Goal: Task Accomplishment & Management: Manage account settings

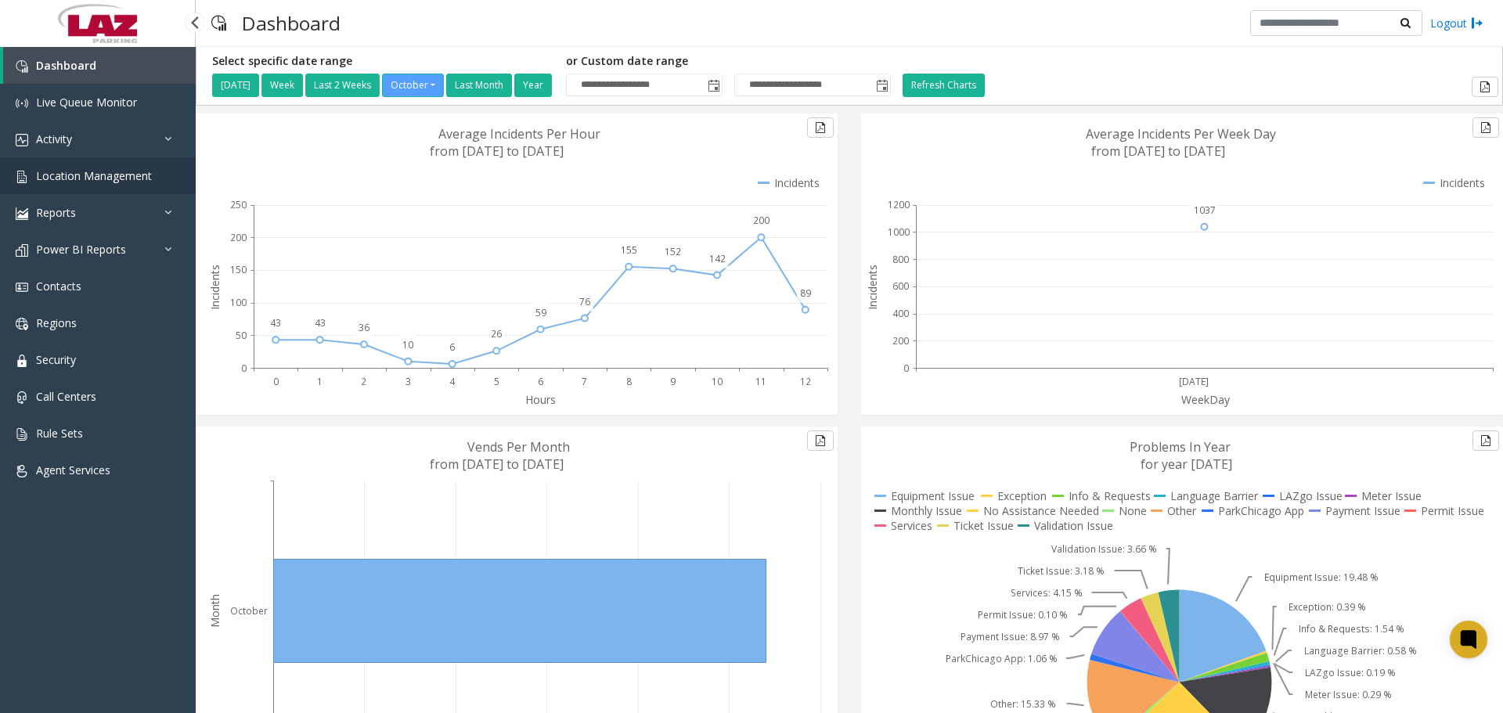
click at [99, 187] on link "Location Management" at bounding box center [98, 175] width 196 height 37
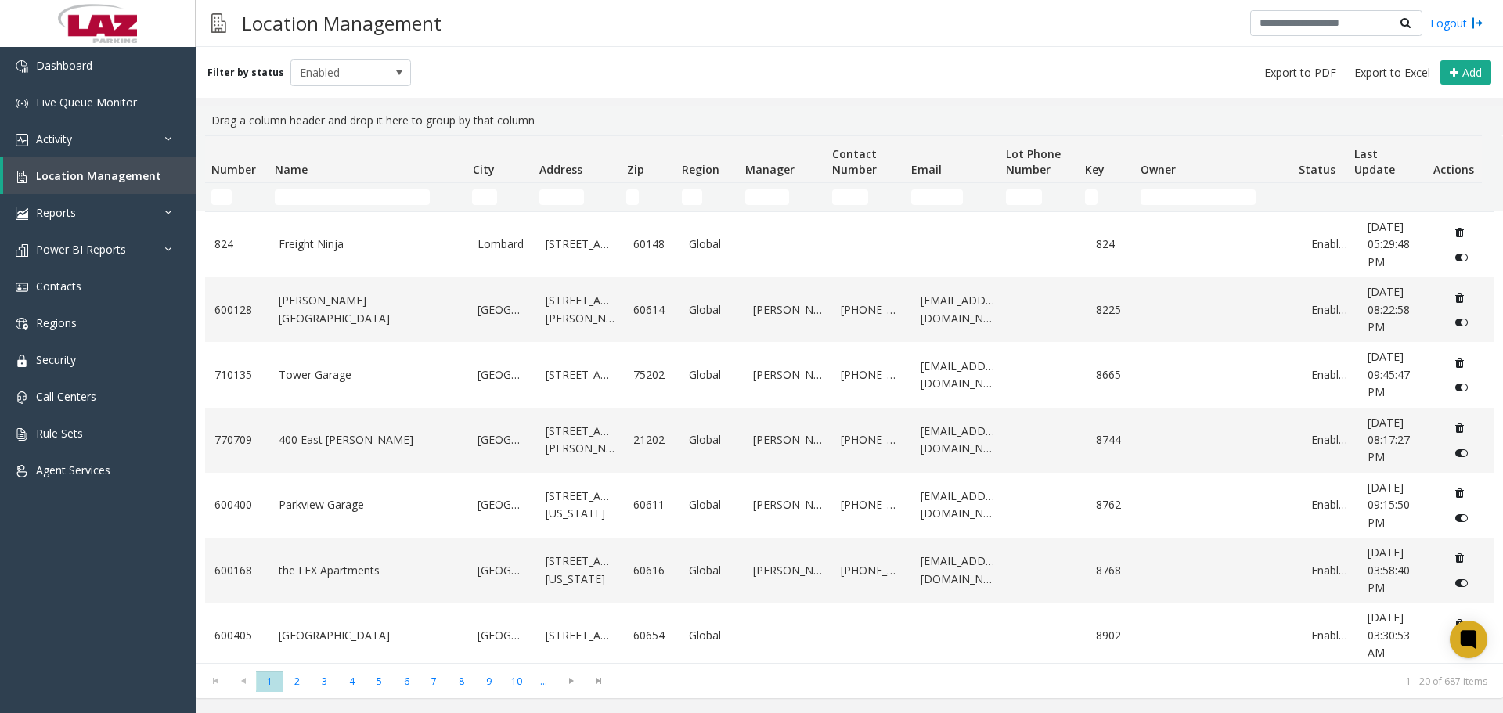
click at [225, 188] on td "Number Filter" at bounding box center [236, 197] width 63 height 28
click at [228, 200] on input "Number Filter" at bounding box center [221, 197] width 20 height 16
paste input "******"
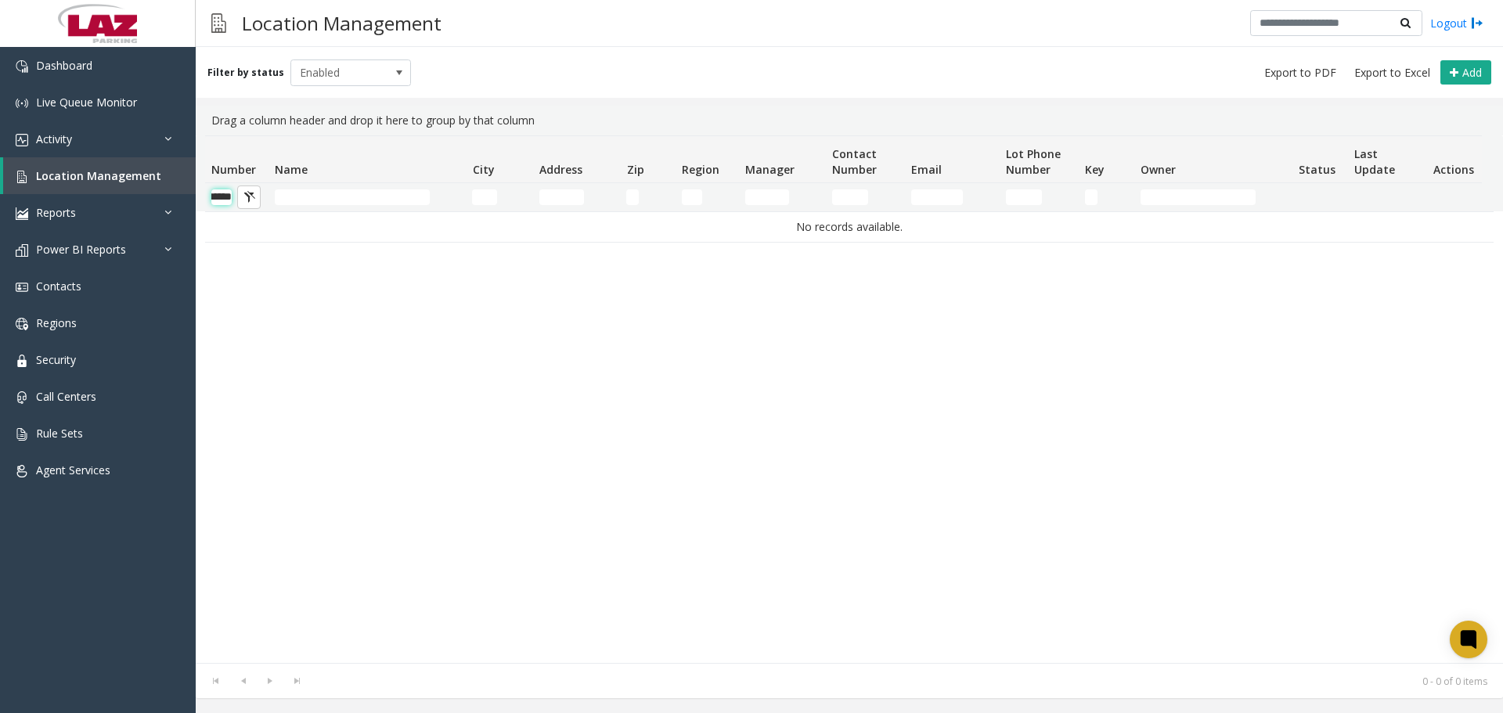
scroll to position [0, 26]
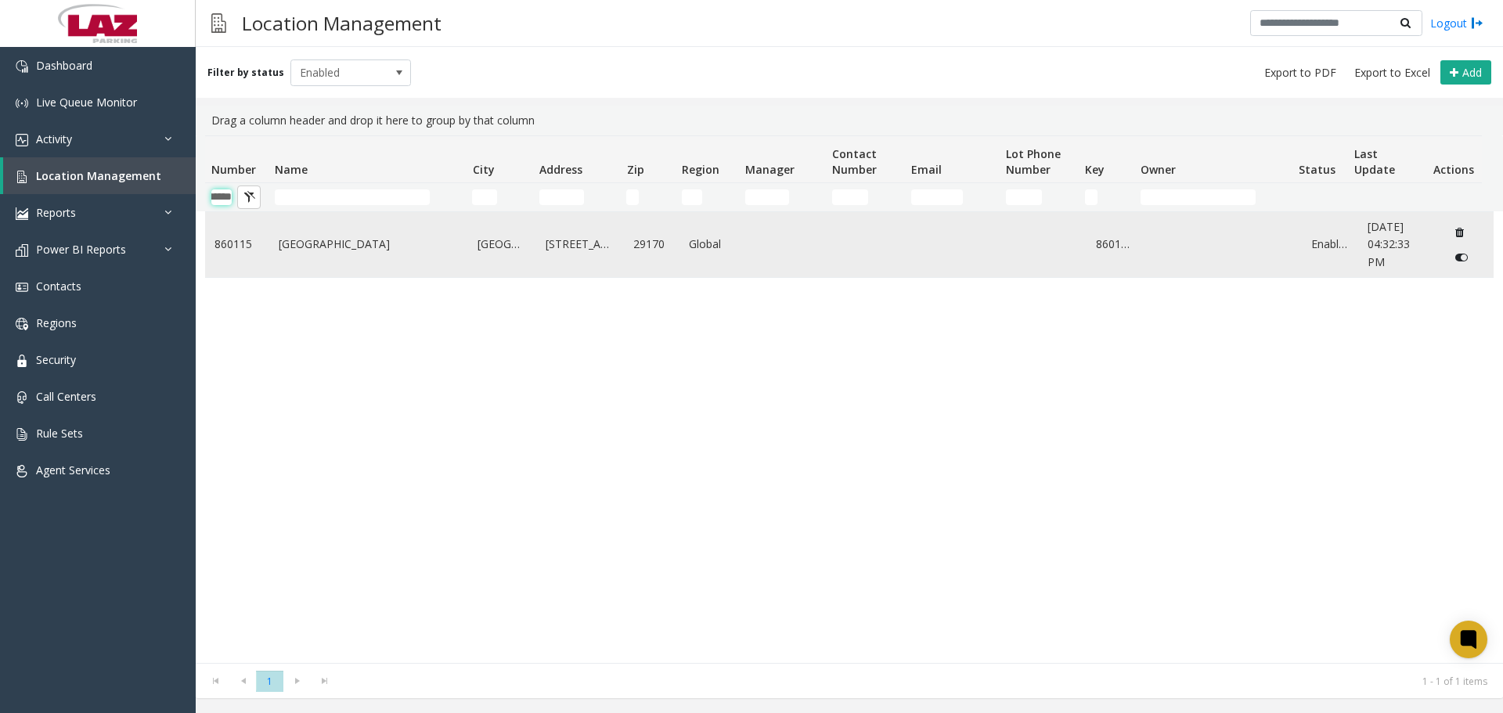
type input "******"
click at [344, 240] on link "Columbia Metropolitan Airport" at bounding box center [369, 244] width 181 height 17
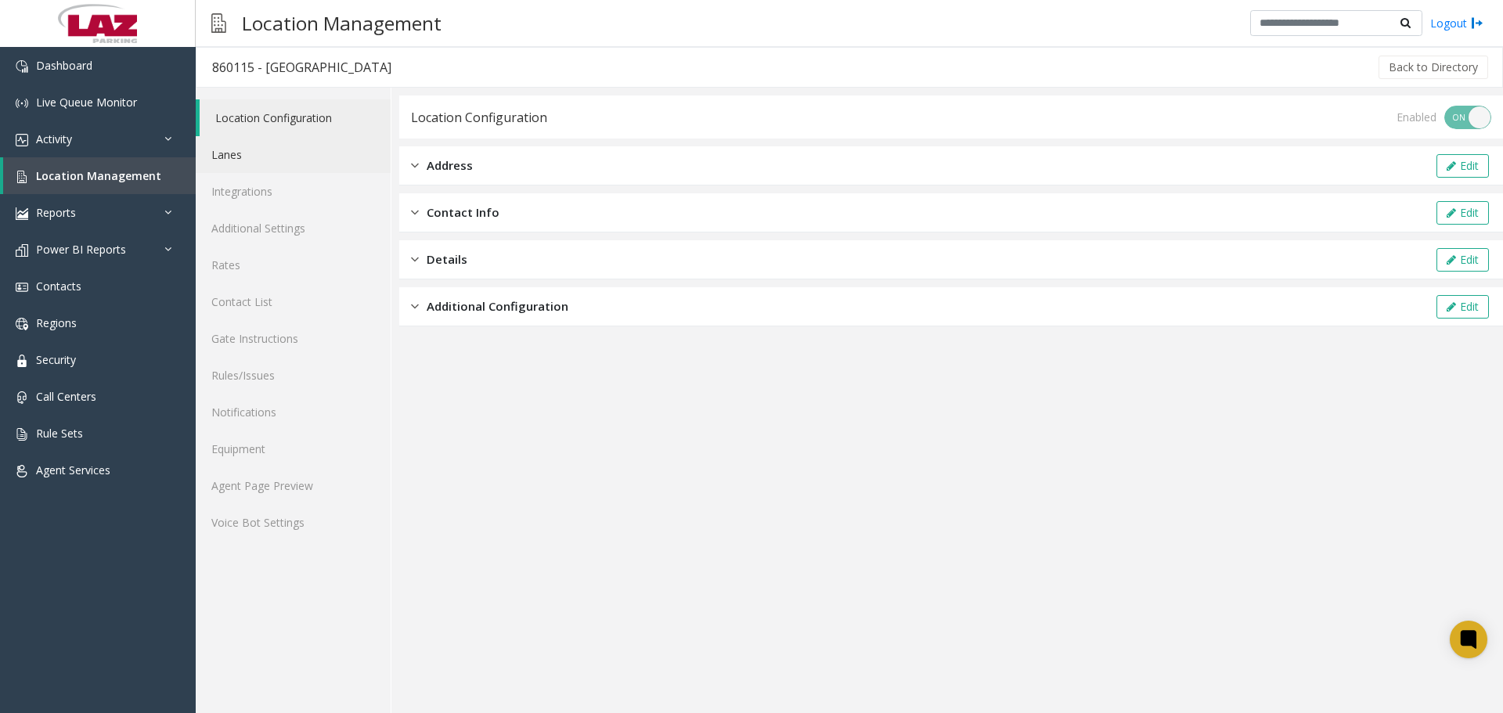
click at [247, 163] on link "Lanes" at bounding box center [293, 154] width 195 height 37
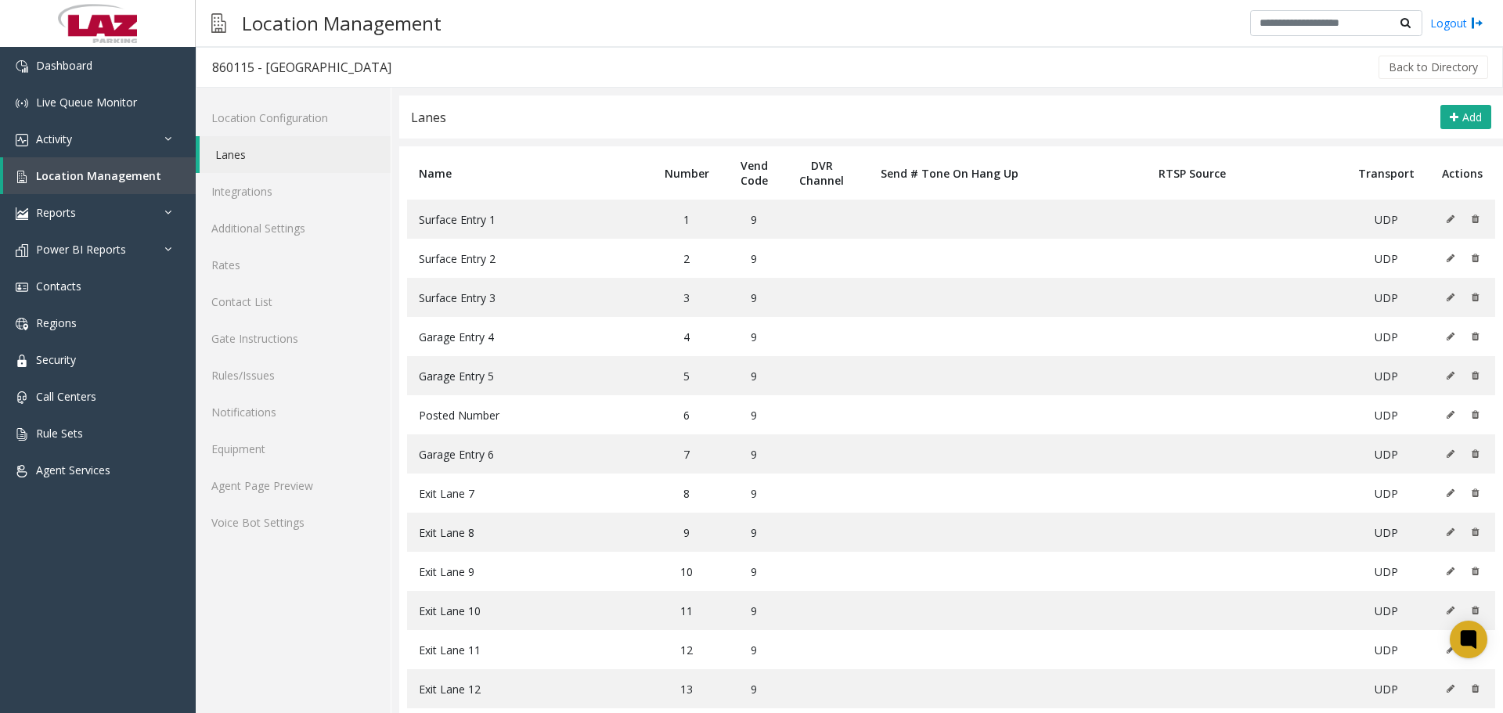
click at [251, 161] on link "Lanes" at bounding box center [295, 154] width 191 height 37
click at [93, 162] on link "Location Management" at bounding box center [99, 175] width 193 height 37
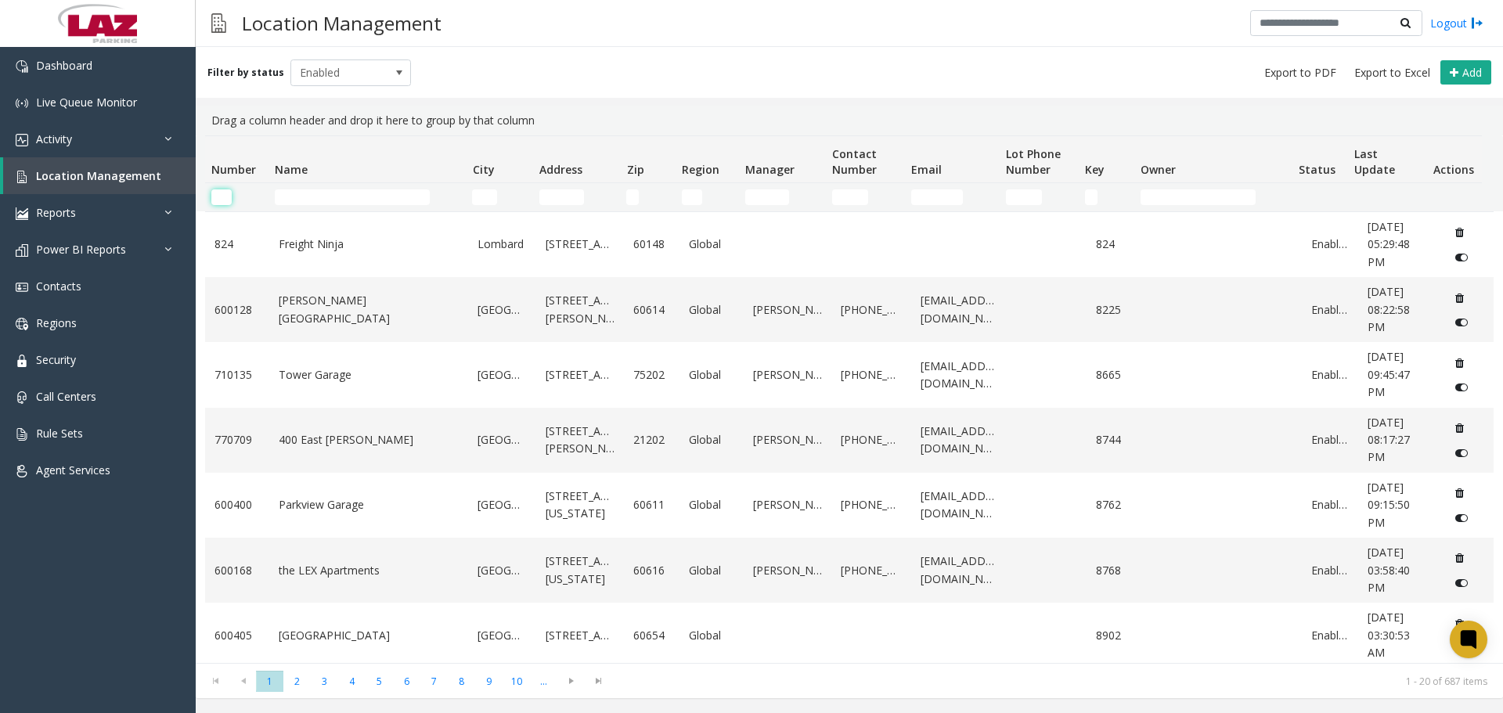
click at [217, 196] on input "Number Filter" at bounding box center [221, 197] width 20 height 16
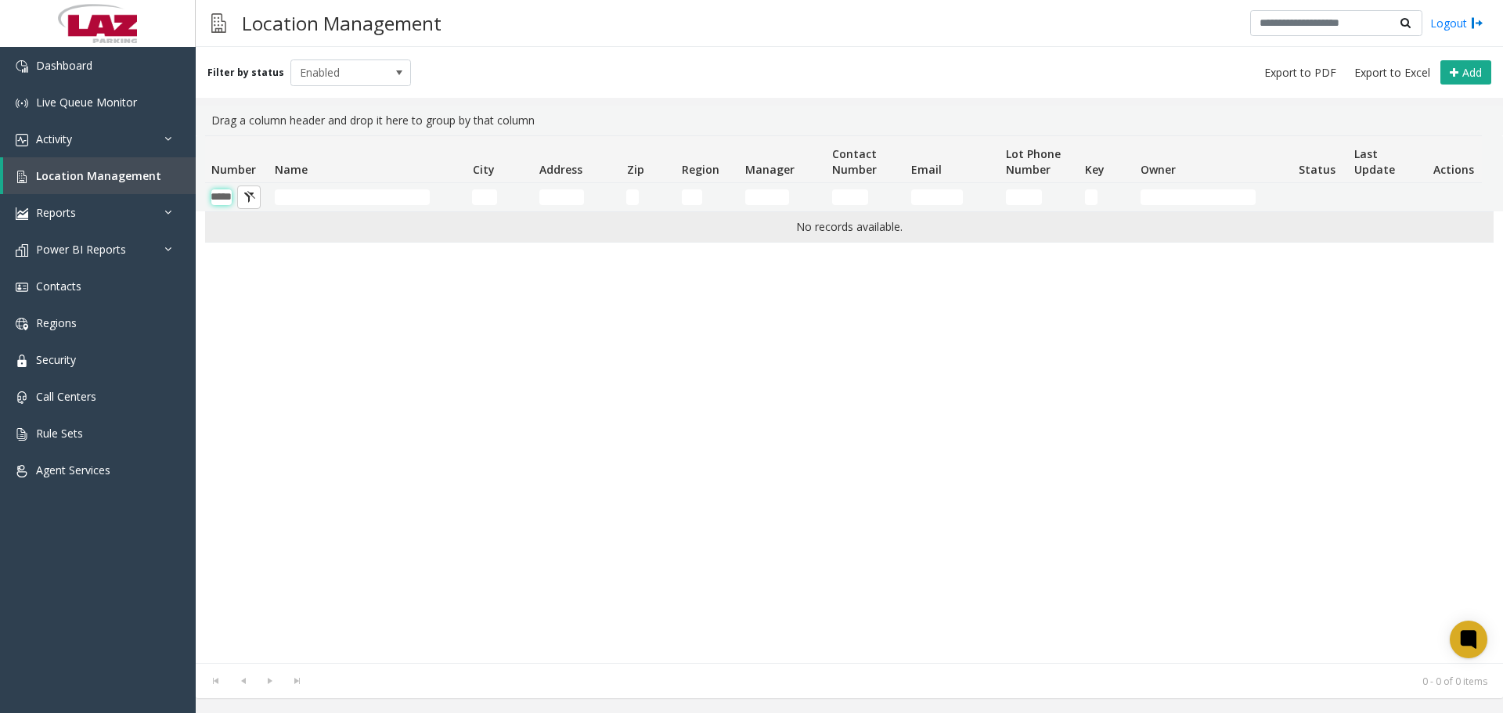
type input "******"
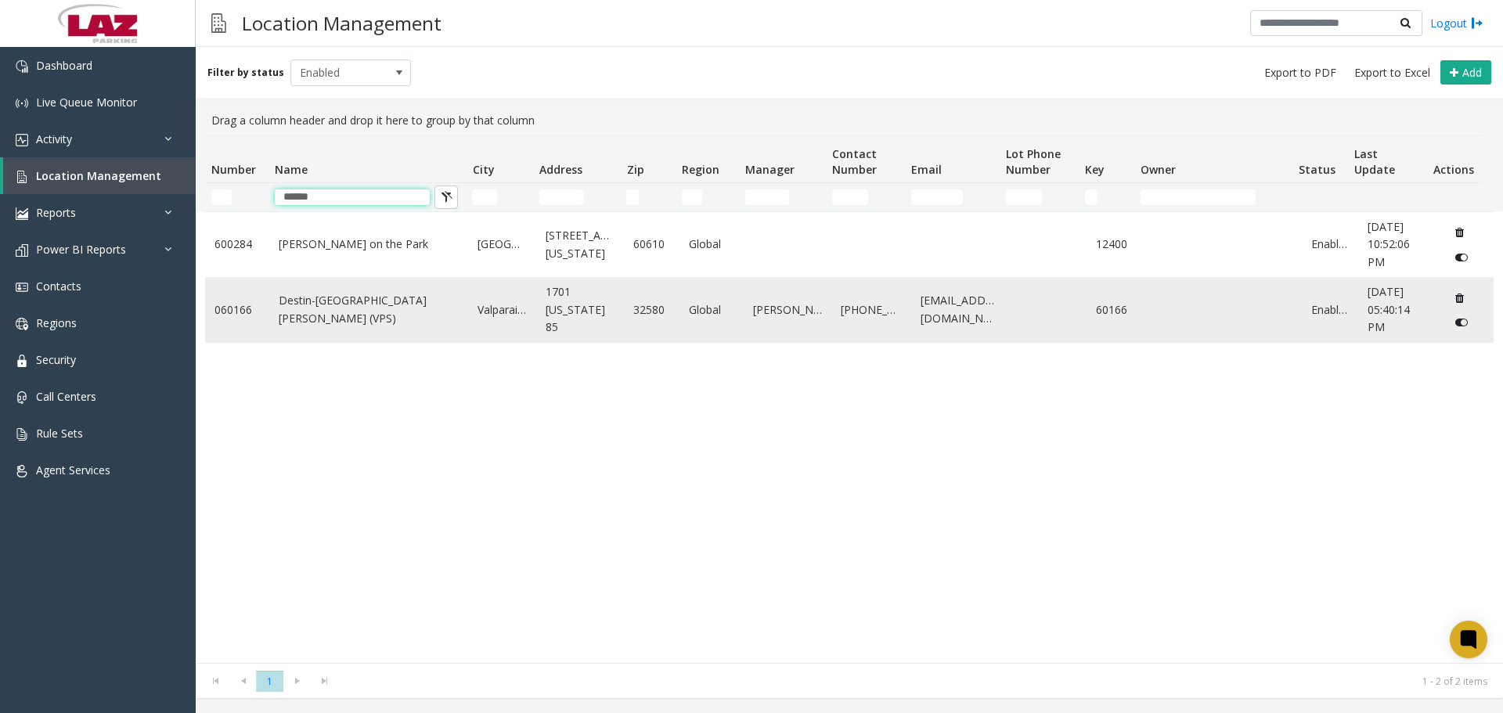
type input "******"
click at [334, 312] on link "Destin-Fort Walton Beach Airport (VPS)" at bounding box center [369, 309] width 181 height 35
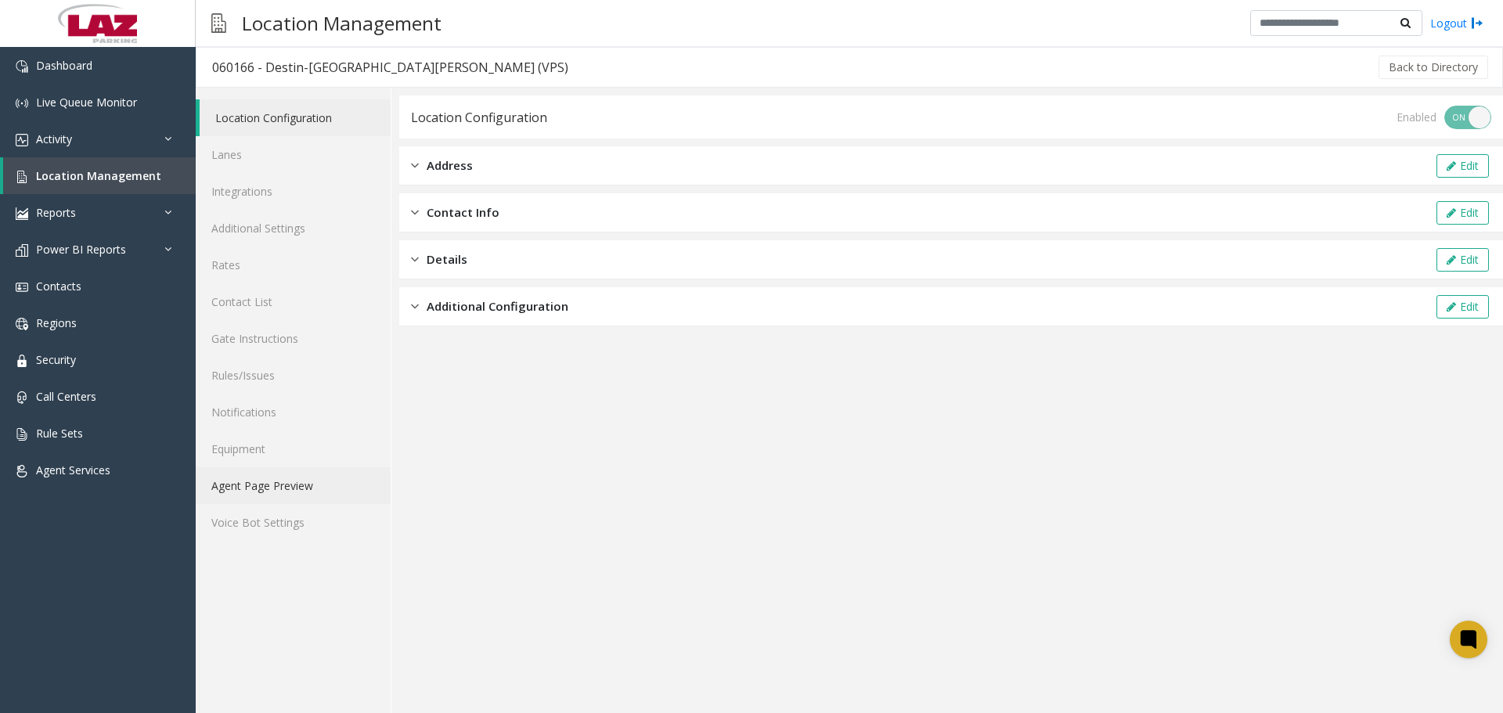
click at [298, 496] on link "Agent Page Preview" at bounding box center [293, 485] width 195 height 37
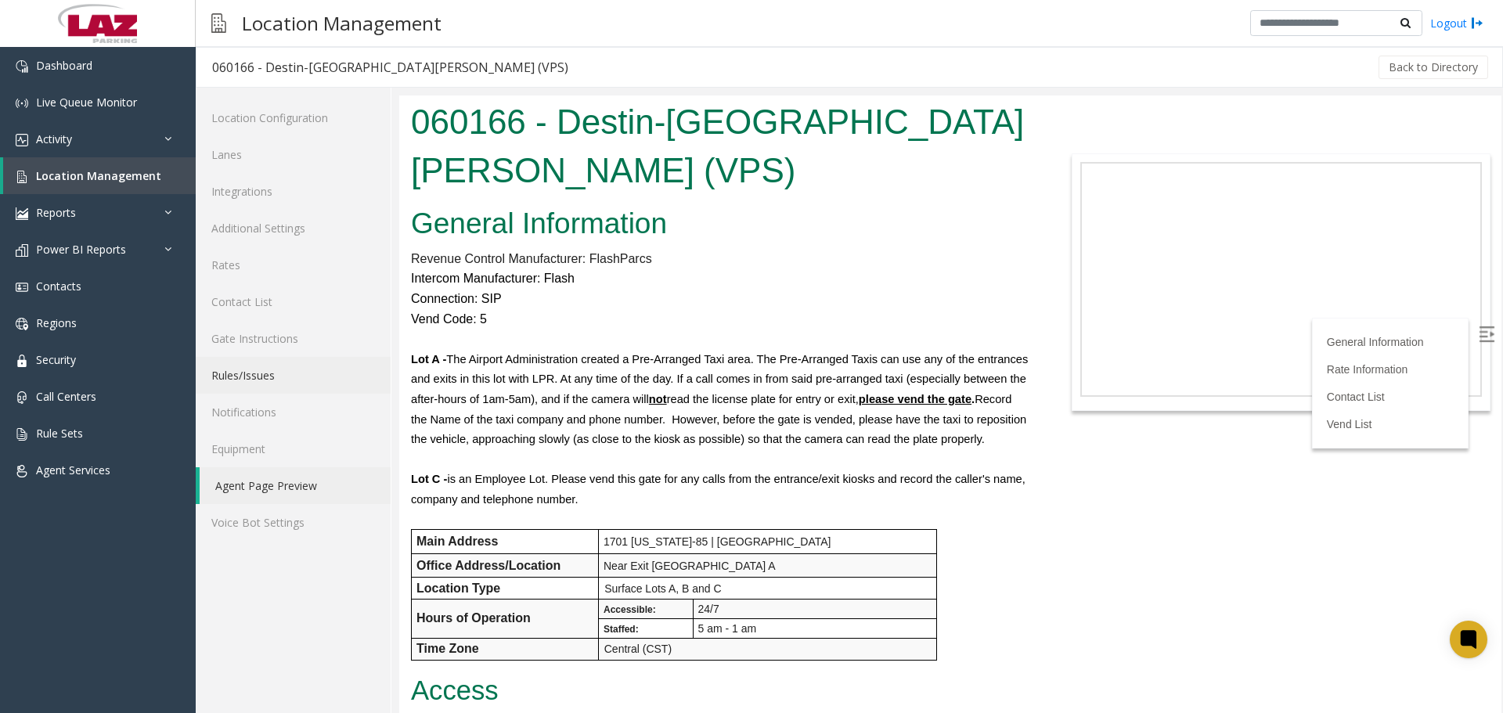
click at [265, 379] on link "Rules/Issues" at bounding box center [293, 375] width 195 height 37
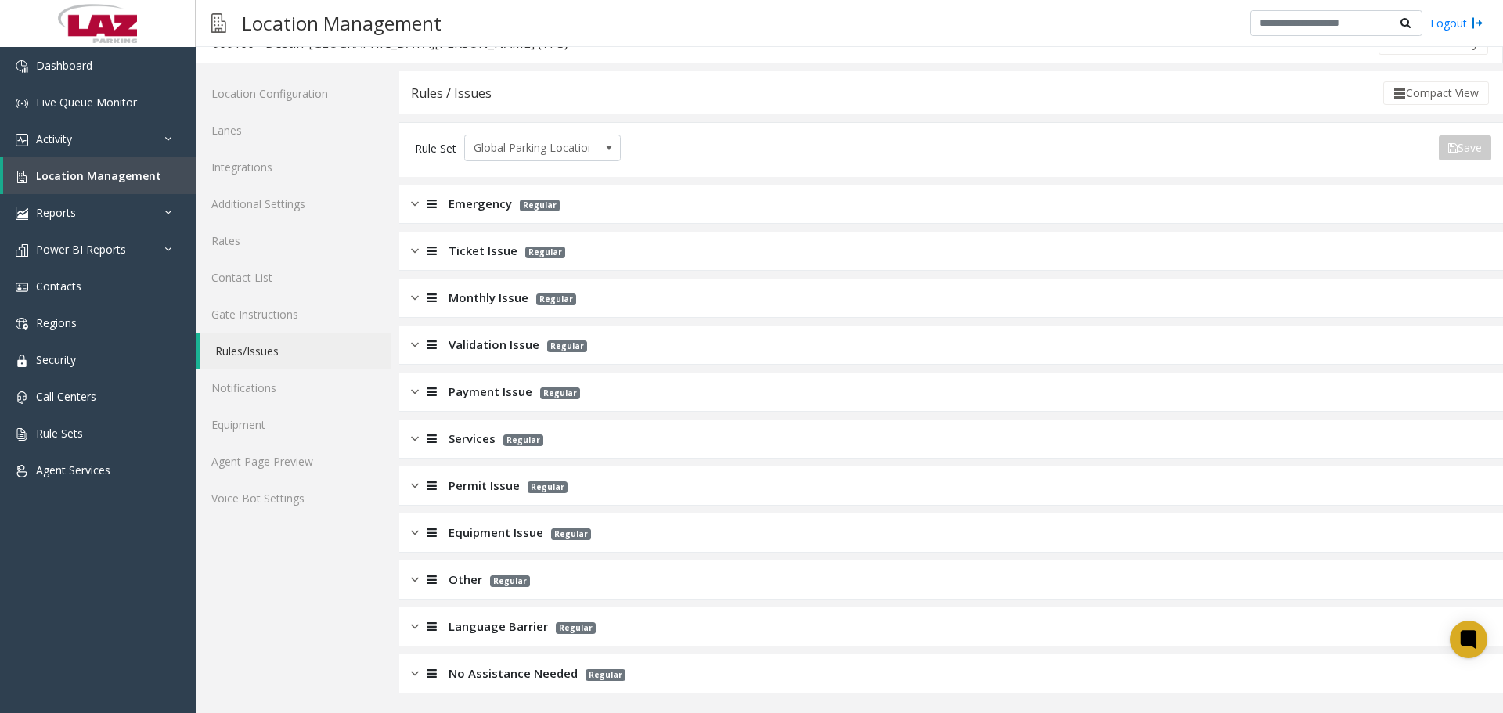
click at [493, 258] on span "Ticket Issue" at bounding box center [483, 251] width 69 height 18
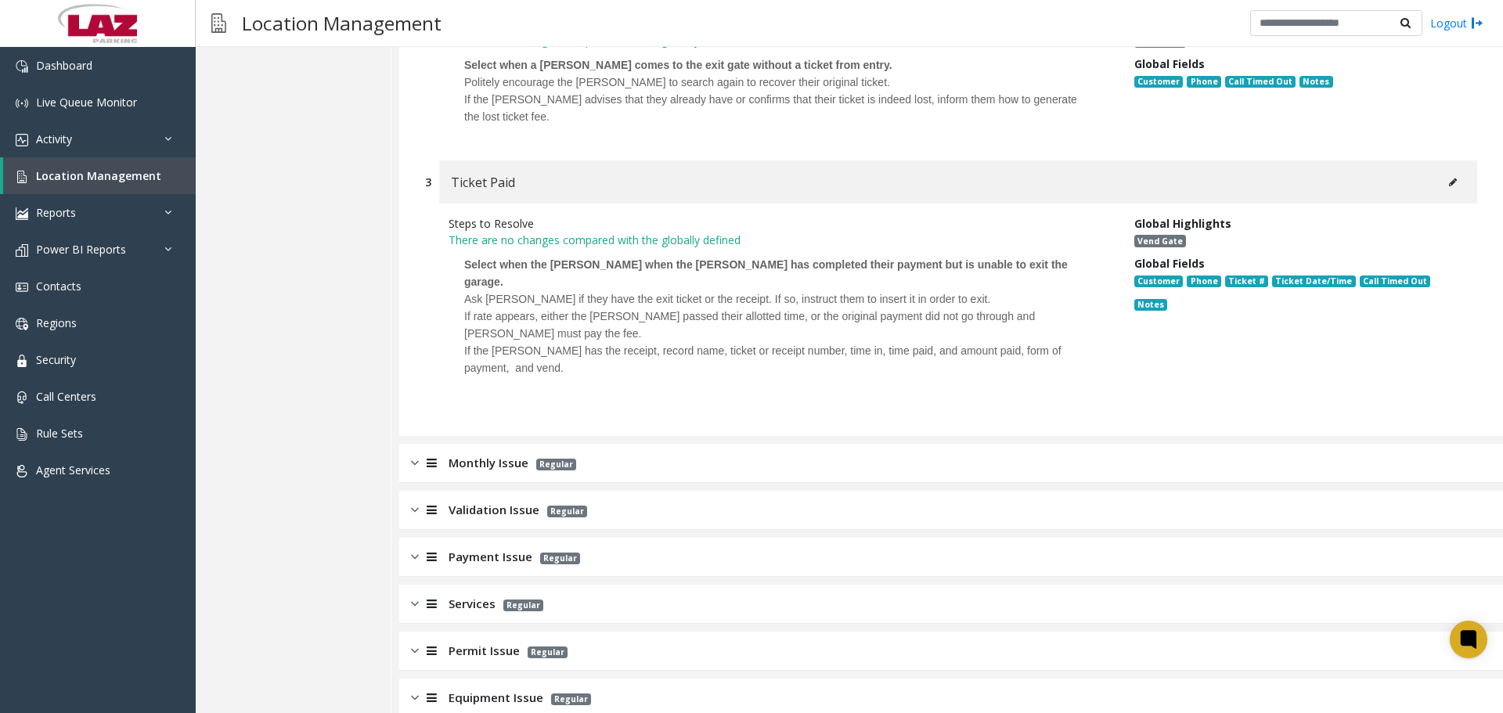
scroll to position [572, 0]
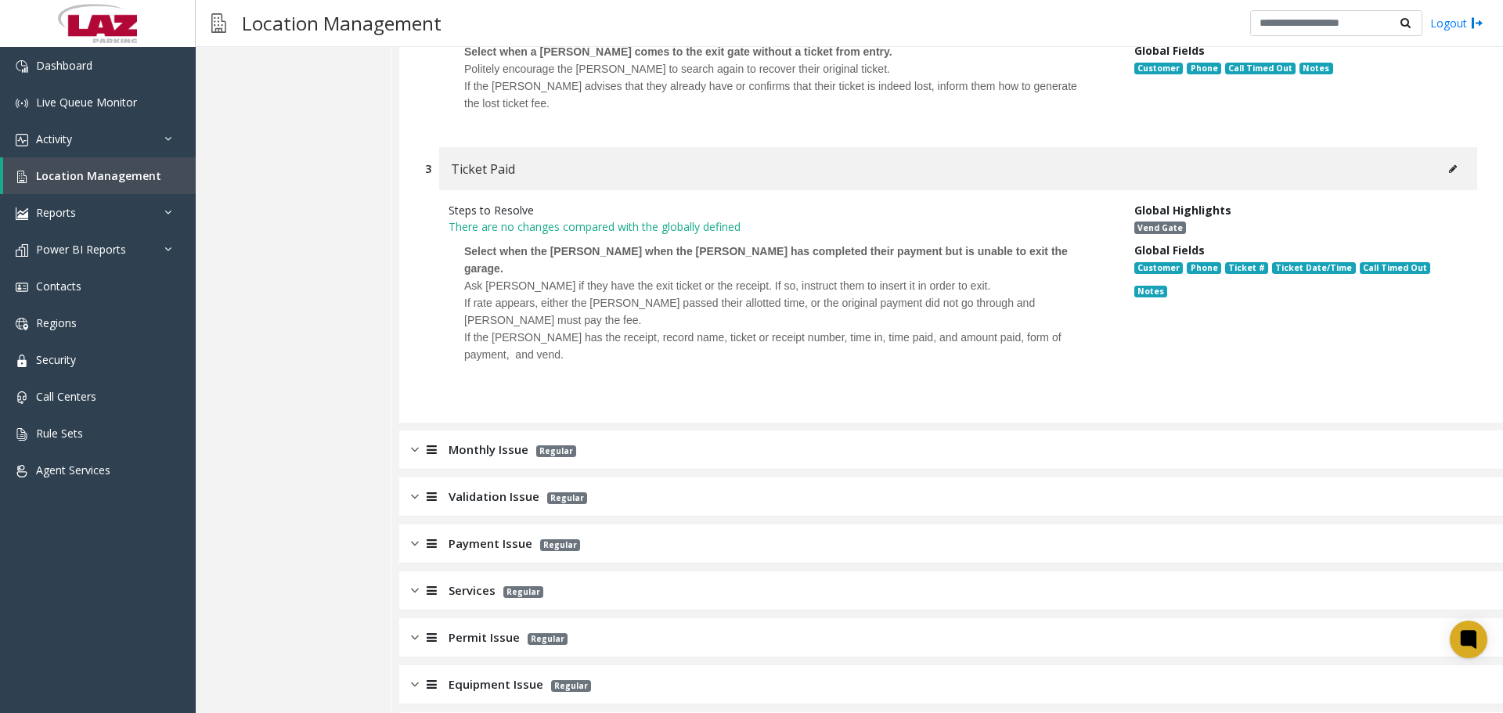
click at [462, 445] on div "Monthly Issue Regular" at bounding box center [951, 450] width 1104 height 39
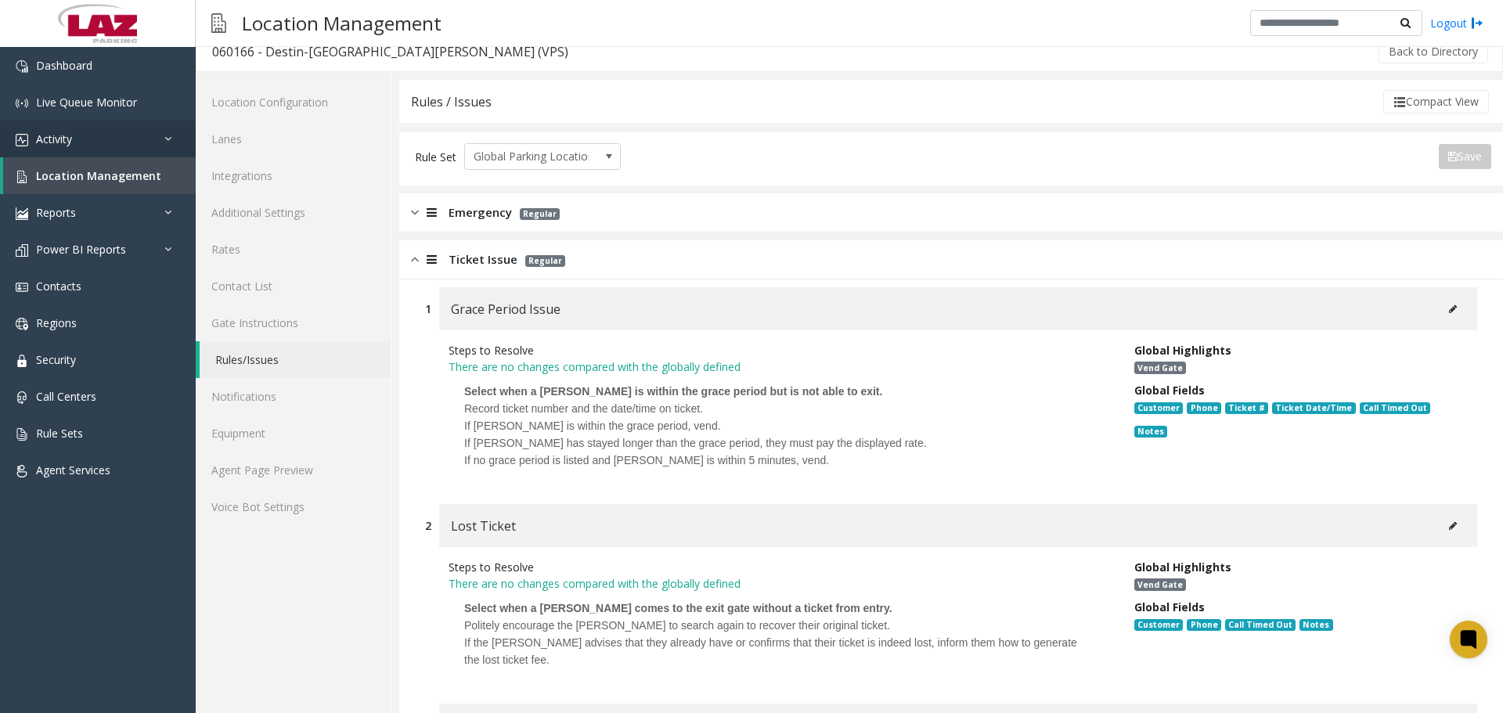
scroll to position [0, 0]
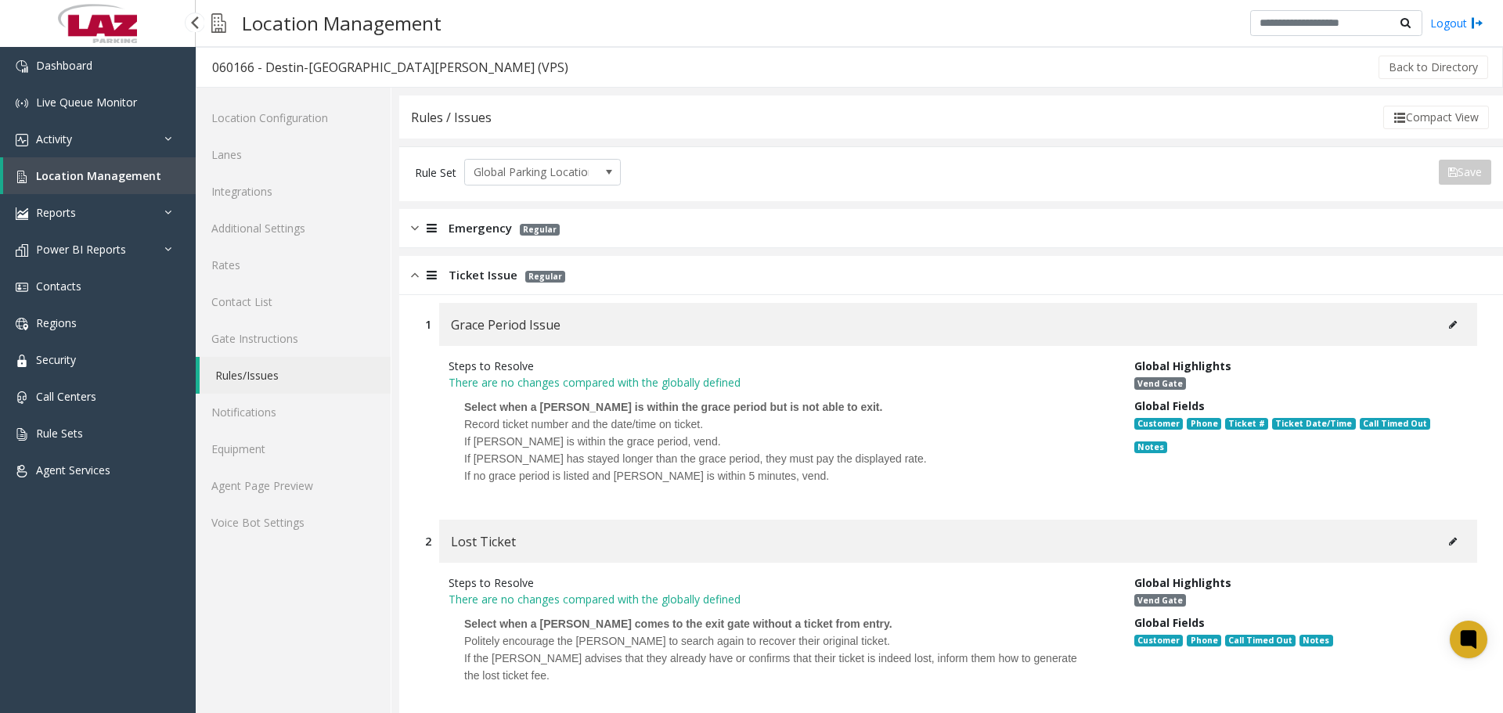
click at [67, 179] on span "Location Management" at bounding box center [98, 175] width 125 height 15
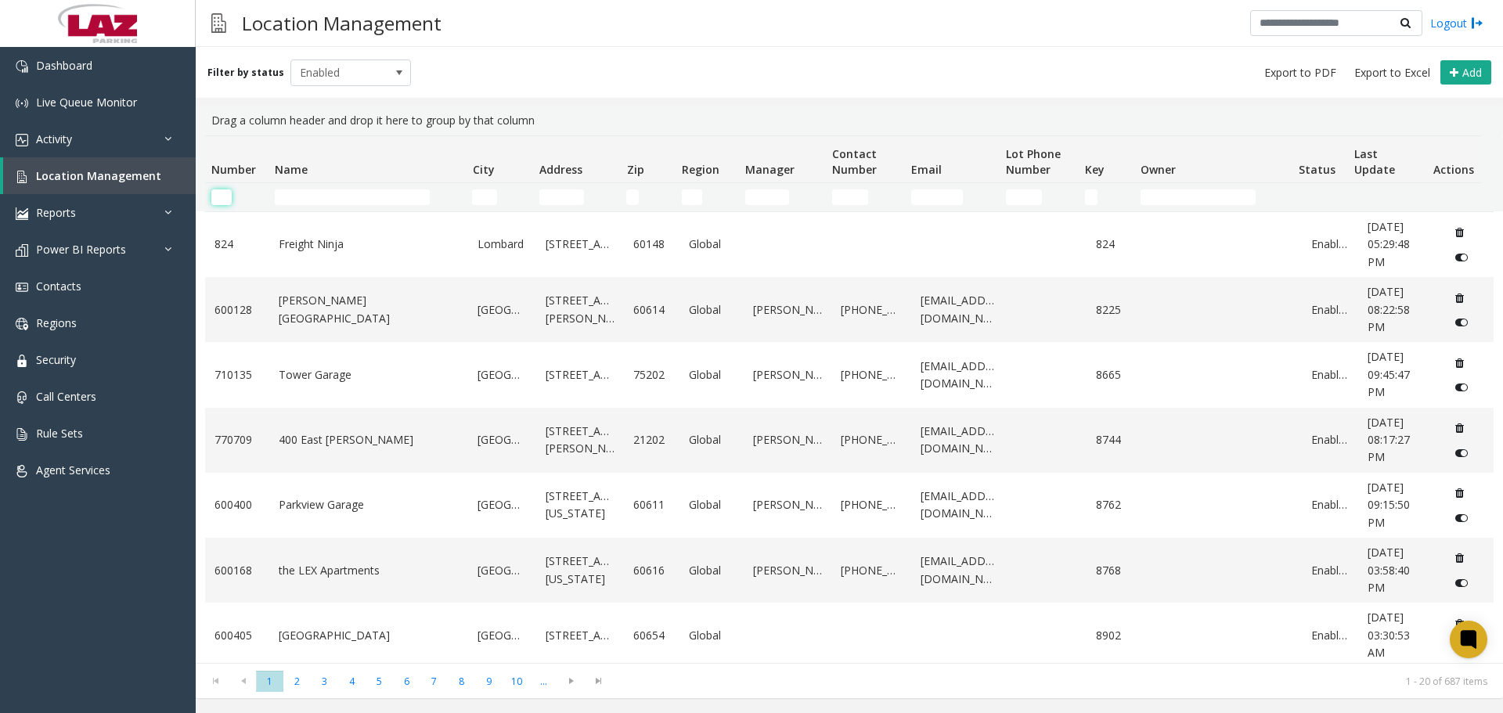
click at [218, 197] on input "Number Filter" at bounding box center [221, 197] width 20 height 16
click at [293, 197] on input "Name Filter" at bounding box center [352, 197] width 155 height 16
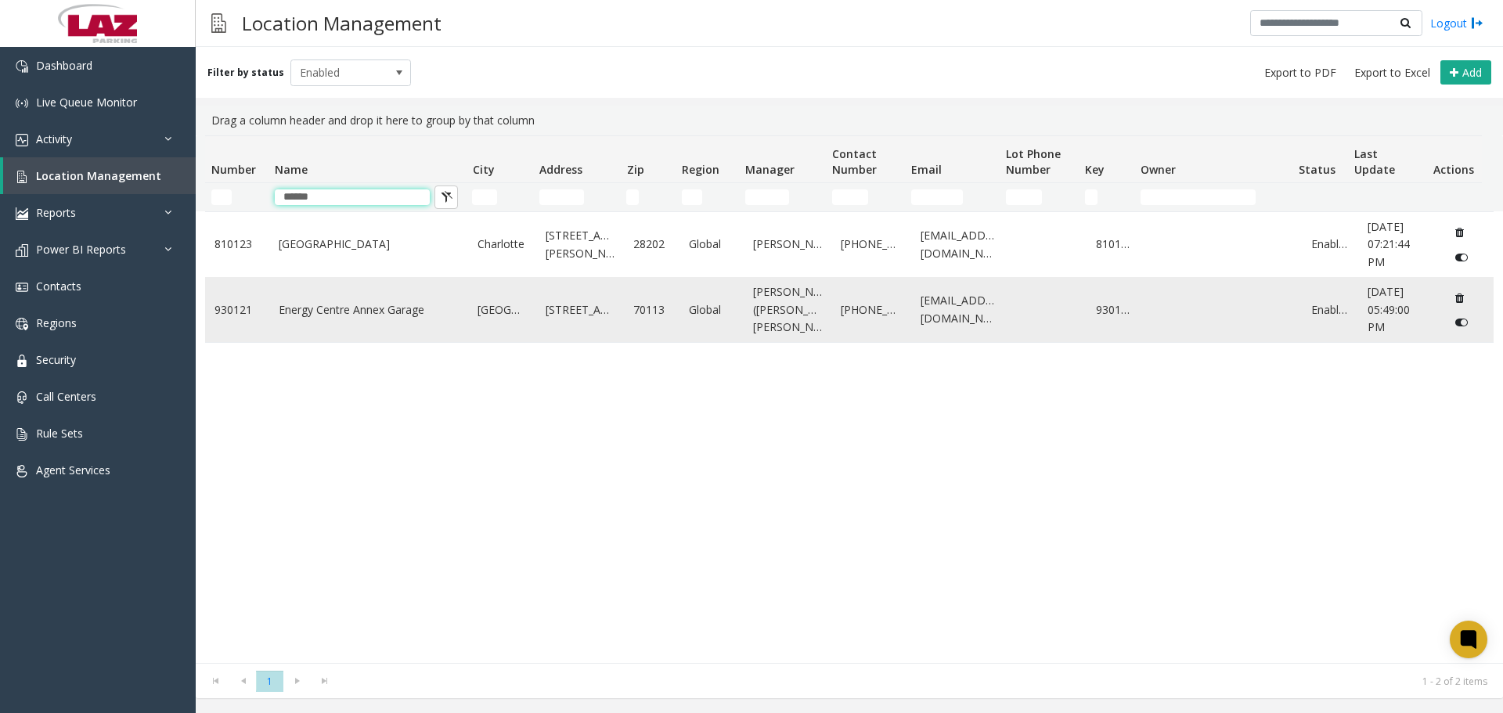
type input "******"
click at [337, 312] on link "Energy Centre Annex Garage" at bounding box center [369, 309] width 181 height 17
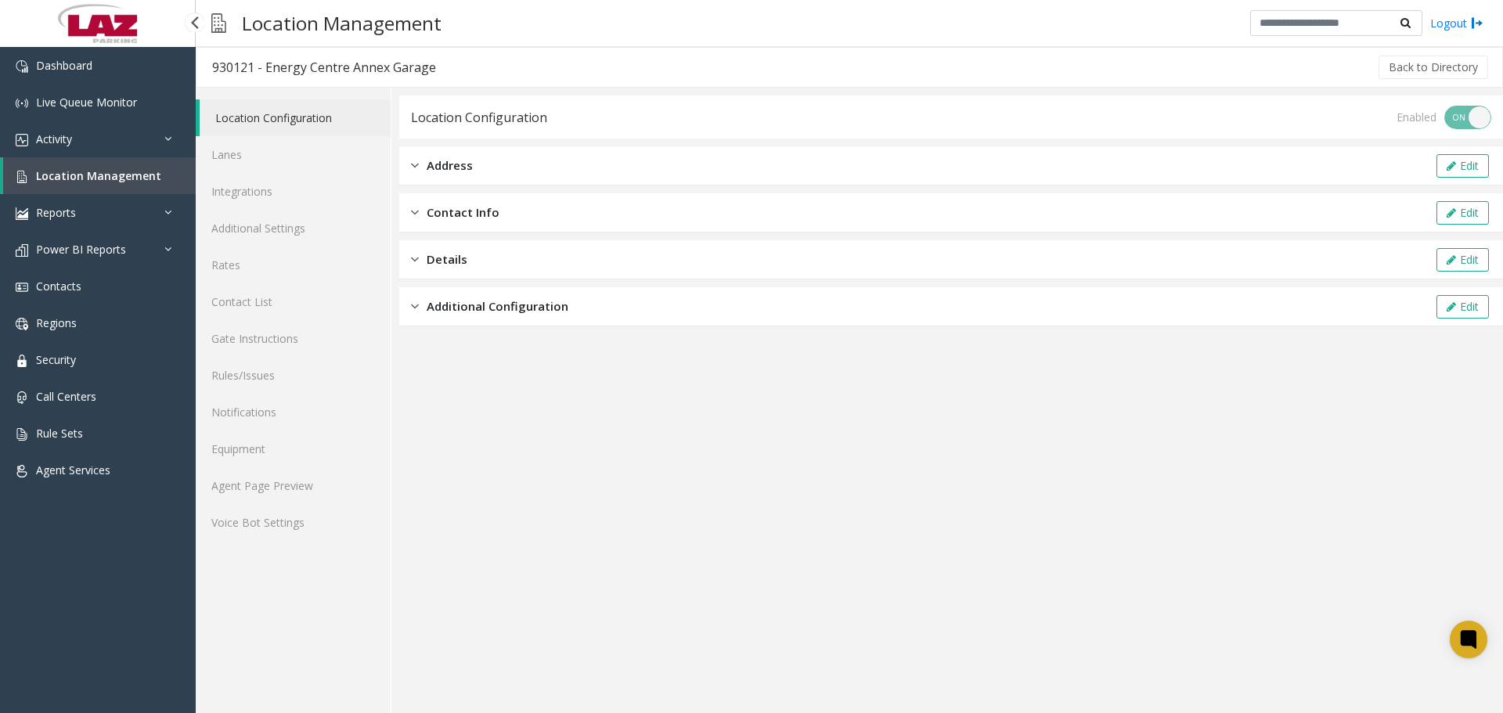
click at [110, 175] on span "Location Management" at bounding box center [98, 175] width 125 height 15
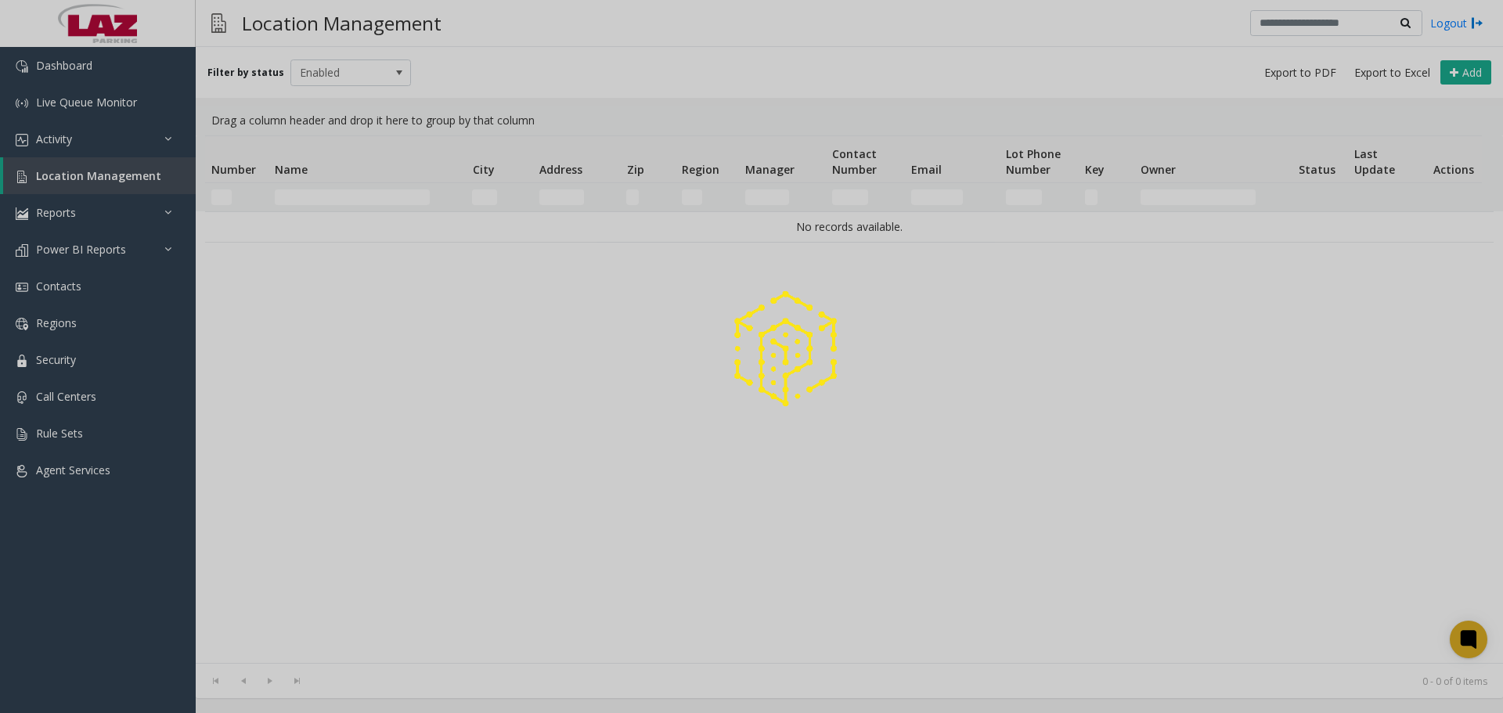
click at [313, 186] on div at bounding box center [751, 356] width 1503 height 713
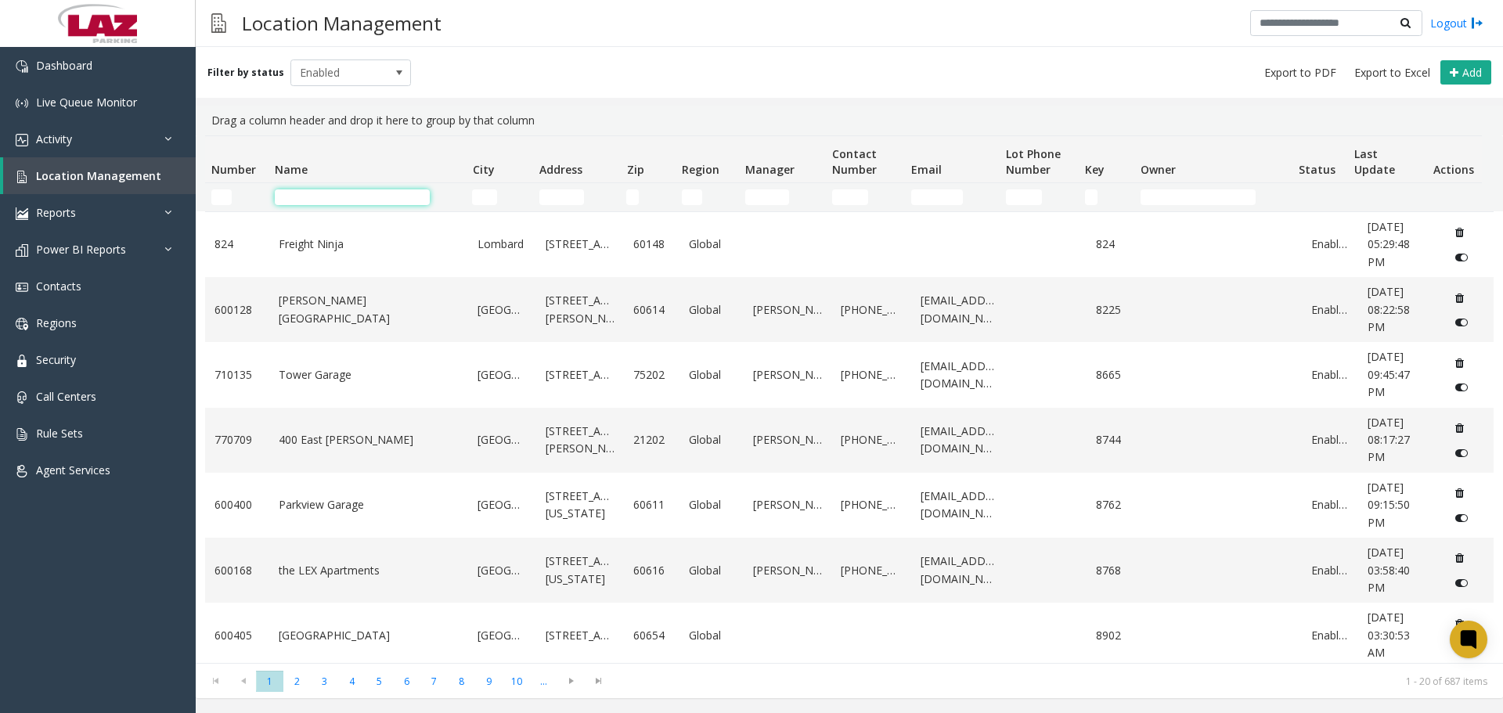
click at [314, 199] on input "Name Filter" at bounding box center [352, 197] width 155 height 16
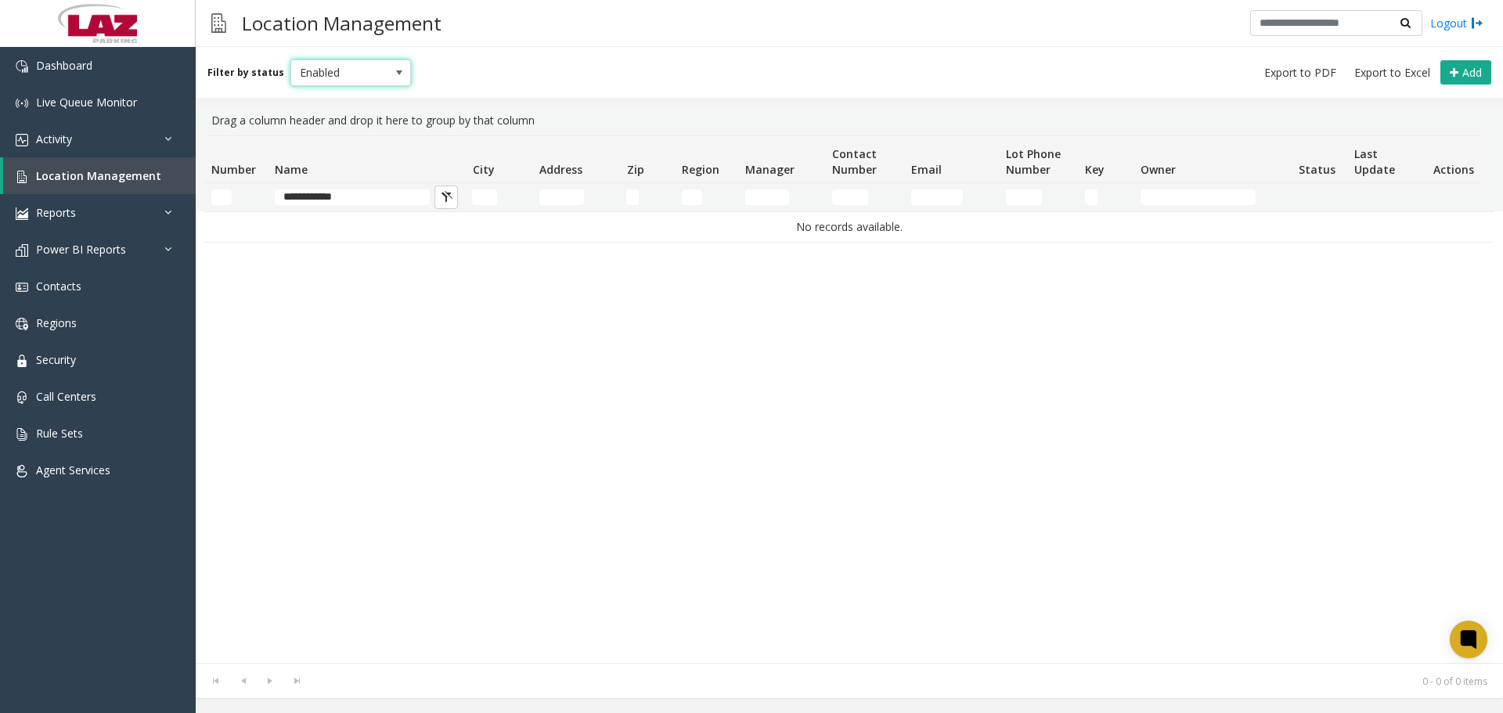
click at [341, 67] on span "Enabled" at bounding box center [339, 72] width 96 height 25
click at [345, 131] on li "Disabled" at bounding box center [344, 141] width 117 height 21
click at [347, 67] on span "Disabled" at bounding box center [339, 72] width 96 height 25
click at [335, 144] on li "Disabled" at bounding box center [344, 141] width 117 height 21
click at [343, 65] on span "Disabled" at bounding box center [339, 72] width 96 height 25
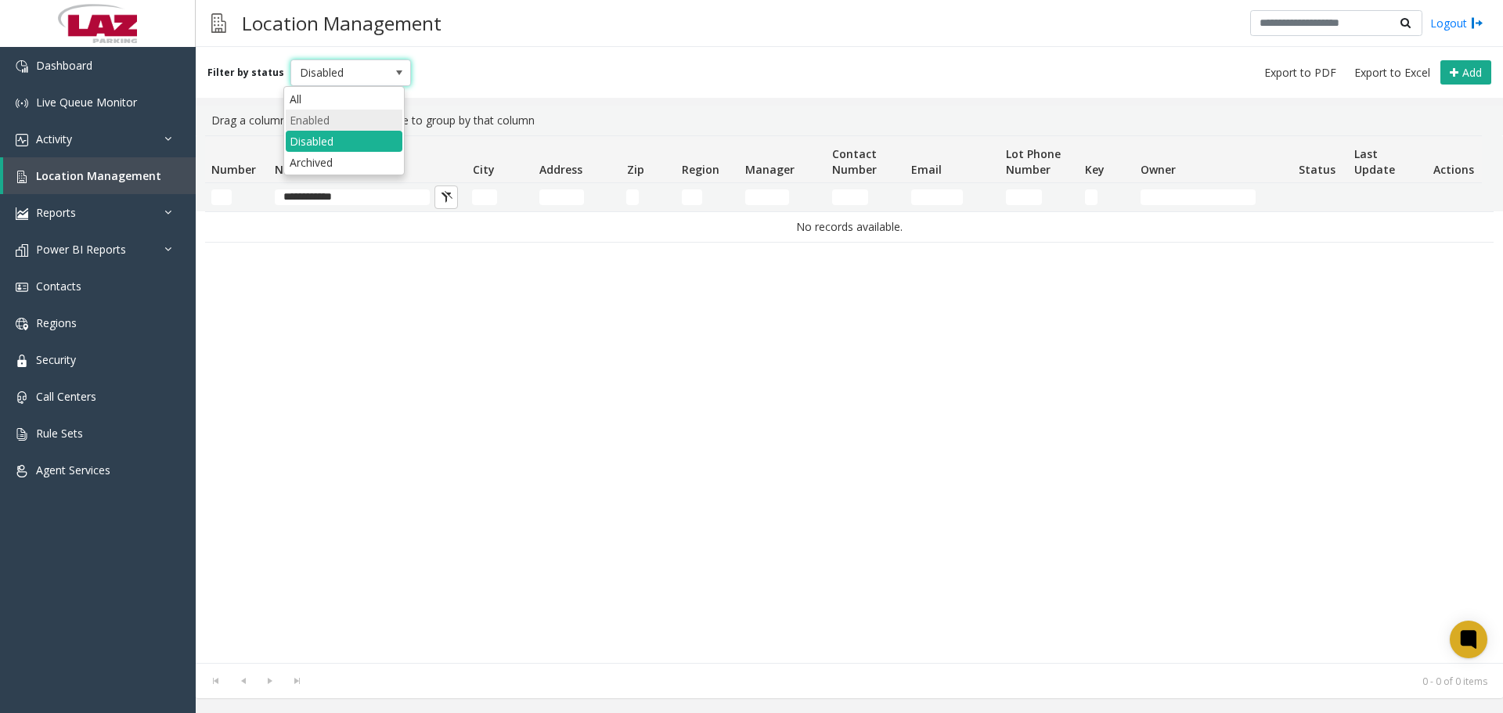
click at [326, 118] on li "Enabled" at bounding box center [344, 120] width 117 height 21
click at [372, 193] on input "**********" at bounding box center [352, 197] width 155 height 16
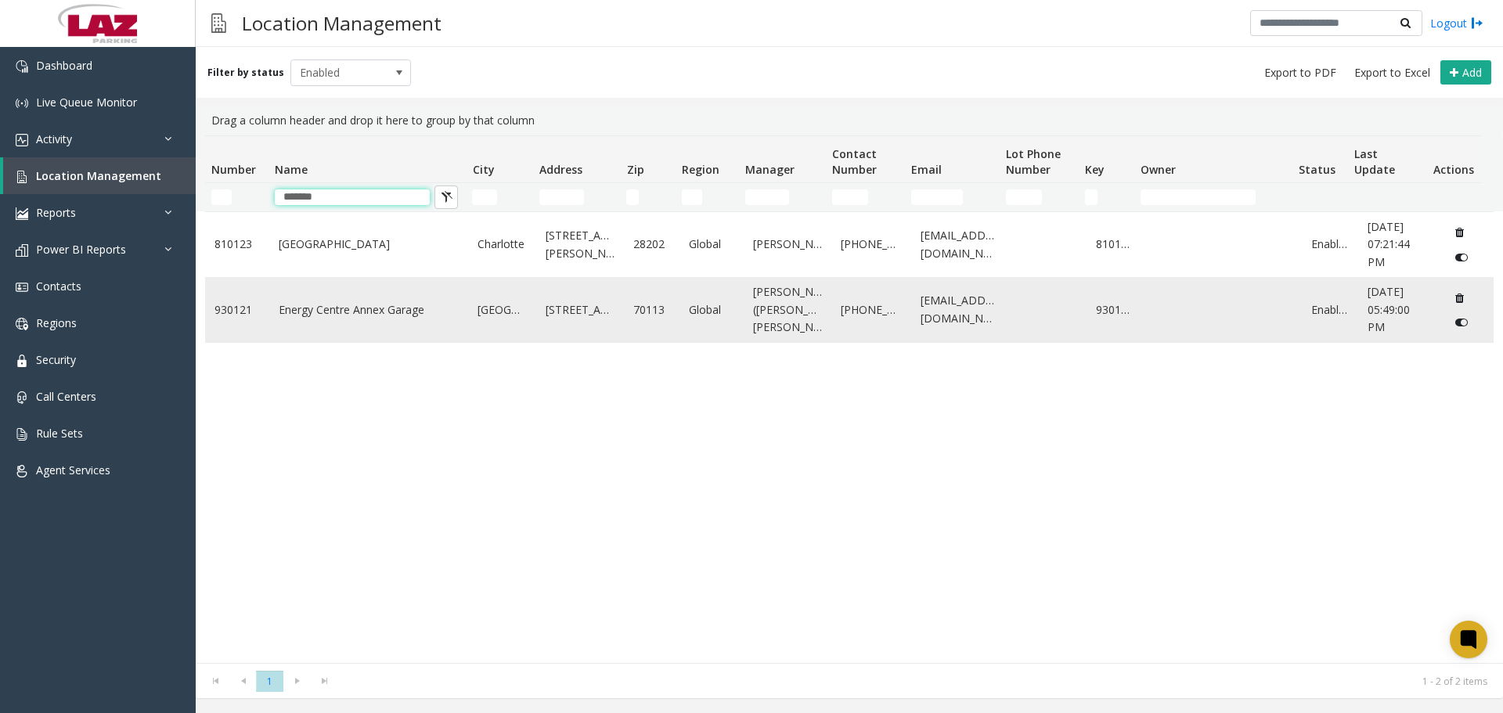
type input "******"
click at [1456, 323] on icon "Data table" at bounding box center [1462, 322] width 13 height 11
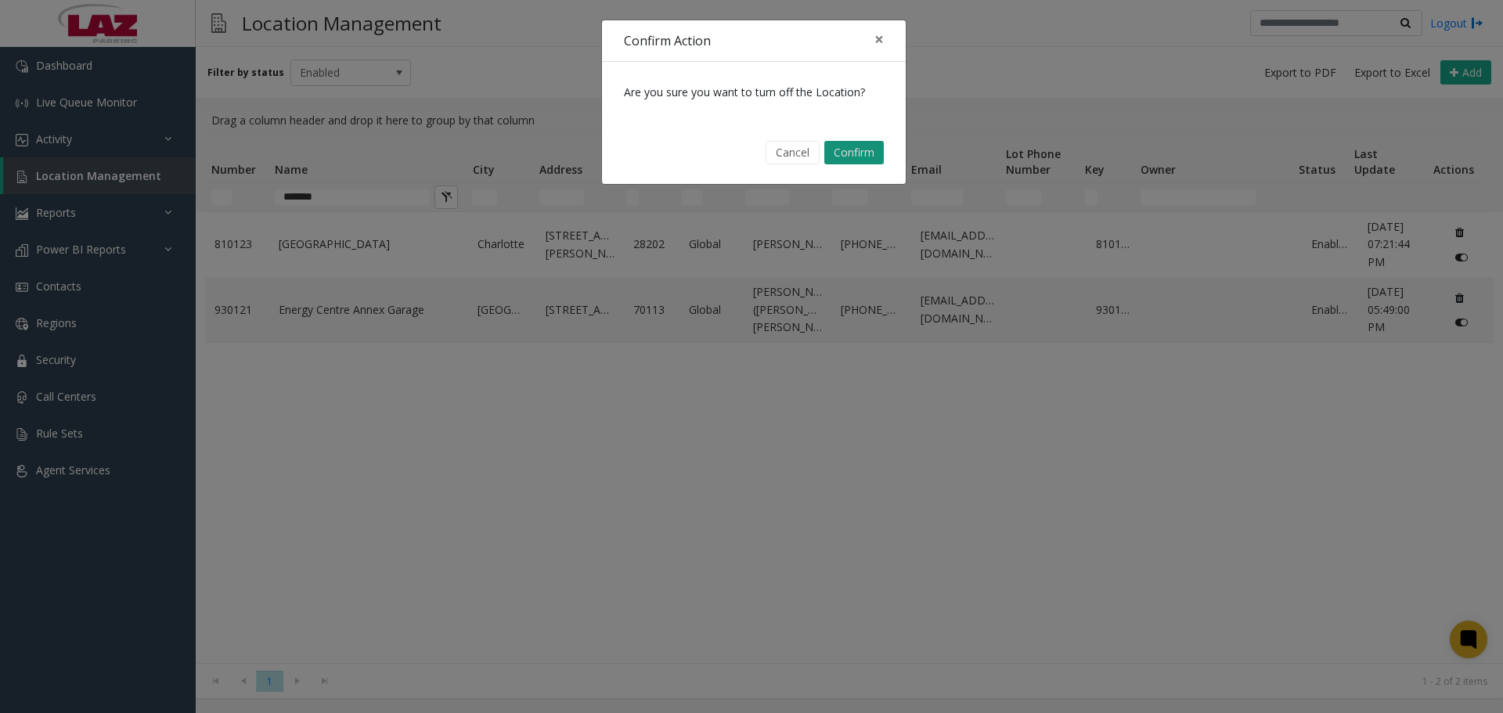
click at [848, 152] on button "Confirm" at bounding box center [855, 152] width 60 height 23
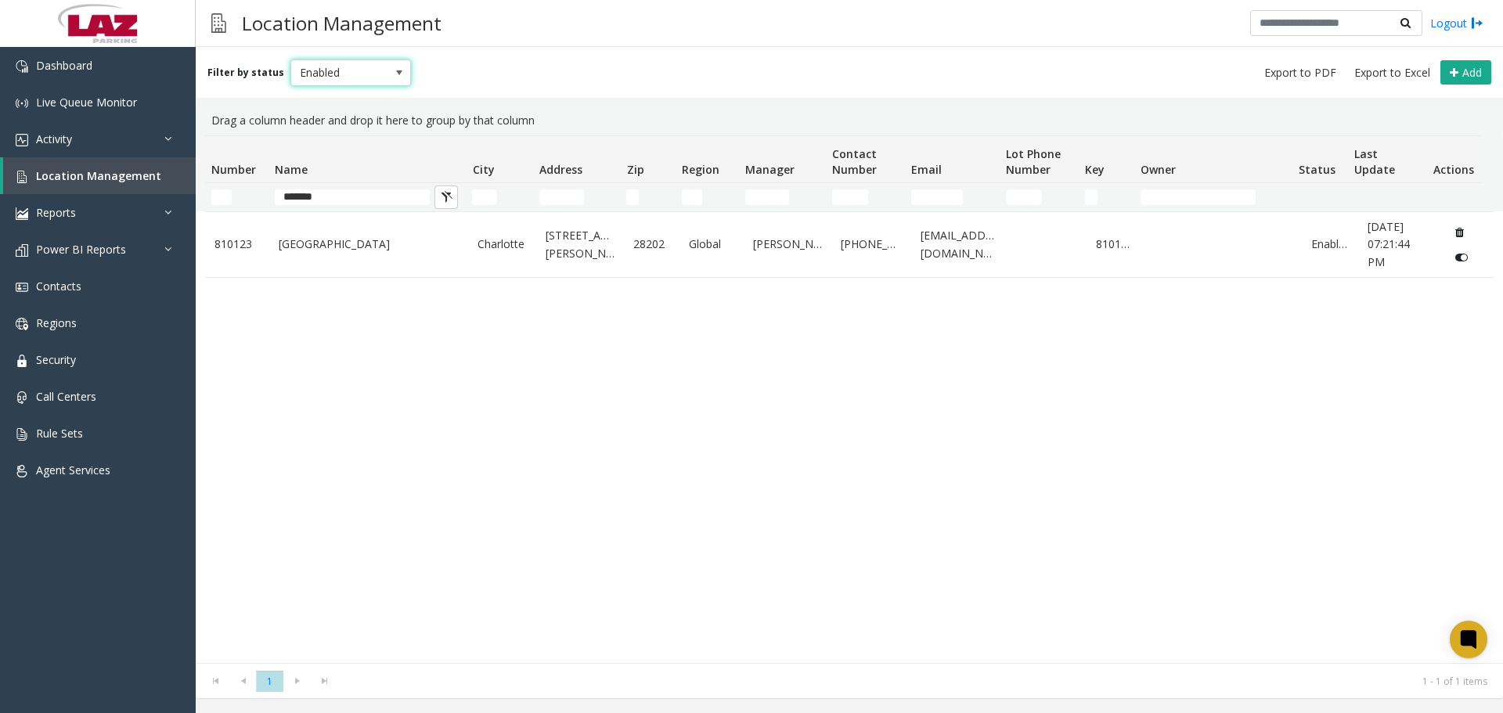
click at [291, 81] on span "Enabled" at bounding box center [339, 72] width 96 height 25
click at [313, 142] on li "Disabled" at bounding box center [344, 141] width 117 height 21
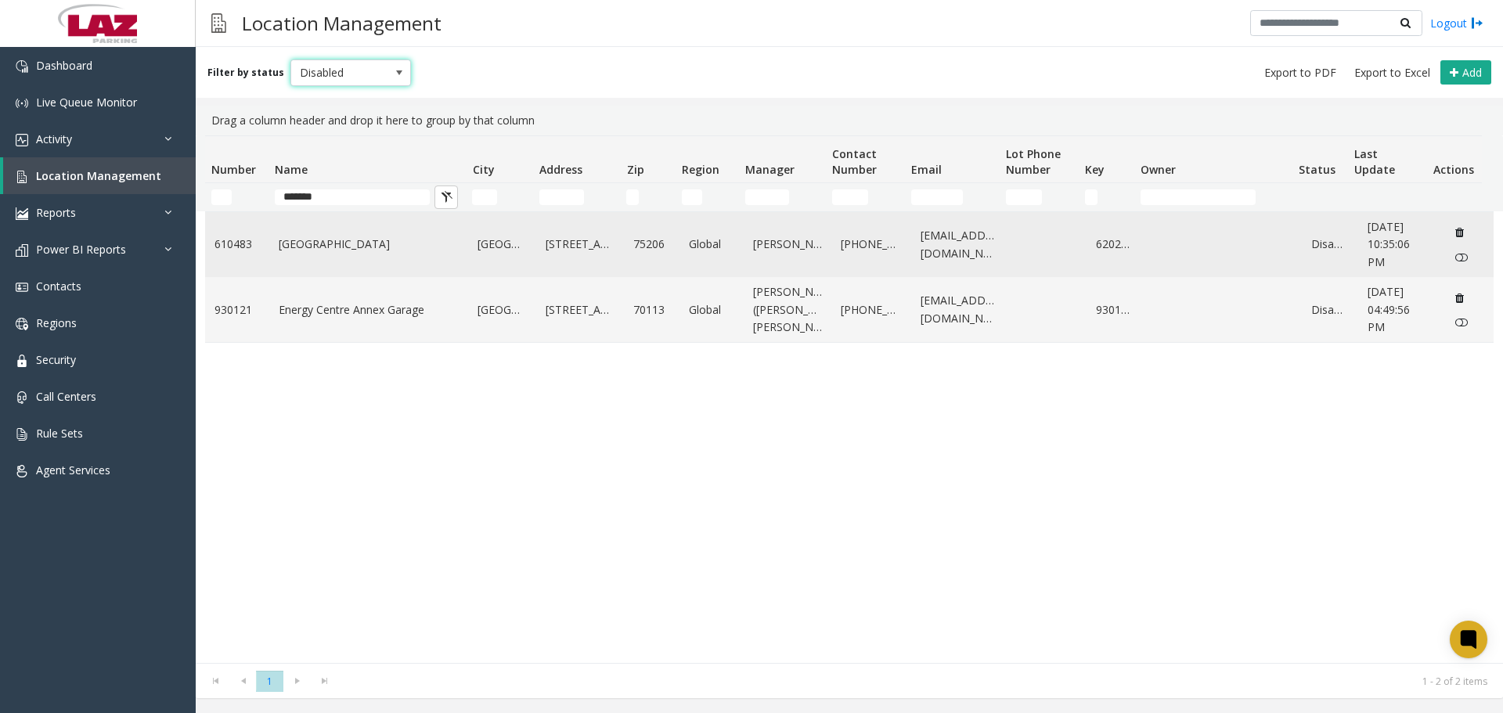
click at [301, 260] on td "Energy Square" at bounding box center [369, 244] width 200 height 65
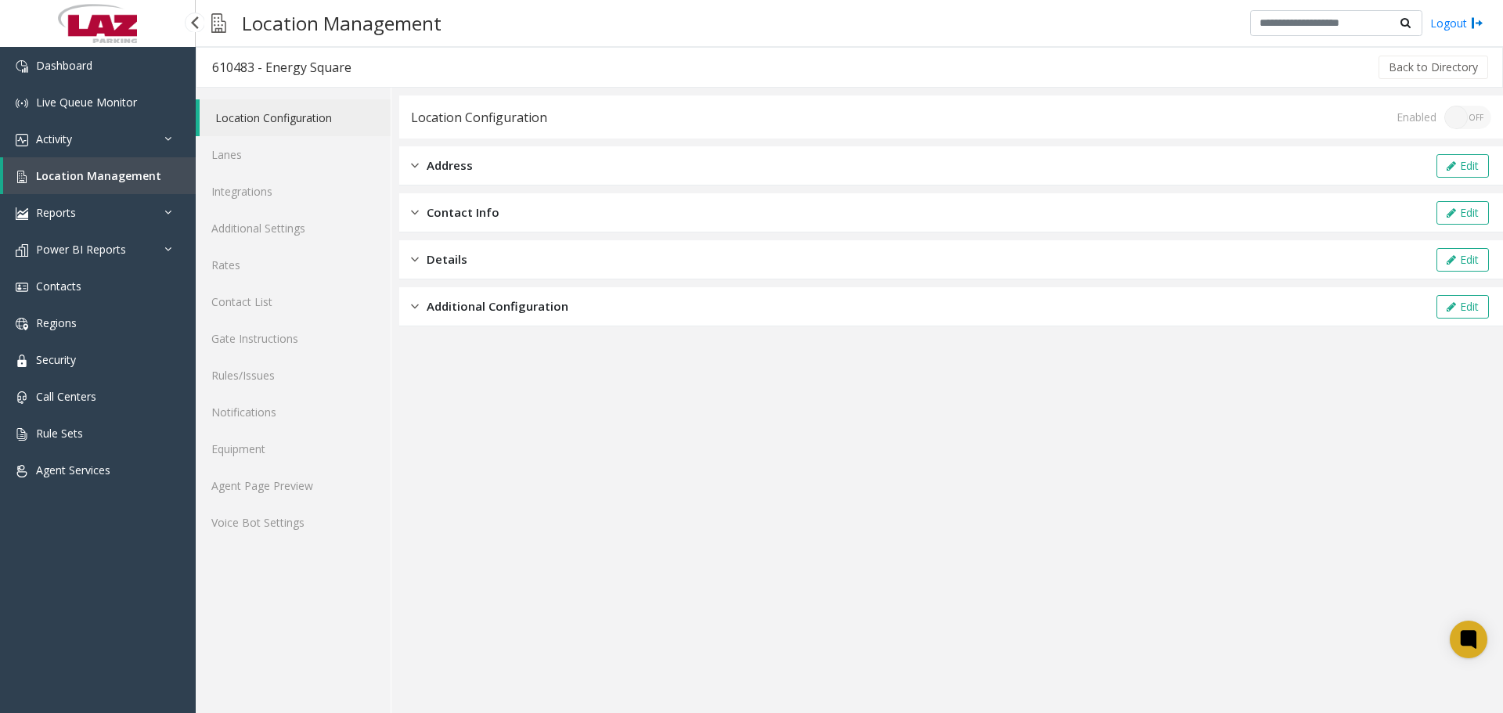
click at [95, 191] on link "Location Management" at bounding box center [99, 175] width 193 height 37
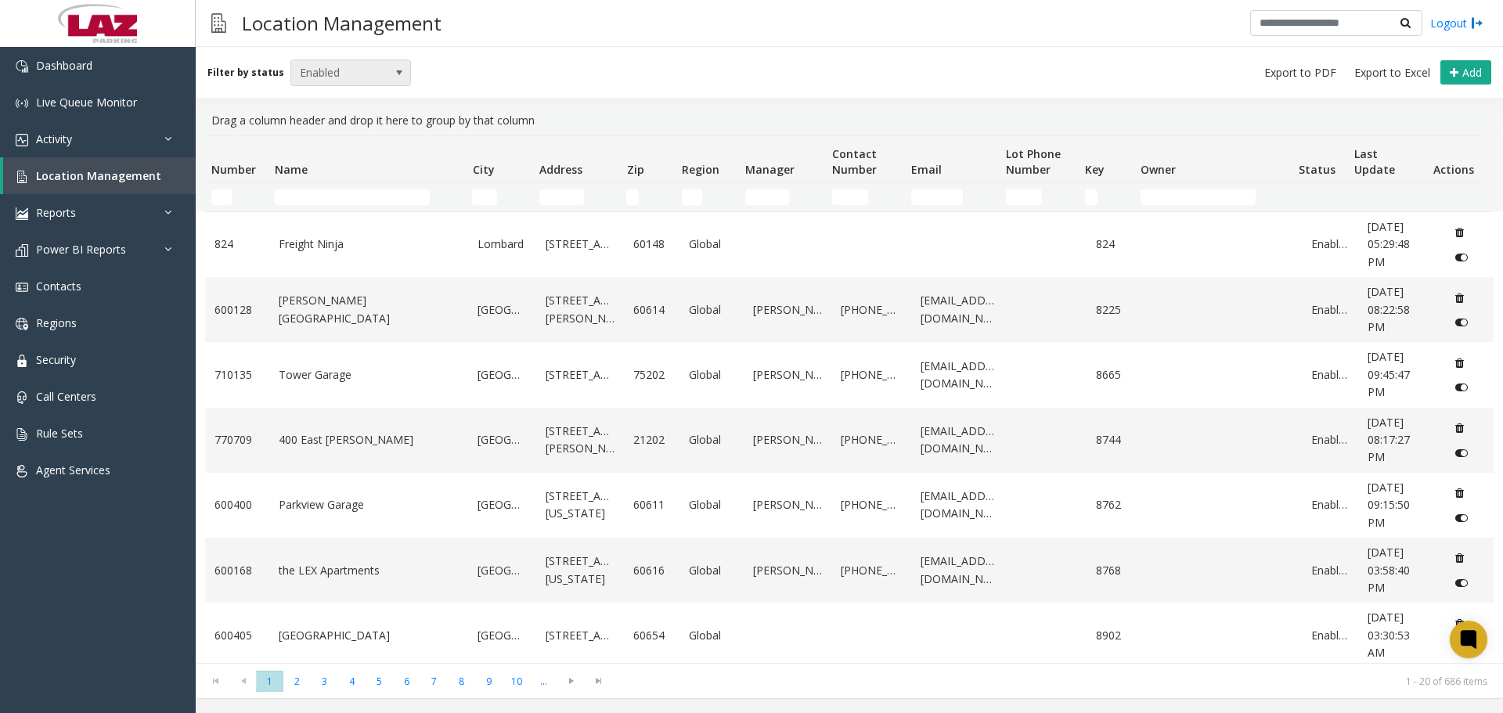
click at [298, 82] on span "Enabled" at bounding box center [339, 72] width 96 height 25
click at [318, 143] on li "Disabled" at bounding box center [344, 141] width 117 height 21
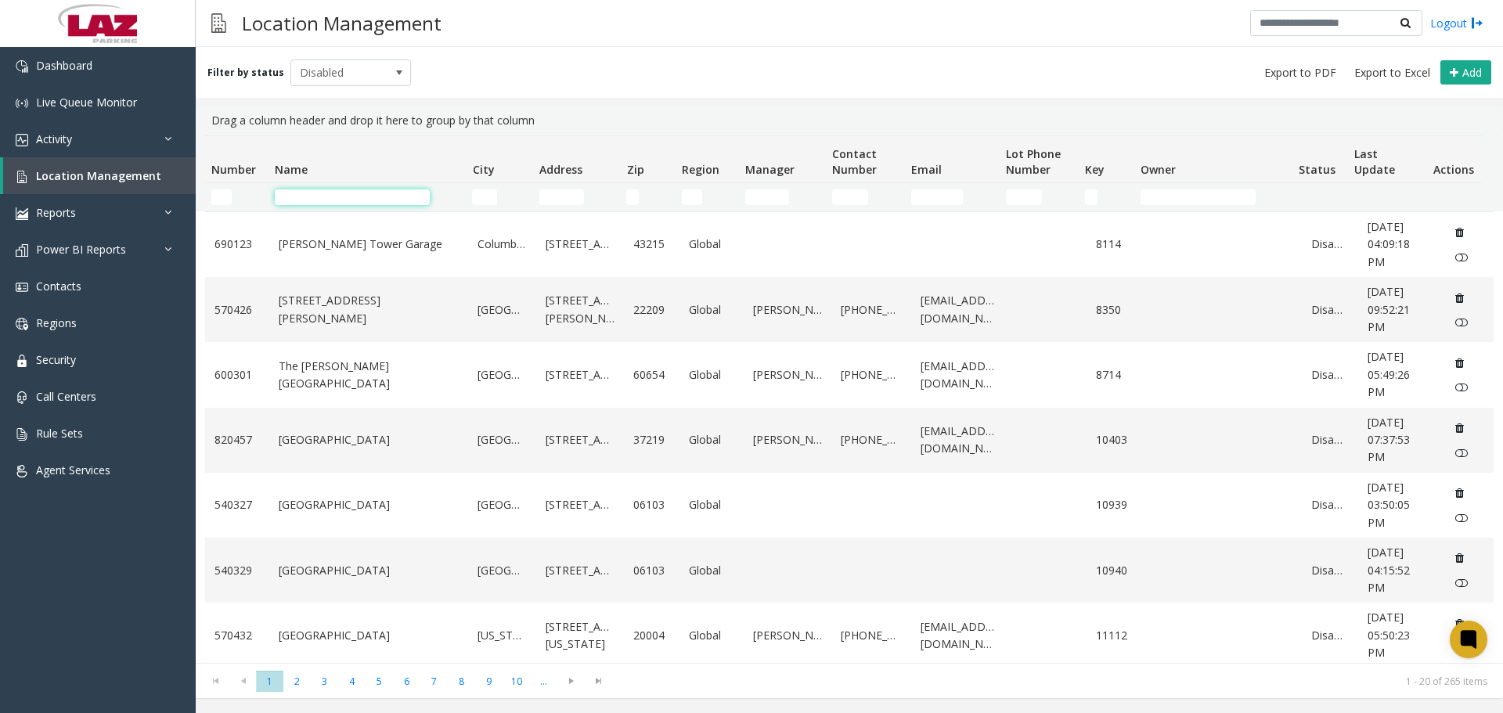
click at [314, 197] on input "Name Filter" at bounding box center [352, 197] width 155 height 16
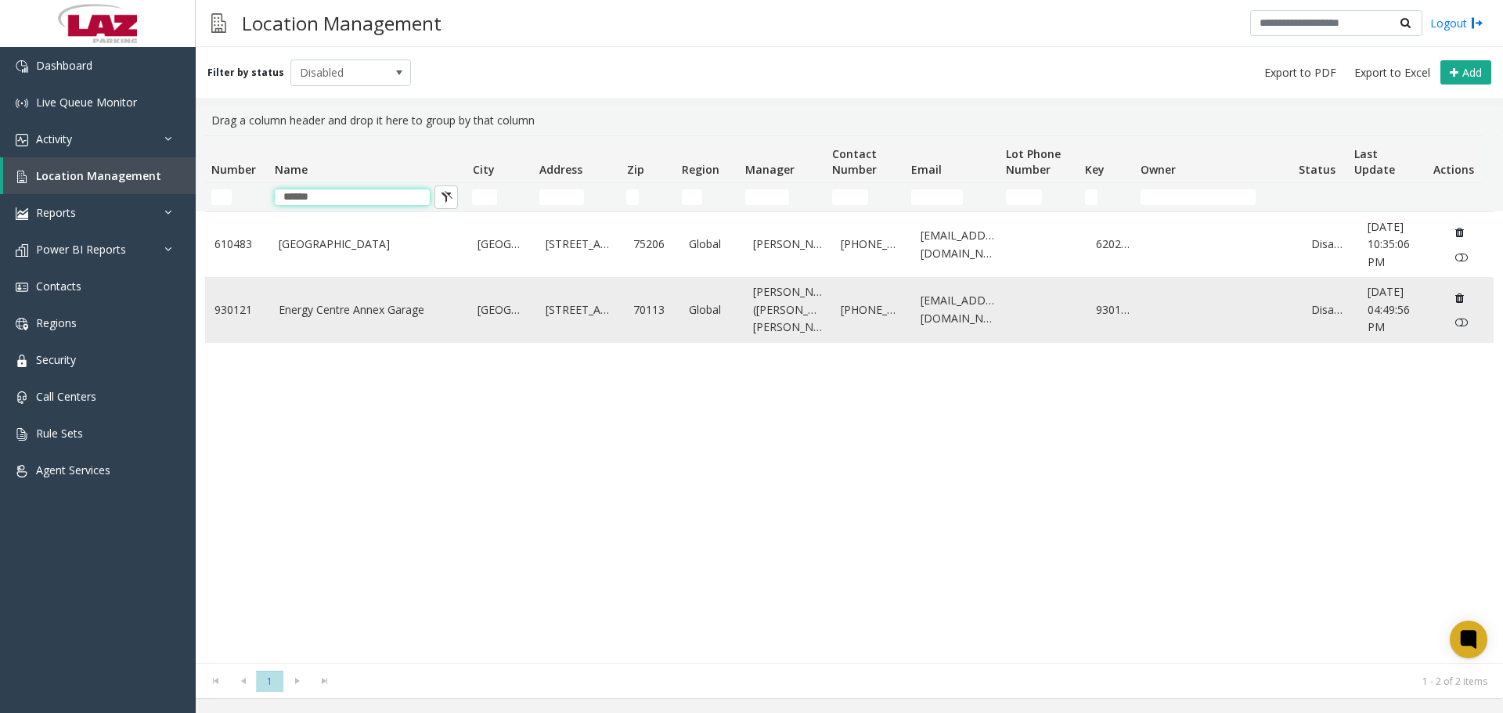
type input "******"
click at [235, 311] on link "930121" at bounding box center [237, 309] width 45 height 17
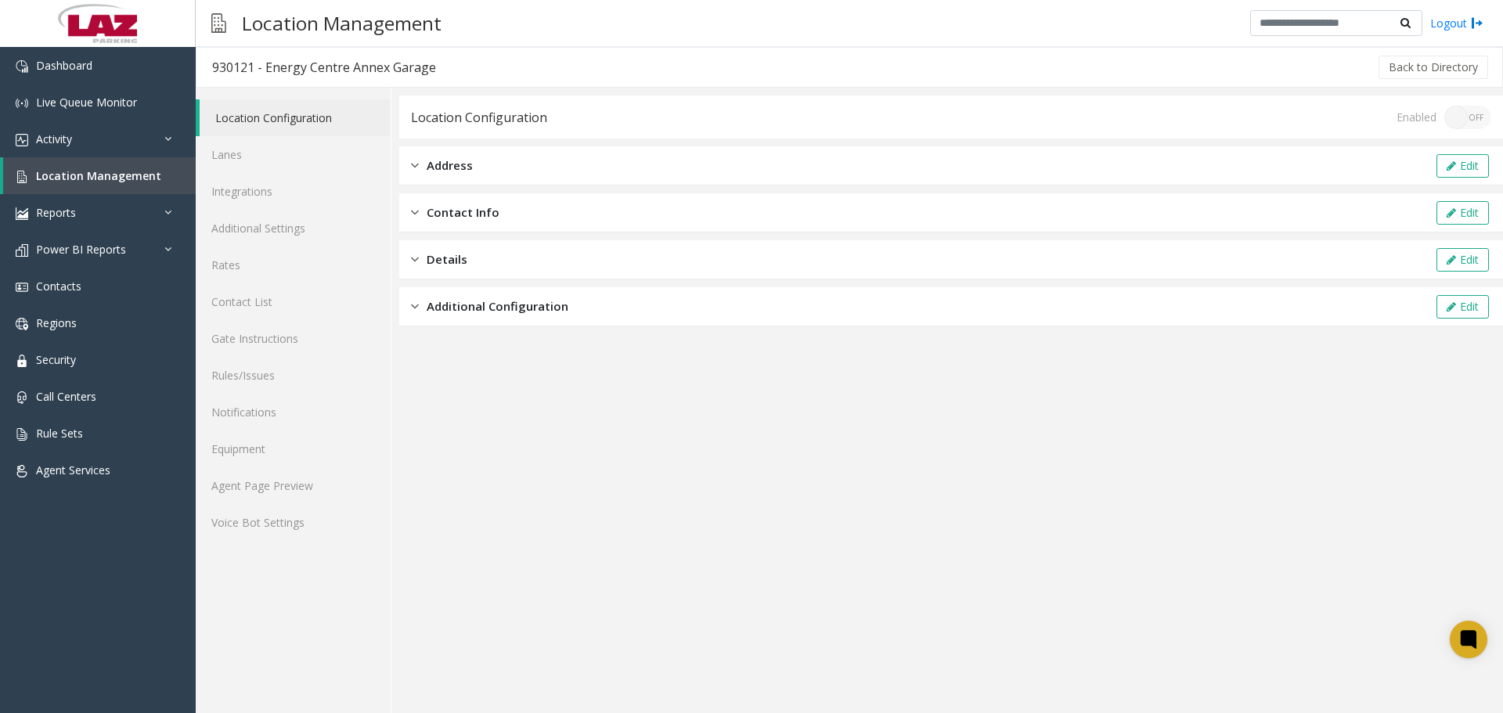
click at [229, 73] on div "930121 - Energy Centre Annex Garage" at bounding box center [324, 67] width 224 height 20
copy div "930121"
click at [242, 482] on link "Agent Page Preview" at bounding box center [293, 485] width 195 height 37
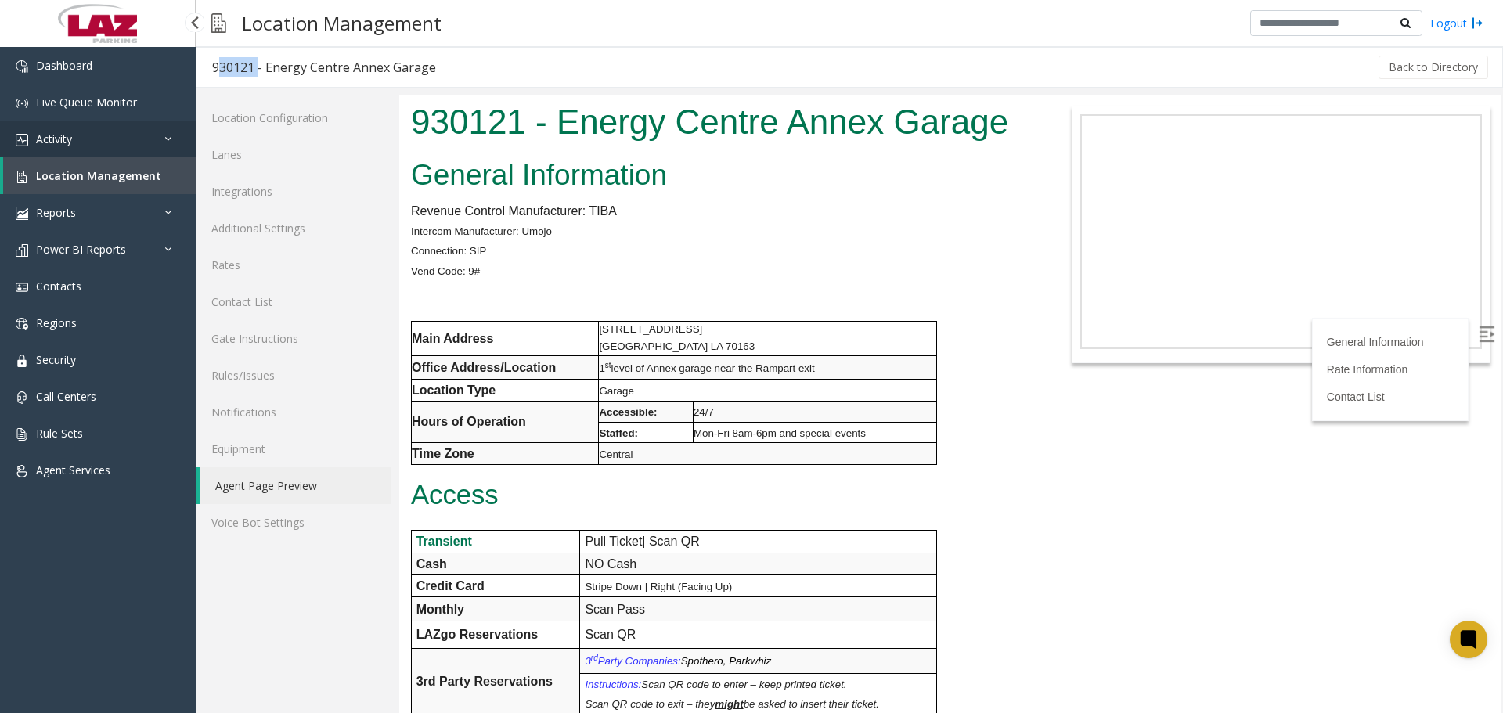
click at [50, 137] on span "Activity" at bounding box center [54, 139] width 36 height 15
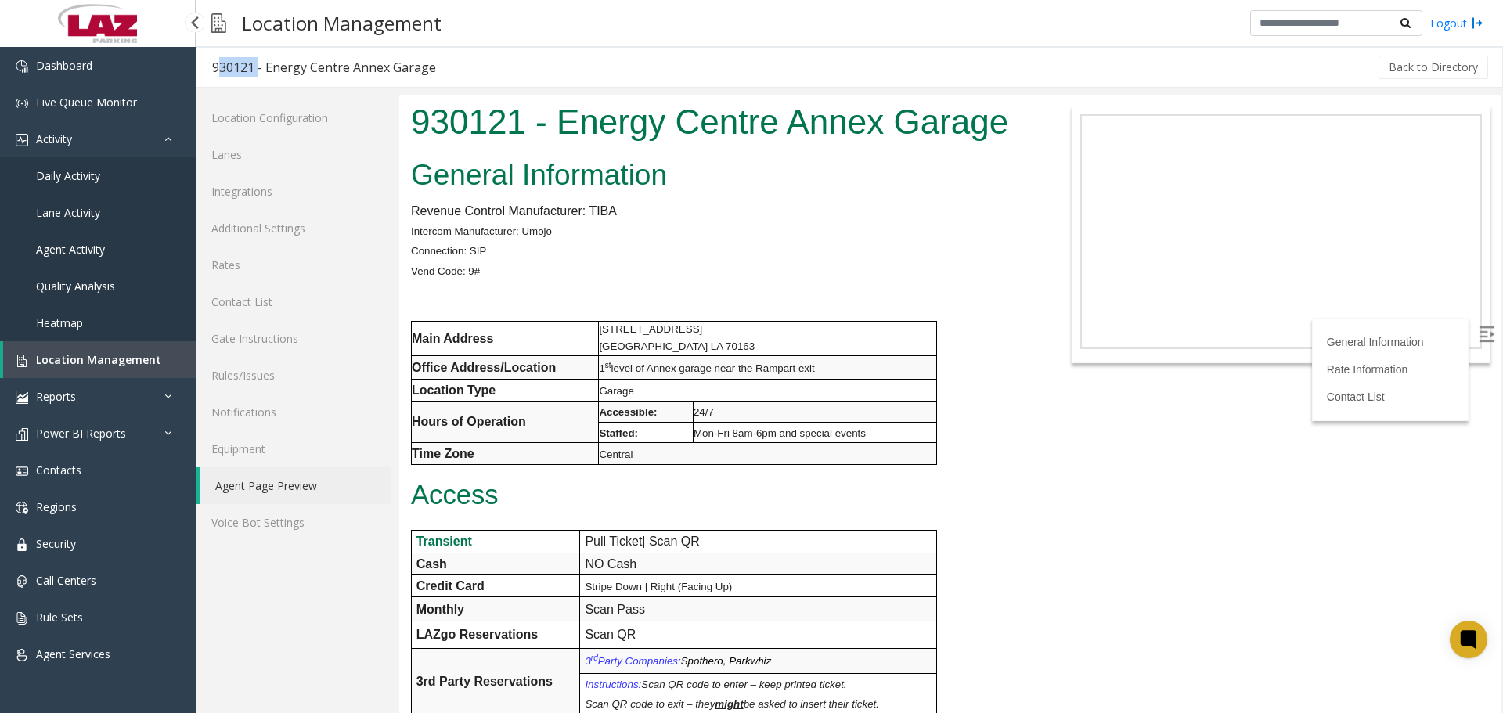
click at [77, 184] on link "Daily Activity" at bounding box center [98, 175] width 196 height 37
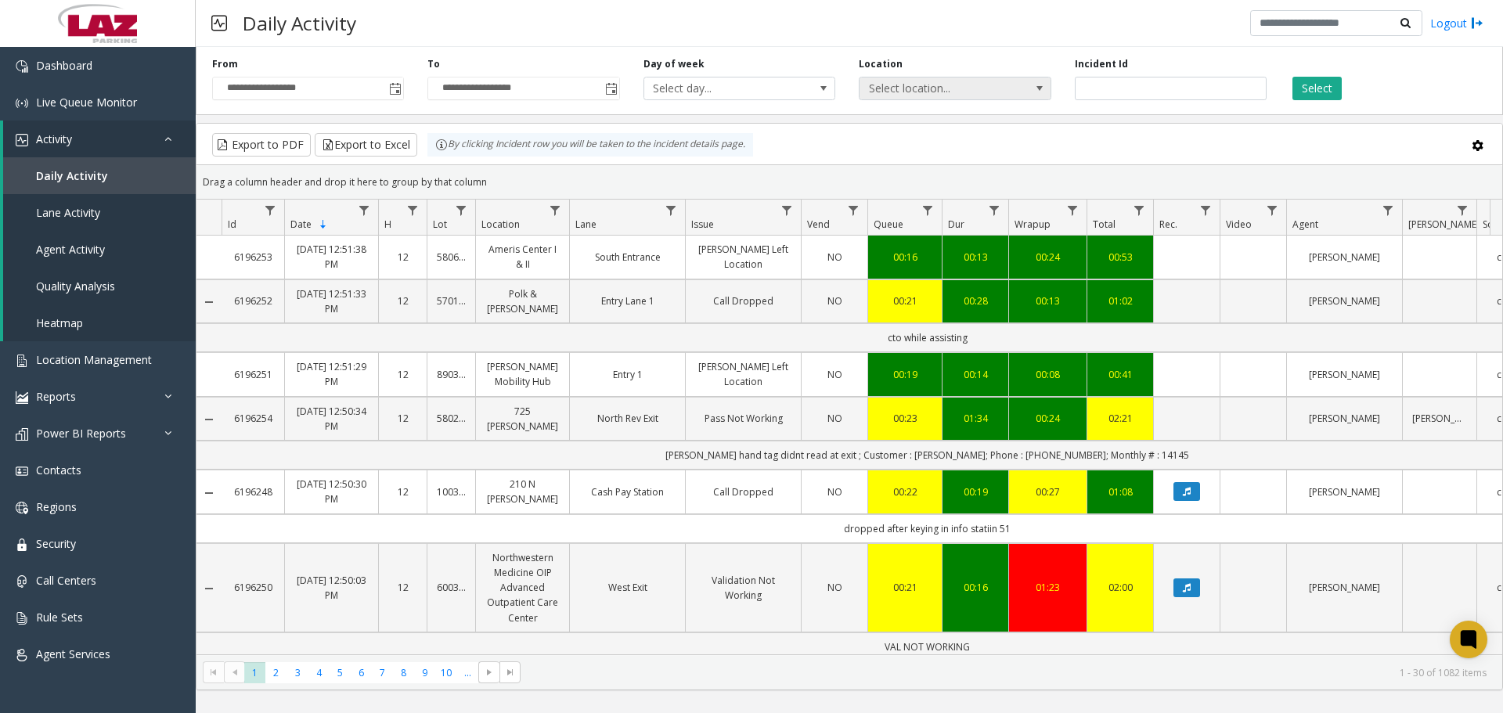
click at [900, 86] on span "Select location..." at bounding box center [936, 89] width 153 height 22
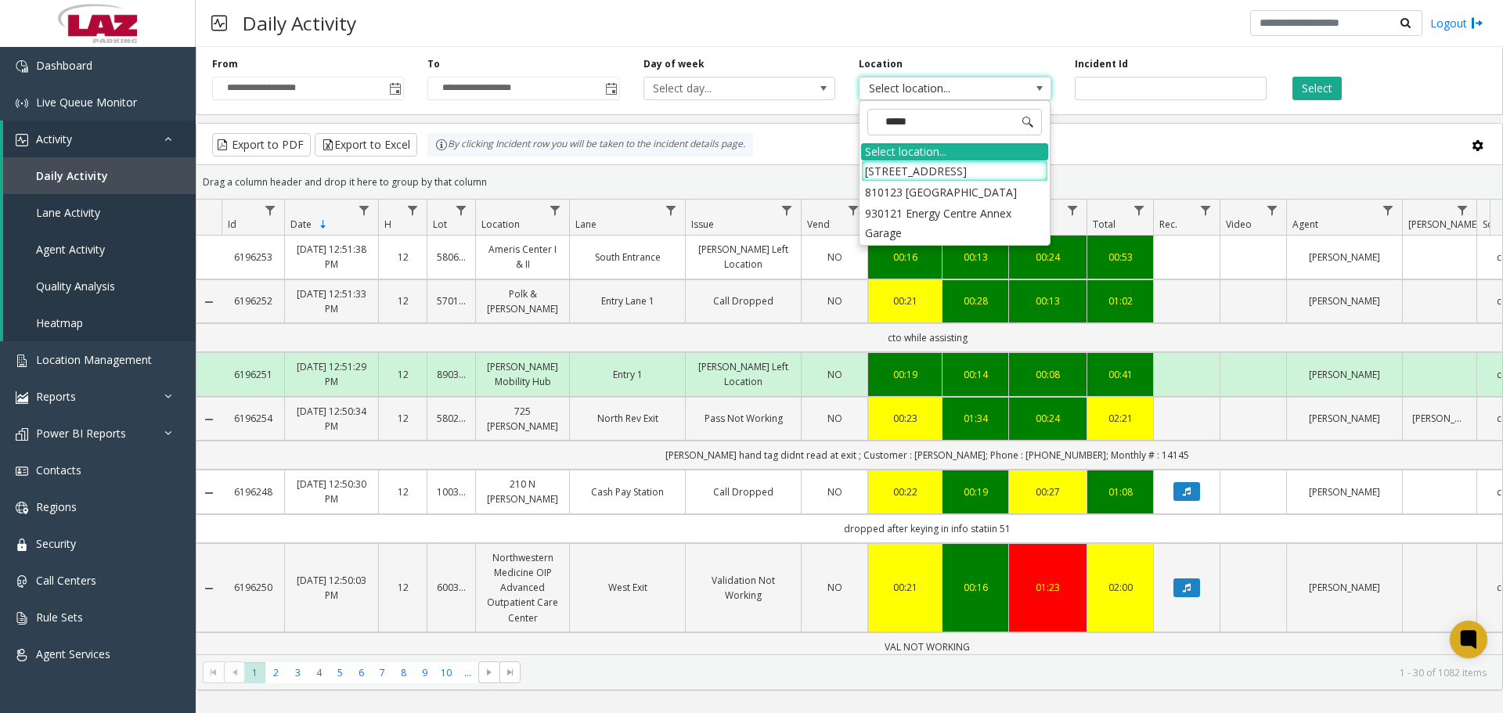
type input "******"
click at [964, 211] on li "930121 Energy Centre Annex Garage" at bounding box center [954, 223] width 187 height 41
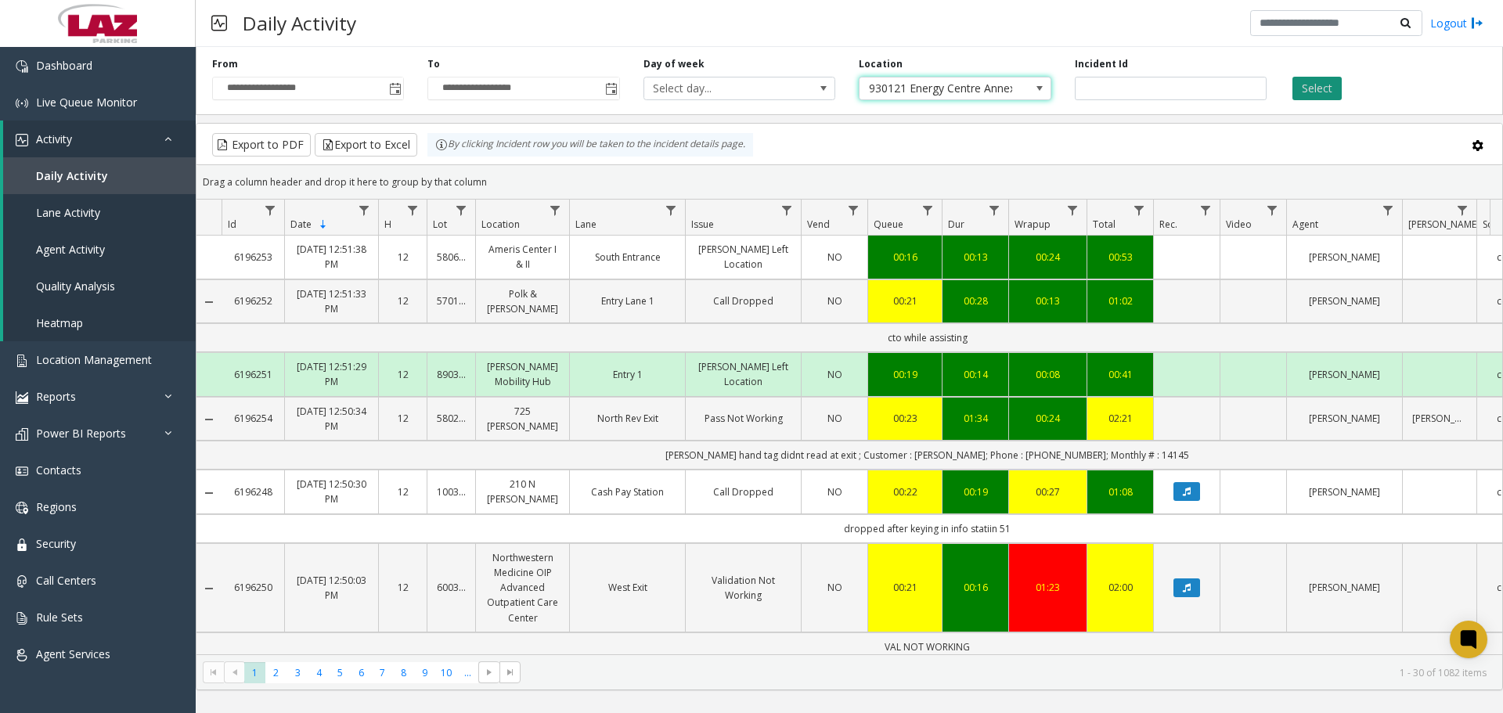
click at [1325, 99] on button "Select" at bounding box center [1317, 88] width 49 height 23
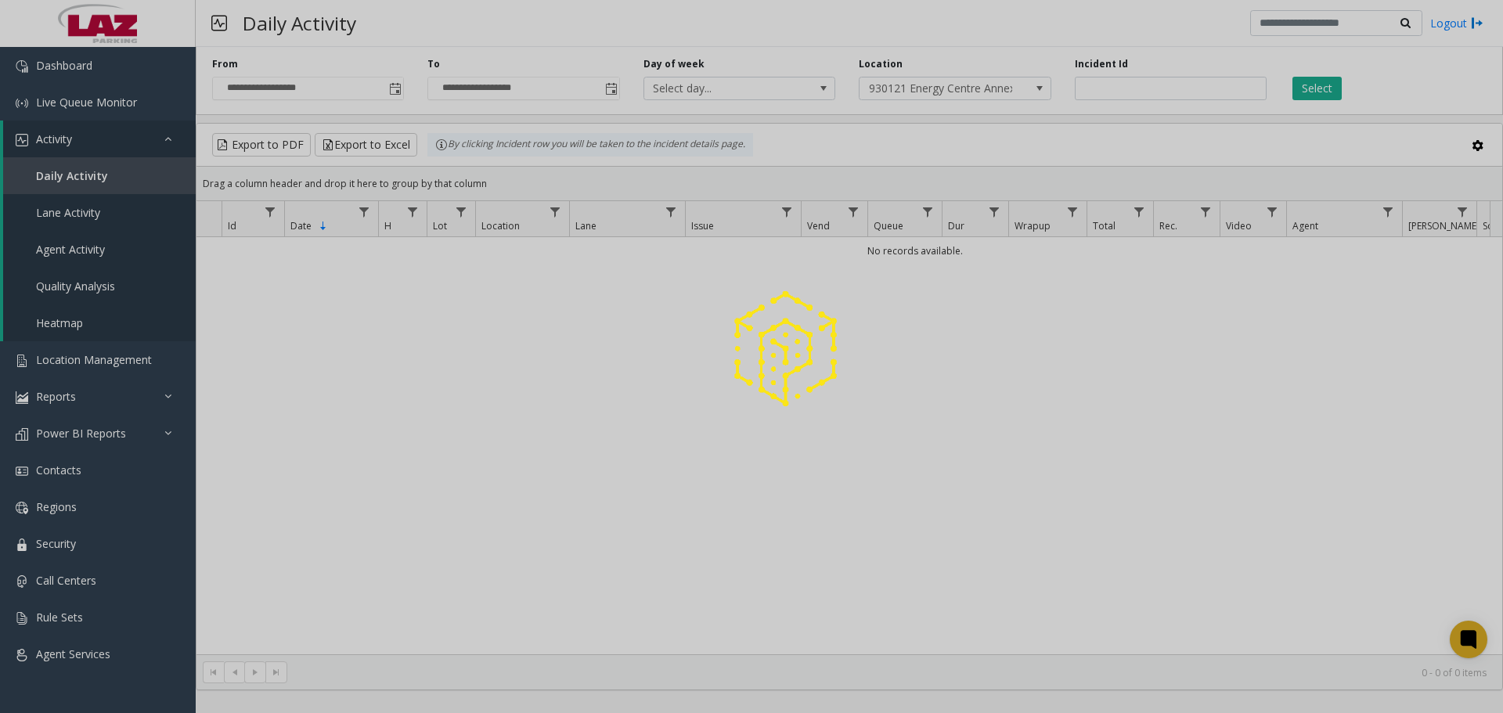
click at [395, 91] on div at bounding box center [751, 356] width 1503 height 713
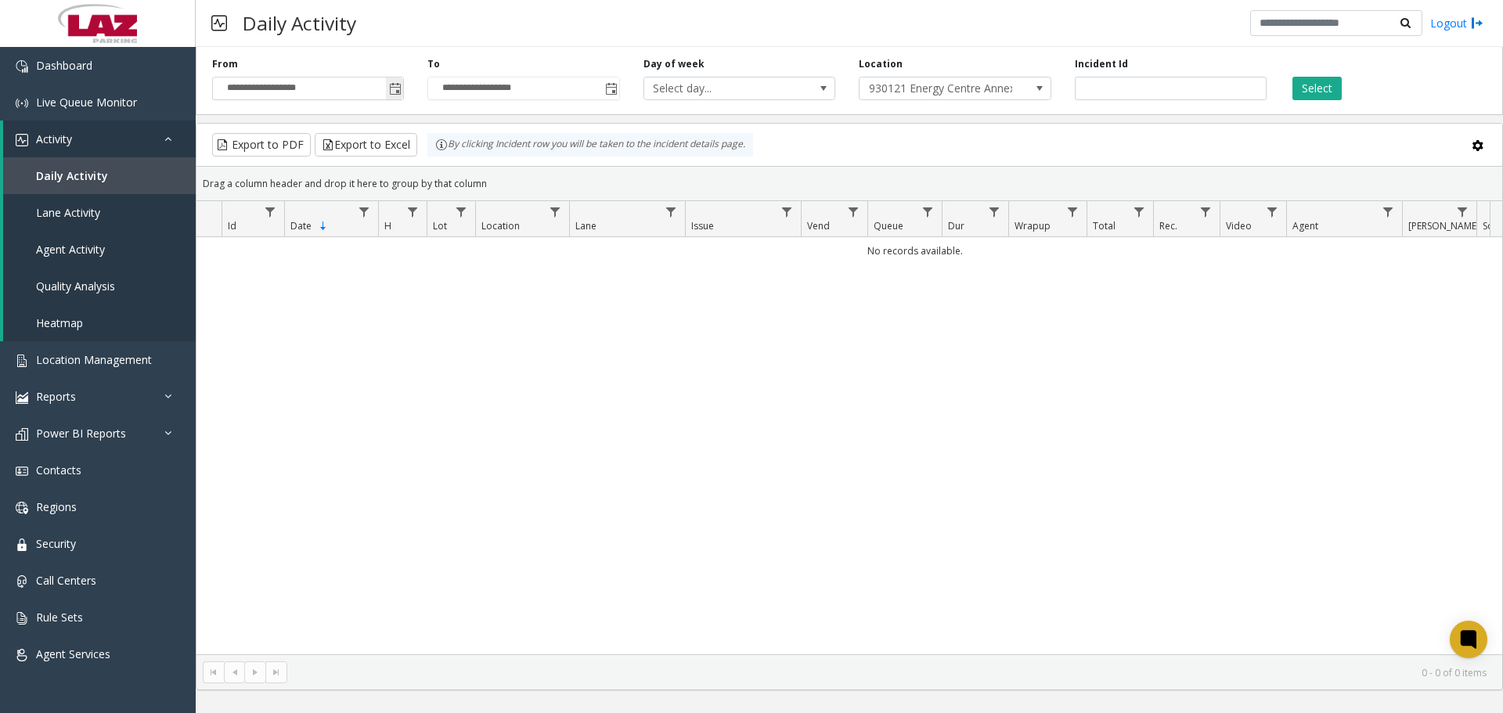
click at [395, 86] on span "Toggle popup" at bounding box center [395, 89] width 13 height 13
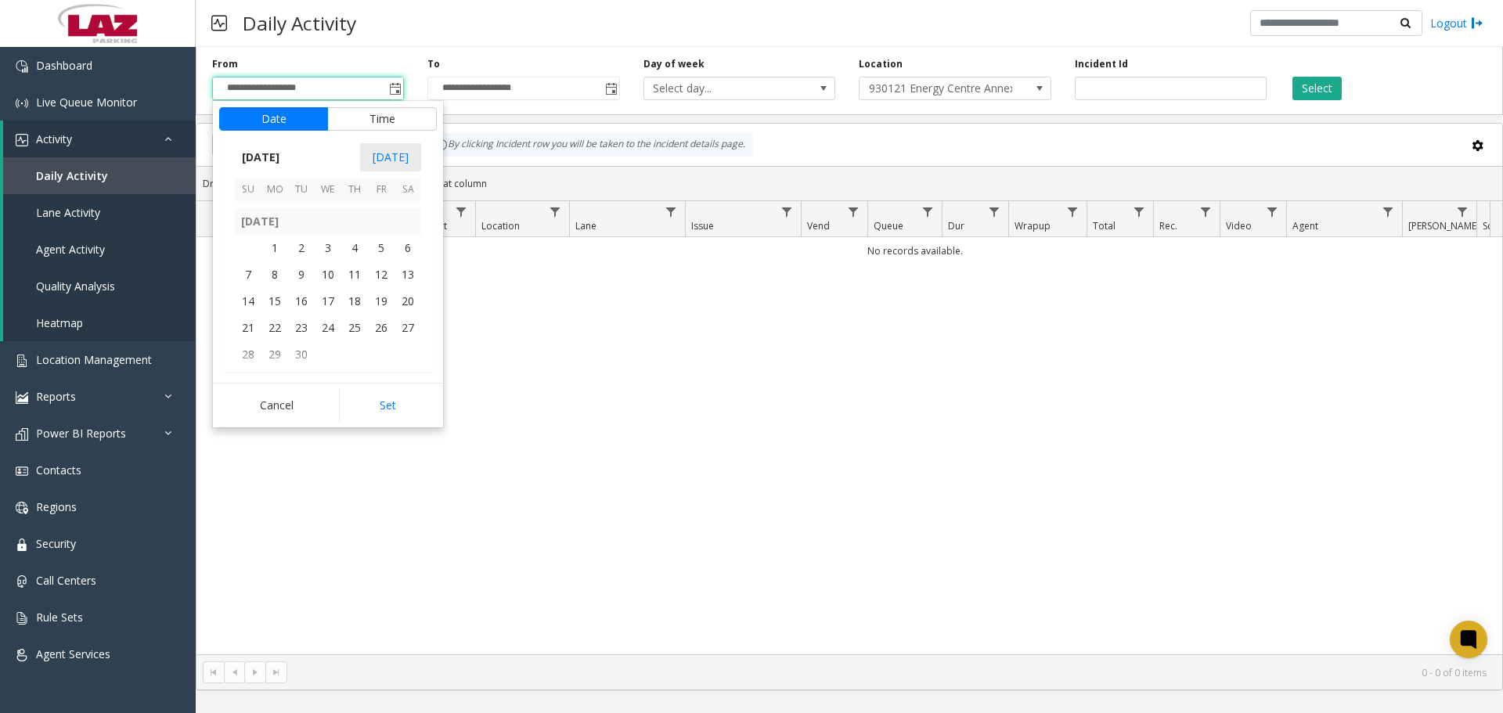
scroll to position [280989, 0]
click at [270, 339] on span "22" at bounding box center [275, 343] width 27 height 27
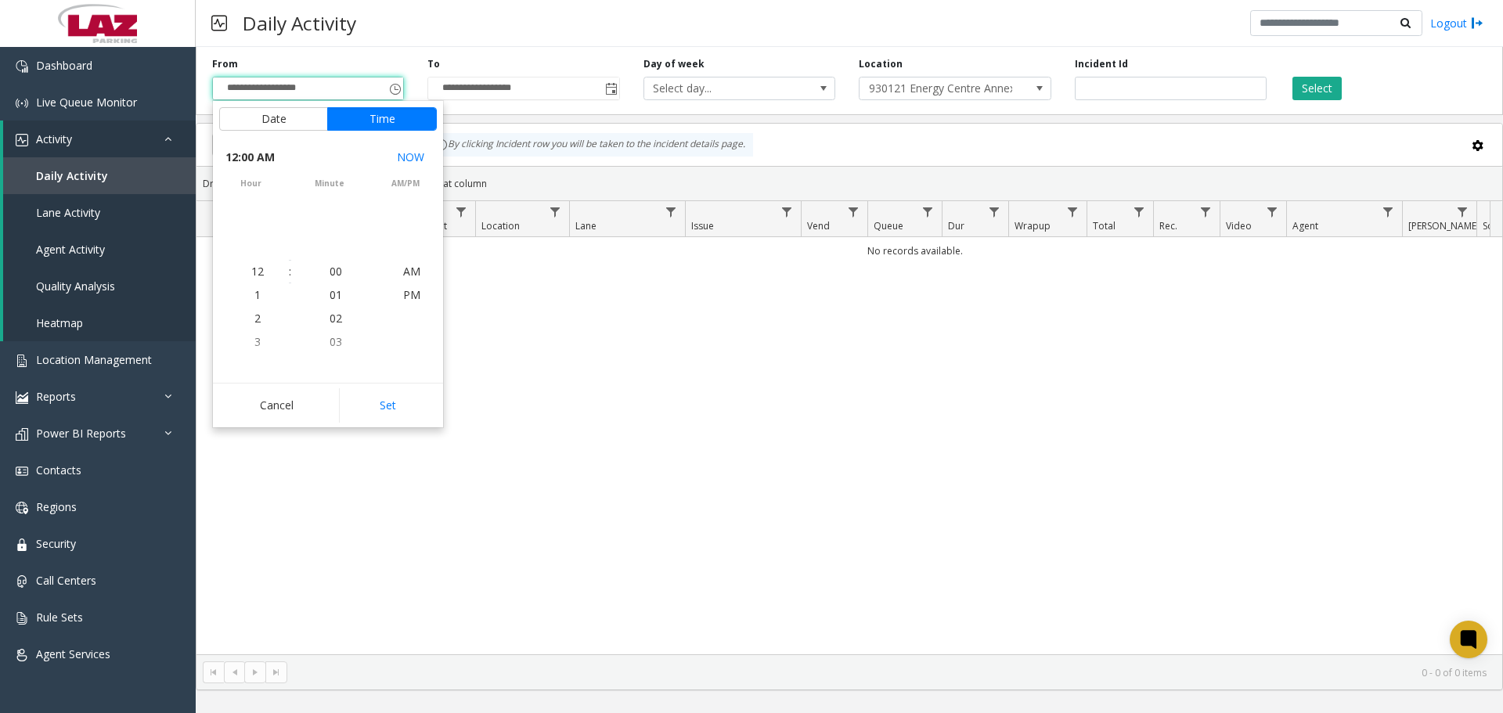
scroll to position [281037, 0]
click at [361, 390] on button "Set" at bounding box center [388, 405] width 99 height 34
type input "**********"
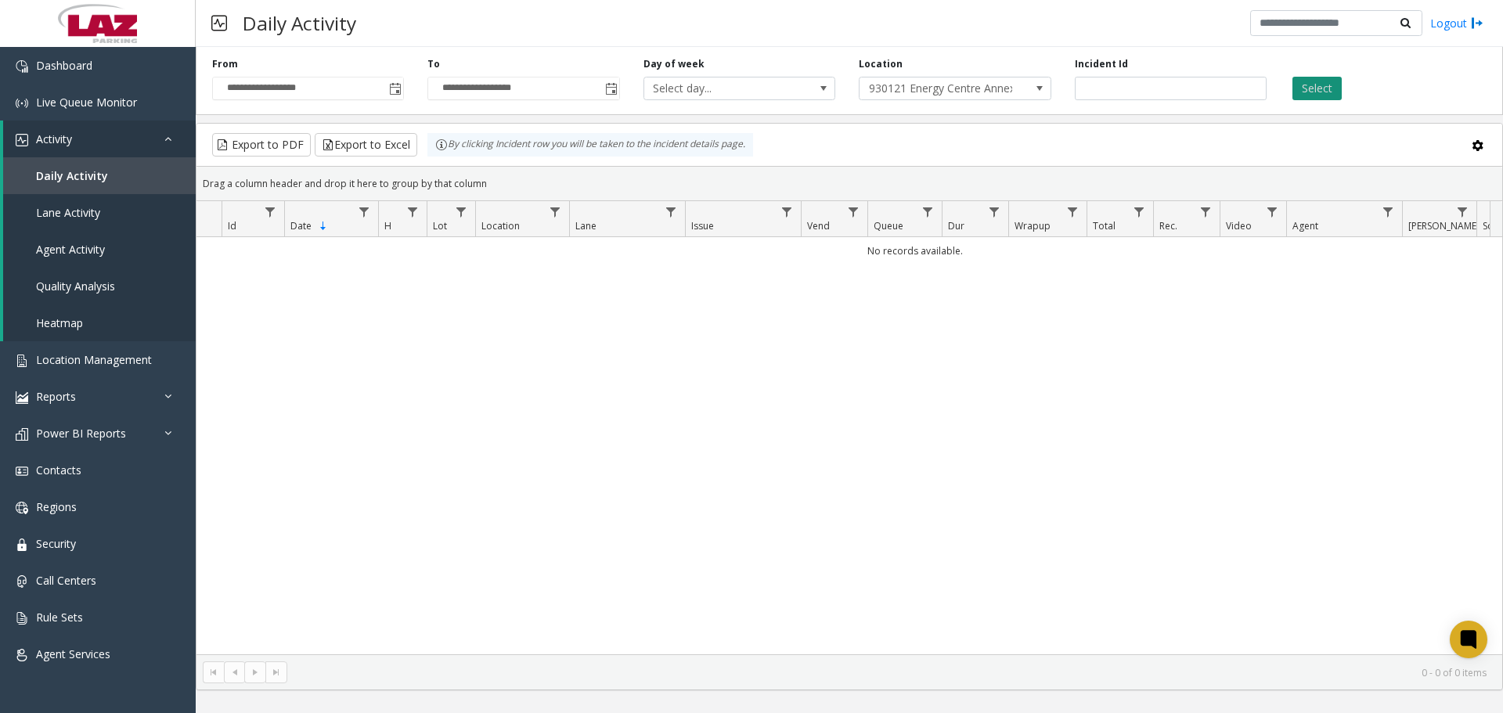
click at [1330, 86] on button "Select" at bounding box center [1317, 88] width 49 height 23
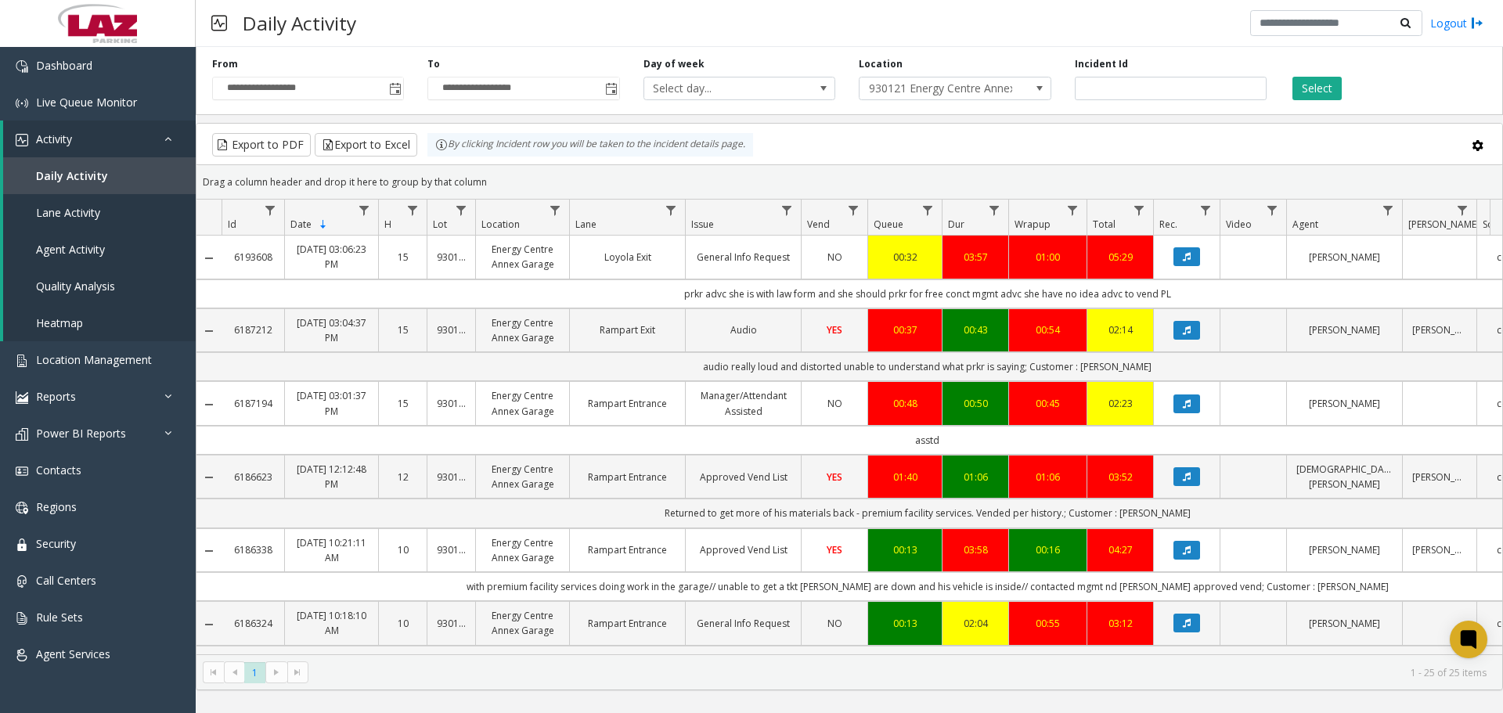
drag, startPoint x: 488, startPoint y: 24, endPoint x: 456, endPoint y: 42, distance: 36.8
click at [489, 23] on div "Daily Activity Logout" at bounding box center [850, 23] width 1308 height 47
click at [110, 363] on span "Location Management" at bounding box center [94, 359] width 116 height 15
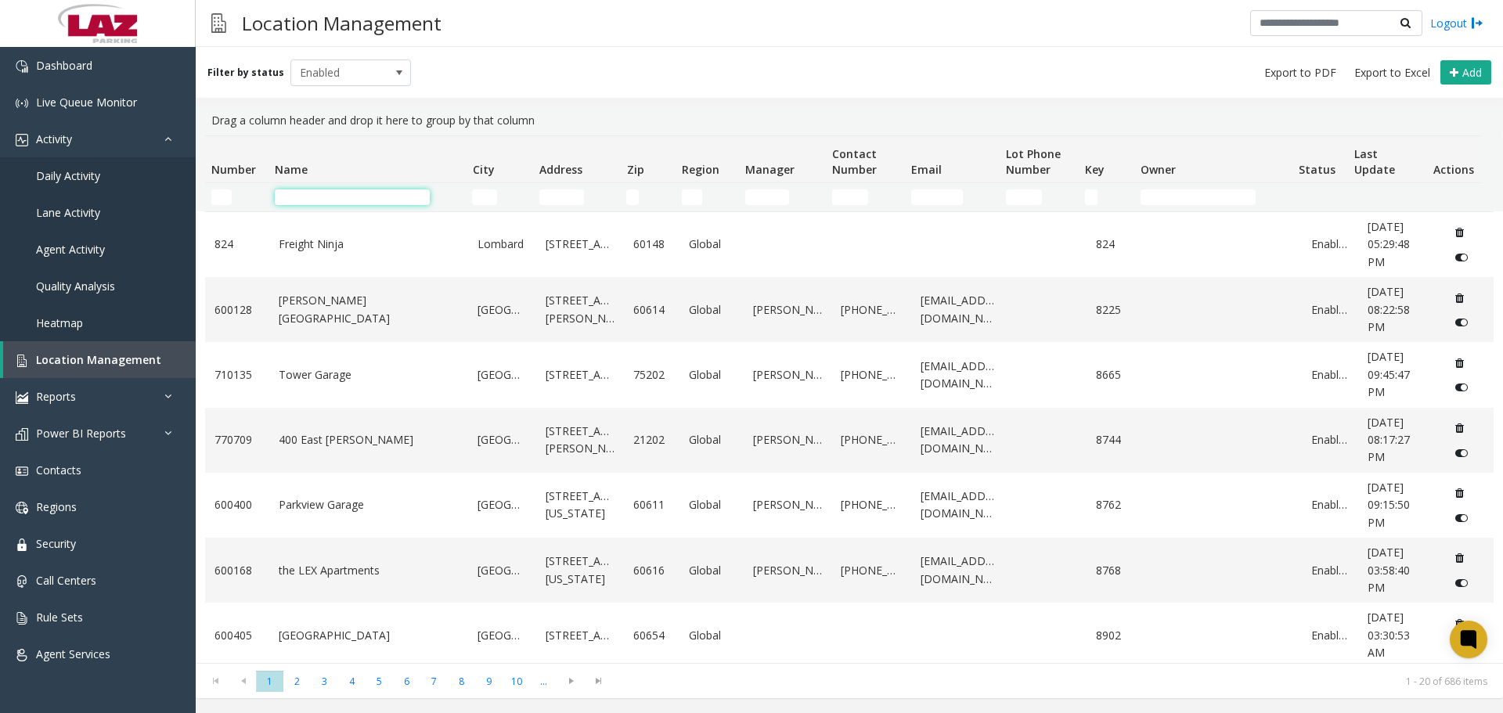
click at [316, 200] on input "Name Filter" at bounding box center [352, 197] width 155 height 16
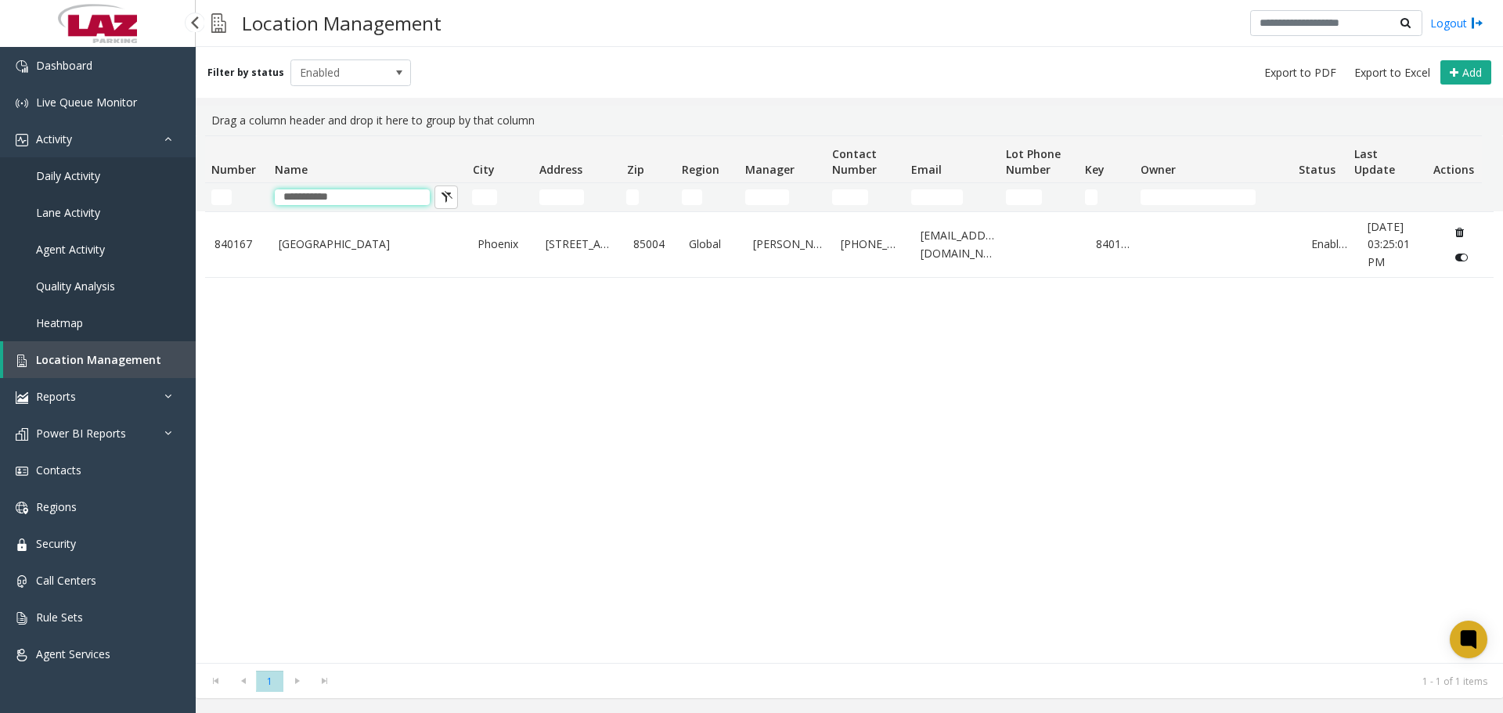
type input "**********"
click at [85, 189] on link "Daily Activity" at bounding box center [98, 175] width 196 height 37
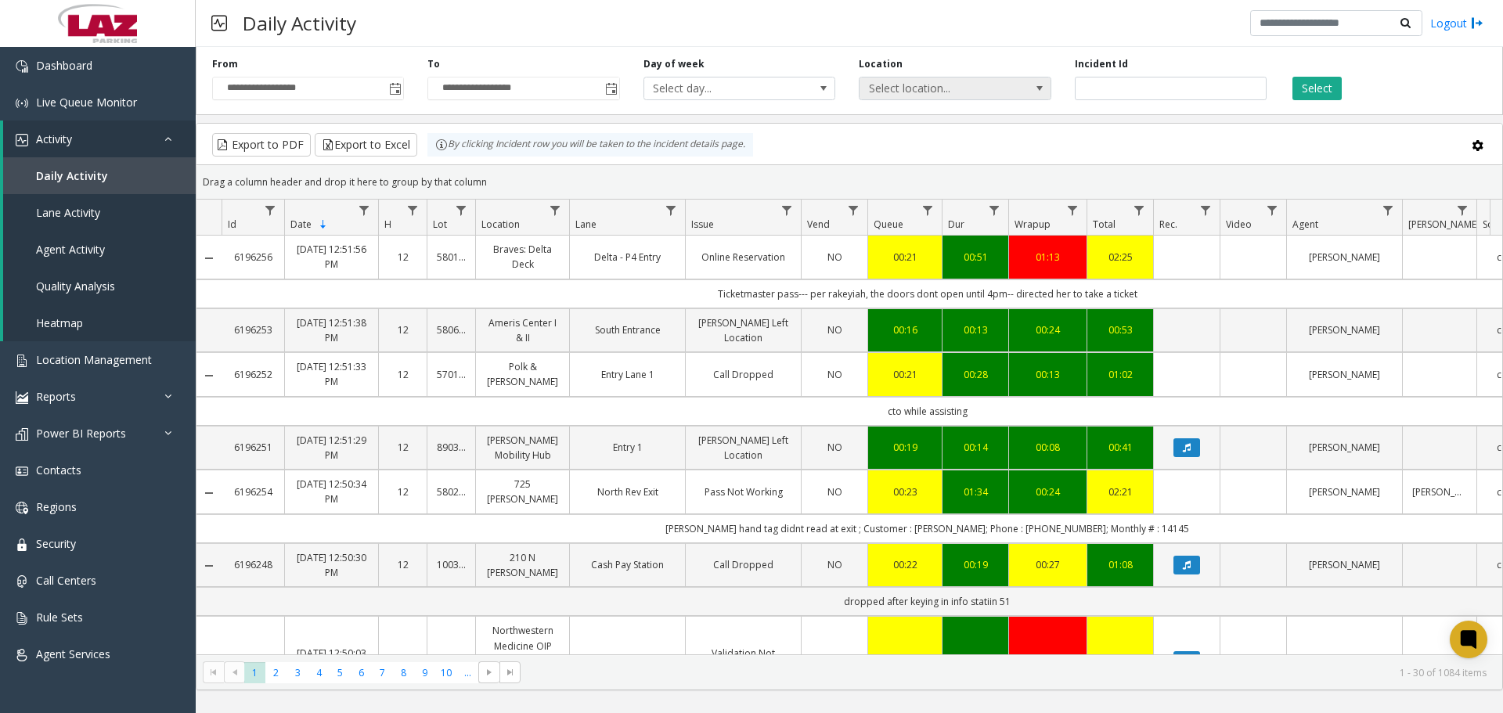
click at [892, 86] on span "Select location..." at bounding box center [936, 89] width 153 height 22
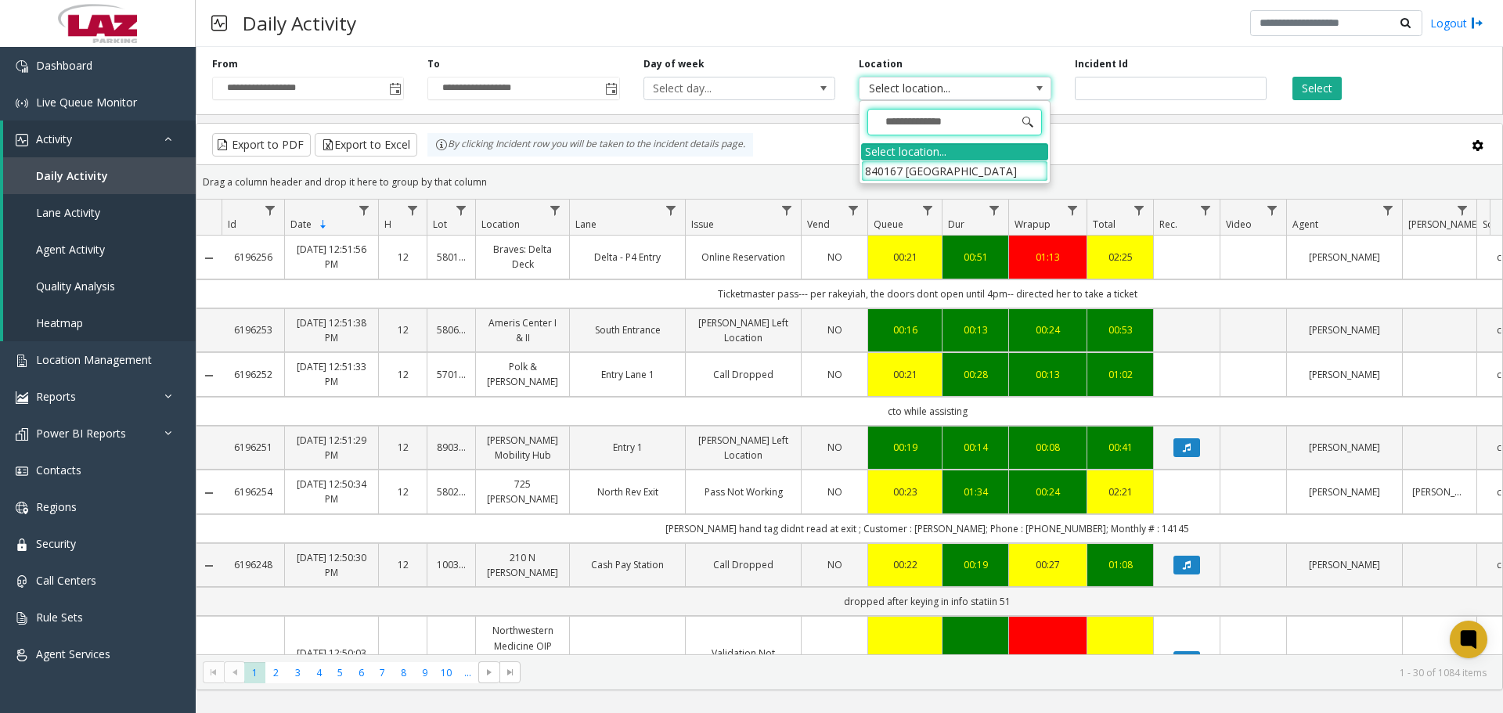
type input "**********"
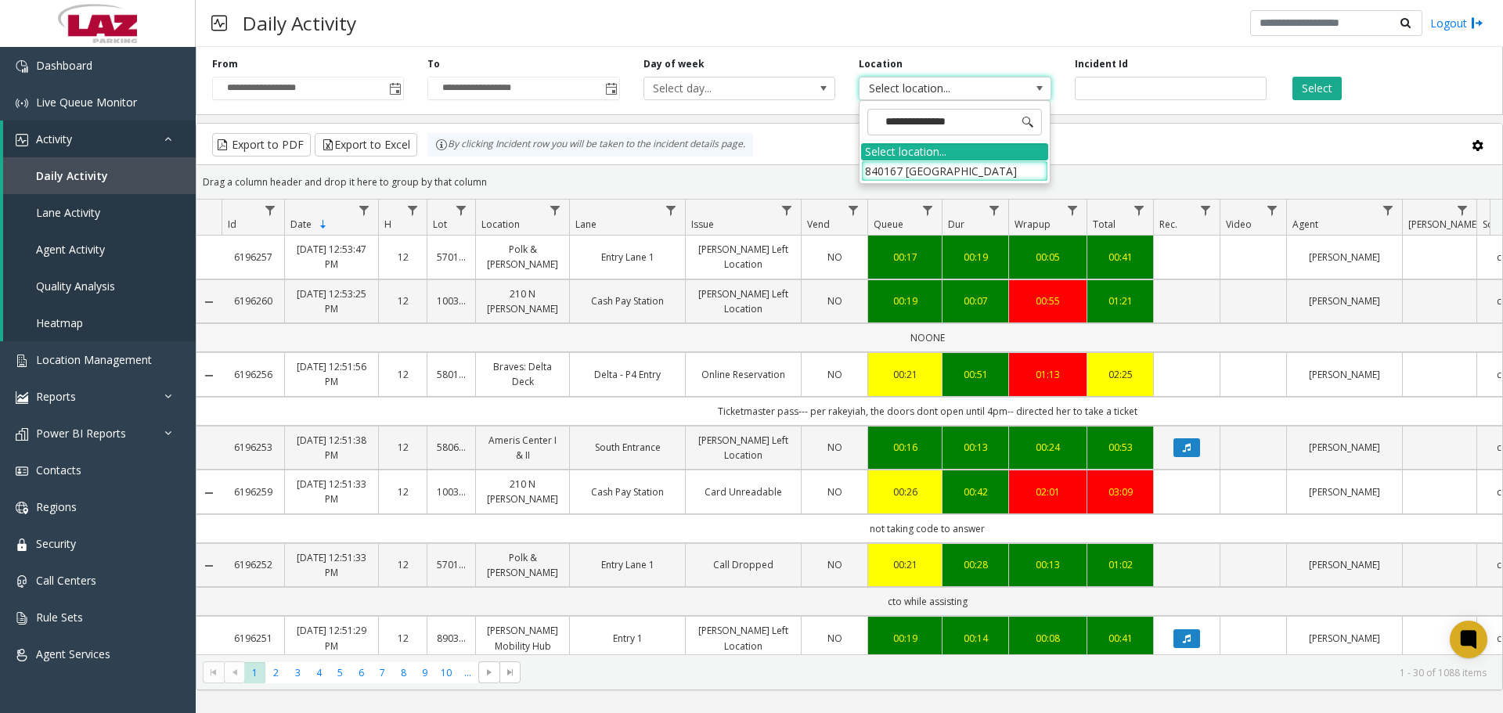
click at [639, 342] on td "NOONE" at bounding box center [928, 337] width 1412 height 29
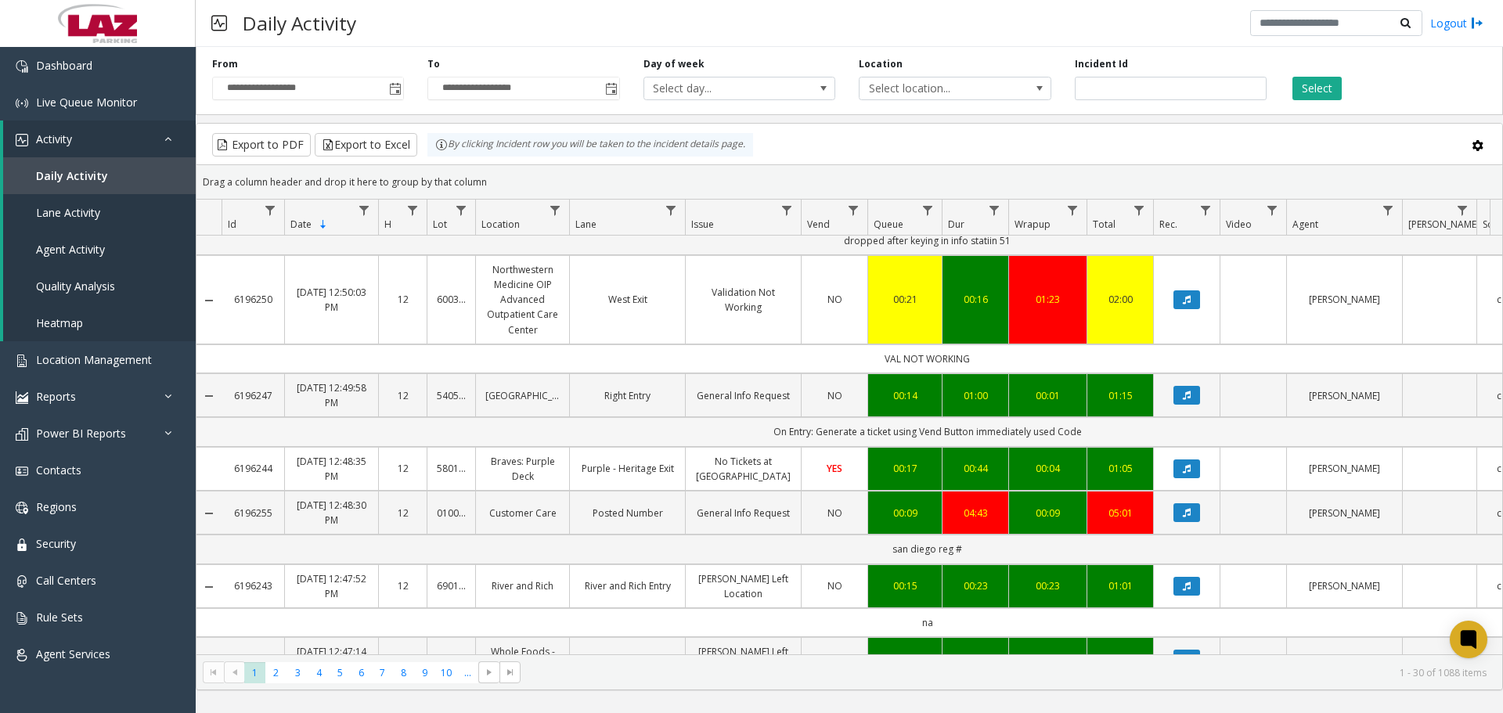
scroll to position [861, 0]
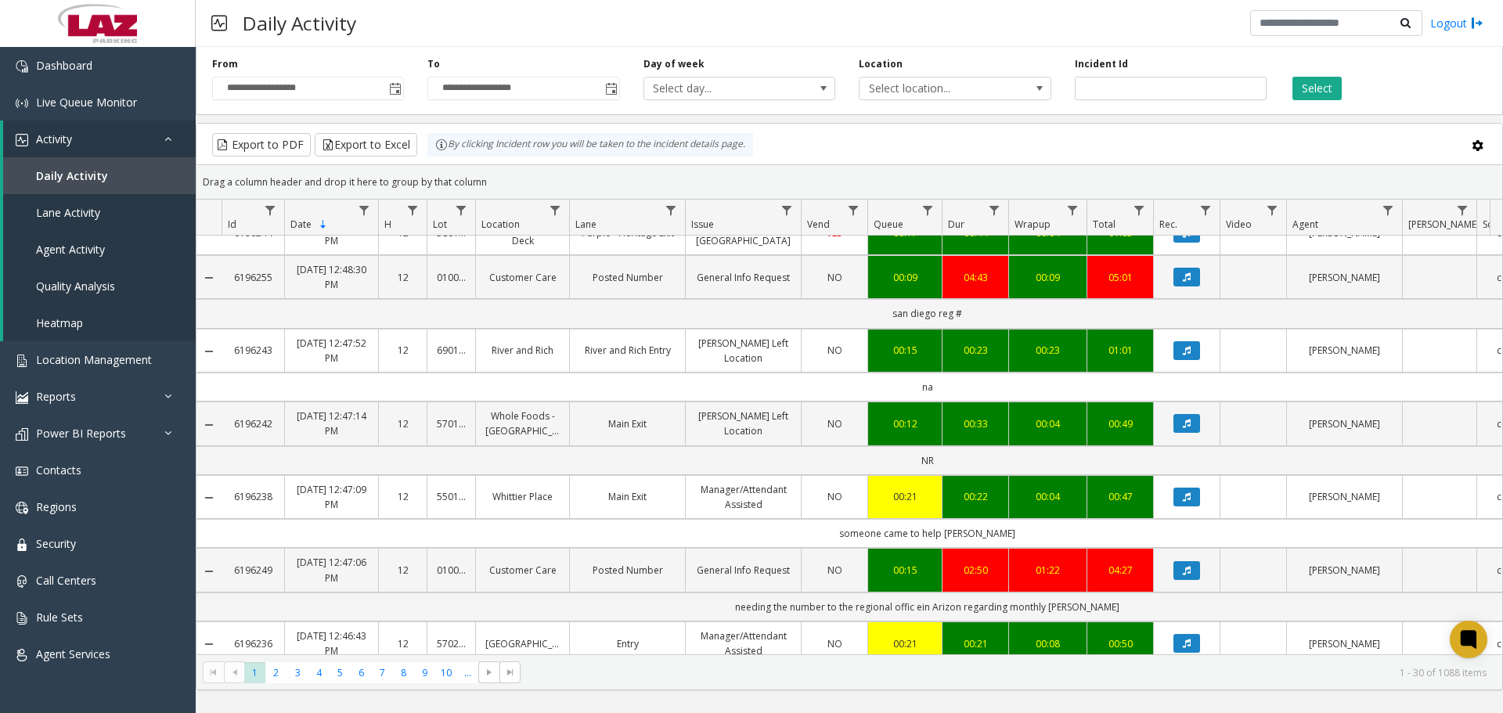
click at [933, 101] on div "**********" at bounding box center [850, 78] width 1308 height 74
click at [933, 94] on span "Select location..." at bounding box center [955, 88] width 192 height 23
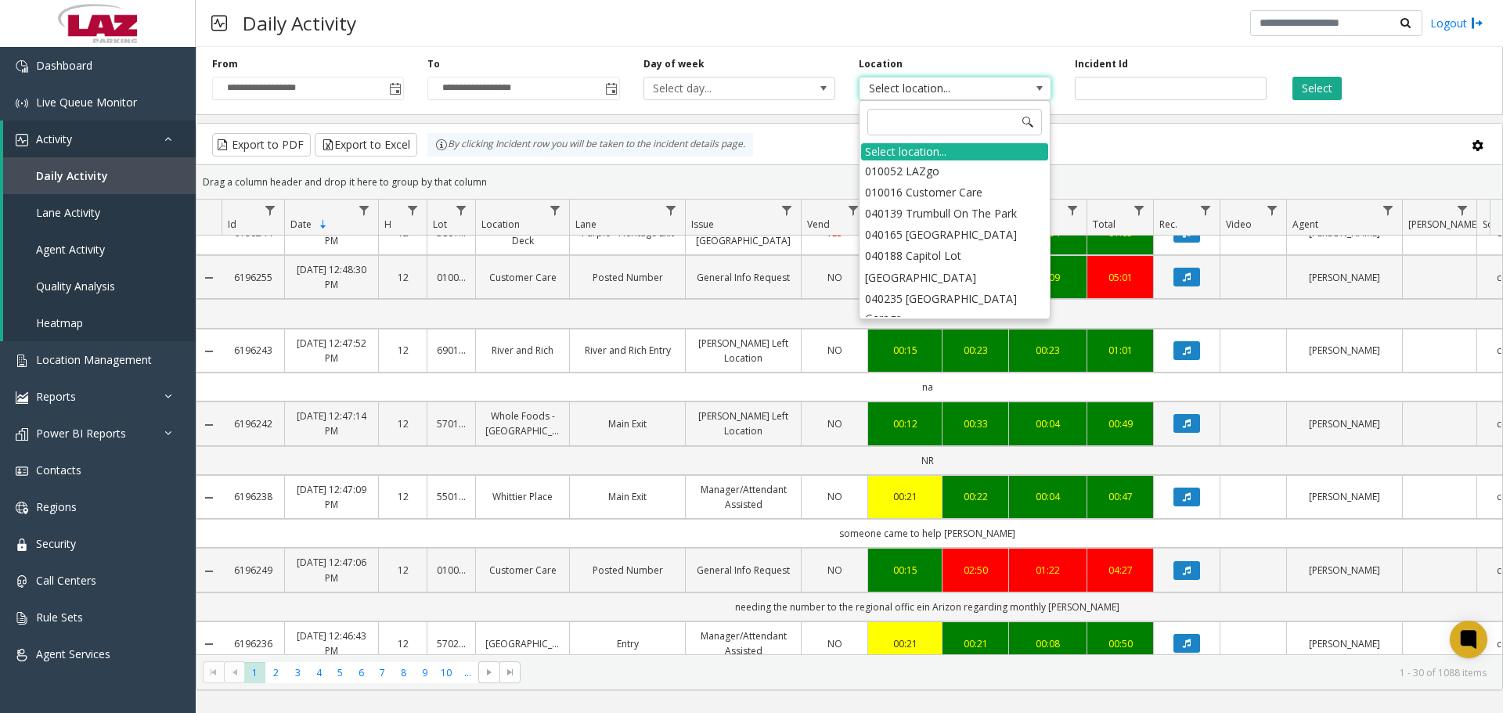
click at [936, 94] on span "Select location..." at bounding box center [936, 89] width 153 height 22
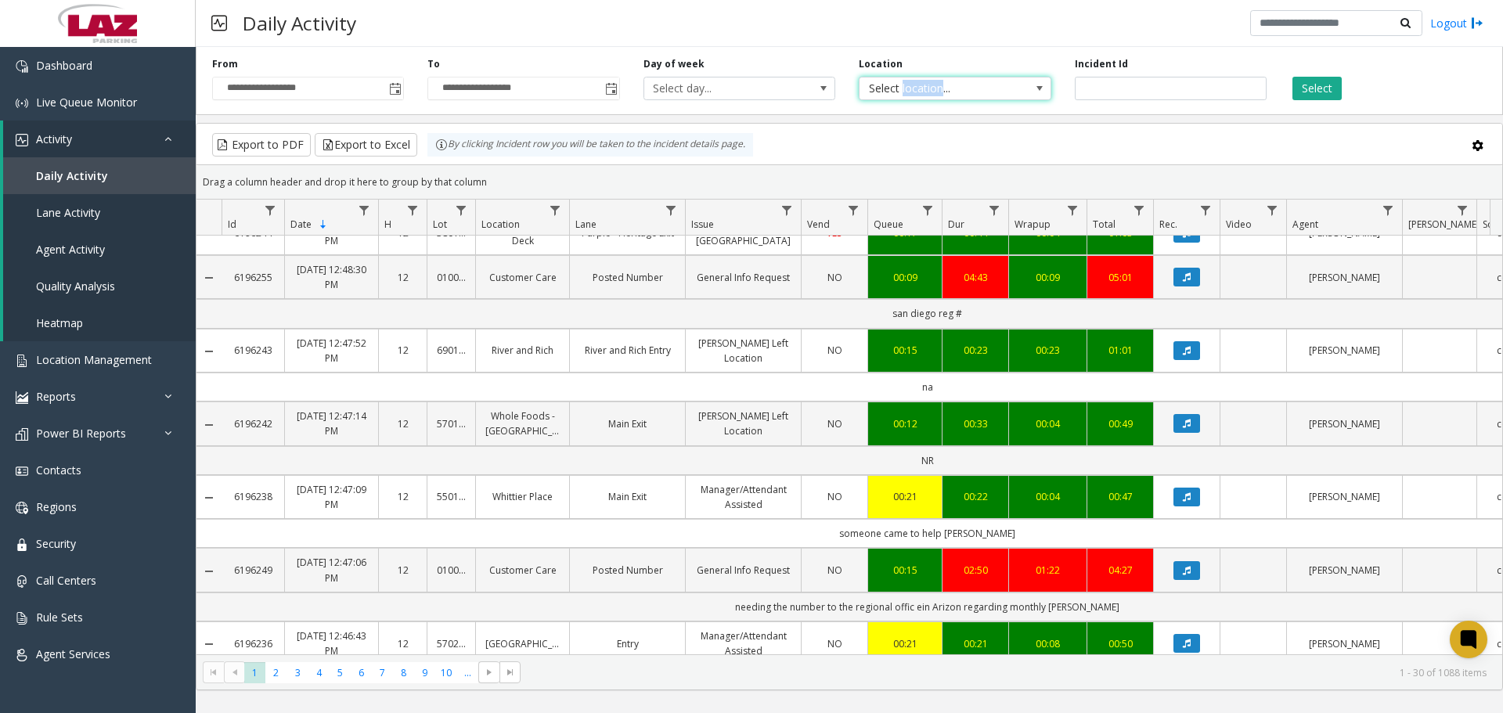
click at [936, 94] on span "Select location..." at bounding box center [936, 89] width 153 height 22
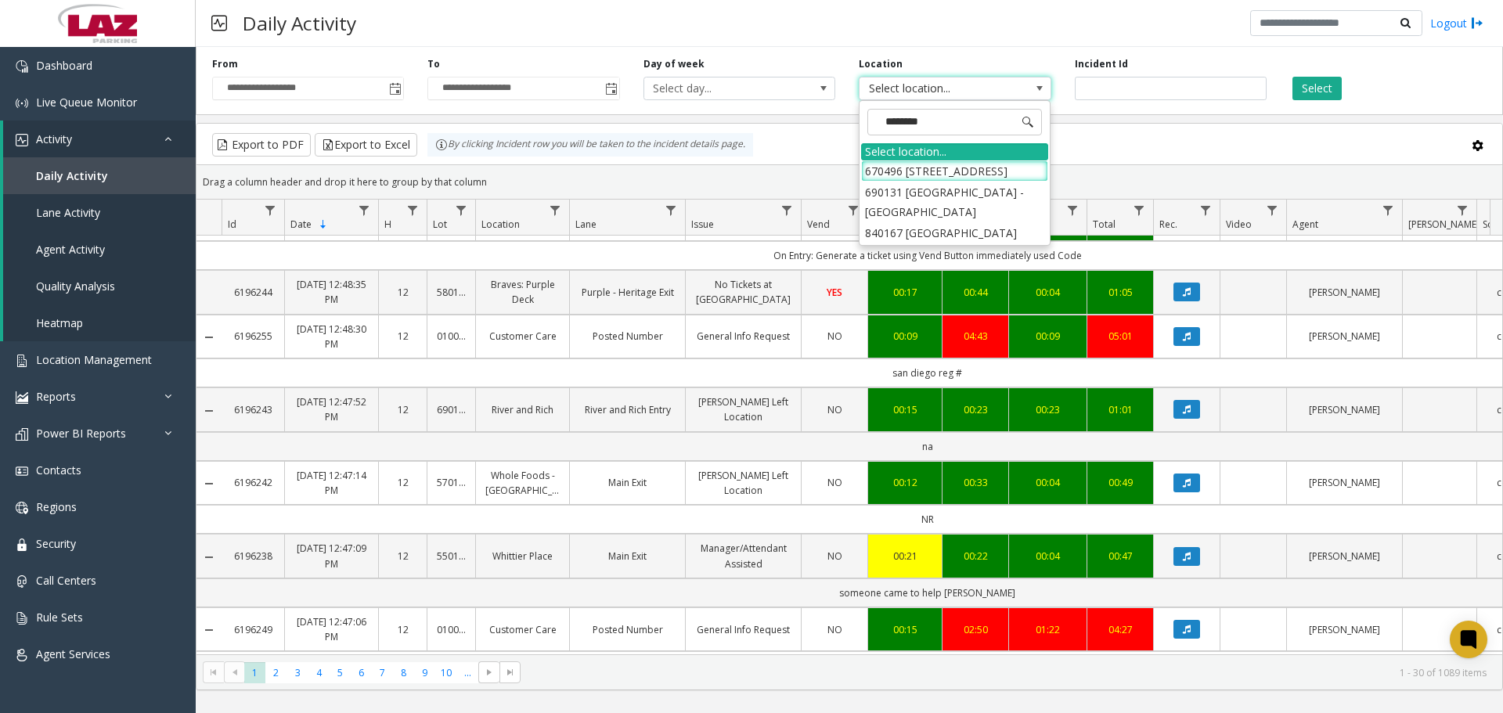
type input "*********"
click at [960, 169] on li "840167 [GEOGRAPHIC_DATA]" at bounding box center [954, 171] width 187 height 21
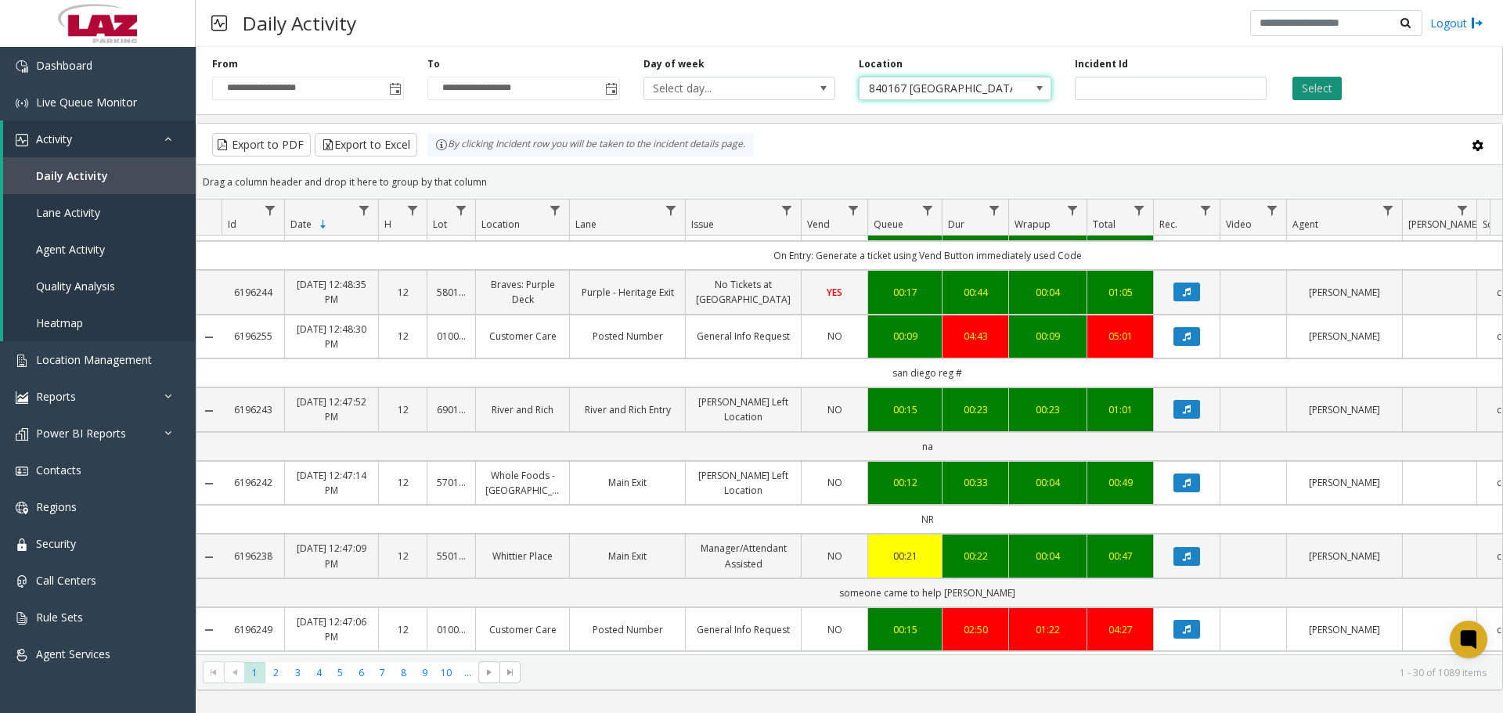
click at [1319, 92] on button "Select" at bounding box center [1317, 88] width 49 height 23
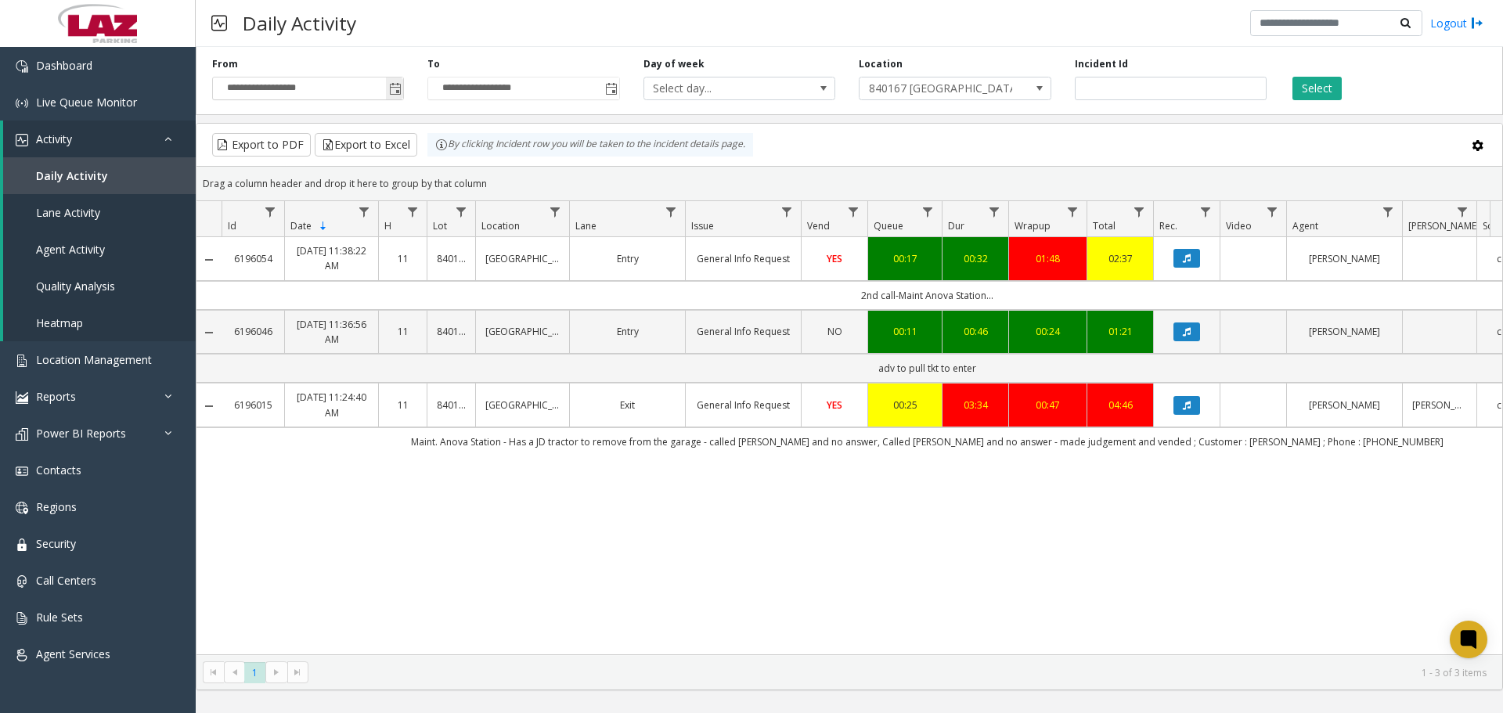
click at [388, 88] on span "Toggle popup" at bounding box center [394, 88] width 17 height 25
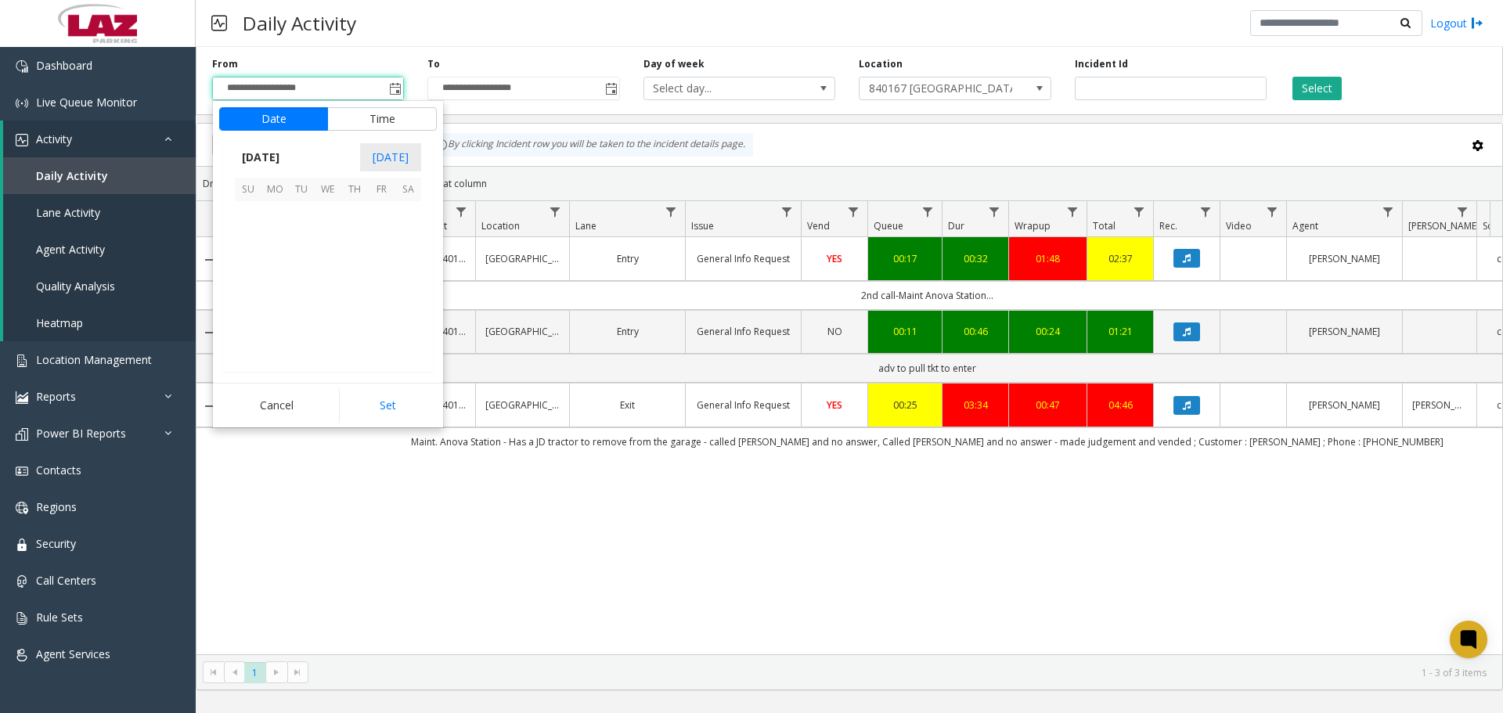
scroll to position [281224, 0]
click at [265, 243] on span "6" at bounding box center [275, 241] width 27 height 27
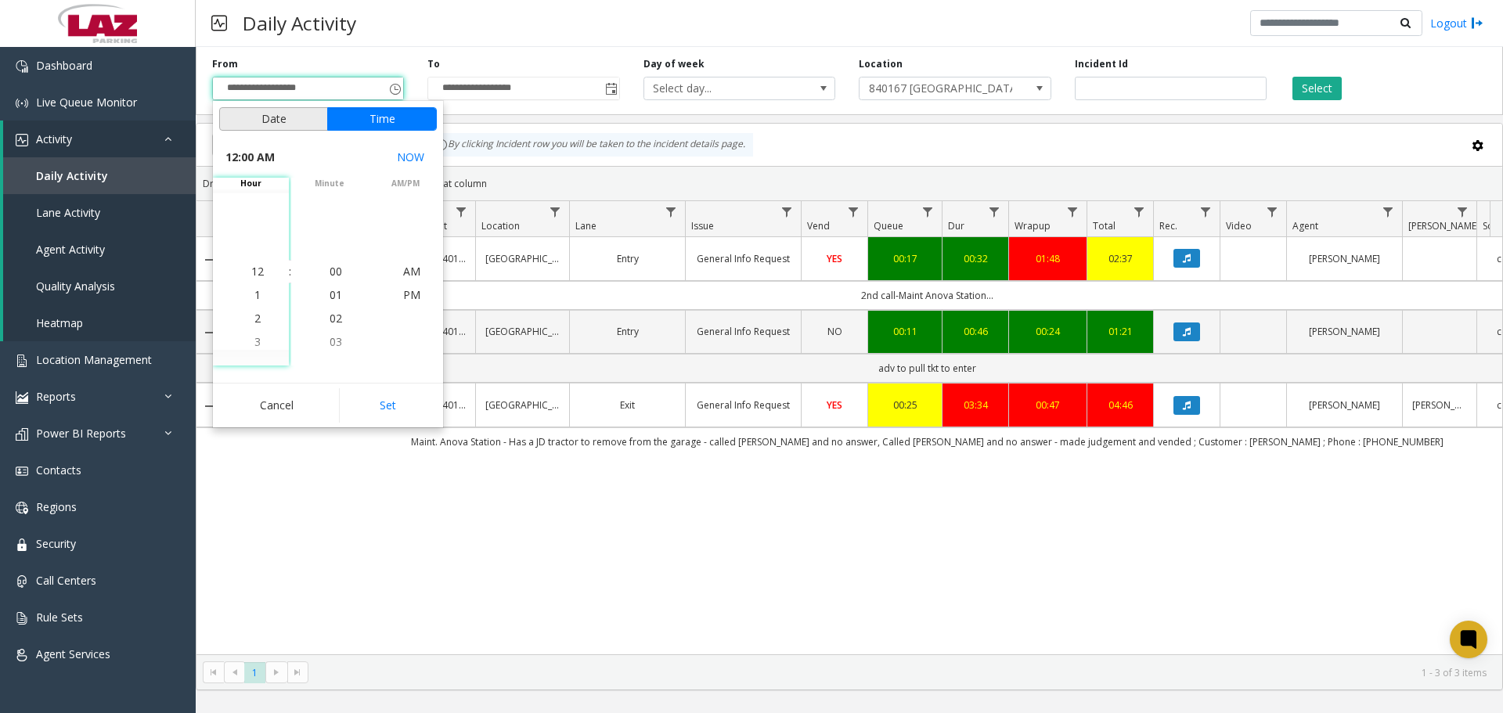
click at [304, 121] on button "Date" at bounding box center [273, 118] width 109 height 23
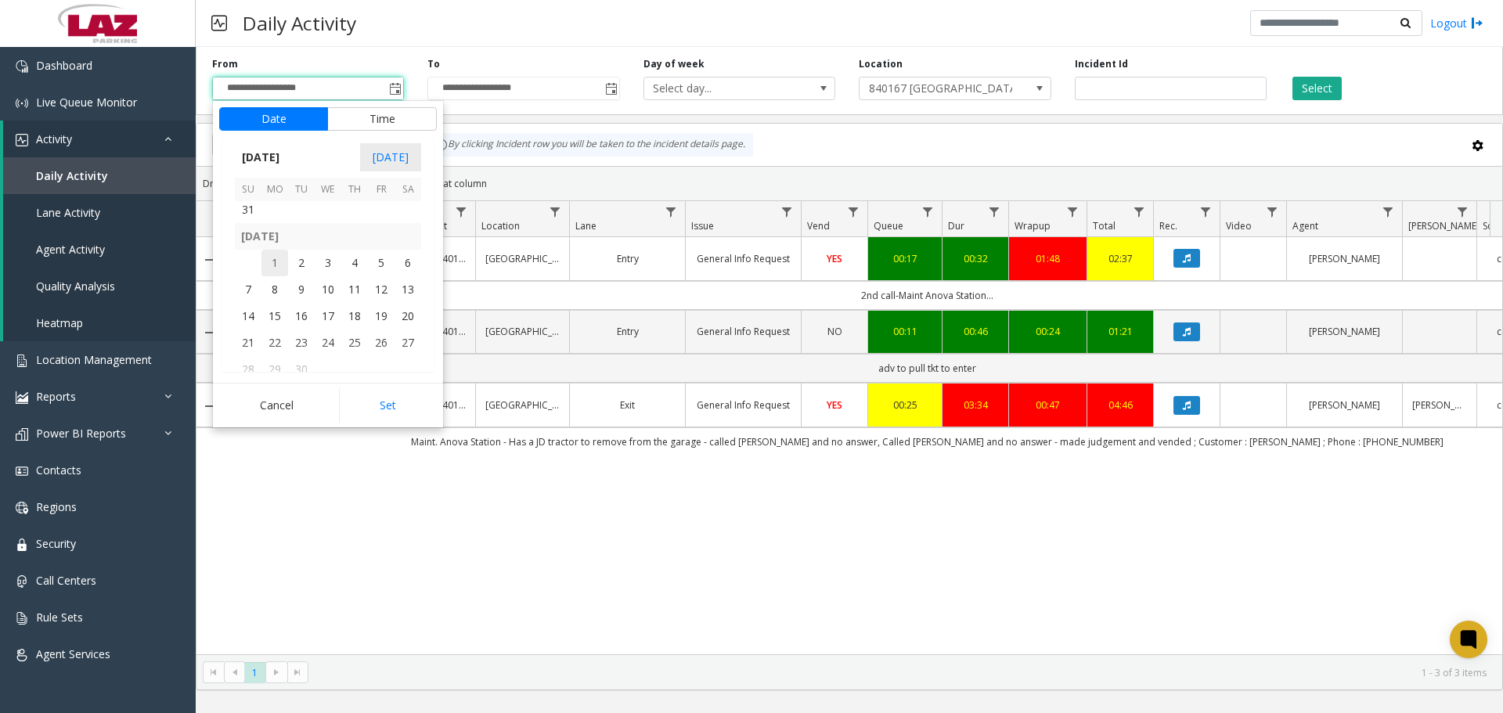
click at [283, 257] on span "1" at bounding box center [275, 263] width 27 height 27
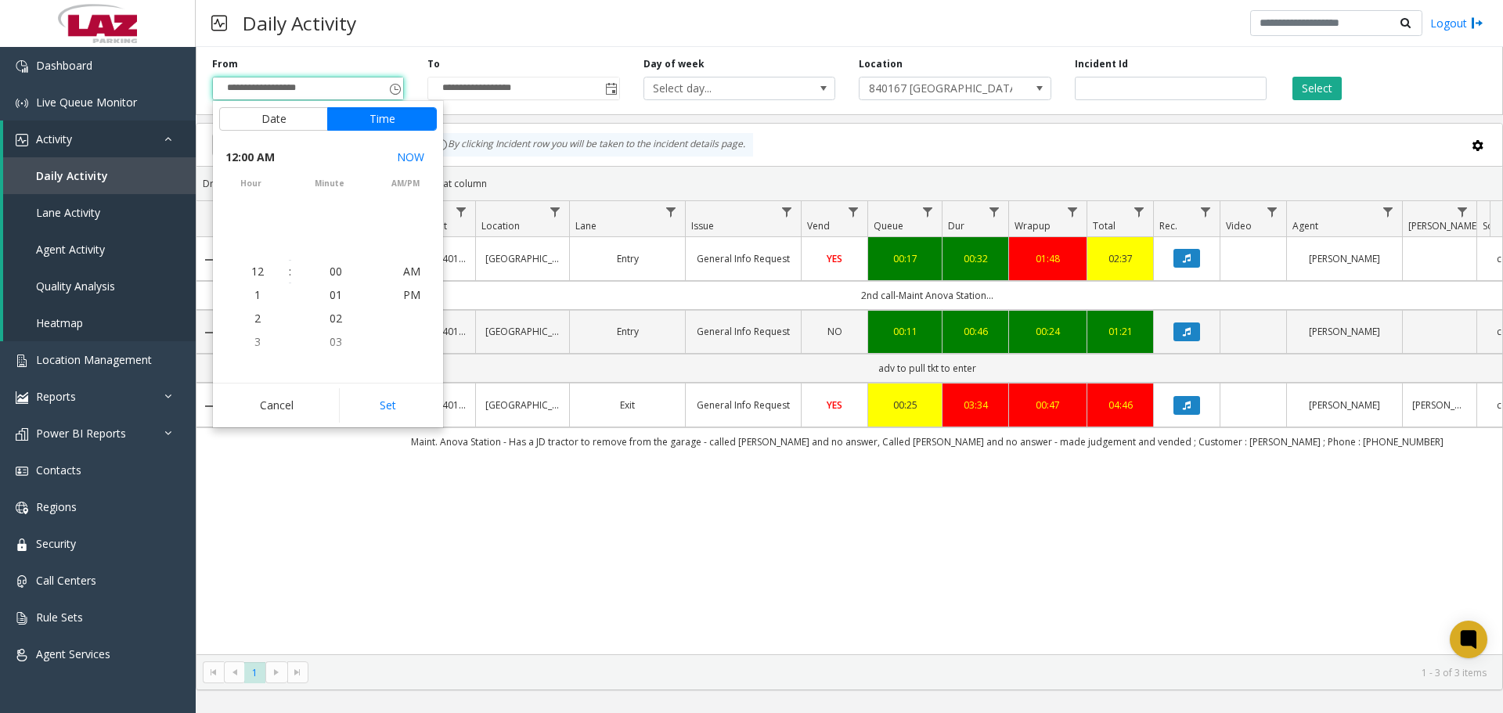
scroll to position [281037, 0]
click at [386, 398] on button "Set" at bounding box center [388, 405] width 99 height 34
type input "**********"
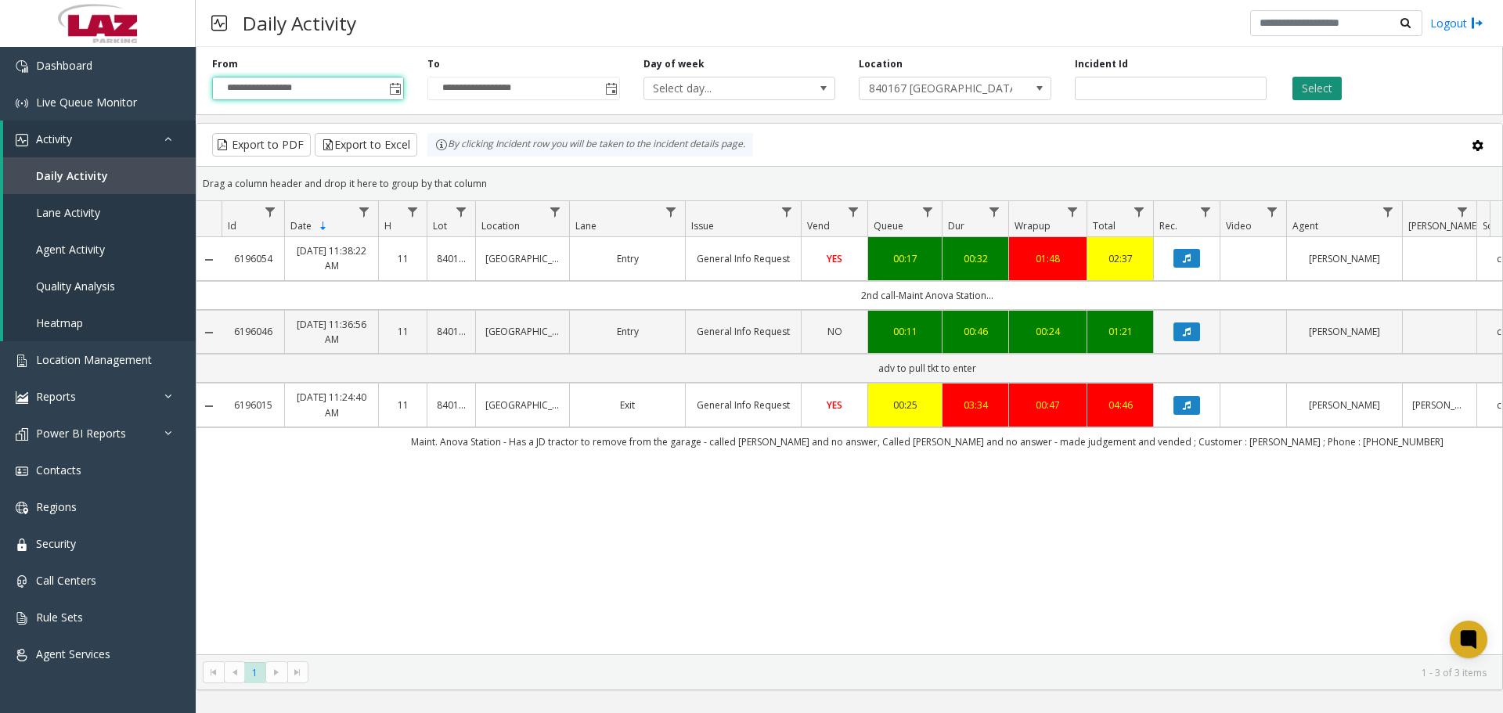
click at [1311, 89] on button "Select" at bounding box center [1317, 88] width 49 height 23
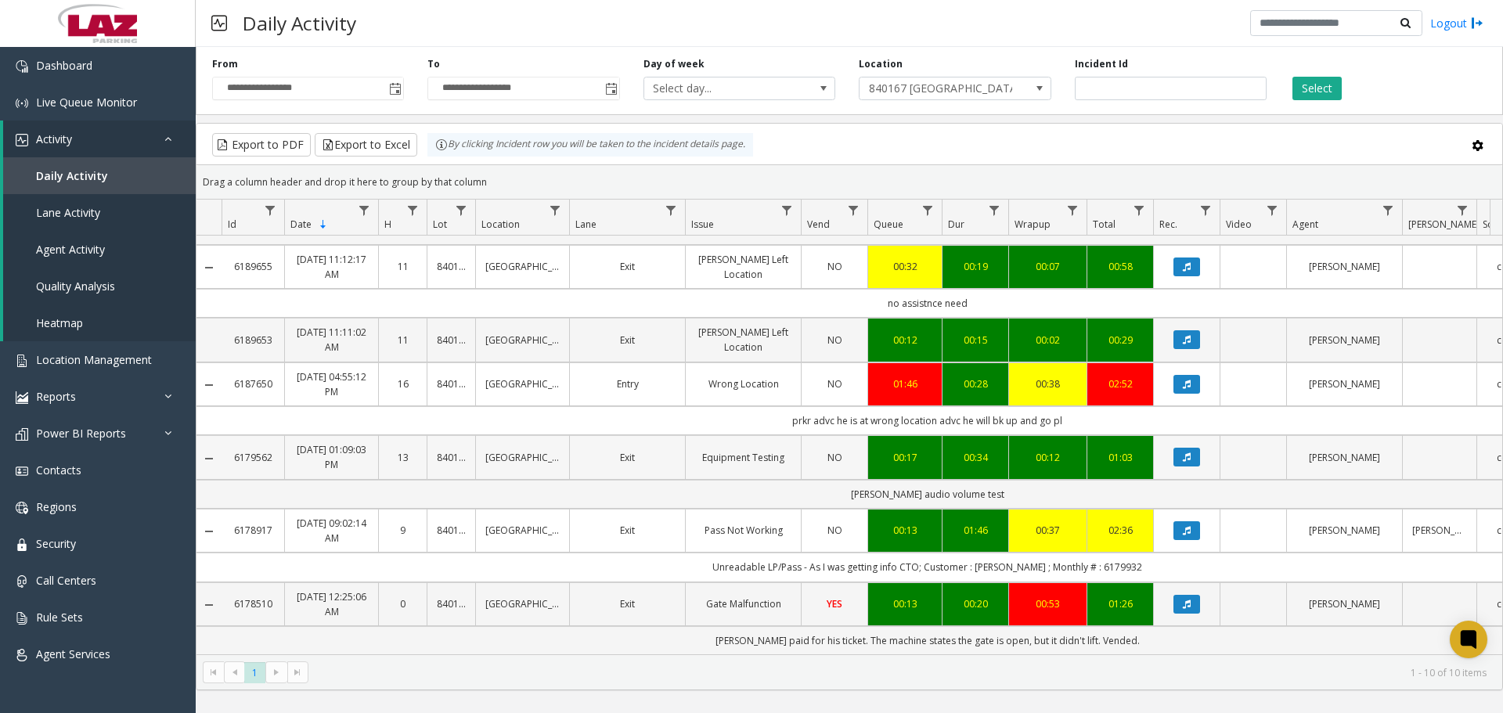
scroll to position [295, 0]
click at [269, 677] on kendo-pager-next-buttons at bounding box center [286, 673] width 42 height 22
click at [305, 670] on kendo-pager-next-buttons at bounding box center [286, 673] width 42 height 22
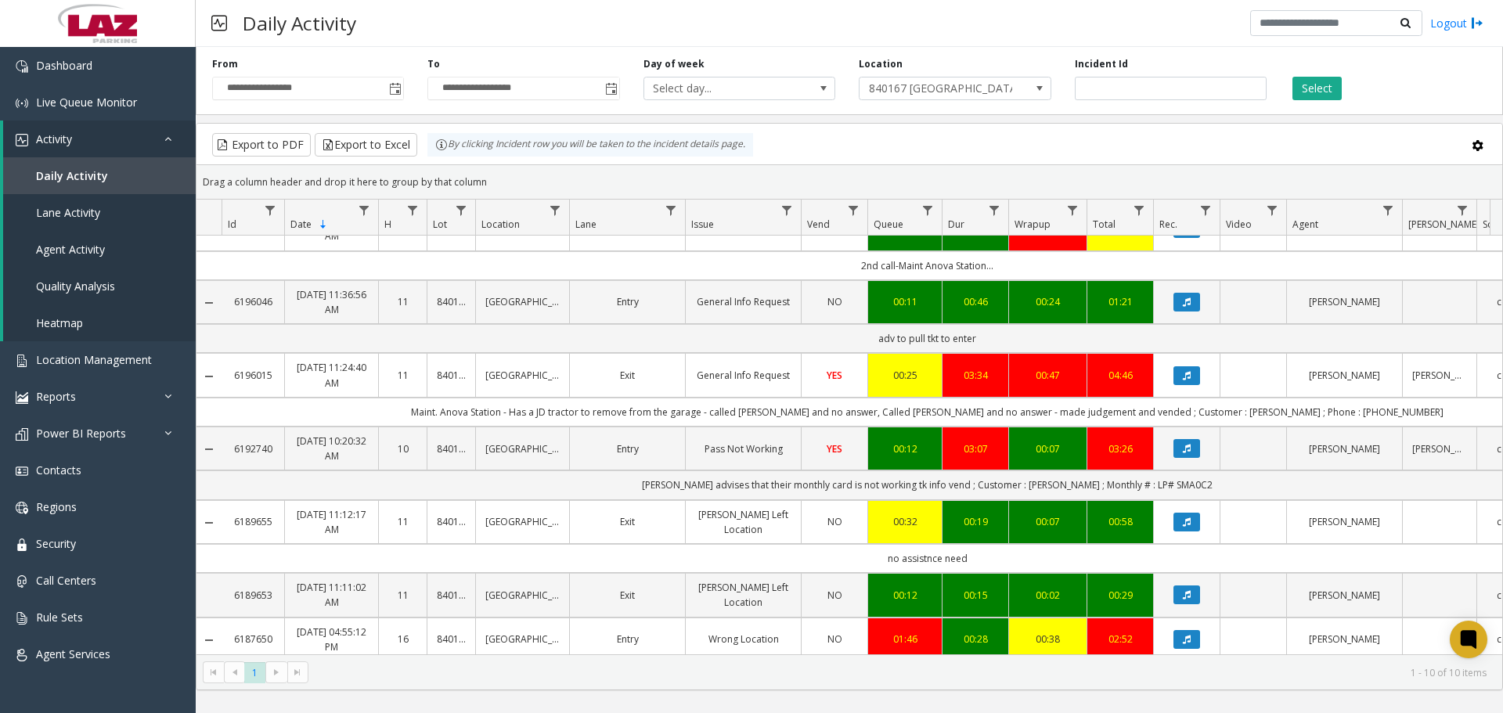
scroll to position [0, 0]
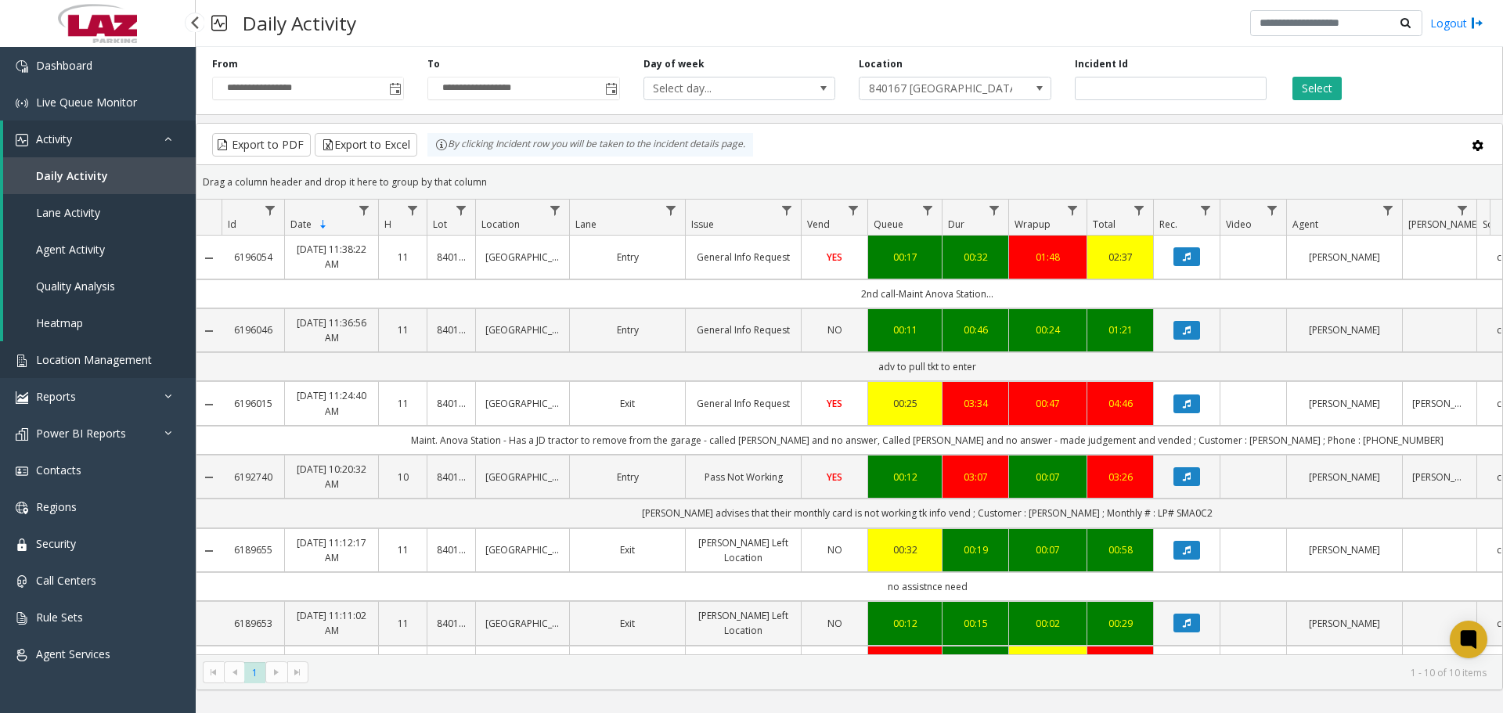
click at [92, 370] on link "Location Management" at bounding box center [98, 359] width 196 height 37
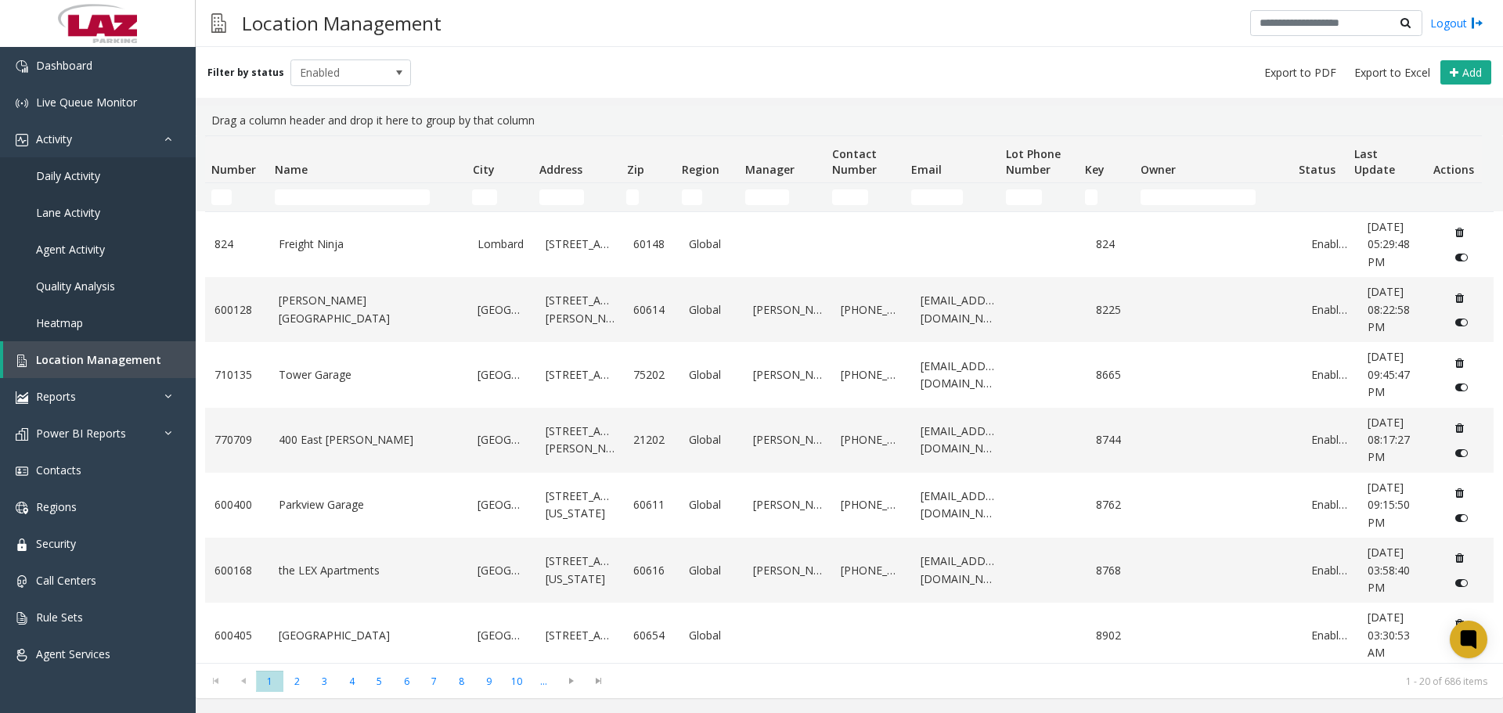
click at [305, 184] on td "Name Filter" at bounding box center [367, 197] width 197 height 28
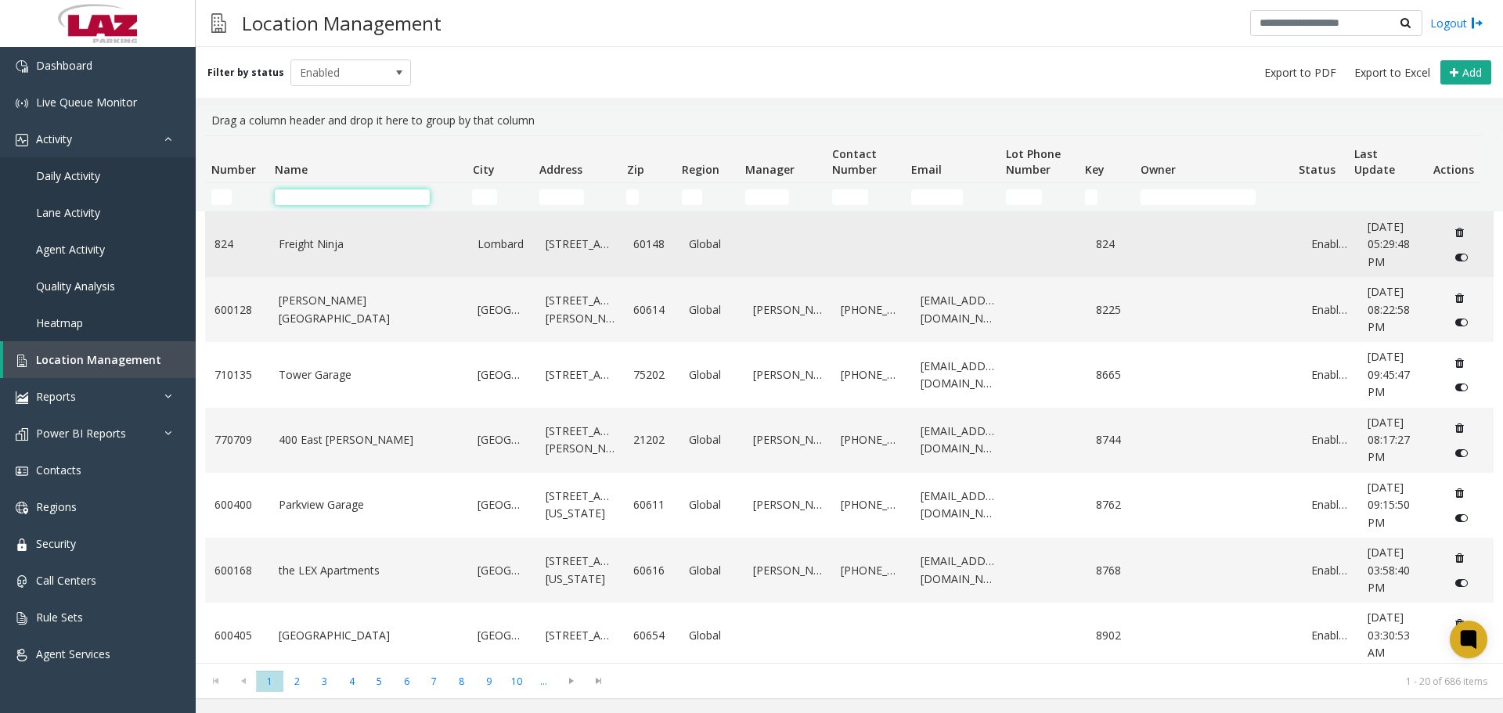
drag, startPoint x: 299, startPoint y: 228, endPoint x: 311, endPoint y: 307, distance: 80.0
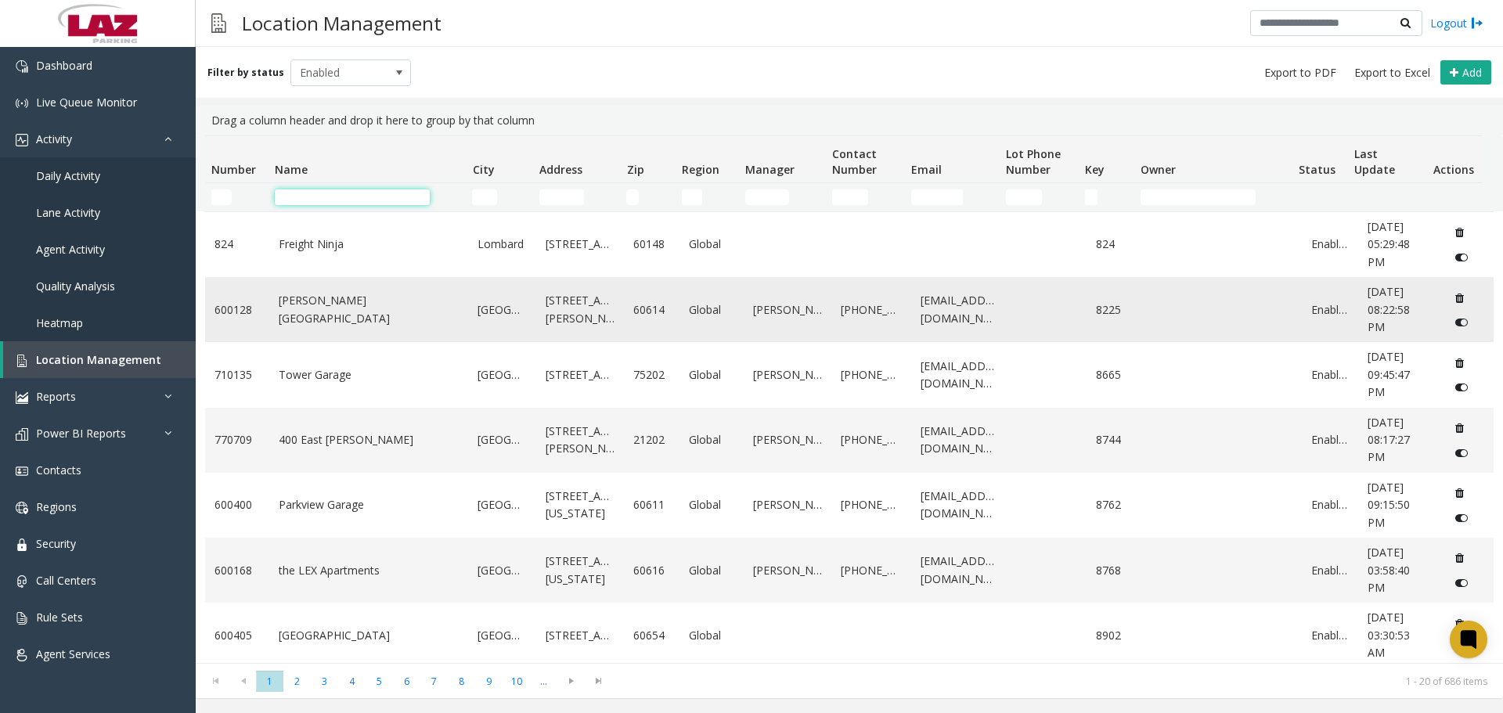
click at [301, 263] on div "Number Name City Address Zip Region Manager Contact Number Email Lot Phone Numb…" at bounding box center [850, 399] width 1308 height 528
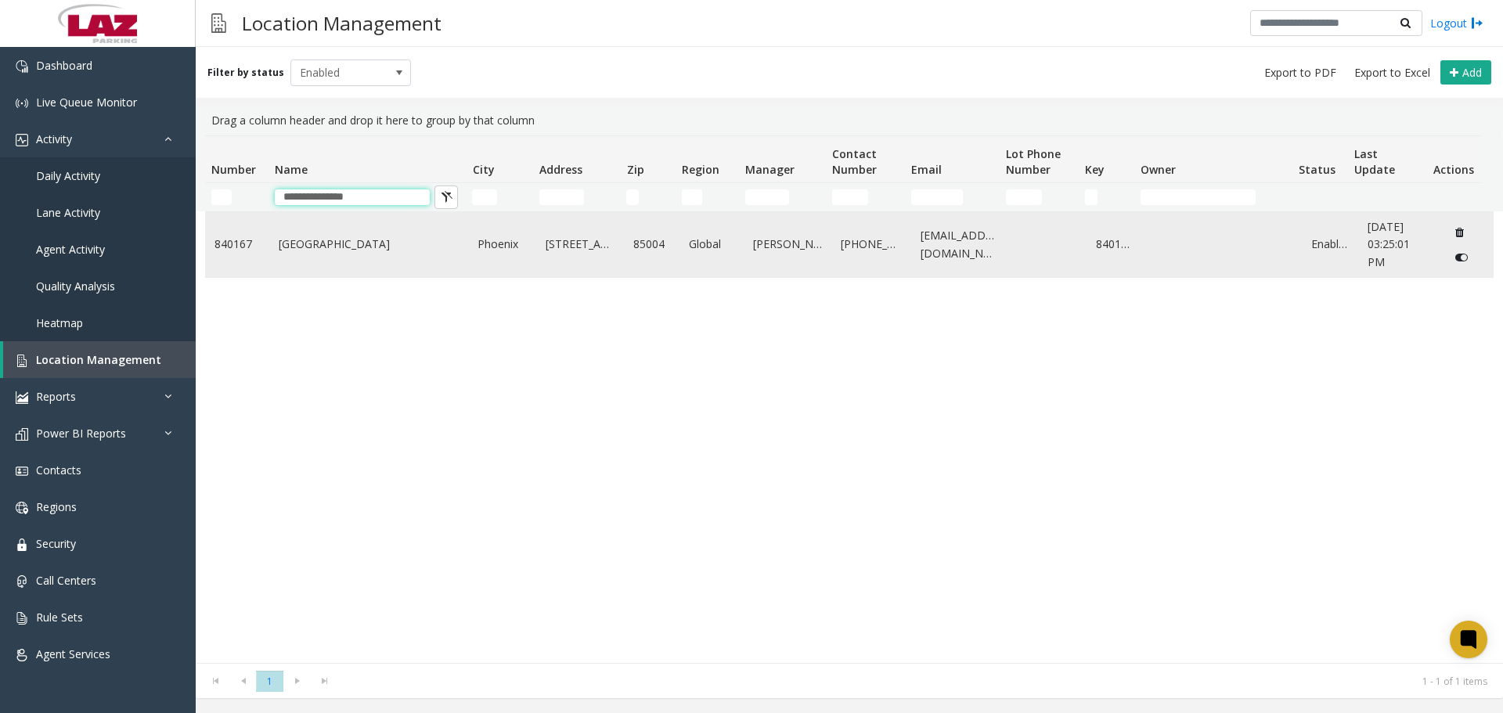
type input "**********"
click at [337, 253] on link "Central Station" at bounding box center [369, 244] width 181 height 17
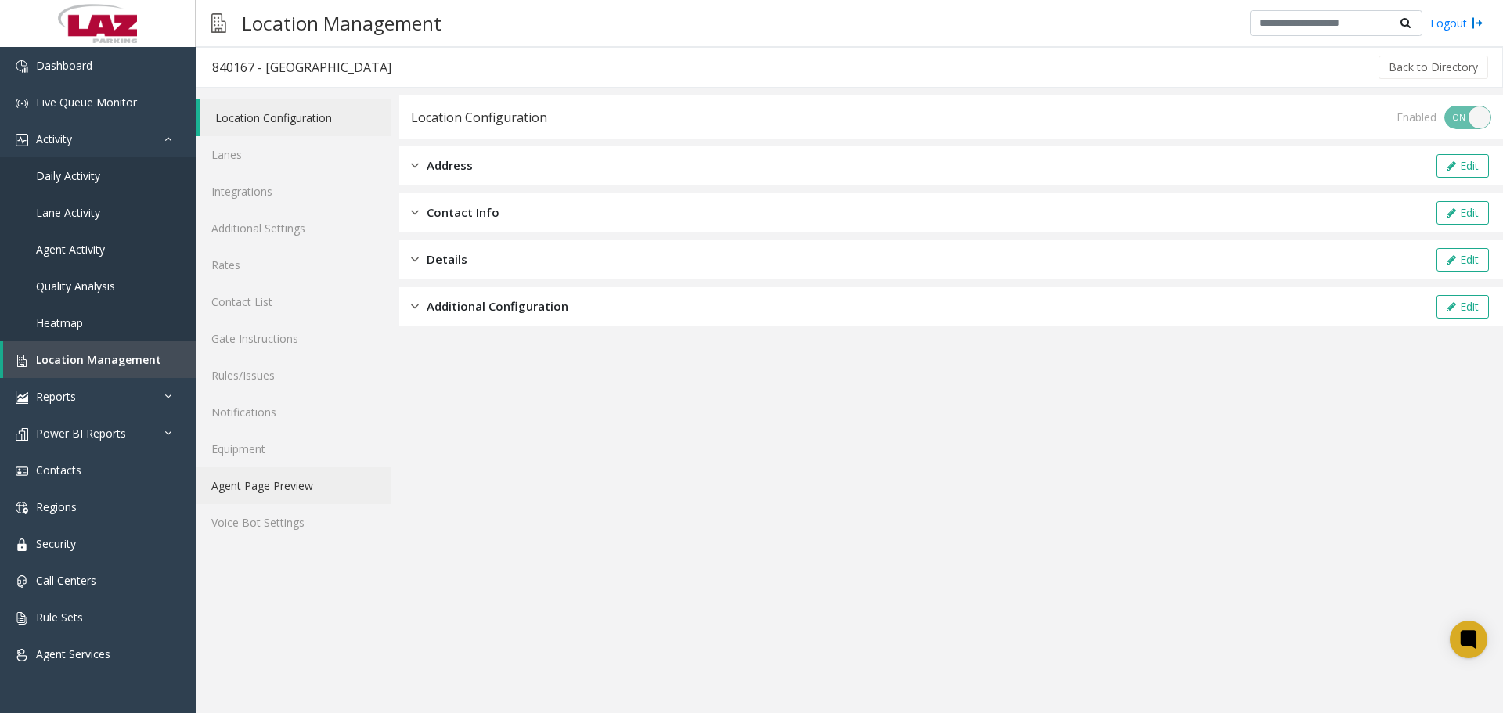
click at [308, 493] on link "Agent Page Preview" at bounding box center [293, 485] width 195 height 37
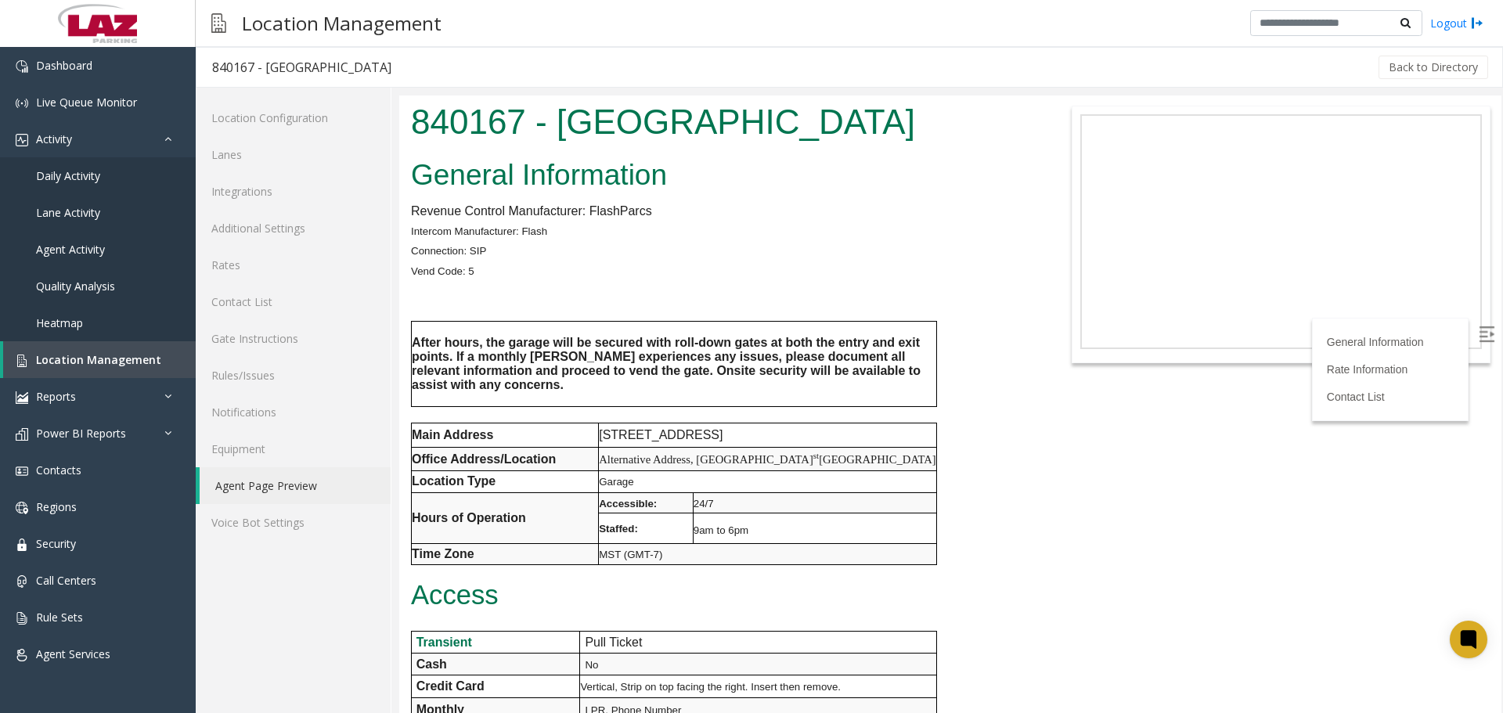
click at [1485, 340] on label at bounding box center [1488, 335] width 23 height 23
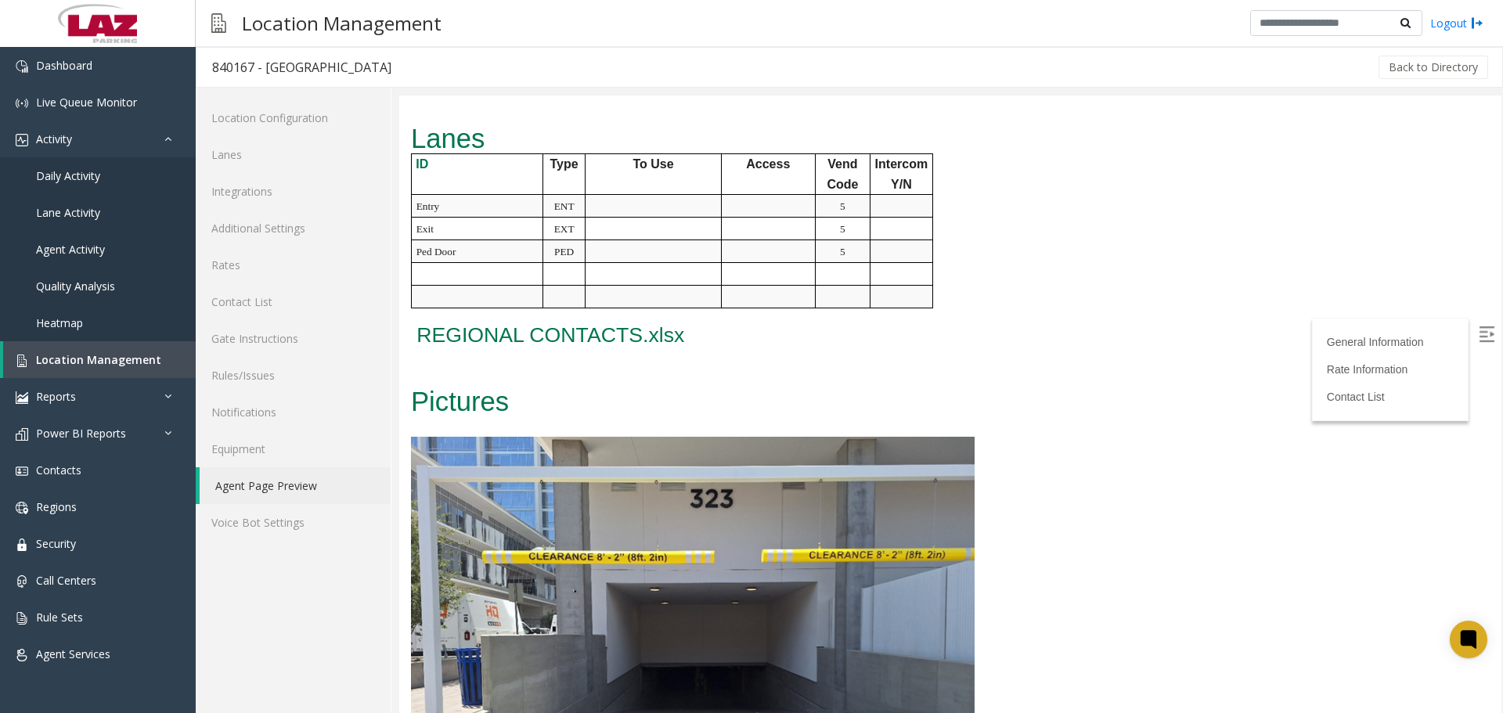
scroll to position [1074, 0]
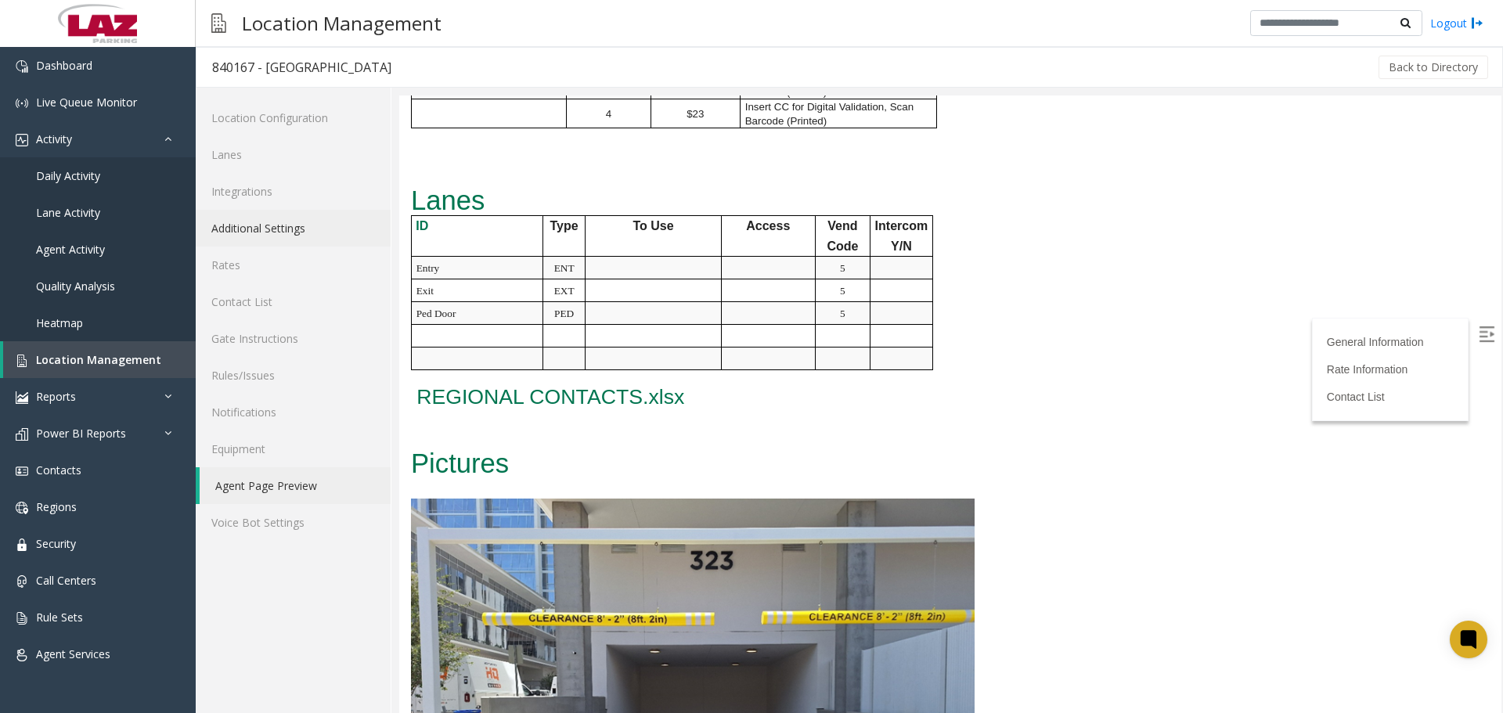
click at [257, 231] on link "Additional Settings" at bounding box center [293, 228] width 195 height 37
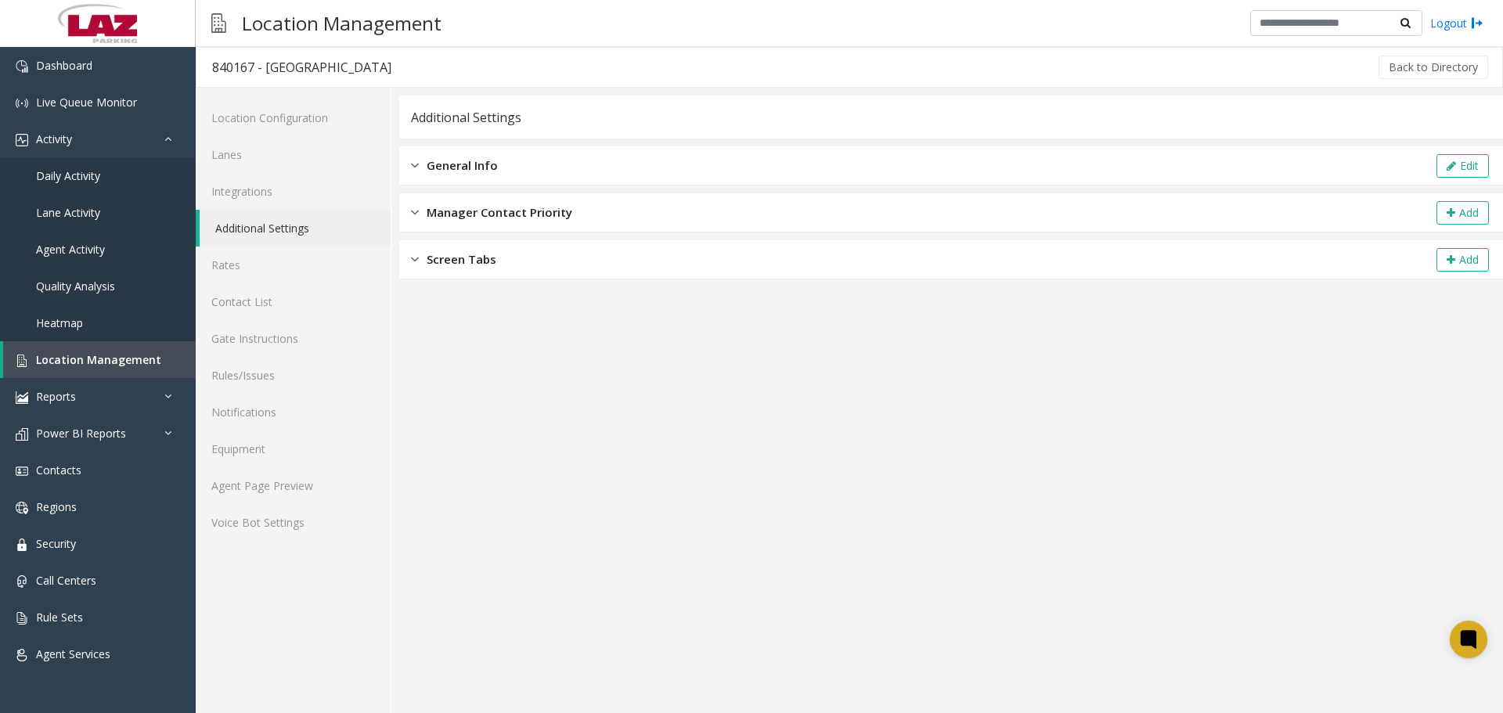
click at [477, 164] on span "General Info" at bounding box center [462, 166] width 71 height 18
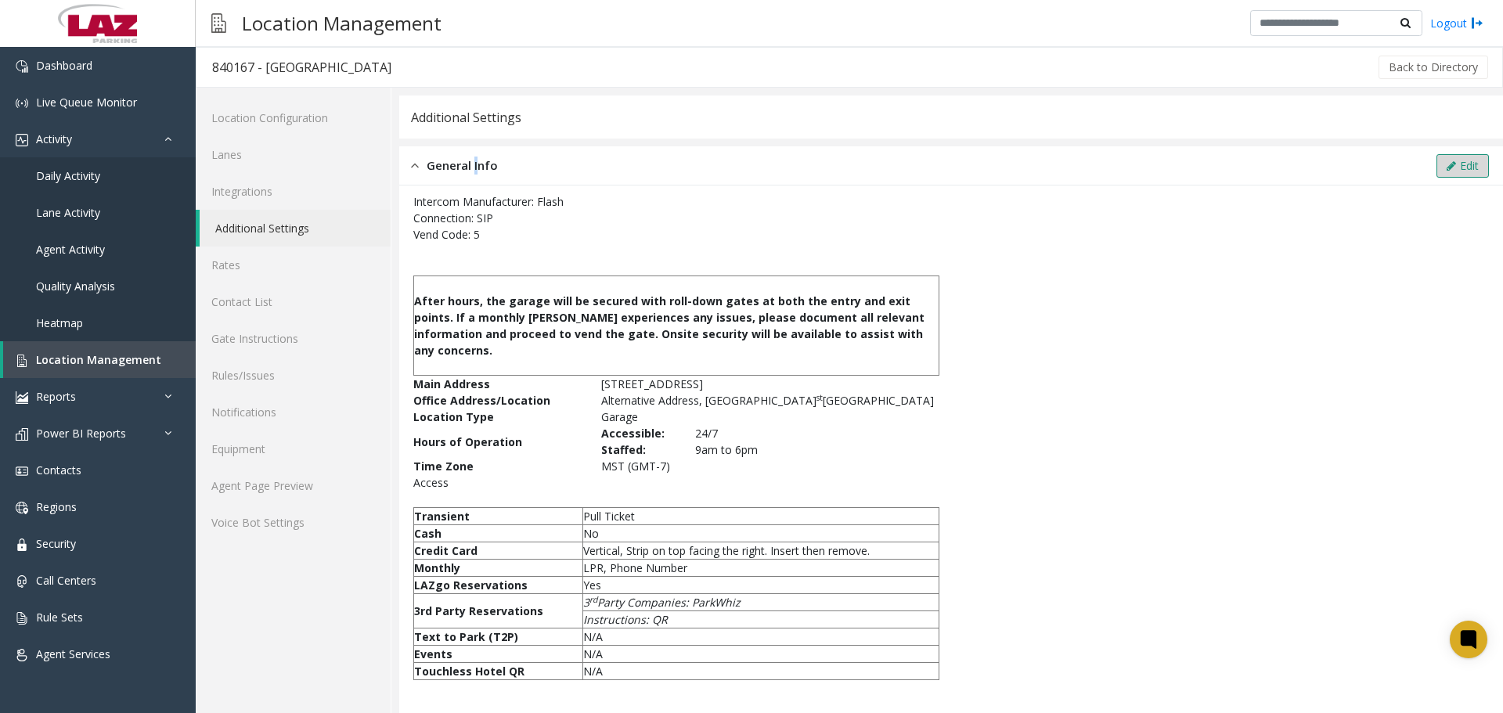
click at [1442, 171] on button "Edit" at bounding box center [1463, 165] width 52 height 23
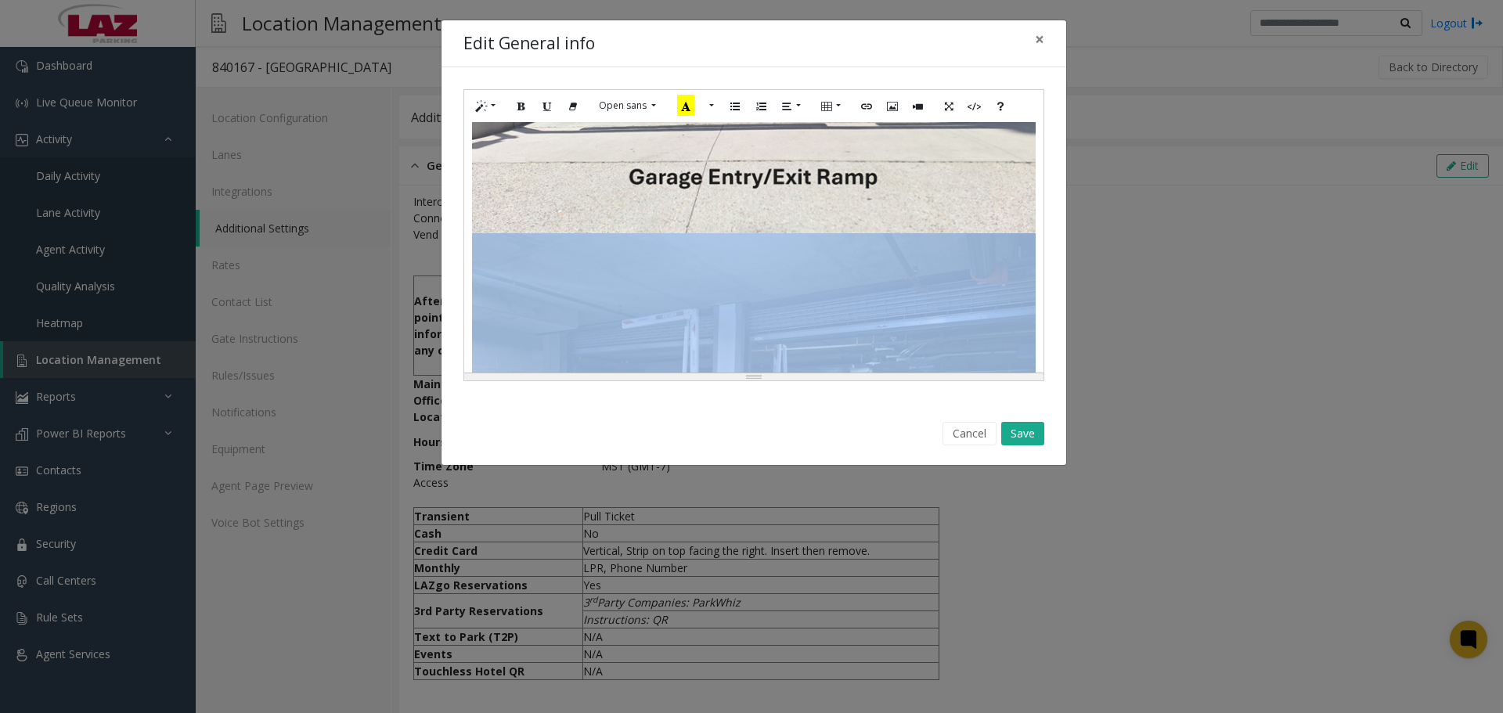
scroll to position [1557, 0]
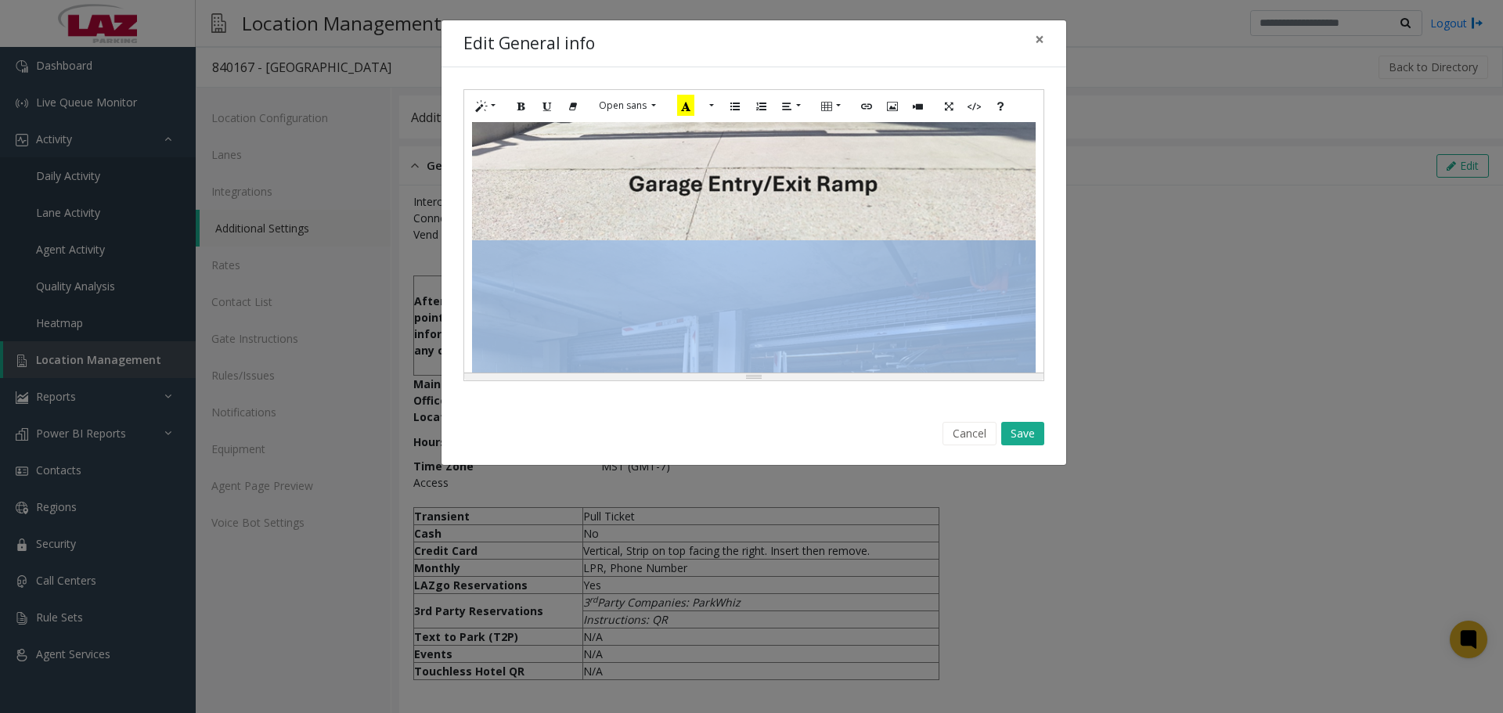
drag, startPoint x: 1002, startPoint y: 337, endPoint x: 601, endPoint y: 244, distance: 411.6
click at [601, 244] on div "**********" at bounding box center [753, 247] width 579 height 251
click at [982, 431] on button "Cancel" at bounding box center [970, 433] width 54 height 23
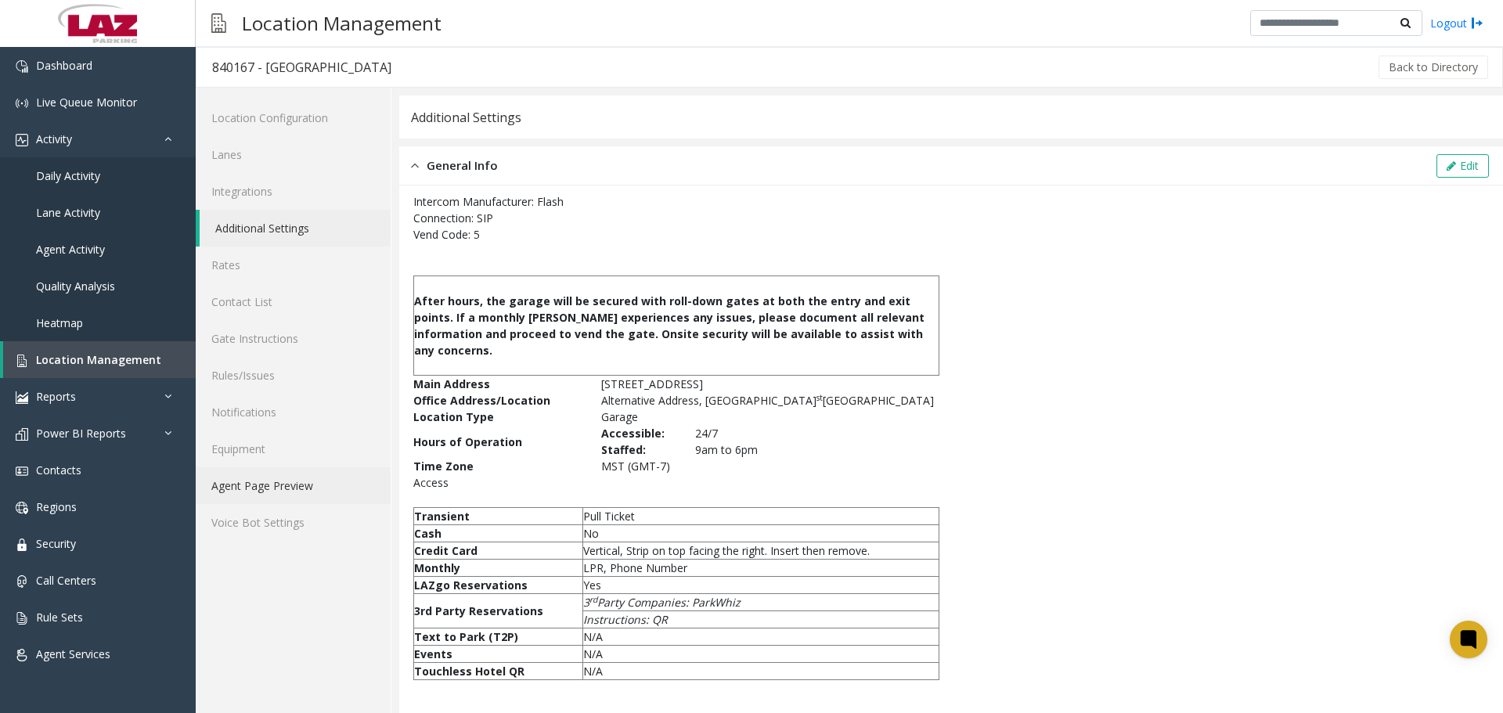
drag, startPoint x: 258, startPoint y: 487, endPoint x: 297, endPoint y: 482, distance: 39.5
click at [258, 486] on link "Agent Page Preview" at bounding box center [293, 485] width 195 height 37
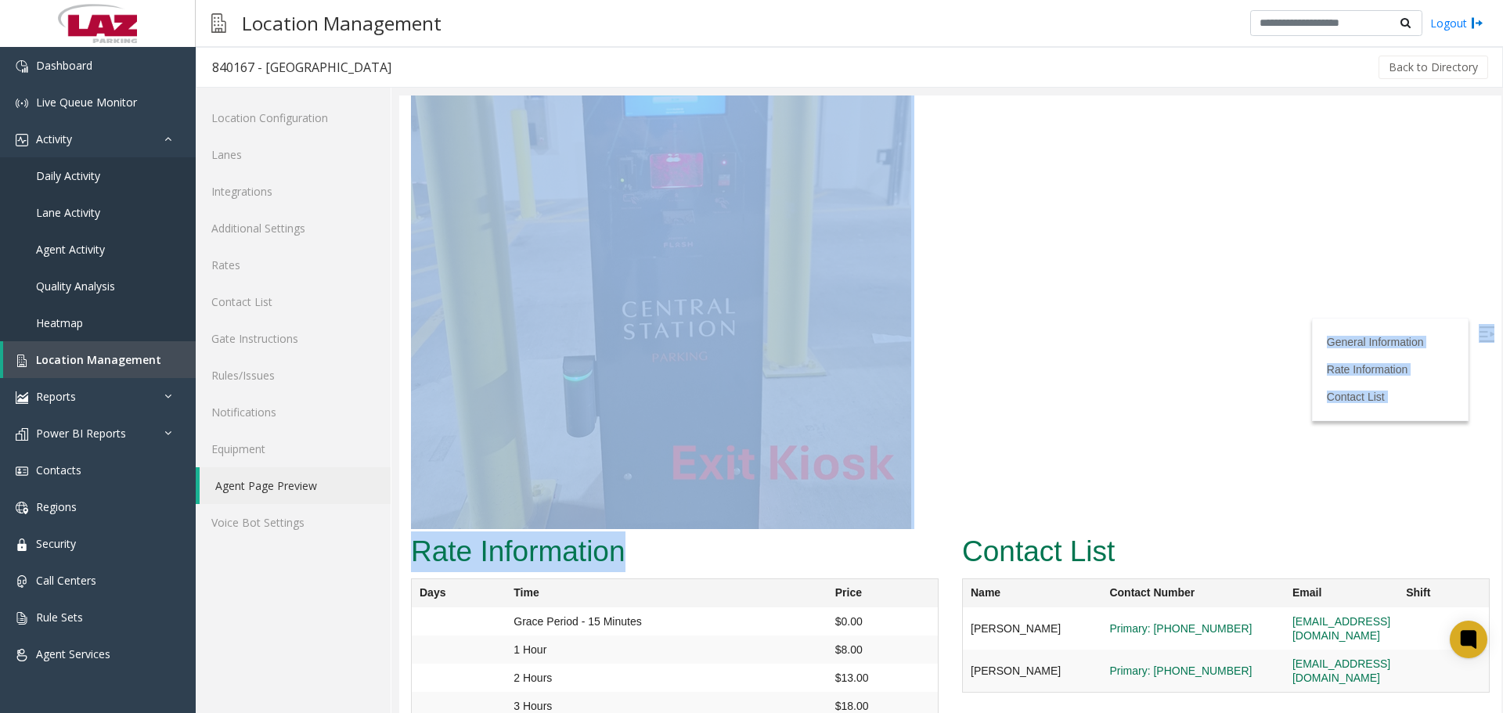
scroll to position [3617, 0]
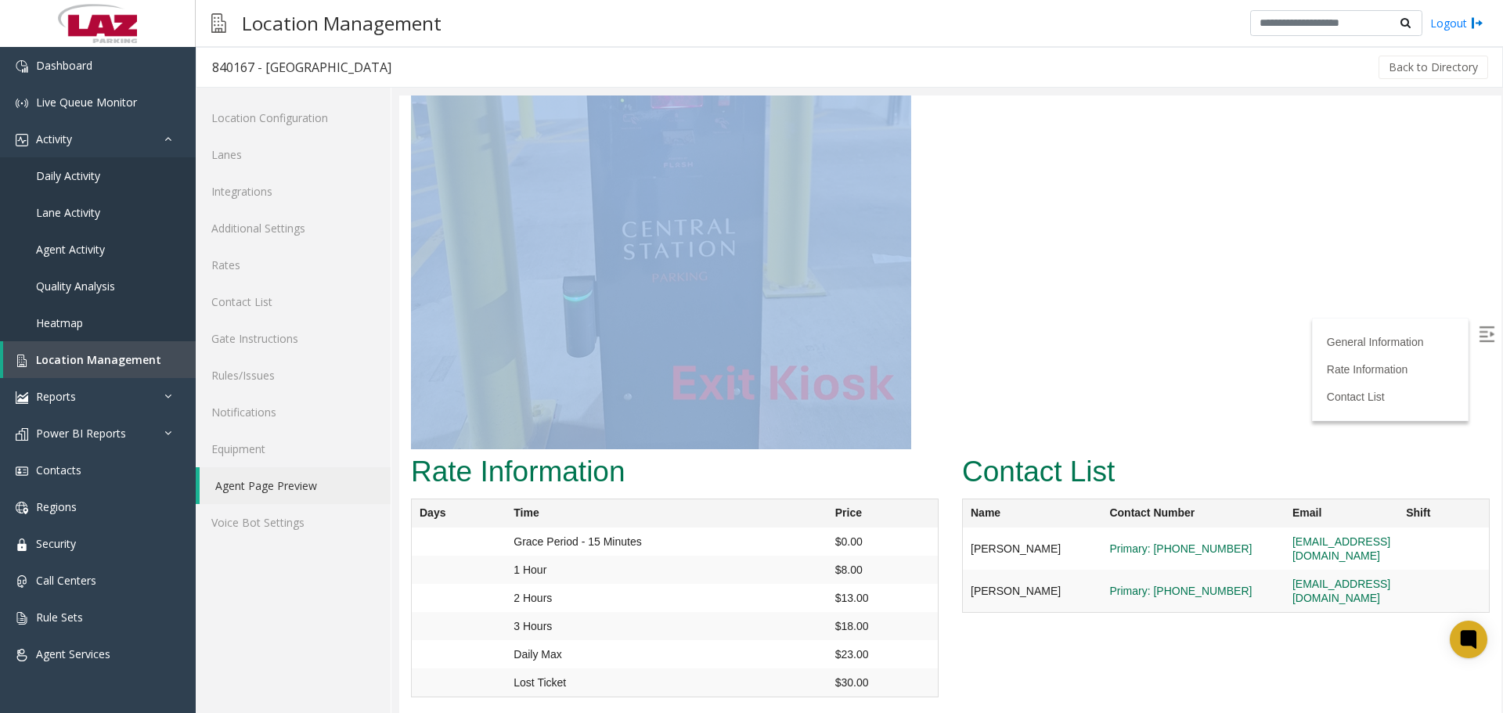
drag, startPoint x: 410, startPoint y: 512, endPoint x: 845, endPoint y: 411, distance: 446.2
copy div "Pictures"
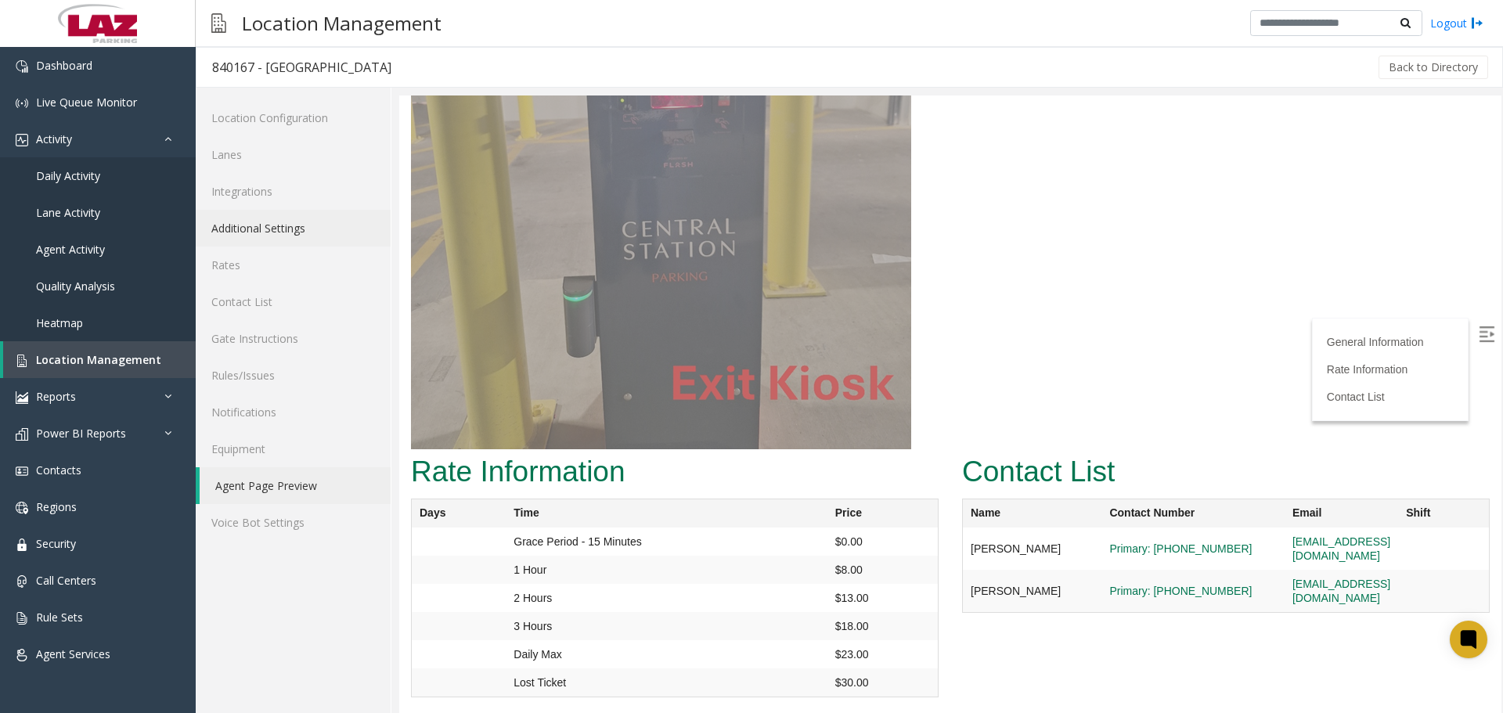
click at [316, 222] on link "Additional Settings" at bounding box center [293, 228] width 195 height 37
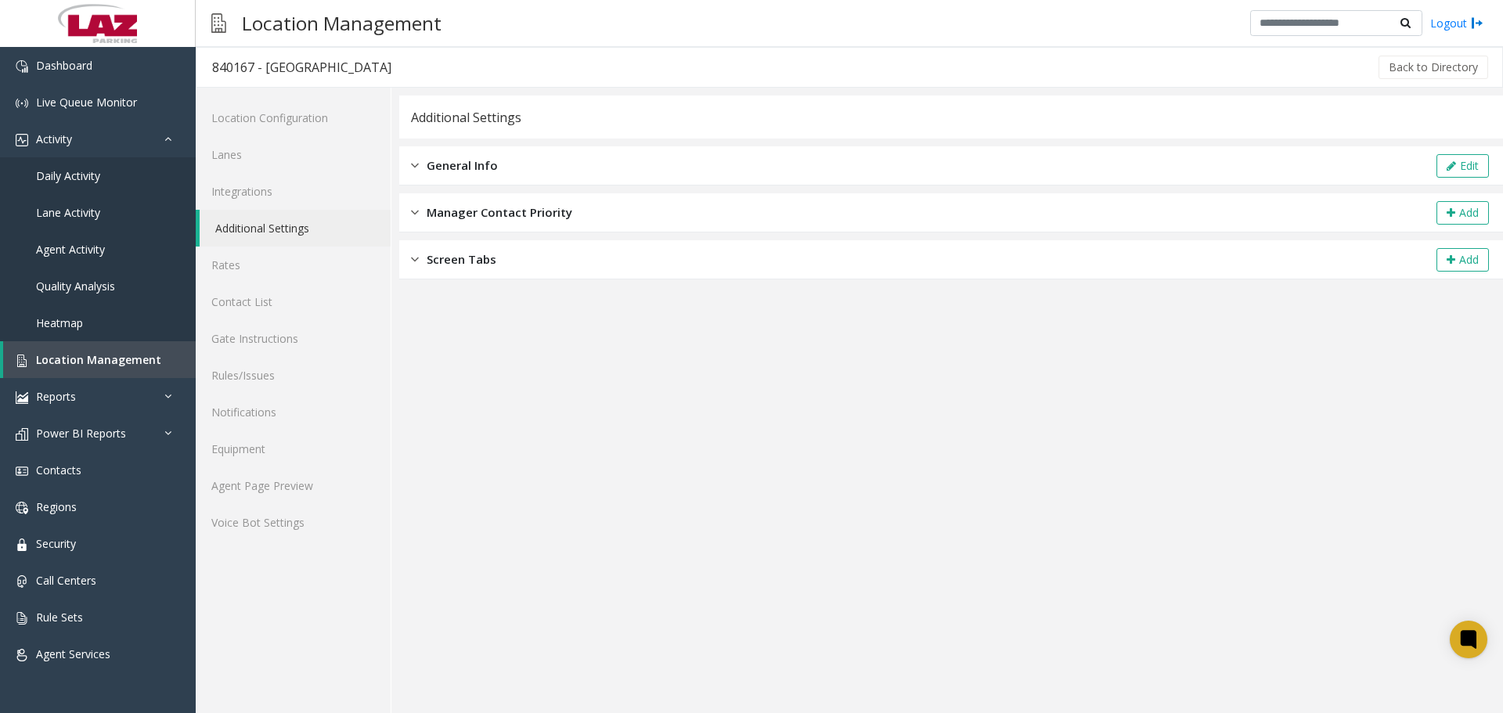
click at [514, 163] on div "General Info Edit" at bounding box center [951, 165] width 1104 height 39
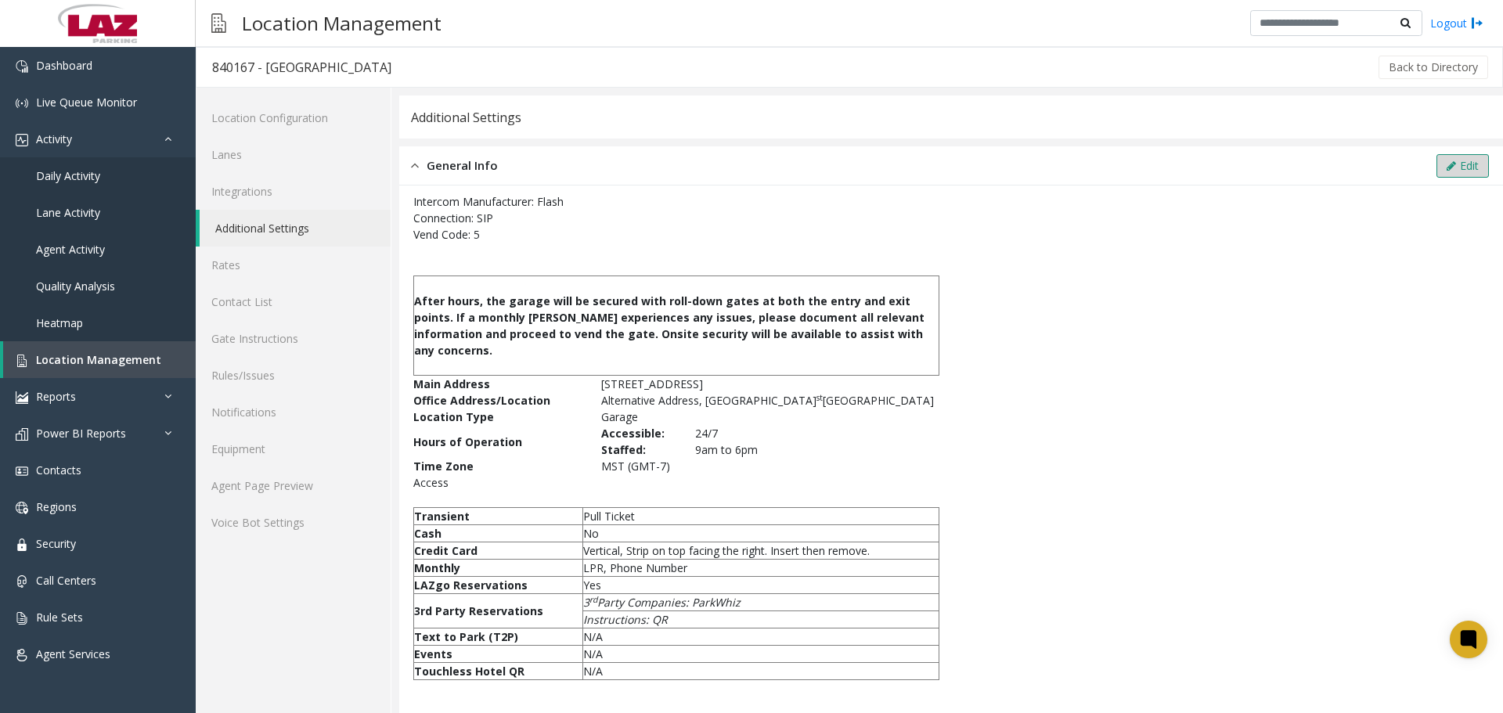
click at [1445, 160] on button "Edit" at bounding box center [1463, 165] width 52 height 23
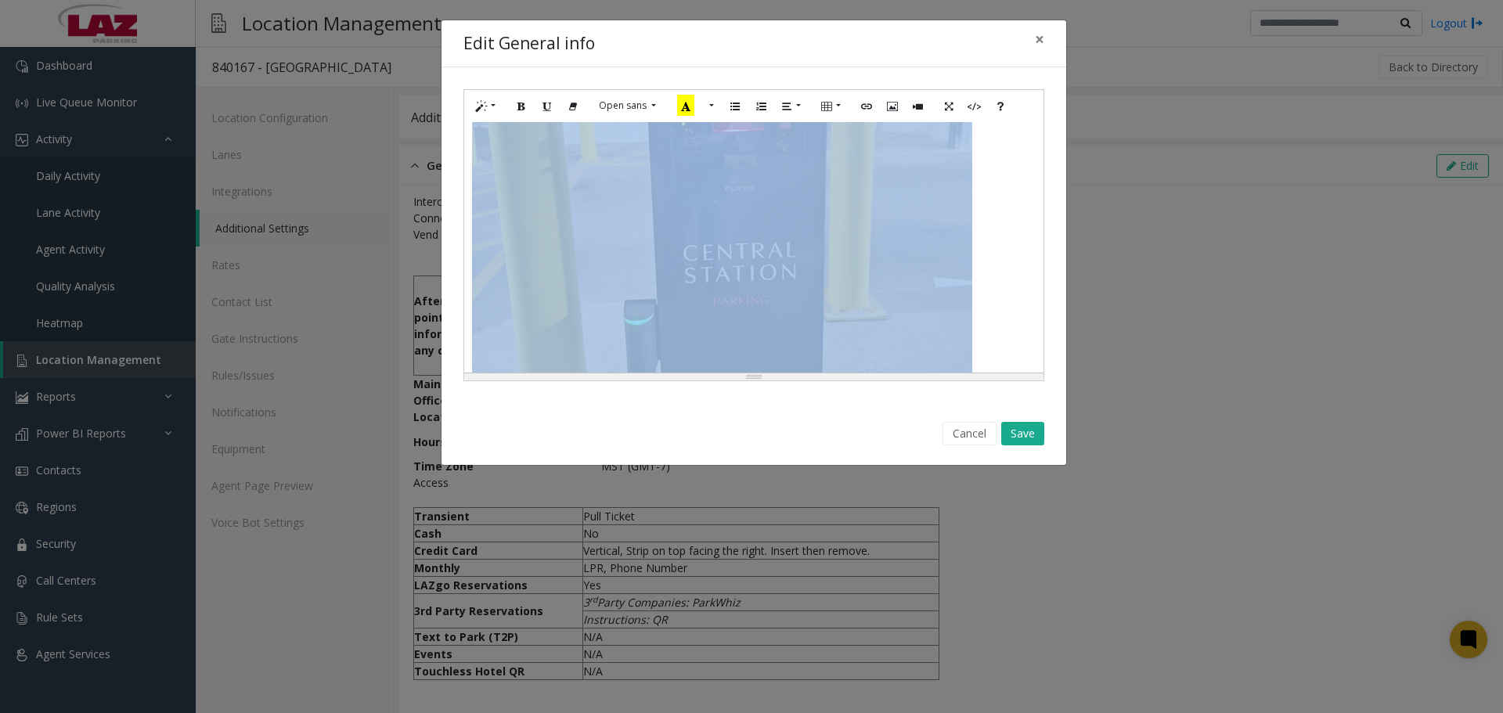
scroll to position [3515, 0]
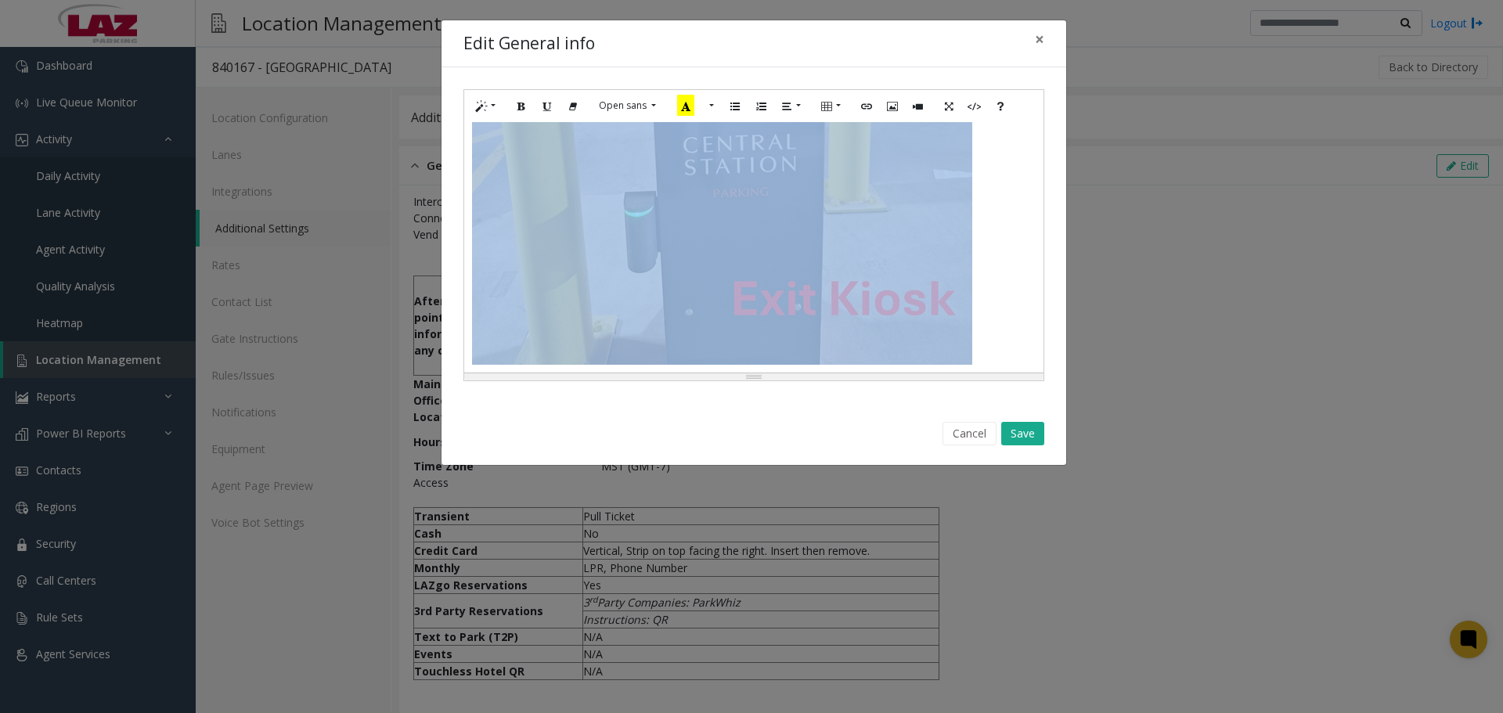
drag, startPoint x: 478, startPoint y: 255, endPoint x: 859, endPoint y: 328, distance: 387.5
click at [859, 328] on div "**********" at bounding box center [753, 247] width 579 height 251
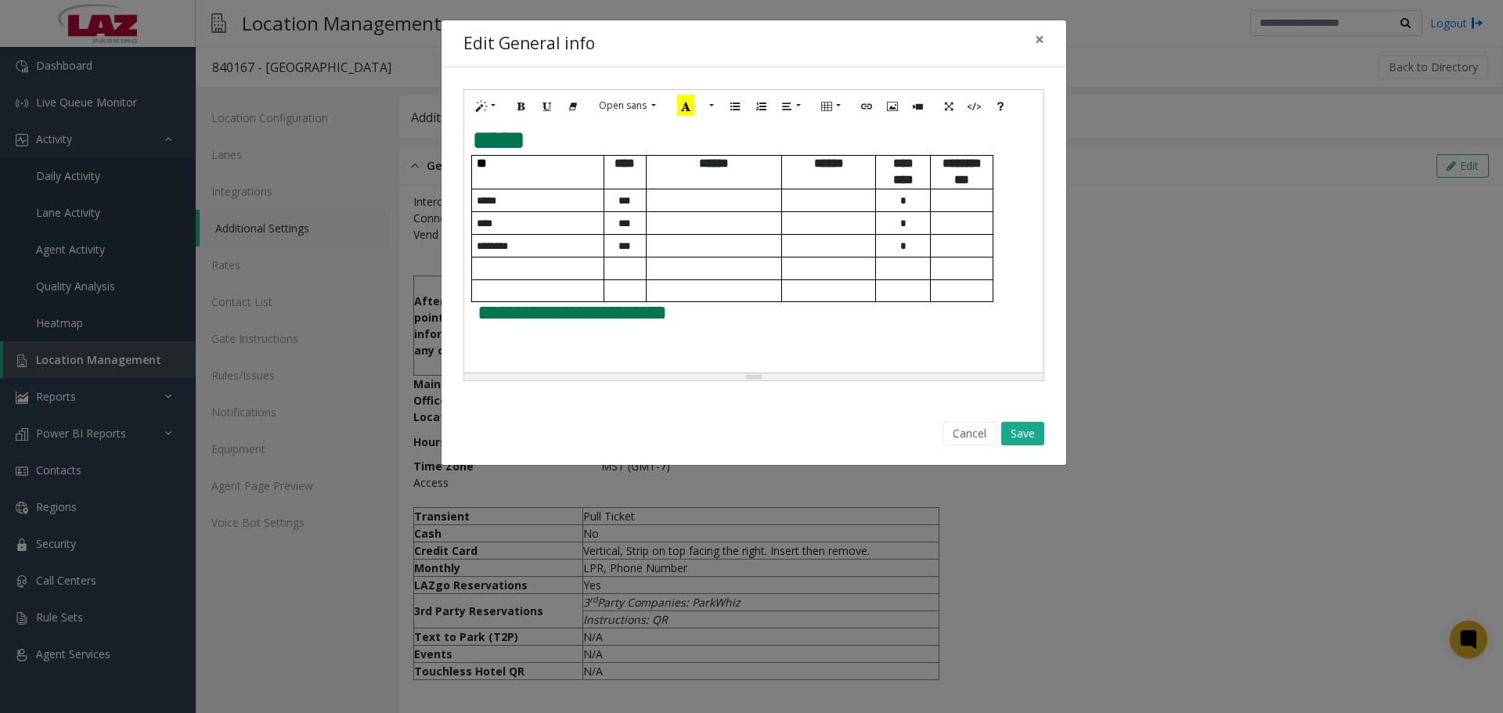
scroll to position [982, 0]
click at [479, 321] on span "**********" at bounding box center [572, 312] width 189 height 21
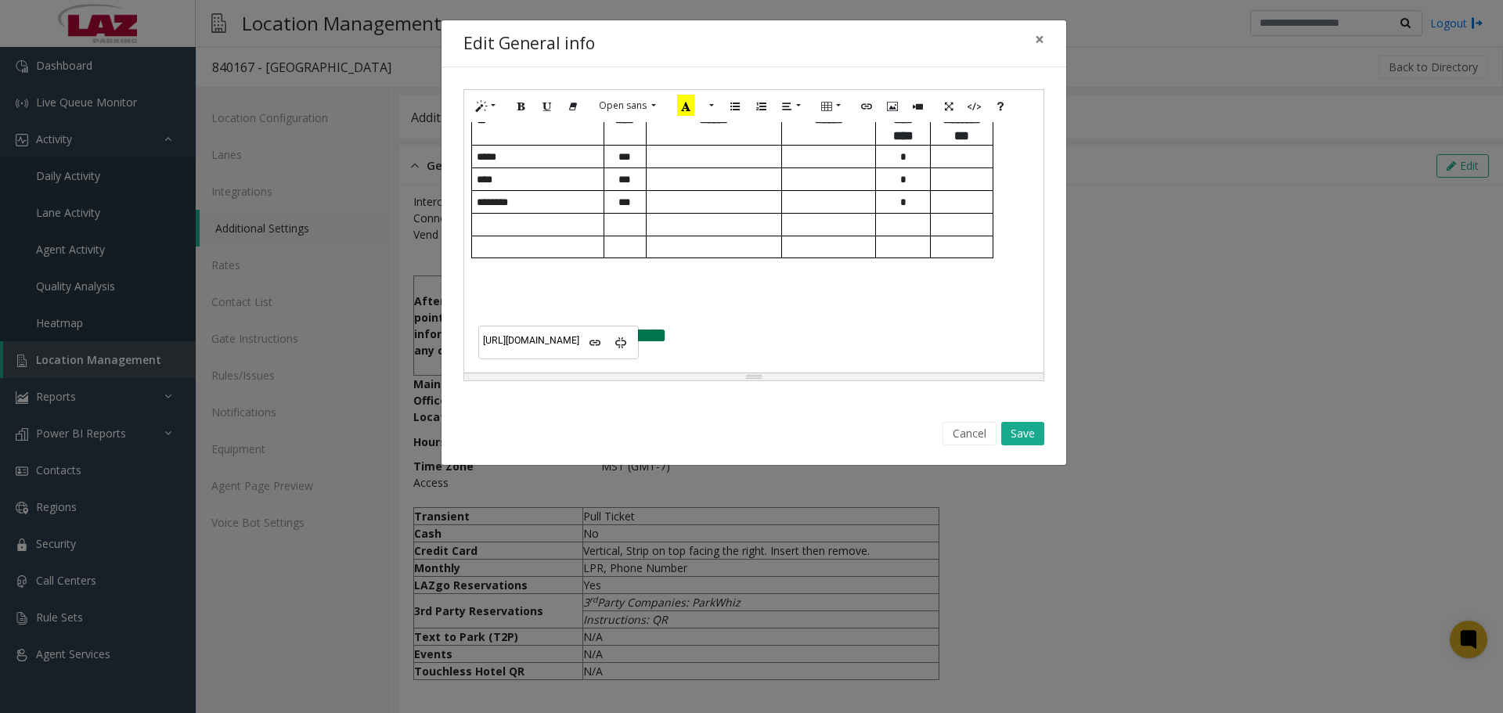
scroll to position [1049, 0]
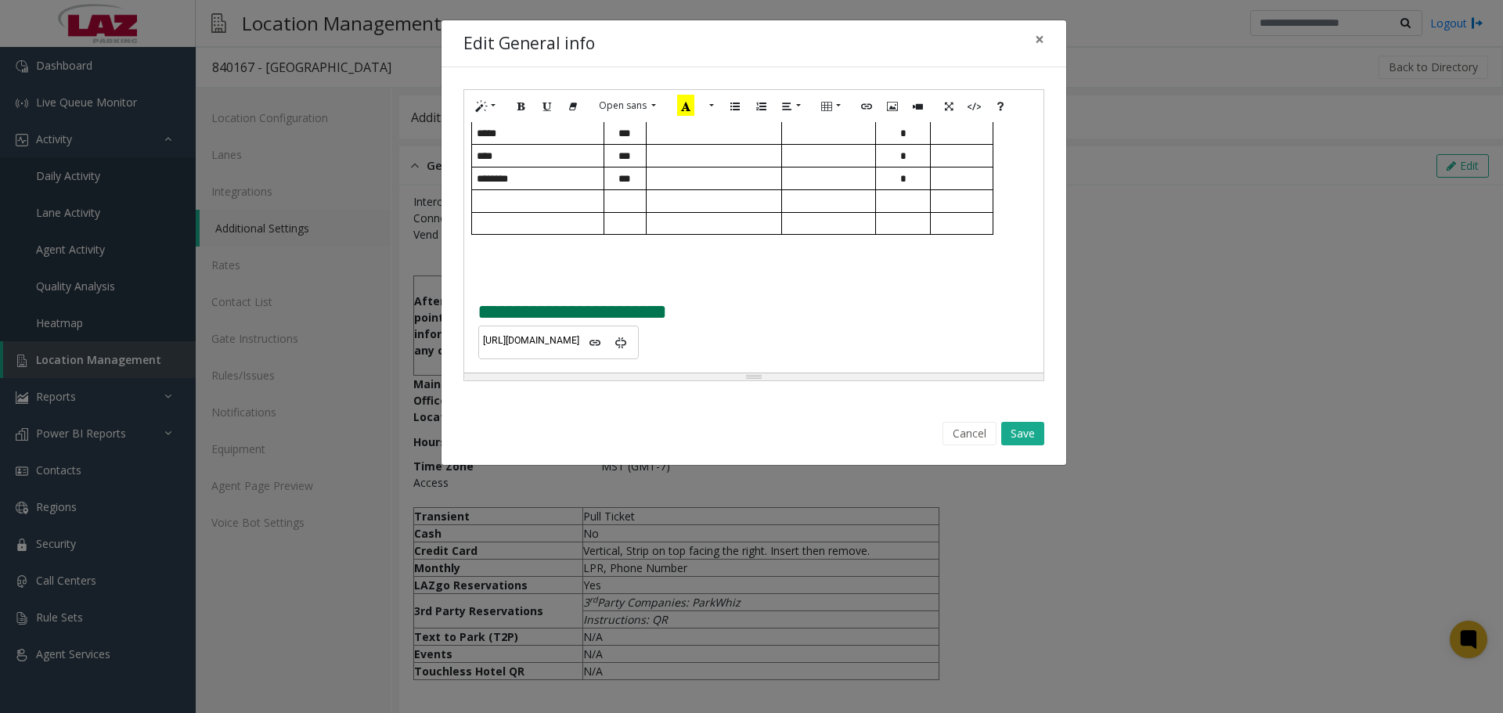
click at [471, 314] on div "**********" at bounding box center [753, 247] width 579 height 251
click at [1024, 431] on button "Save" at bounding box center [1023, 433] width 43 height 23
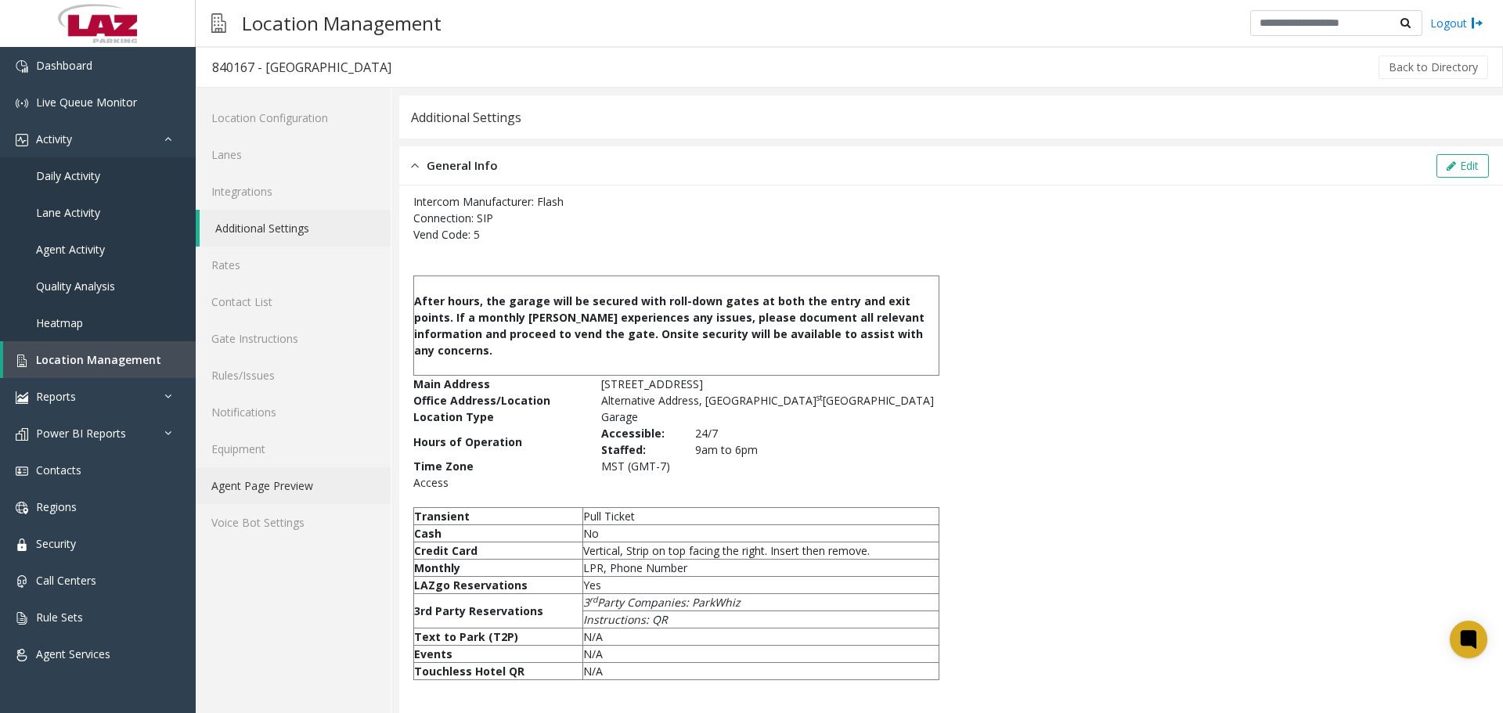
click at [280, 493] on link "Agent Page Preview" at bounding box center [293, 485] width 195 height 37
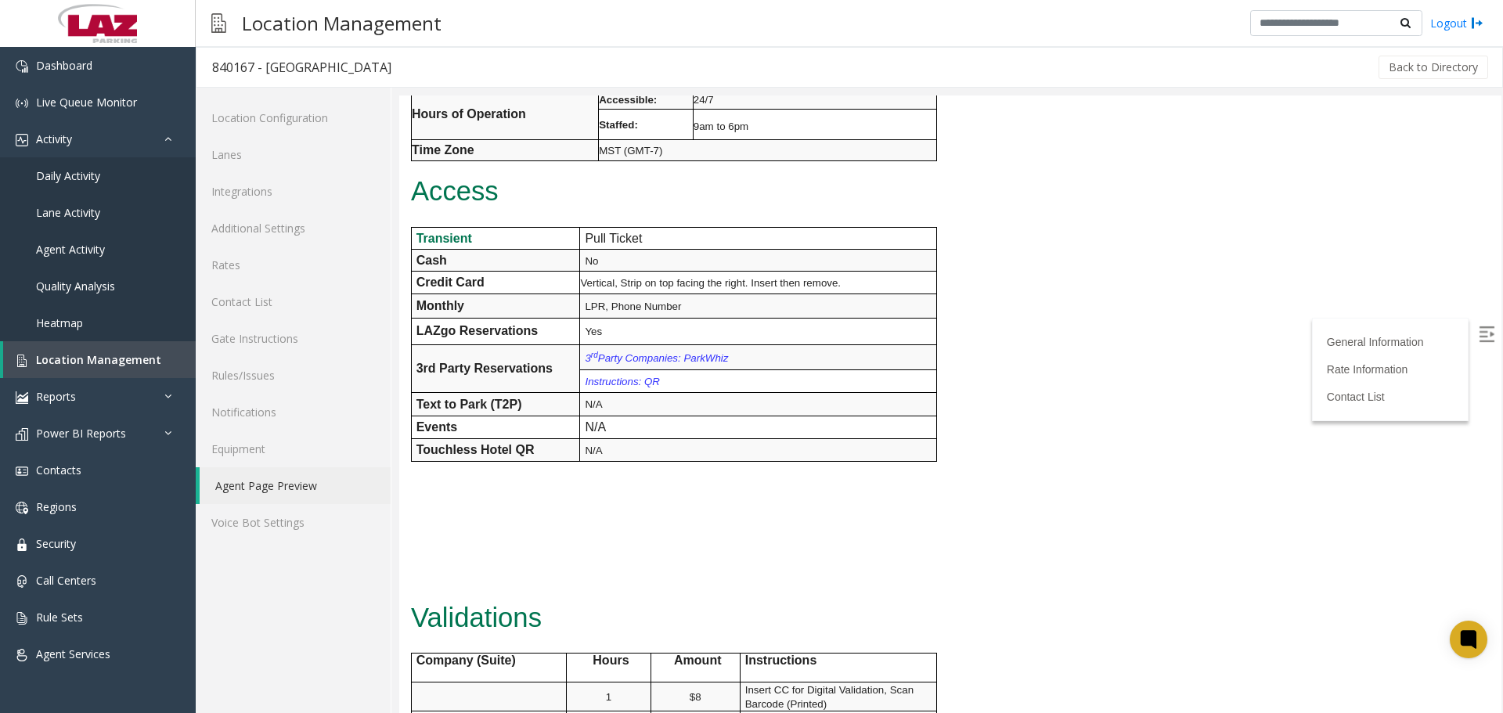
scroll to position [392, 0]
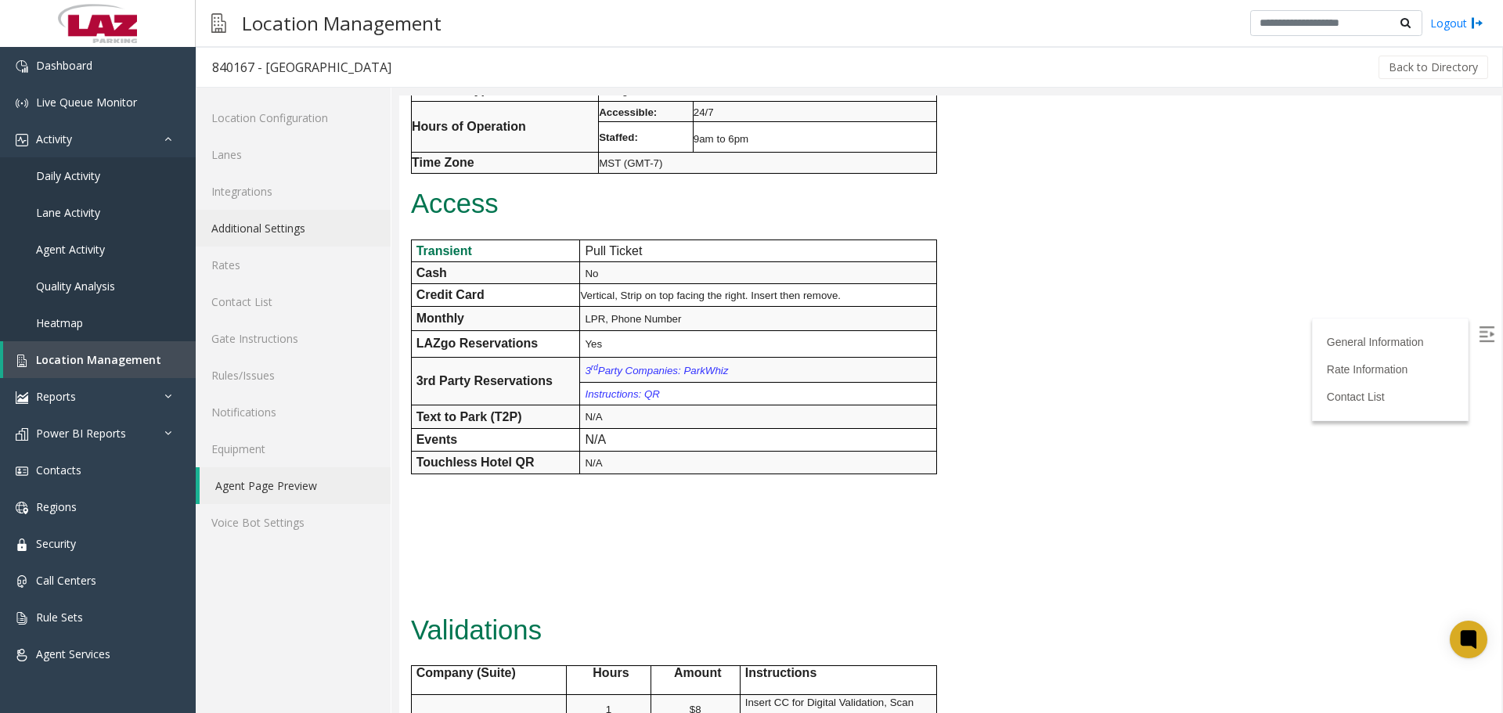
click at [276, 241] on link "Additional Settings" at bounding box center [293, 228] width 195 height 37
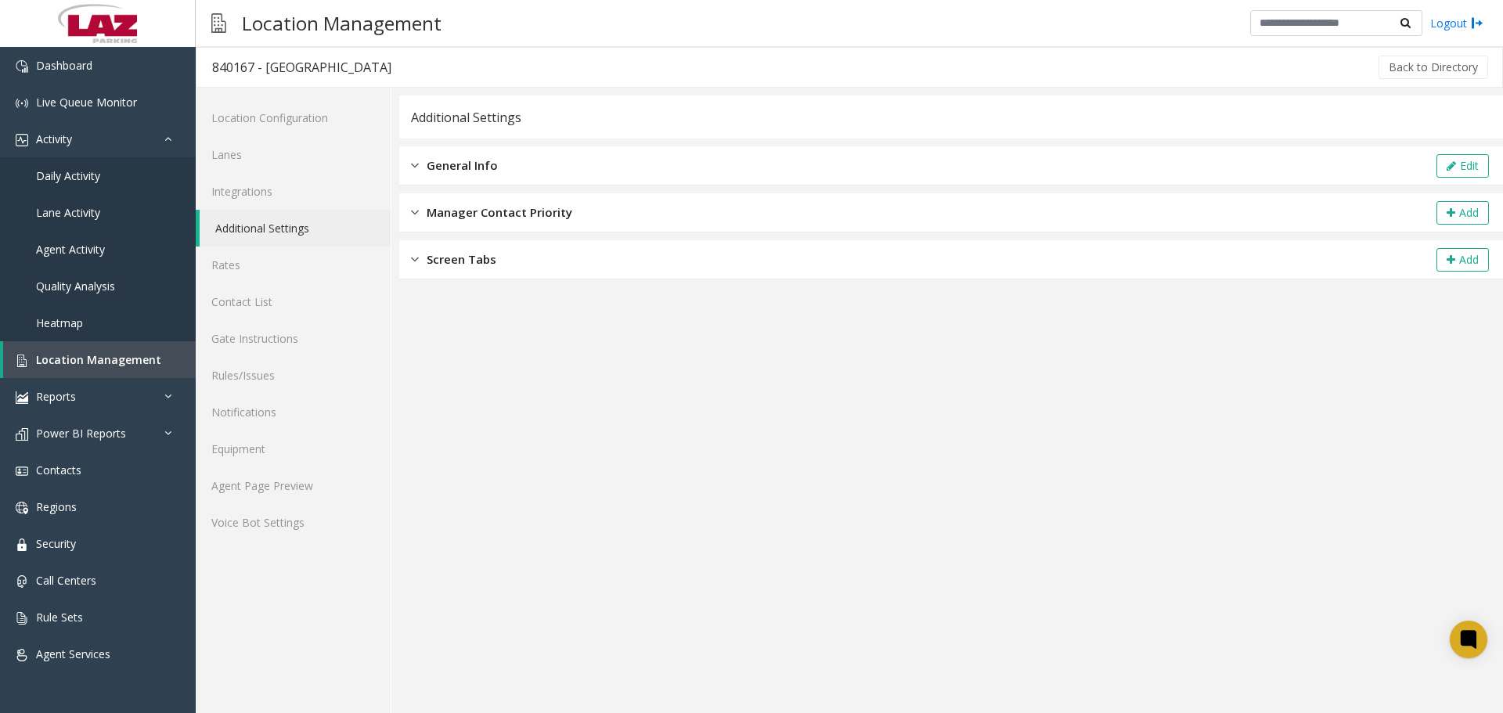
drag, startPoint x: 478, startPoint y: 180, endPoint x: 891, endPoint y: 170, distance: 413.6
click at [489, 178] on div "General Info Edit" at bounding box center [951, 165] width 1104 height 39
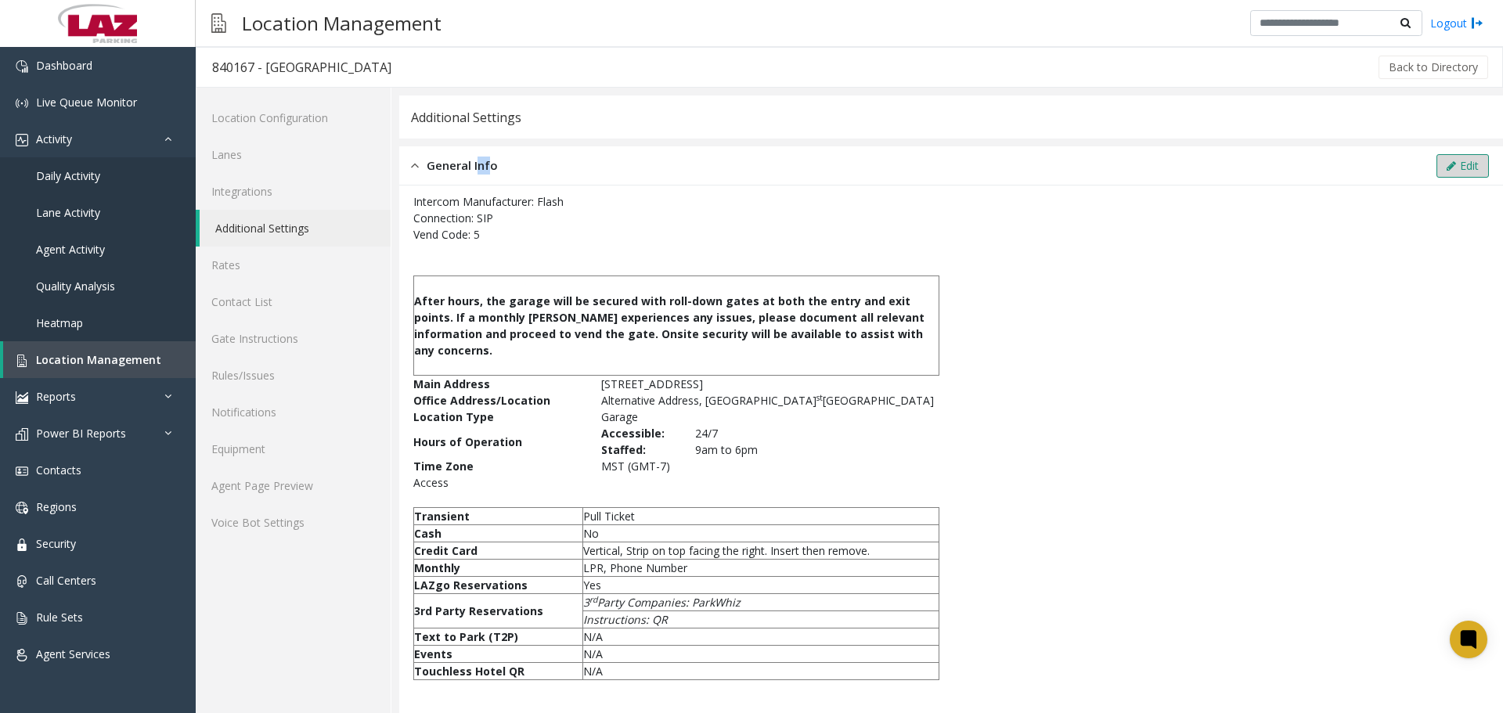
click at [1437, 172] on button "Edit" at bounding box center [1463, 165] width 52 height 23
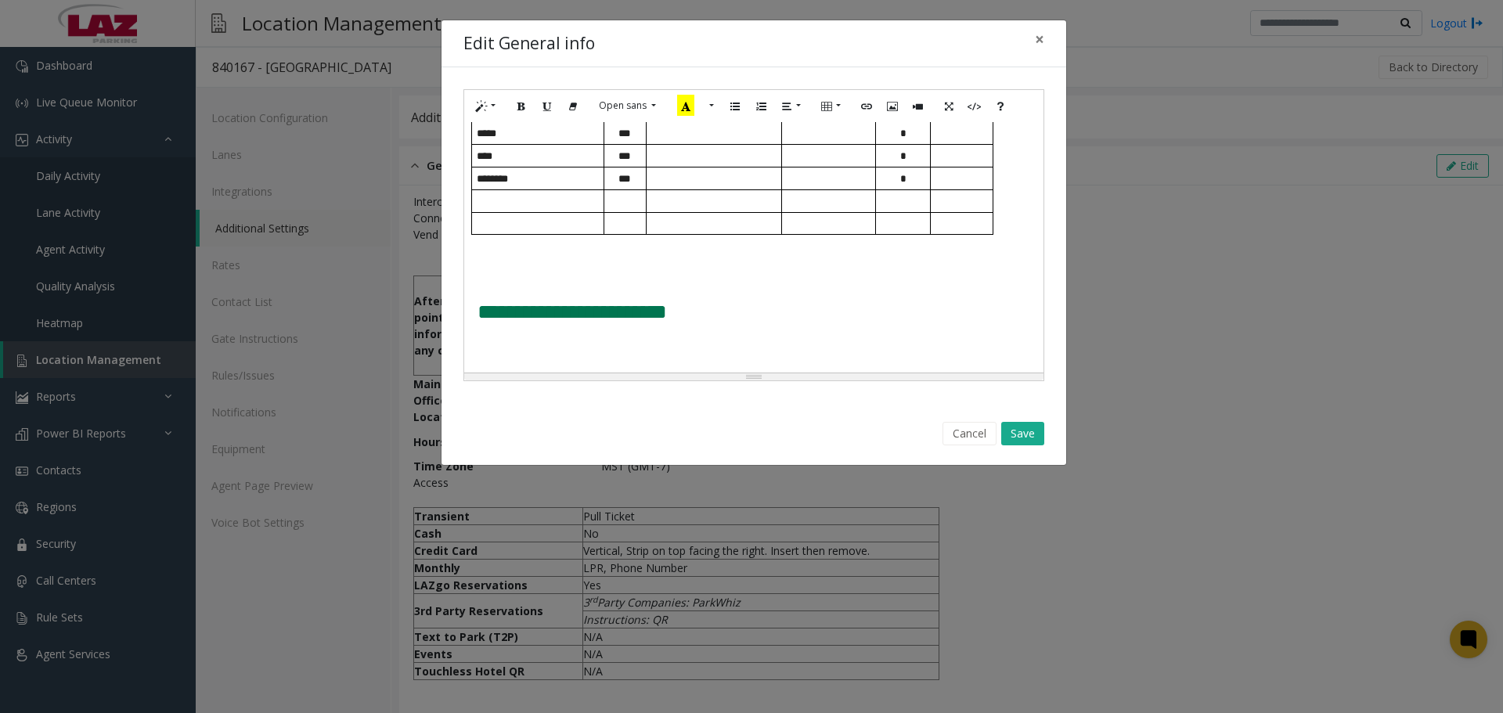
scroll to position [971, 0]
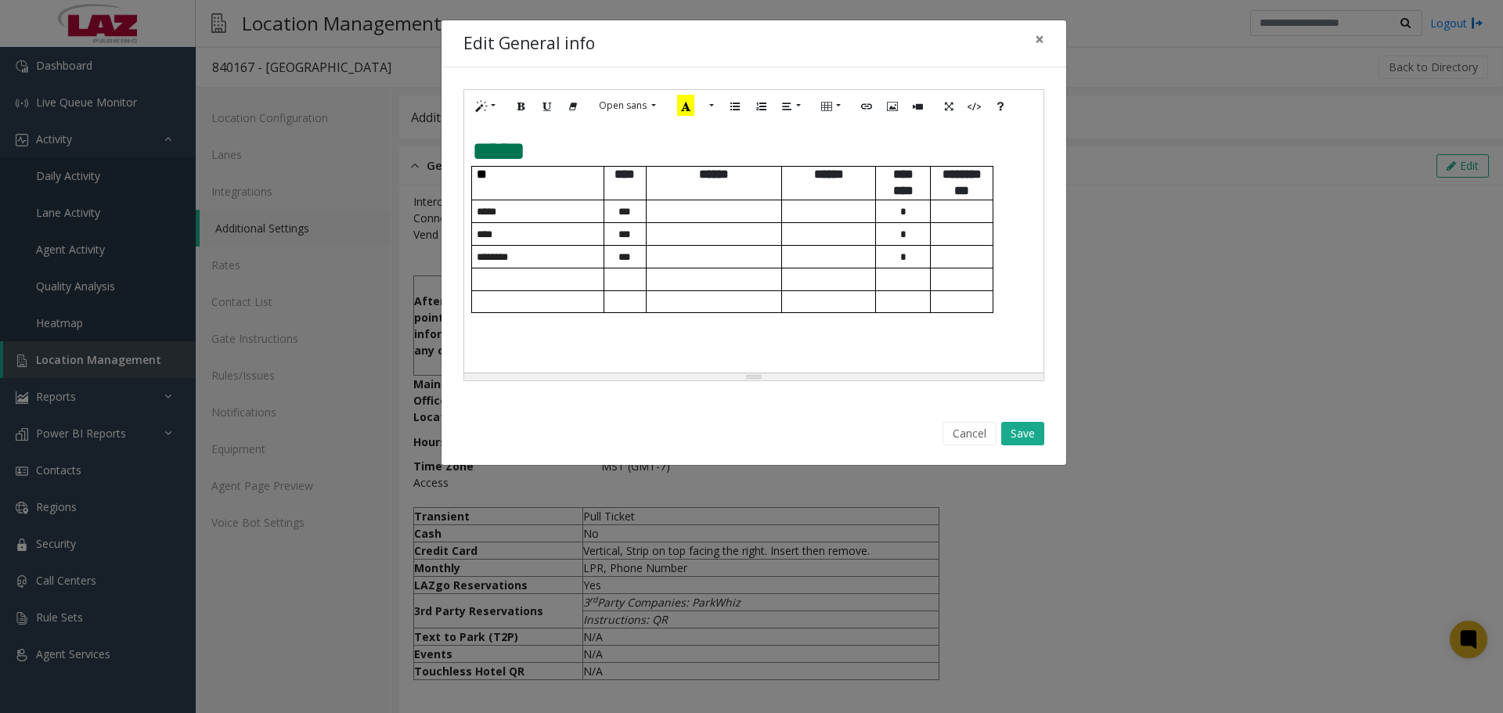
click at [954, 210] on p at bounding box center [962, 212] width 62 height 12
click at [972, 234] on p at bounding box center [962, 235] width 62 height 12
click at [963, 253] on p at bounding box center [962, 257] width 62 height 12
click at [692, 208] on p at bounding box center [714, 212] width 135 height 12
click at [704, 237] on p at bounding box center [714, 235] width 135 height 12
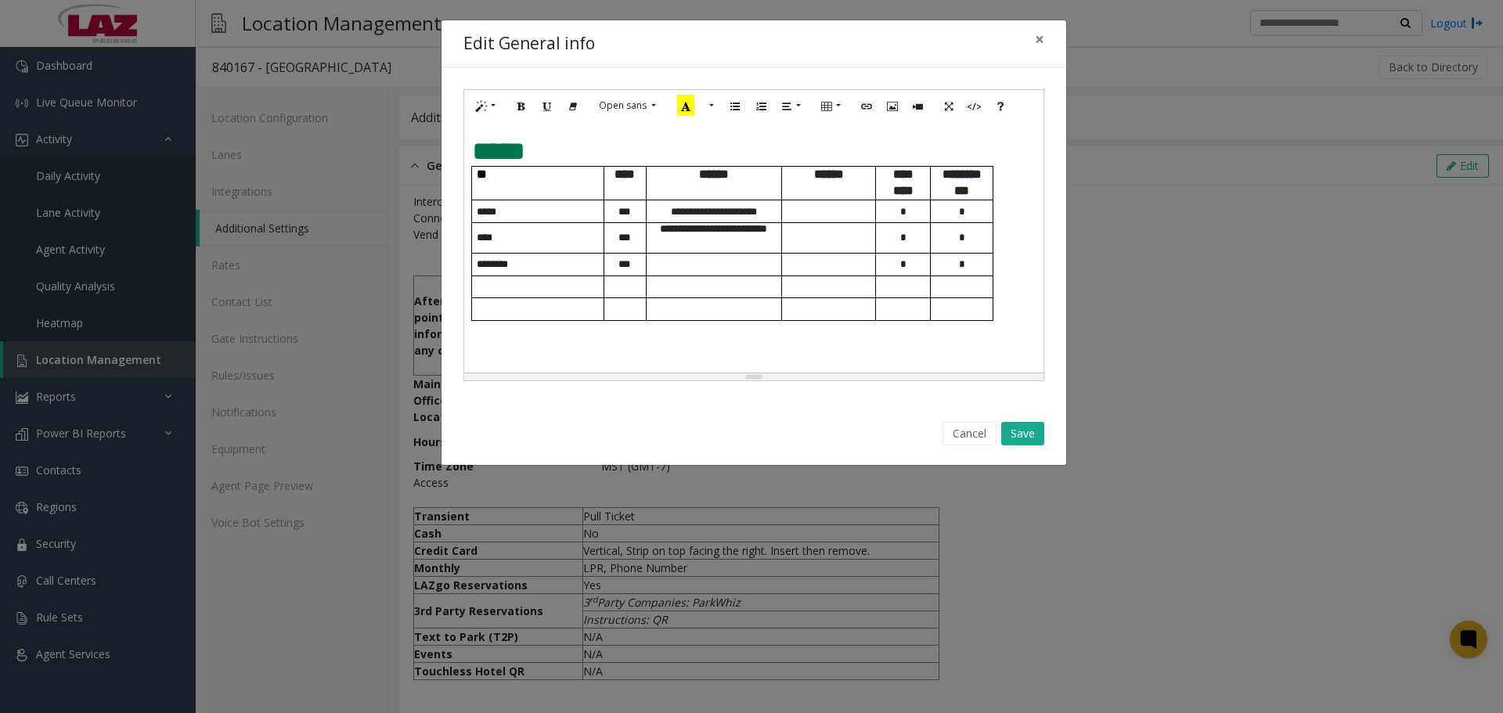
click at [810, 240] on p at bounding box center [828, 238] width 93 height 12
drag, startPoint x: 846, startPoint y: 244, endPoint x: 823, endPoint y: 236, distance: 24.8
click at [823, 236] on p "**********" at bounding box center [828, 238] width 93 height 30
drag, startPoint x: 838, startPoint y: 240, endPoint x: 799, endPoint y: 235, distance: 39.4
click at [799, 235] on p "**********" at bounding box center [828, 238] width 93 height 30
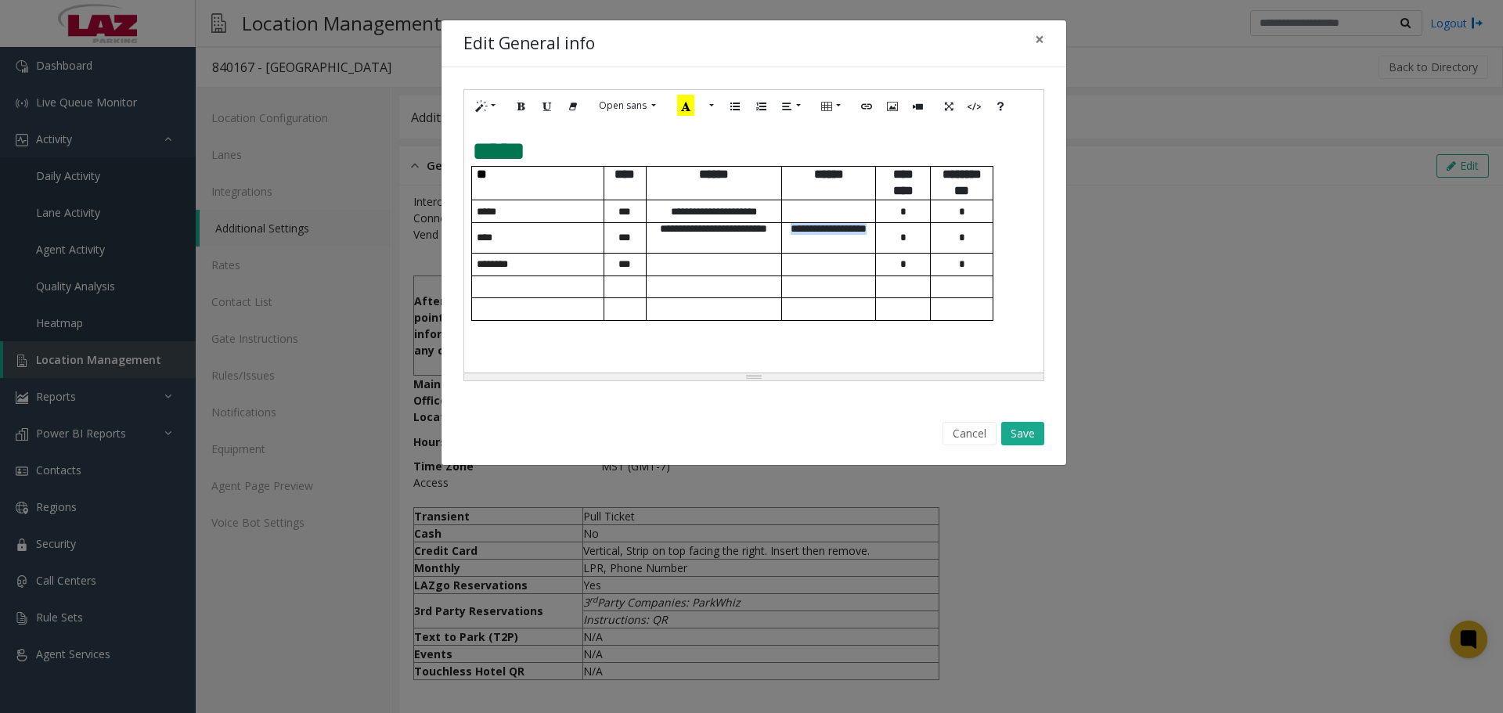
copy p "**********"
click at [821, 203] on td at bounding box center [829, 211] width 94 height 23
click at [824, 271] on p at bounding box center [828, 273] width 93 height 12
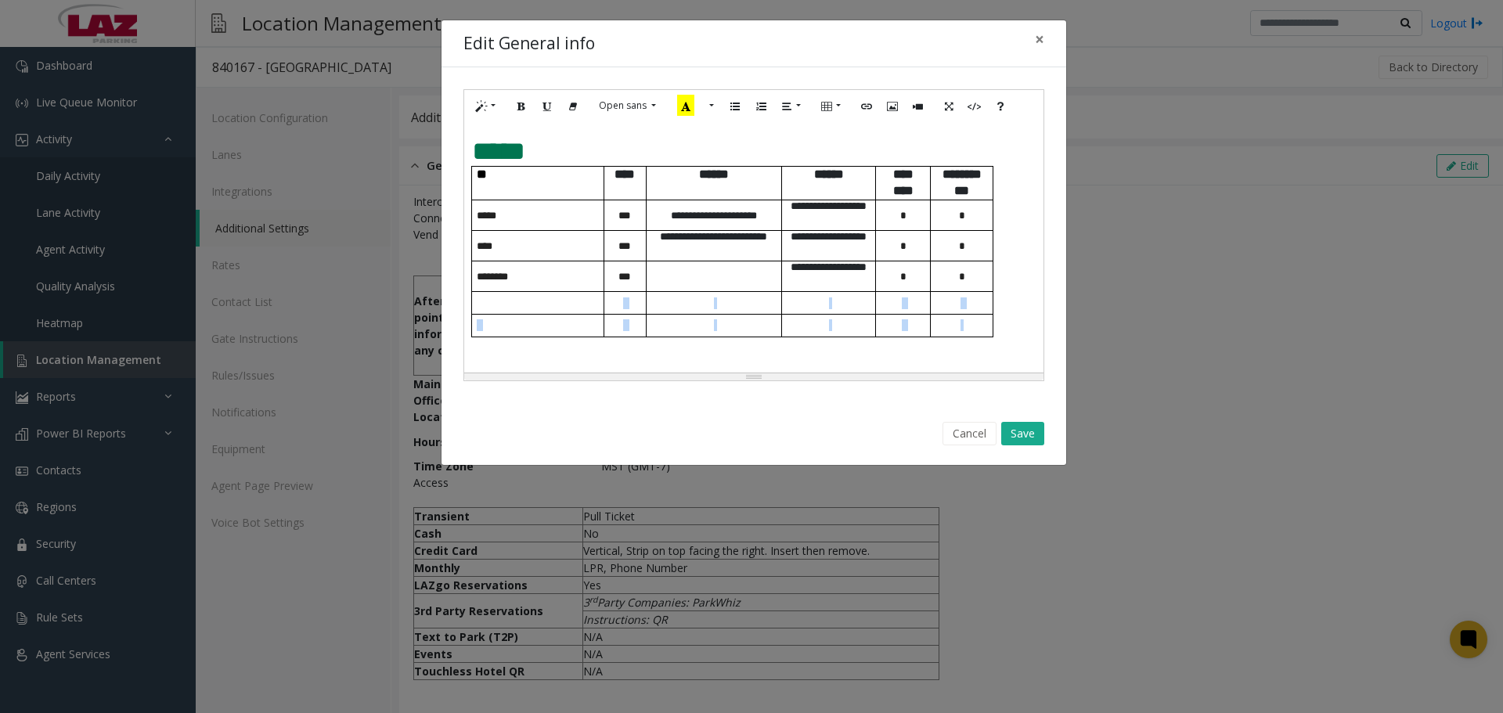
drag, startPoint x: 955, startPoint y: 327, endPoint x: 503, endPoint y: 304, distance: 453.2
click at [503, 304] on tbody "**********" at bounding box center [733, 252] width 522 height 170
drag, startPoint x: 514, startPoint y: 304, endPoint x: 962, endPoint y: 299, distance: 448.7
click at [962, 299] on tr at bounding box center [733, 303] width 522 height 23
drag, startPoint x: 954, startPoint y: 302, endPoint x: 805, endPoint y: 308, distance: 148.9
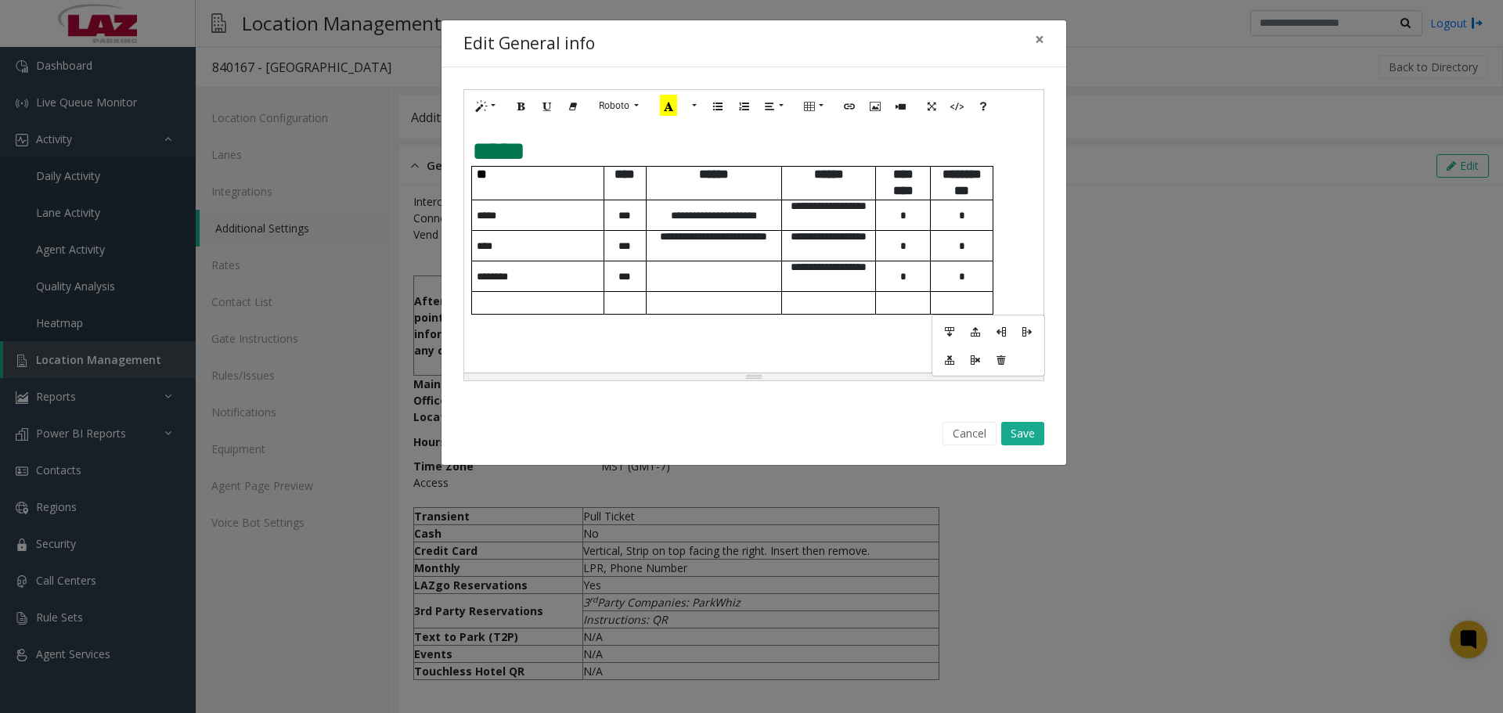
click at [805, 308] on tr at bounding box center [733, 303] width 522 height 23
click at [742, 303] on td at bounding box center [714, 303] width 136 height 23
click at [876, 307] on td at bounding box center [903, 303] width 55 height 23
drag, startPoint x: 960, startPoint y: 305, endPoint x: 539, endPoint y: 298, distance: 421.3
click at [539, 298] on tr "* *" at bounding box center [733, 303] width 522 height 23
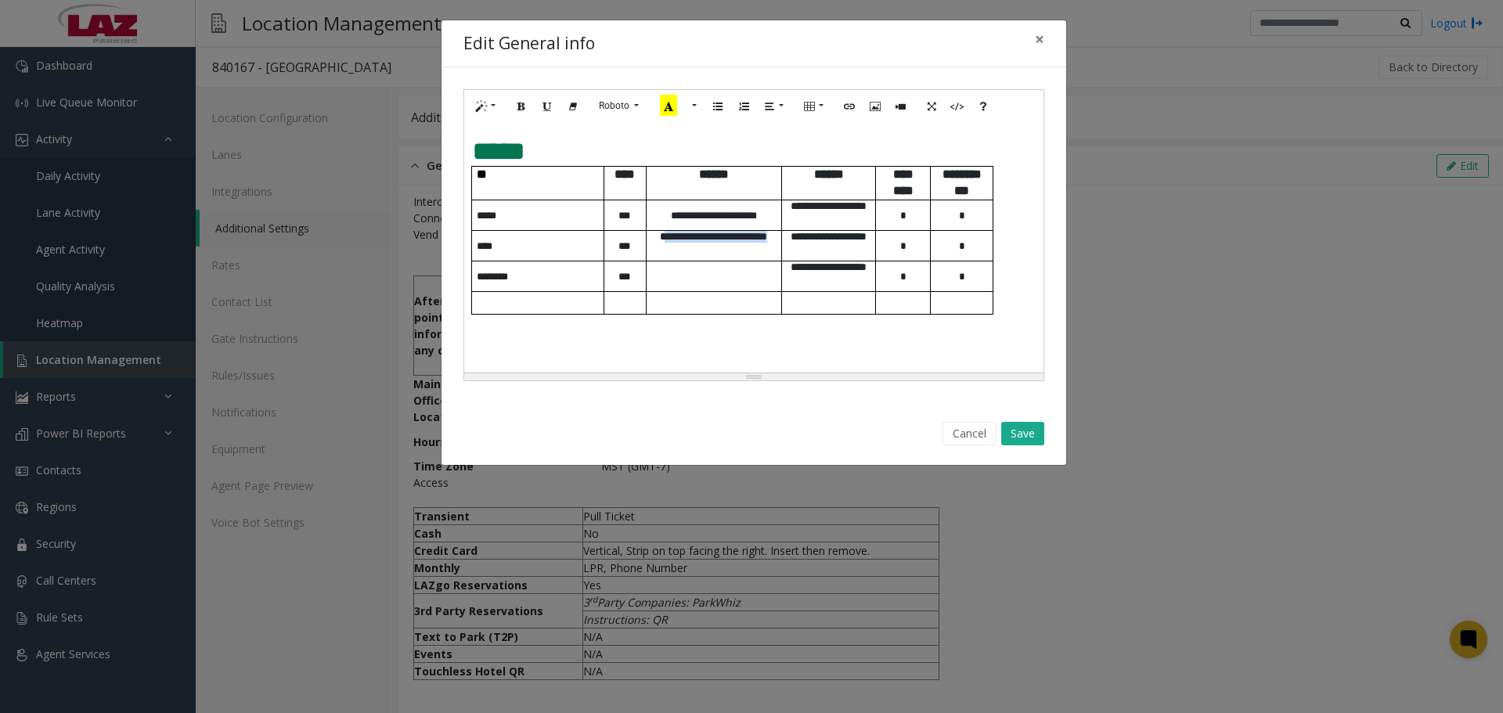
drag, startPoint x: 720, startPoint y: 248, endPoint x: 655, endPoint y: 239, distance: 64.9
click at [655, 239] on p "**********" at bounding box center [714, 246] width 135 height 30
click at [677, 280] on p at bounding box center [714, 277] width 135 height 16
click at [710, 274] on span "**" at bounding box center [714, 277] width 8 height 10
click at [1050, 428] on div "Cancel Save" at bounding box center [754, 434] width 603 height 40
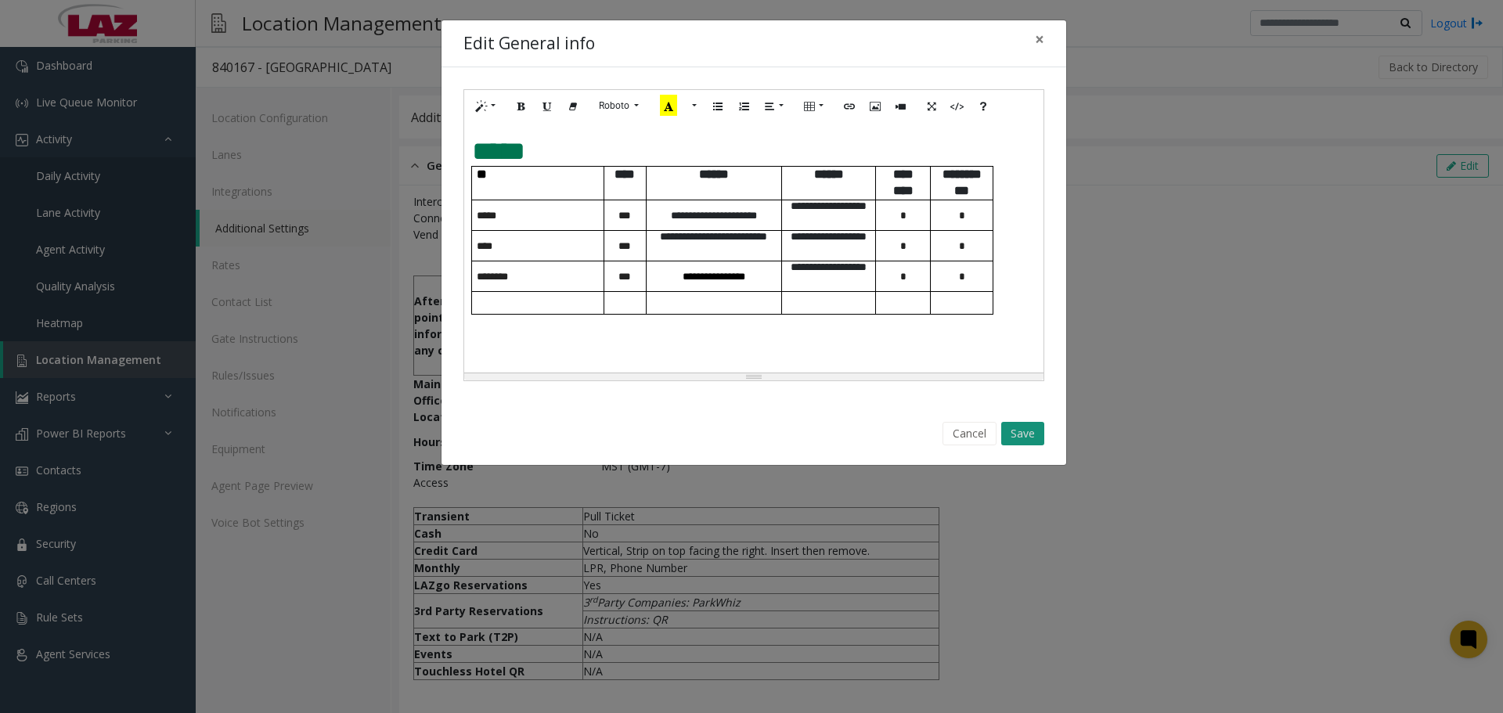
click at [1039, 433] on button "Save" at bounding box center [1023, 433] width 43 height 23
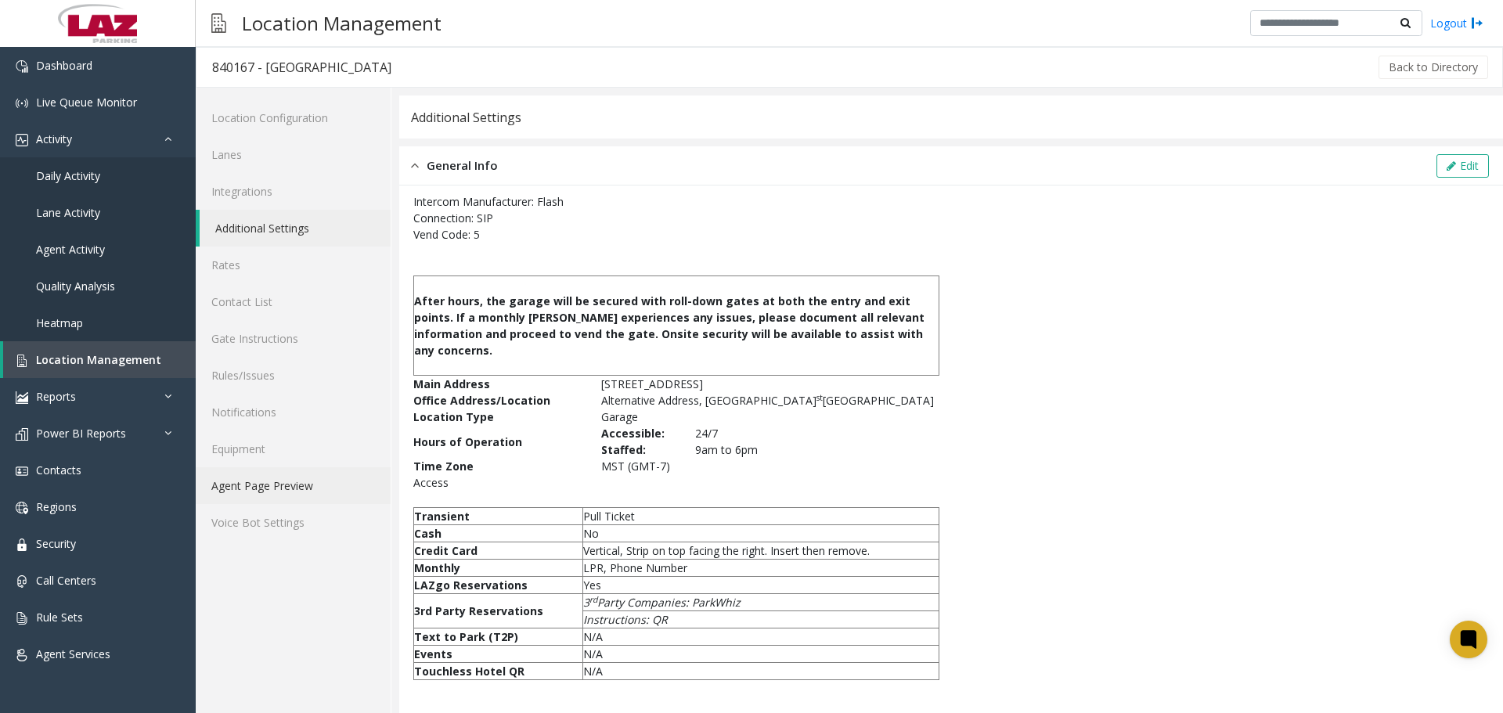
drag, startPoint x: 306, startPoint y: 475, endPoint x: 323, endPoint y: 479, distance: 17.7
click at [306, 475] on link "Agent Page Preview" at bounding box center [293, 485] width 195 height 37
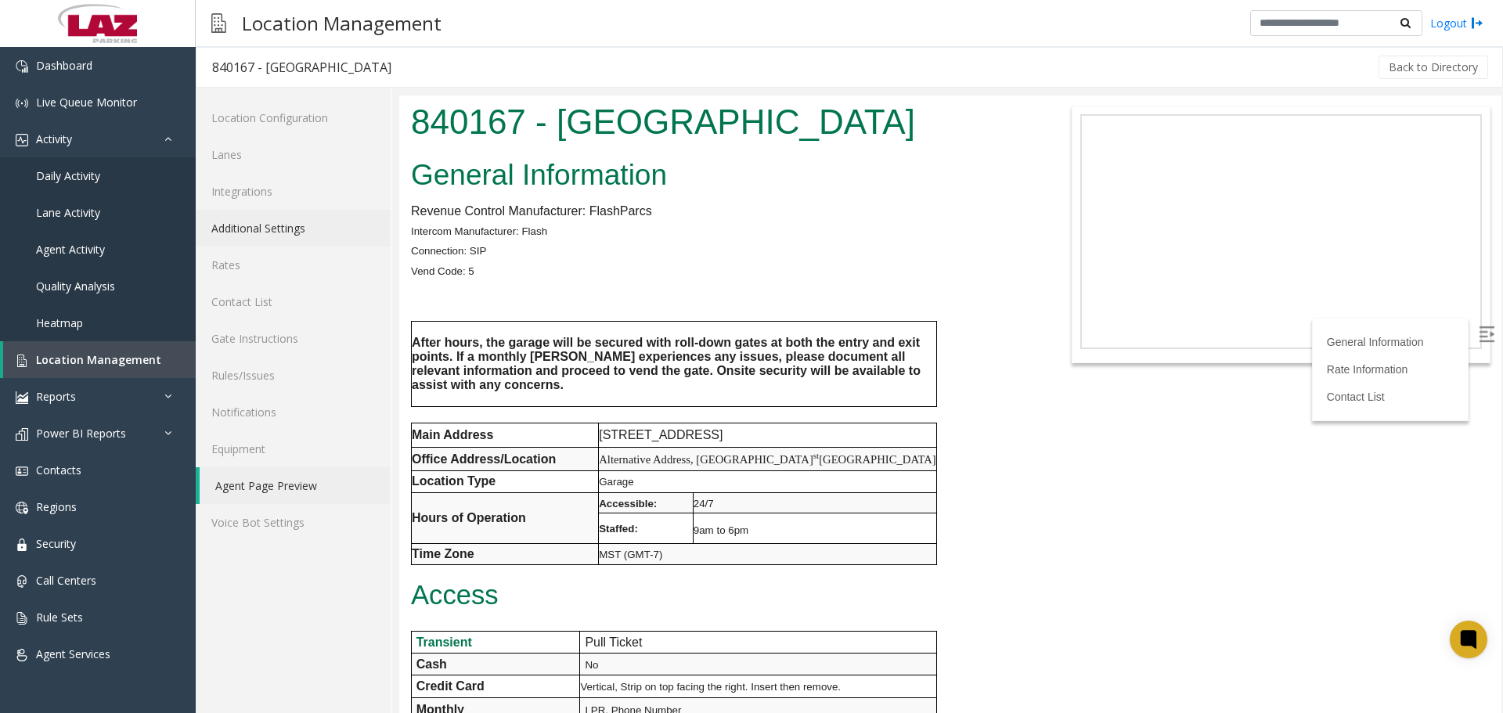
click at [306, 216] on link "Additional Settings" at bounding box center [293, 228] width 195 height 37
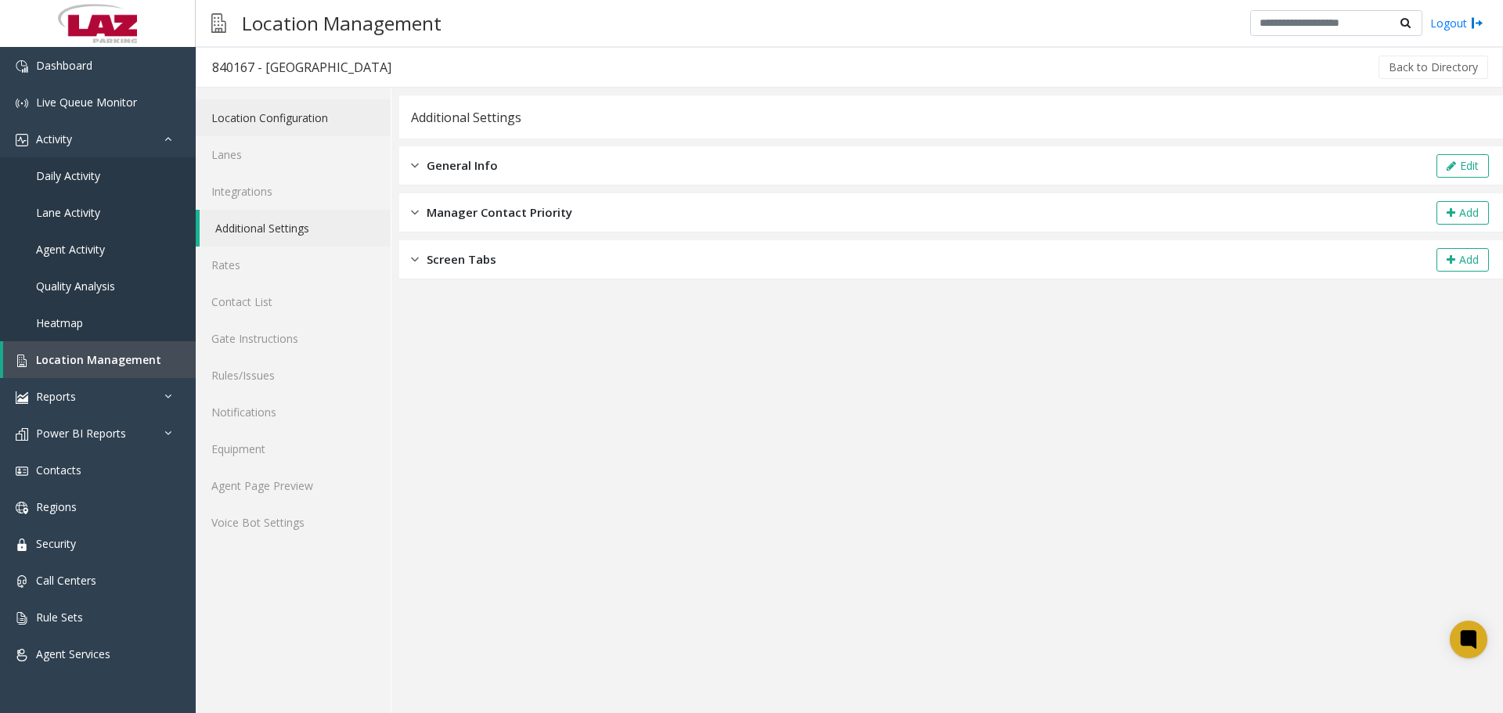
click at [321, 120] on link "Location Configuration" at bounding box center [293, 117] width 195 height 37
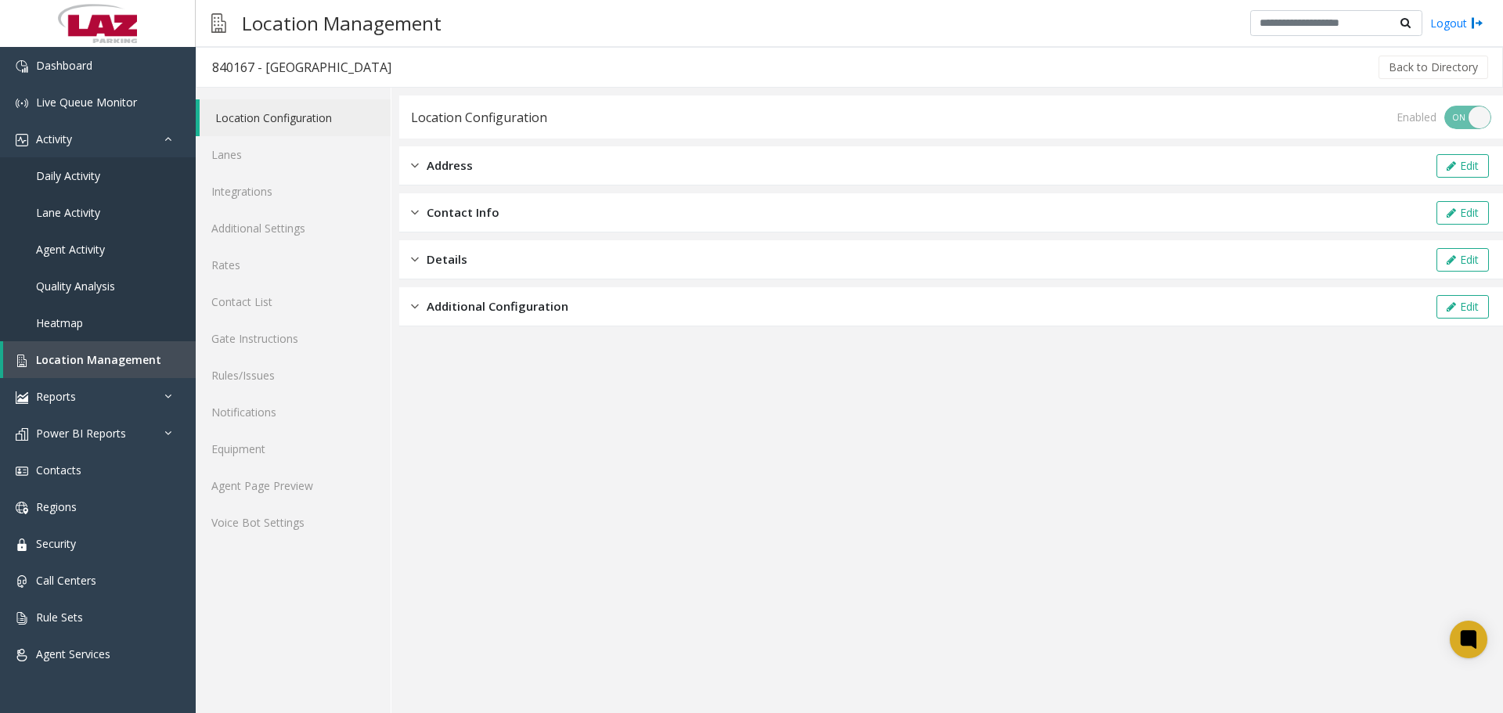
click at [531, 170] on div "Address Edit" at bounding box center [951, 165] width 1104 height 39
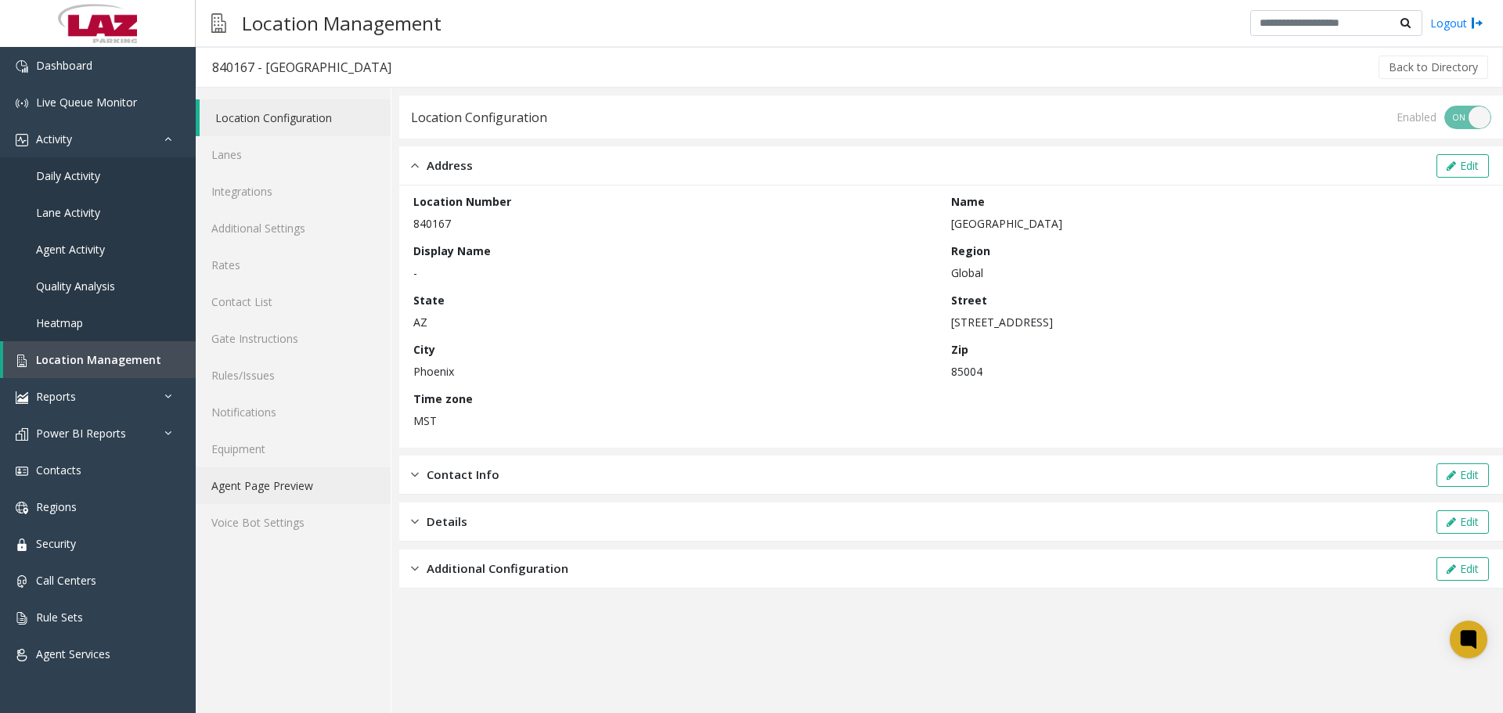
click at [309, 478] on link "Agent Page Preview" at bounding box center [293, 485] width 195 height 37
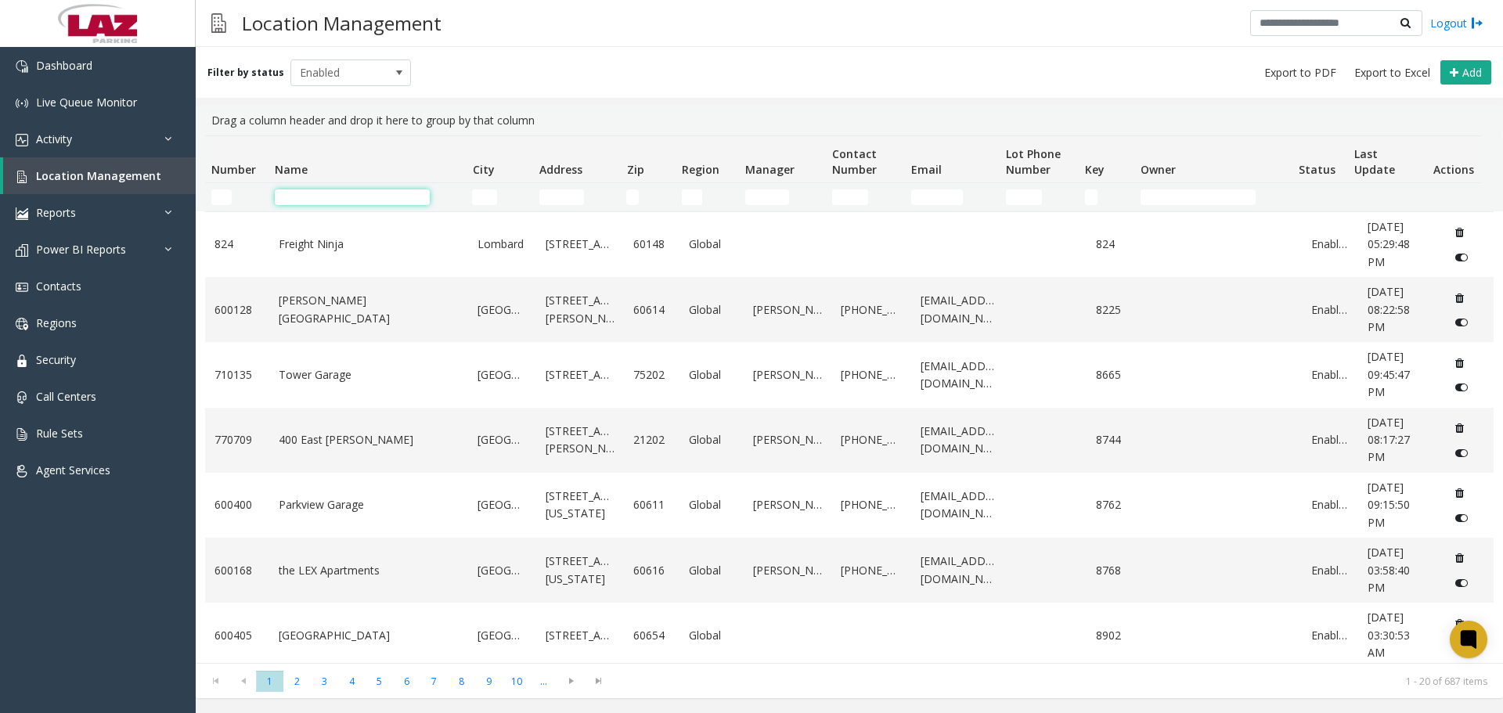
click at [290, 195] on input "Name Filter" at bounding box center [352, 197] width 155 height 16
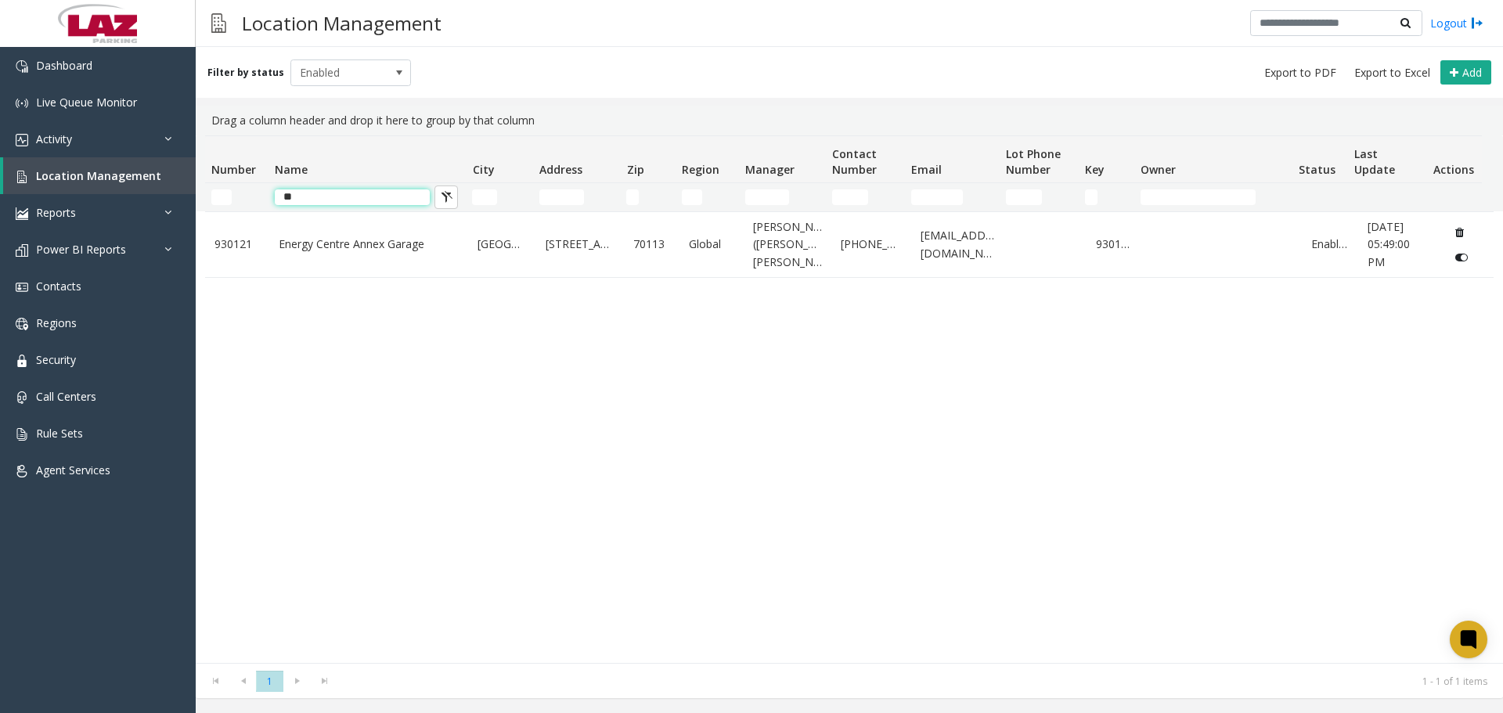
type input "*"
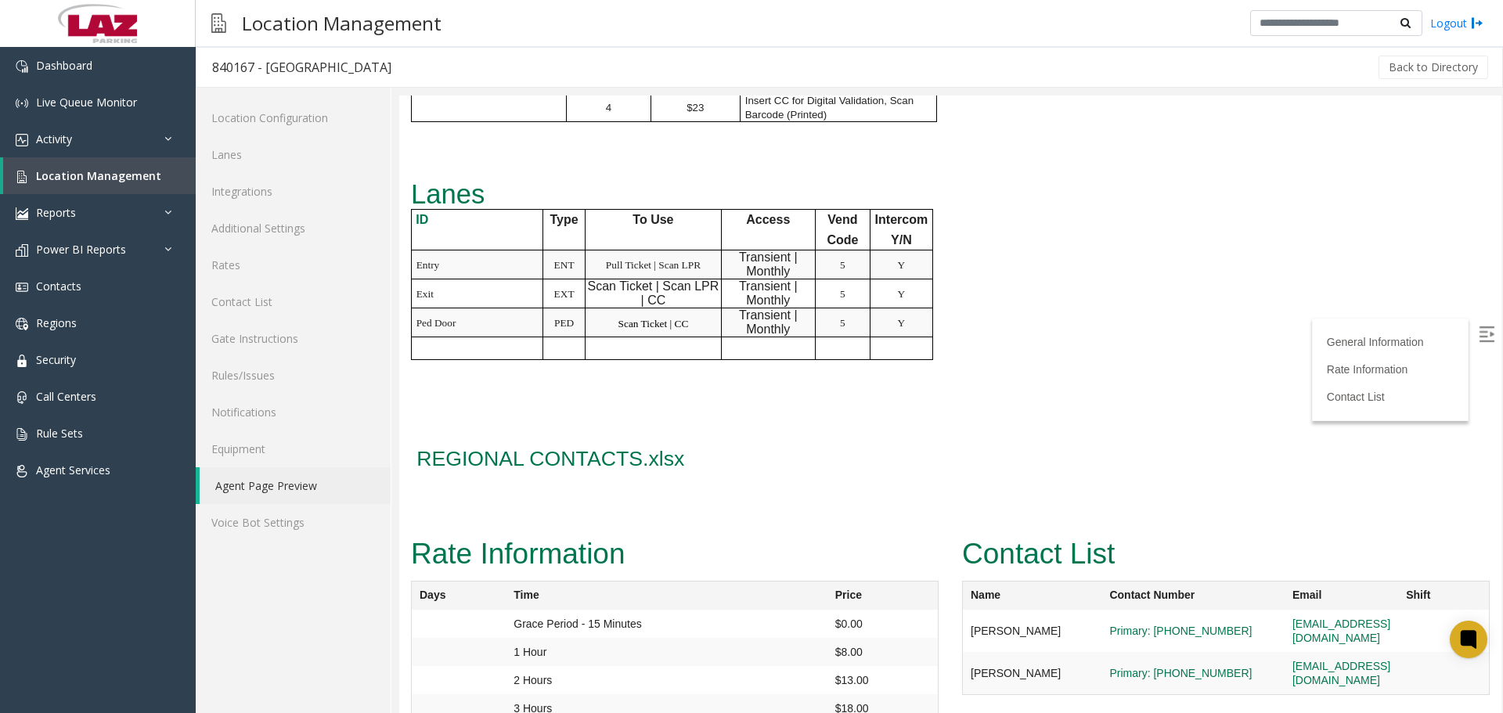
scroll to position [1163, 0]
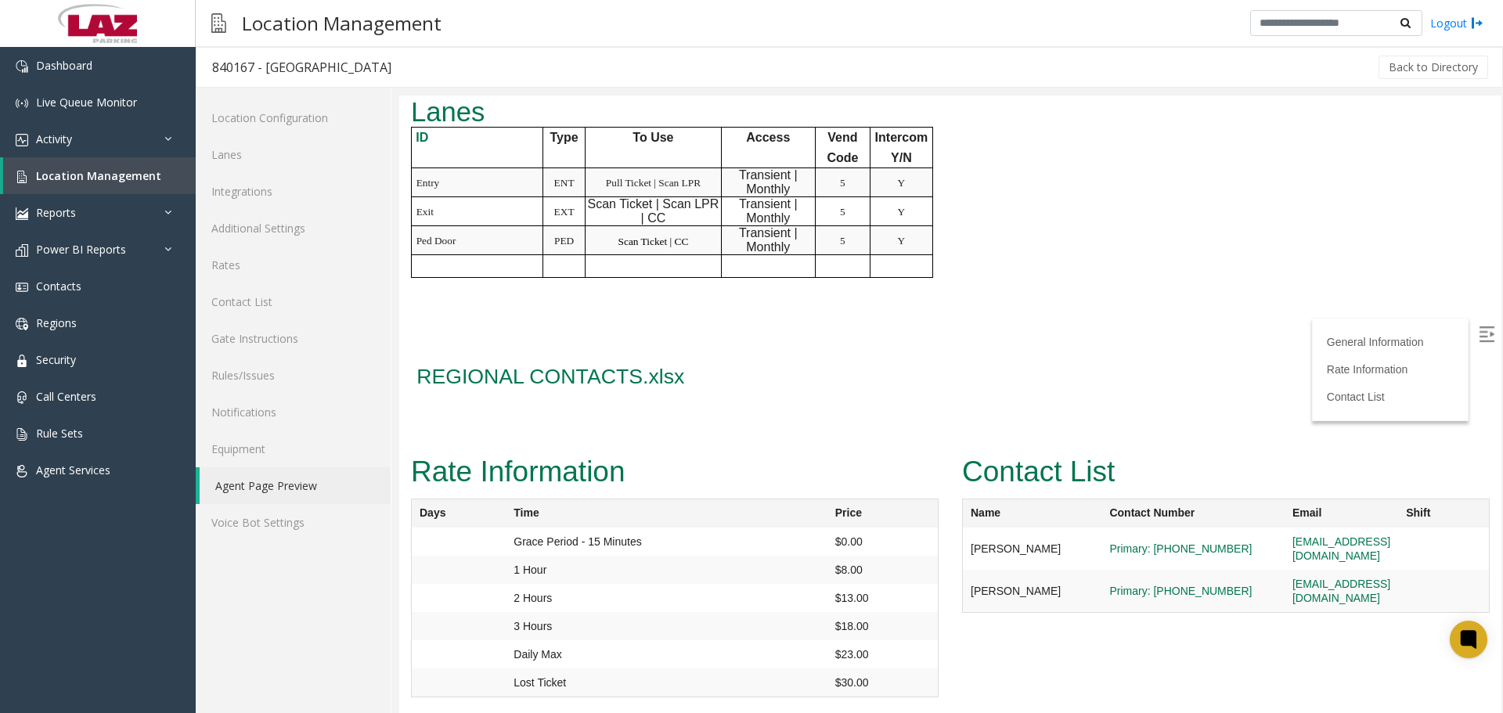
click at [1477, 347] on label at bounding box center [1488, 335] width 23 height 23
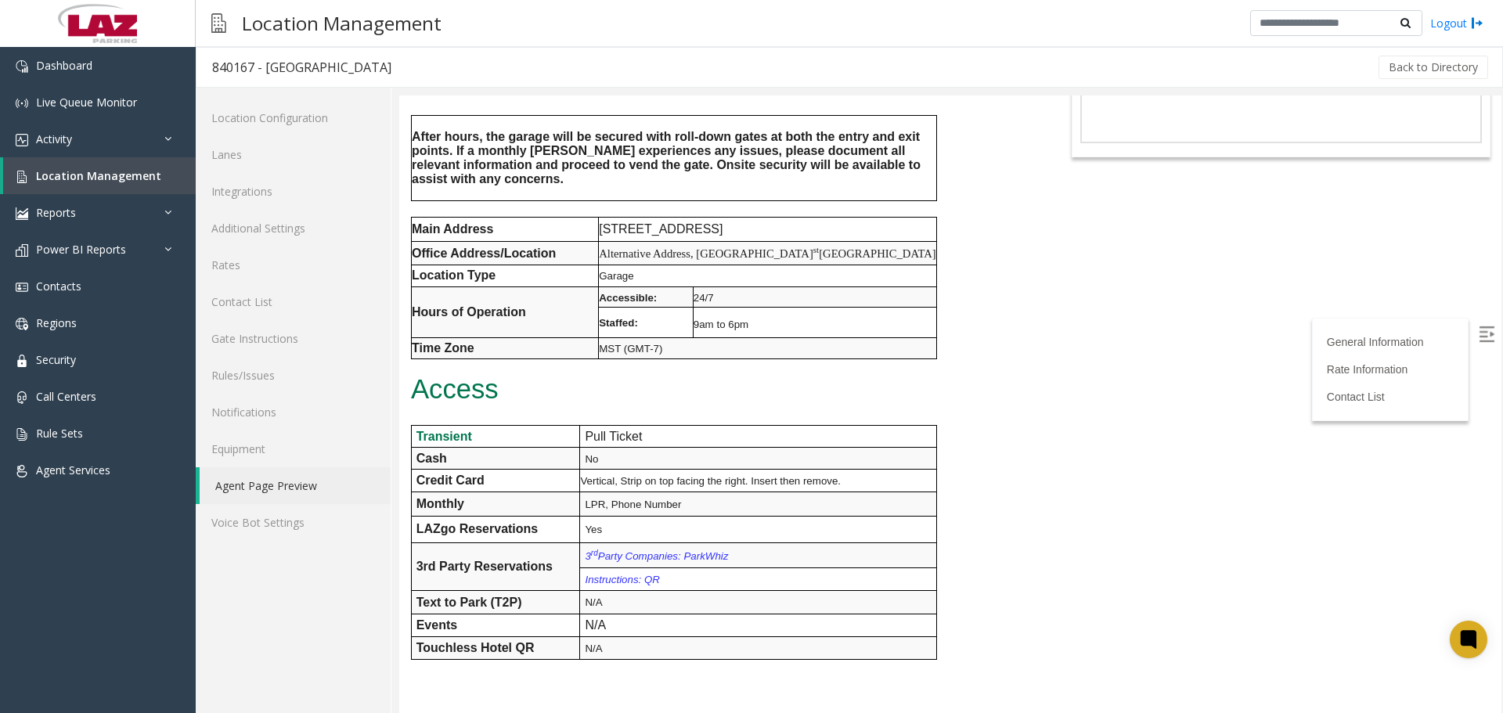
scroll to position [0, 0]
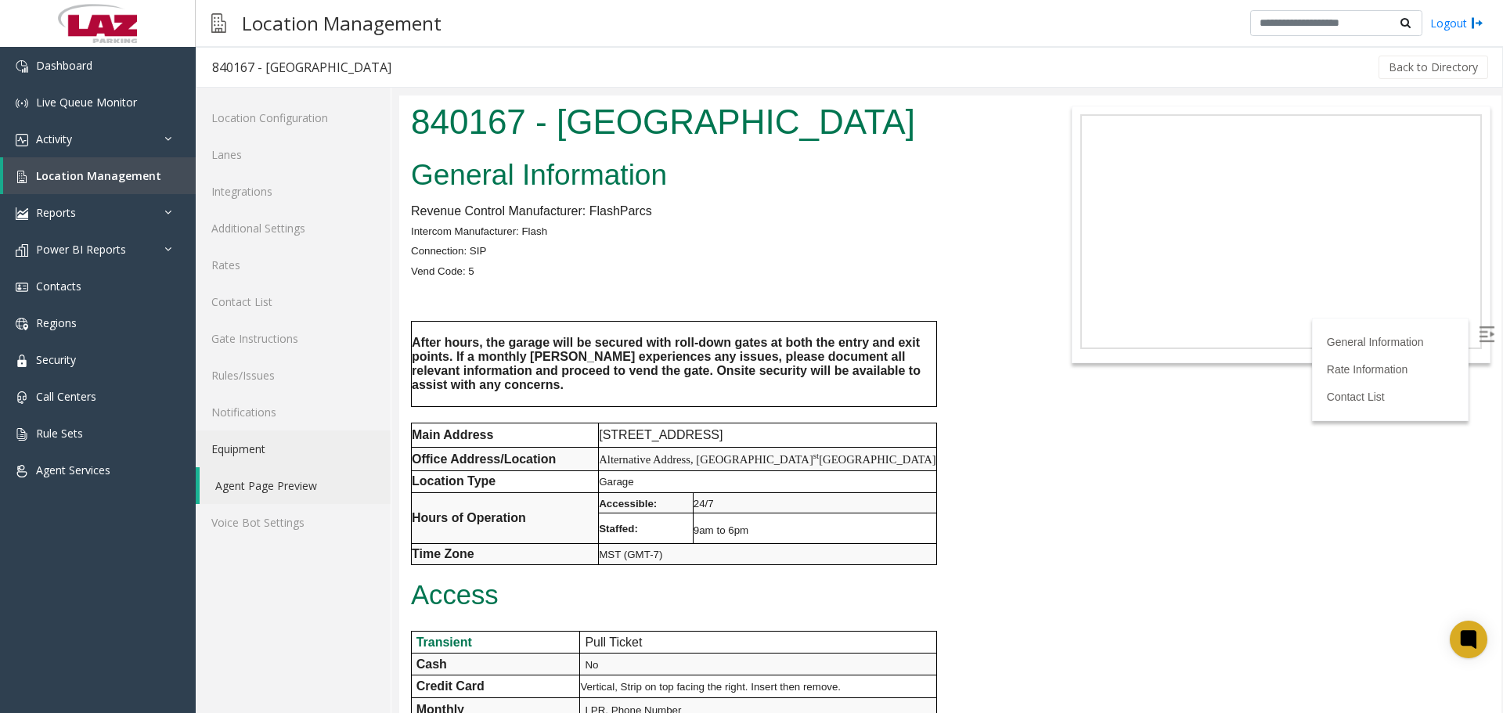
click at [253, 448] on link "Equipment" at bounding box center [293, 449] width 195 height 37
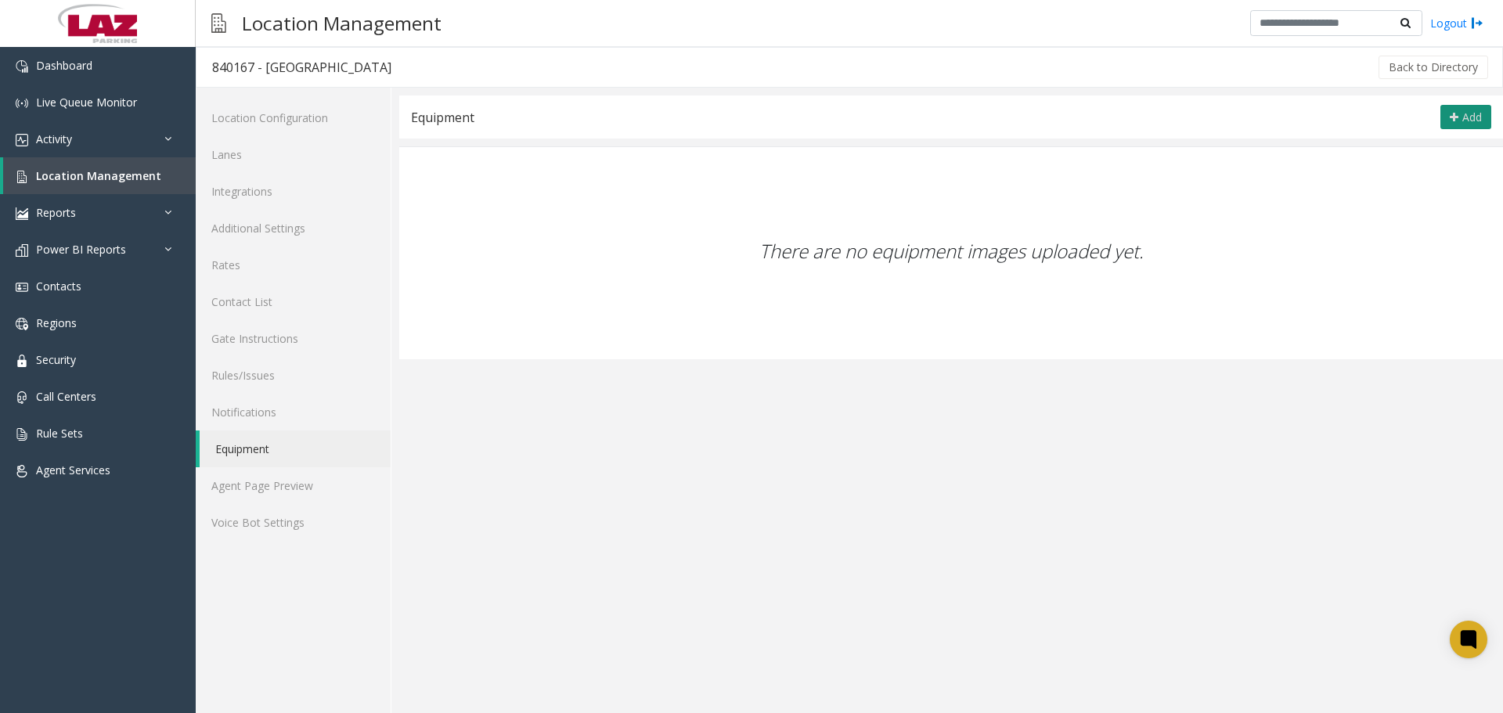
click at [1445, 117] on button "Add" at bounding box center [1466, 117] width 51 height 25
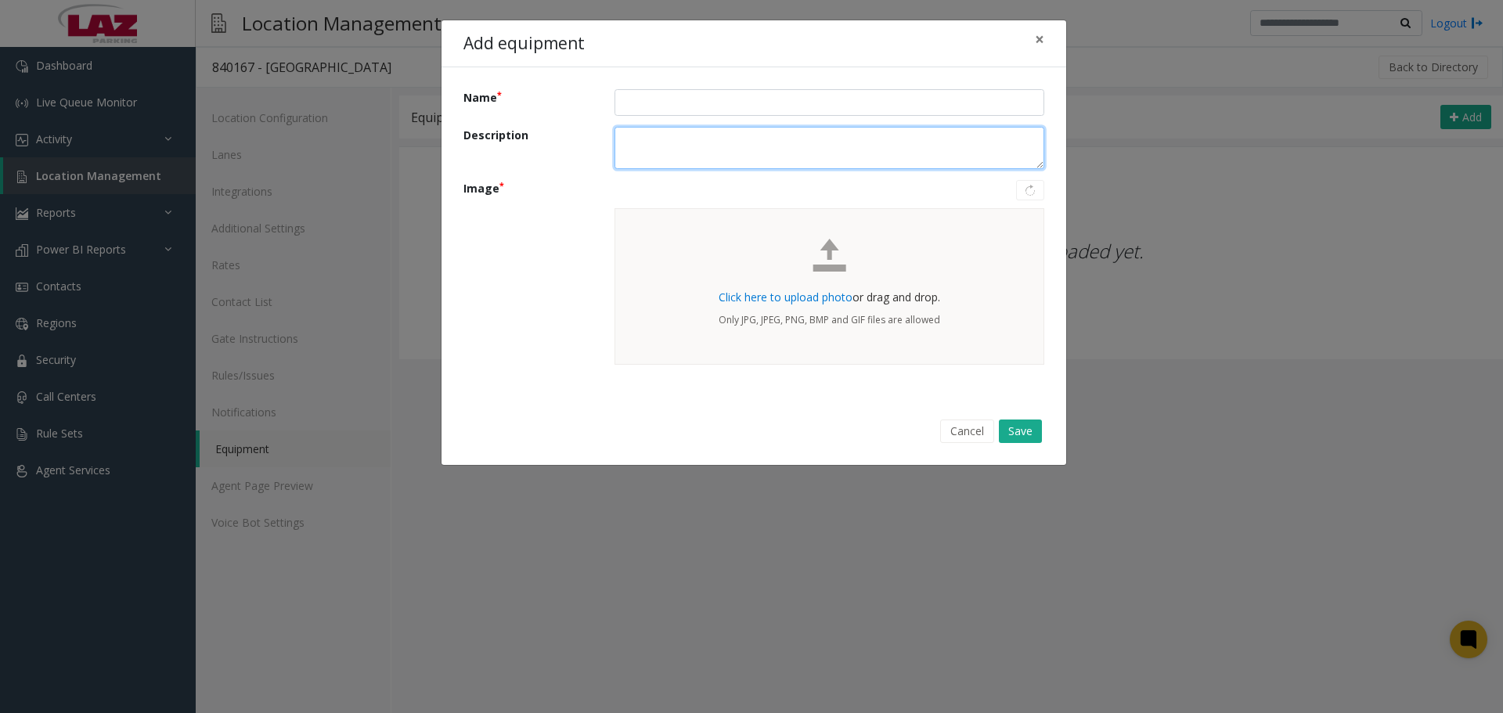
click at [722, 127] on textarea "Description" at bounding box center [830, 148] width 430 height 43
click at [713, 110] on input "Name" at bounding box center [830, 102] width 430 height 27
type input "******"
click at [721, 240] on div "Click here to upload photo or drag and drop. Only JPG, JPEG, PNG, BMP and GIF f…" at bounding box center [830, 286] width 430 height 157
drag, startPoint x: 893, startPoint y: 273, endPoint x: 716, endPoint y: 370, distance: 202.2
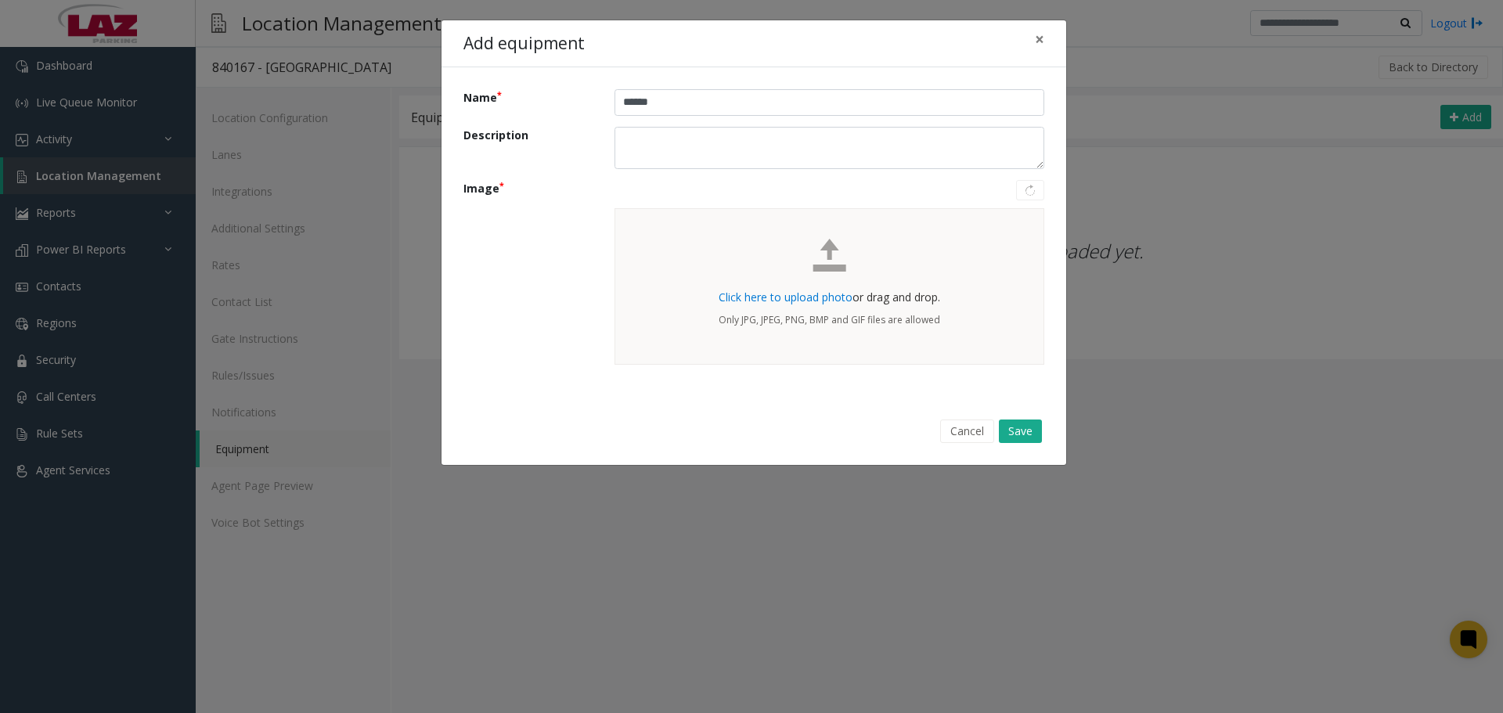
click at [716, 370] on div "Name ****** Description Image Click here to upload photo or drag and drop. Only…" at bounding box center [754, 232] width 625 height 330
click at [673, 104] on input "******" at bounding box center [830, 102] width 430 height 27
click at [561, 254] on label "Image" at bounding box center [527, 269] width 151 height 179
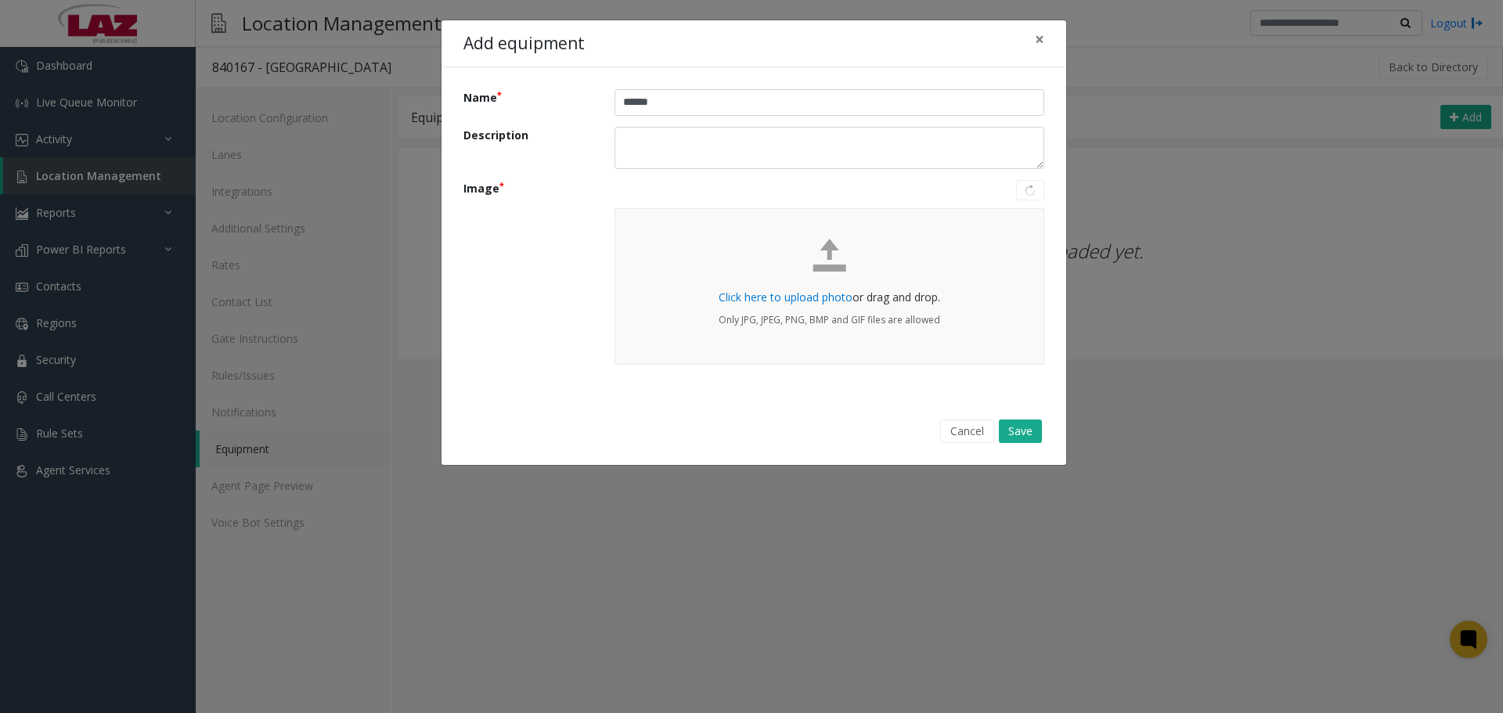
click at [0, 0] on input "Image" at bounding box center [0, 0] width 0 height 0
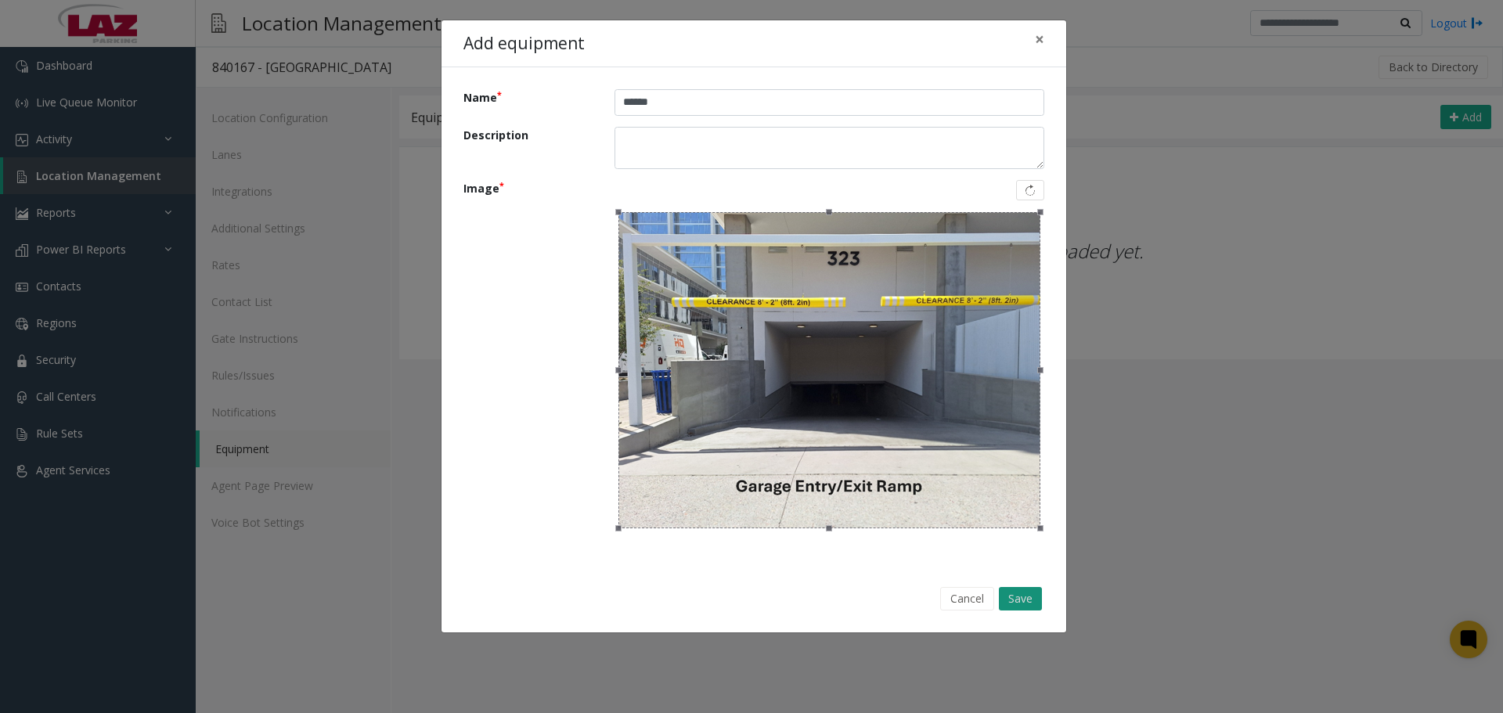
click at [1033, 602] on button "Save" at bounding box center [1020, 598] width 43 height 23
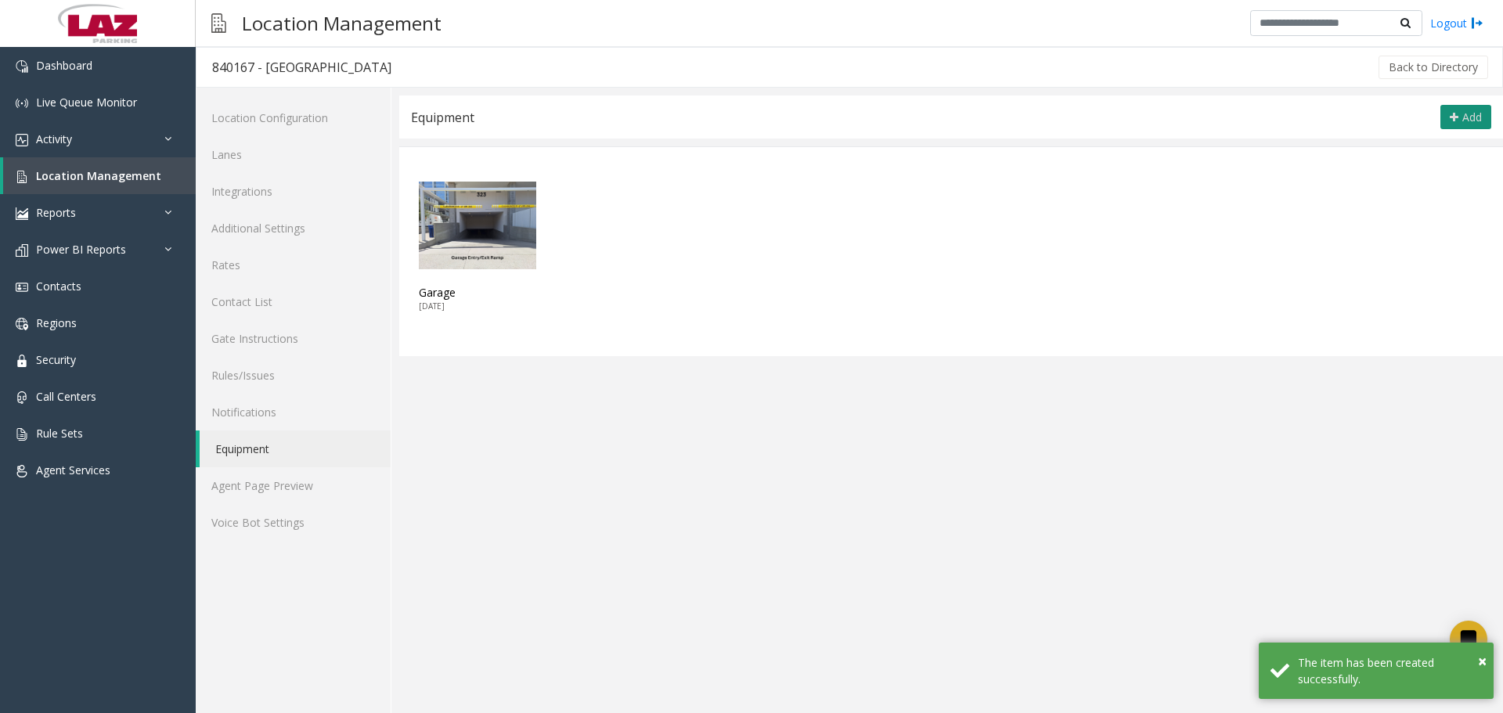
click at [1456, 110] on button "Add" at bounding box center [1466, 117] width 51 height 25
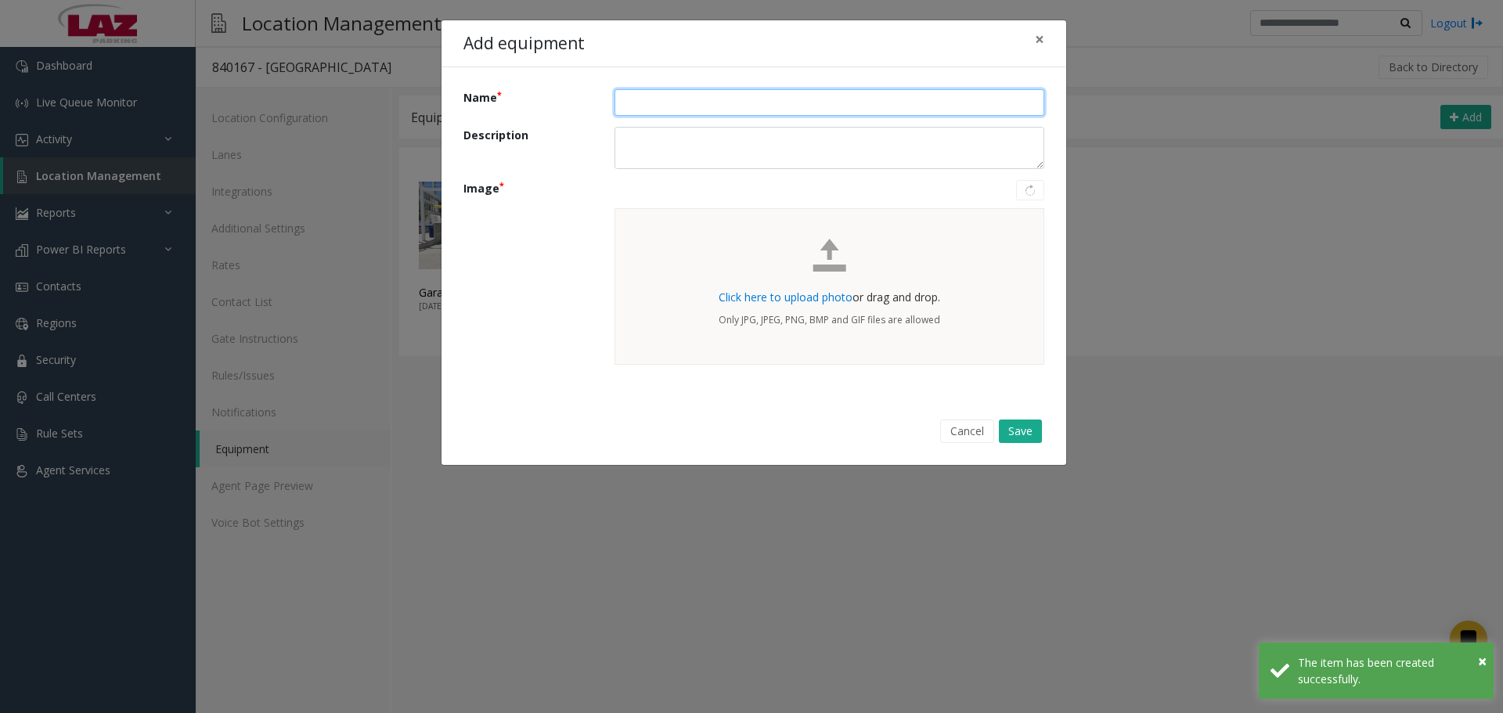
click at [691, 104] on input "Name" at bounding box center [830, 102] width 430 height 27
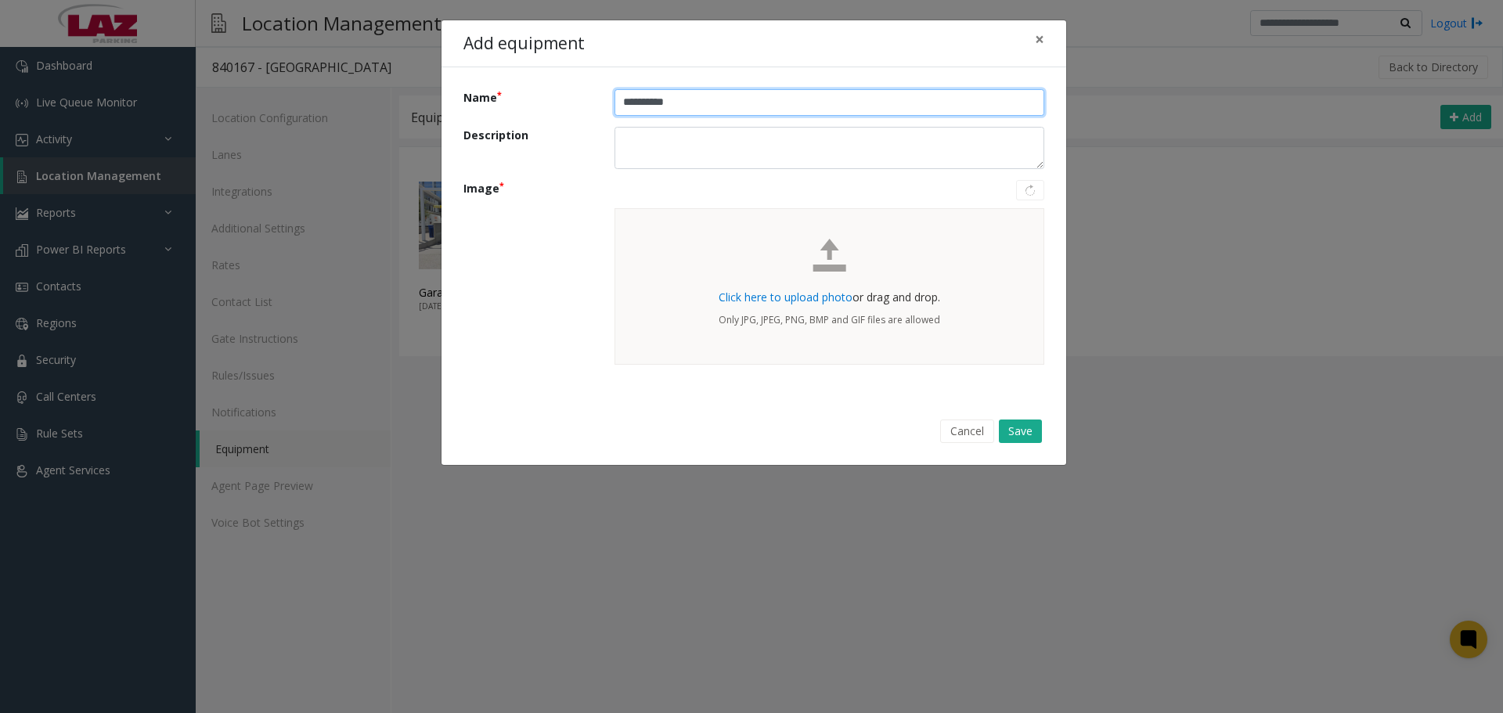
type input "**********"
click at [806, 298] on span "Click here to upload photo" at bounding box center [786, 297] width 134 height 15
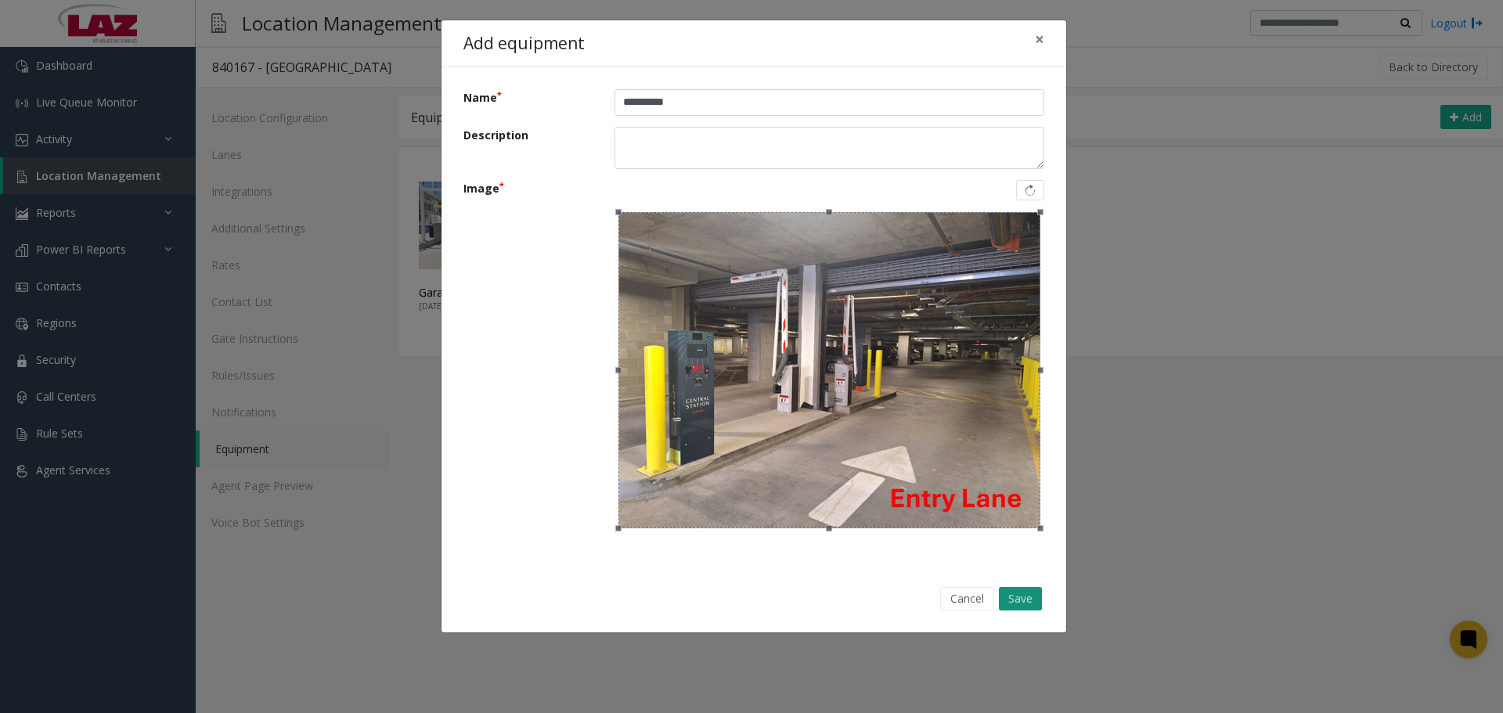
click at [1022, 595] on button "Save" at bounding box center [1020, 598] width 43 height 23
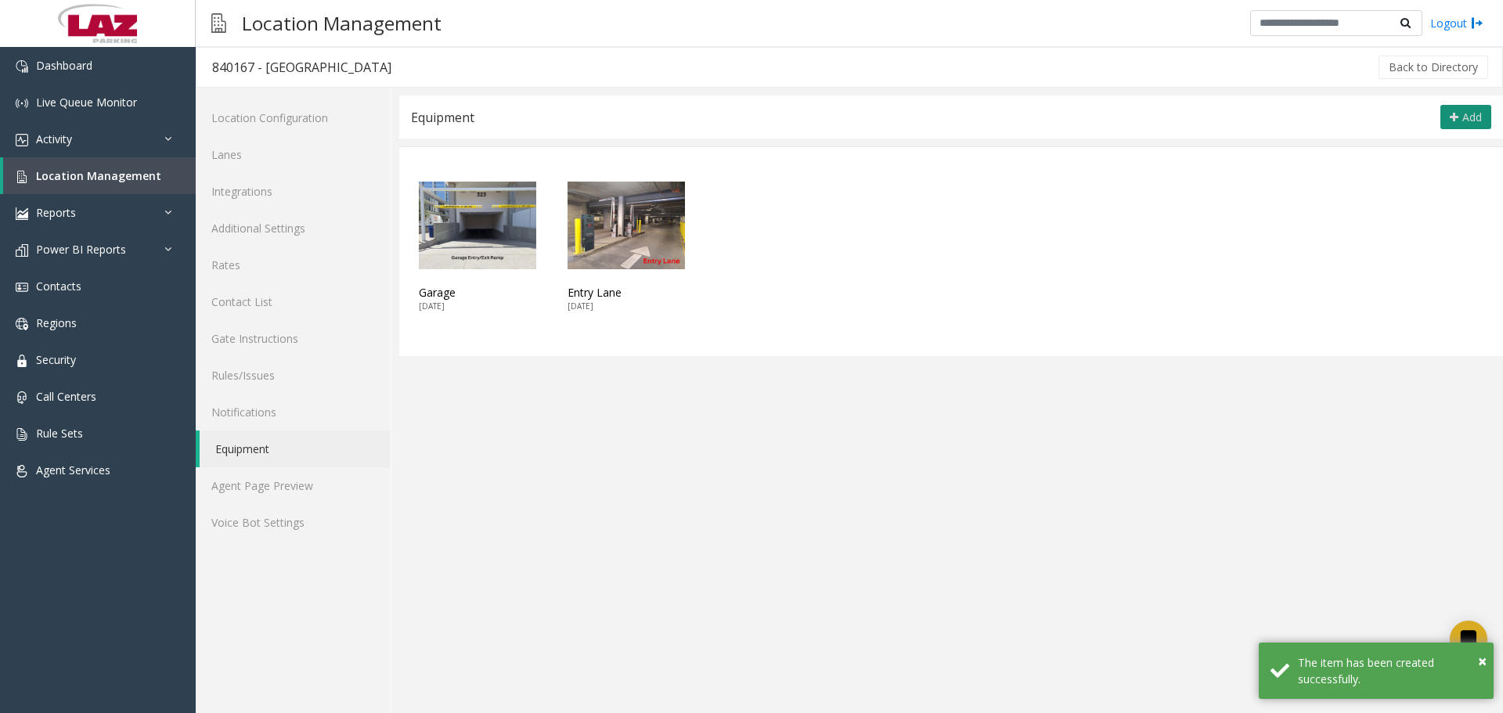
click at [1450, 113] on icon at bounding box center [1454, 117] width 9 height 13
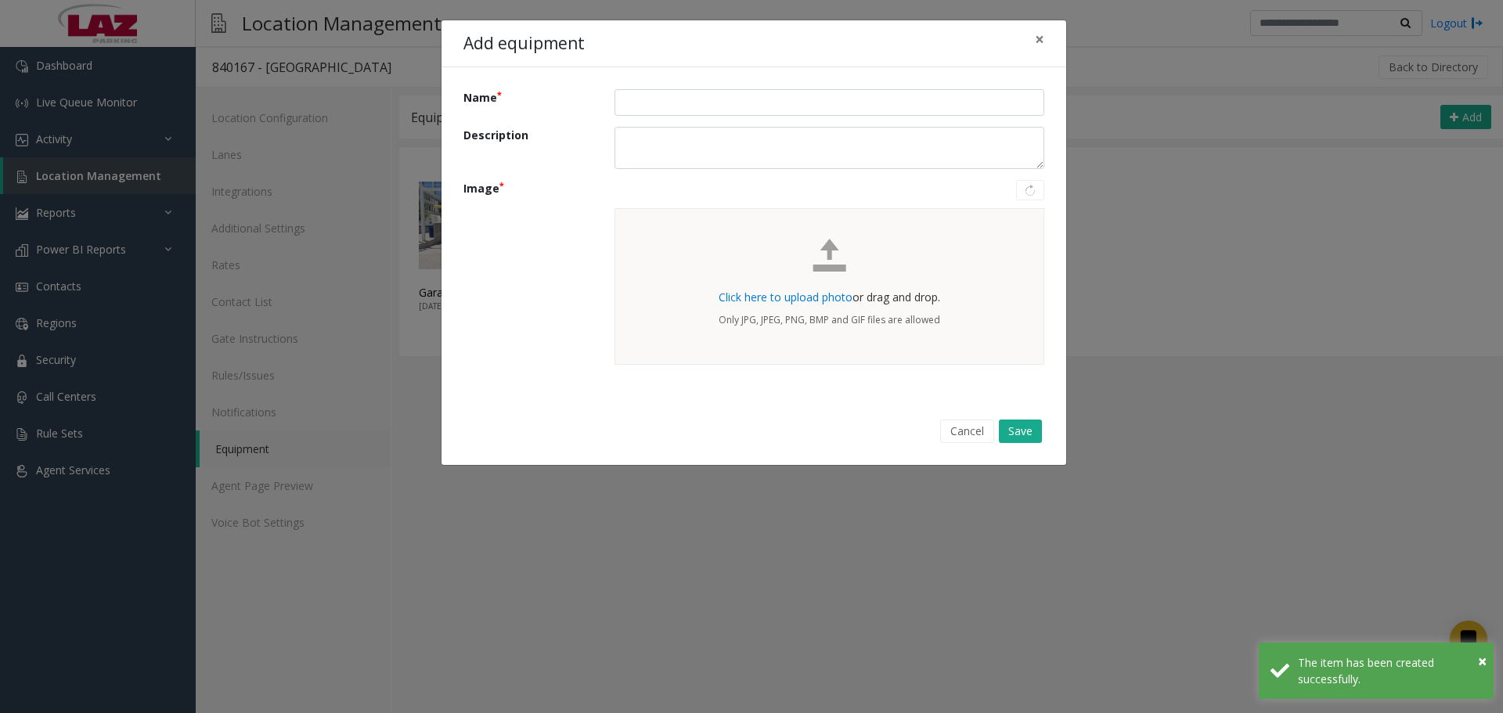
click at [630, 118] on form "Name Description Image Click here to upload photo or drag and drop. Only JPG, J…" at bounding box center [754, 227] width 581 height 276
click at [630, 117] on form "Name Description Image Click here to upload photo or drag and drop. Only JPG, J…" at bounding box center [754, 227] width 581 height 276
drag, startPoint x: 633, startPoint y: 118, endPoint x: 648, endPoint y: 85, distance: 36.1
click at [635, 112] on form "Name Description Image Click here to upload photo or drag and drop. Only JPG, J…" at bounding box center [754, 227] width 581 height 276
click at [648, 85] on div "Name Description Image Click here to upload photo or drag and drop. Only JPG, J…" at bounding box center [754, 232] width 625 height 330
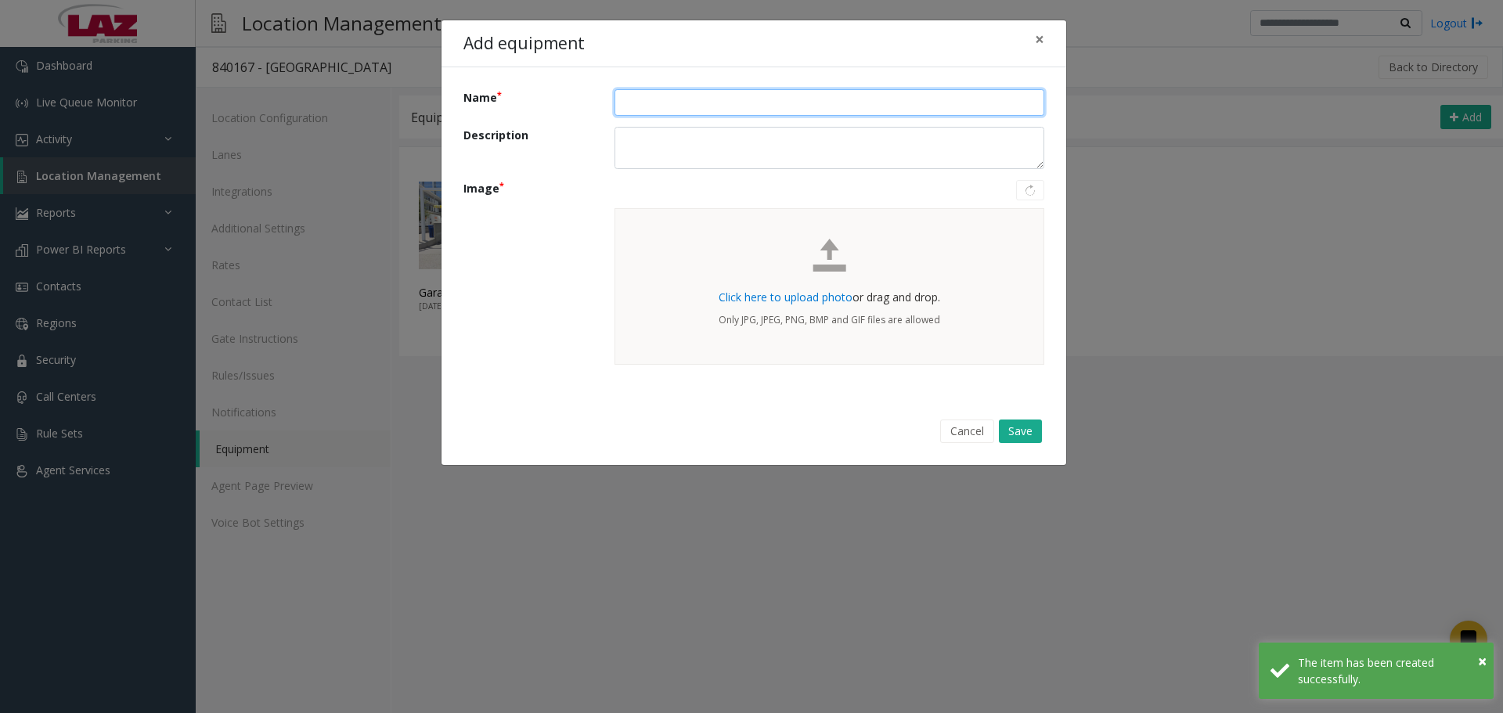
click at [665, 110] on input "Name" at bounding box center [830, 102] width 430 height 27
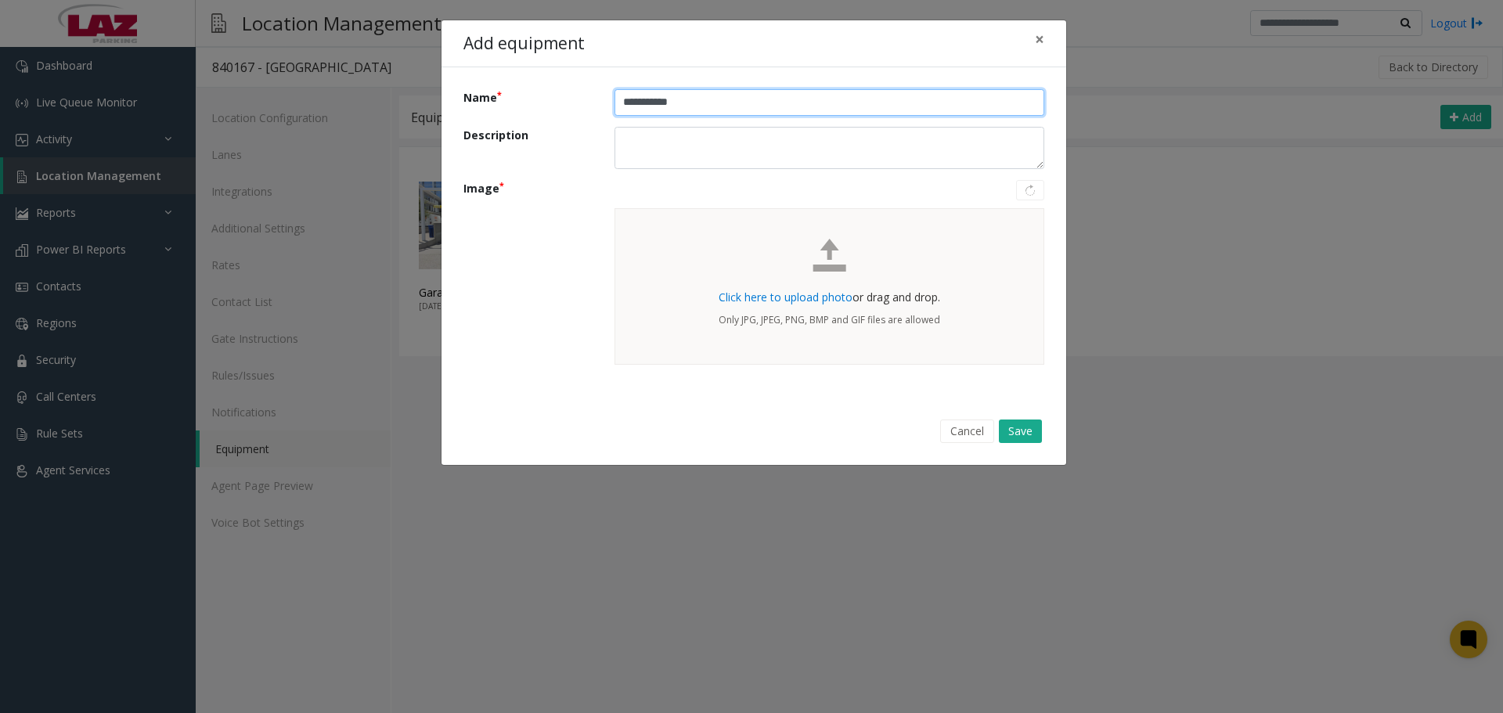
type input "**********"
click at [807, 299] on span "Click here to upload photo" at bounding box center [786, 297] width 134 height 15
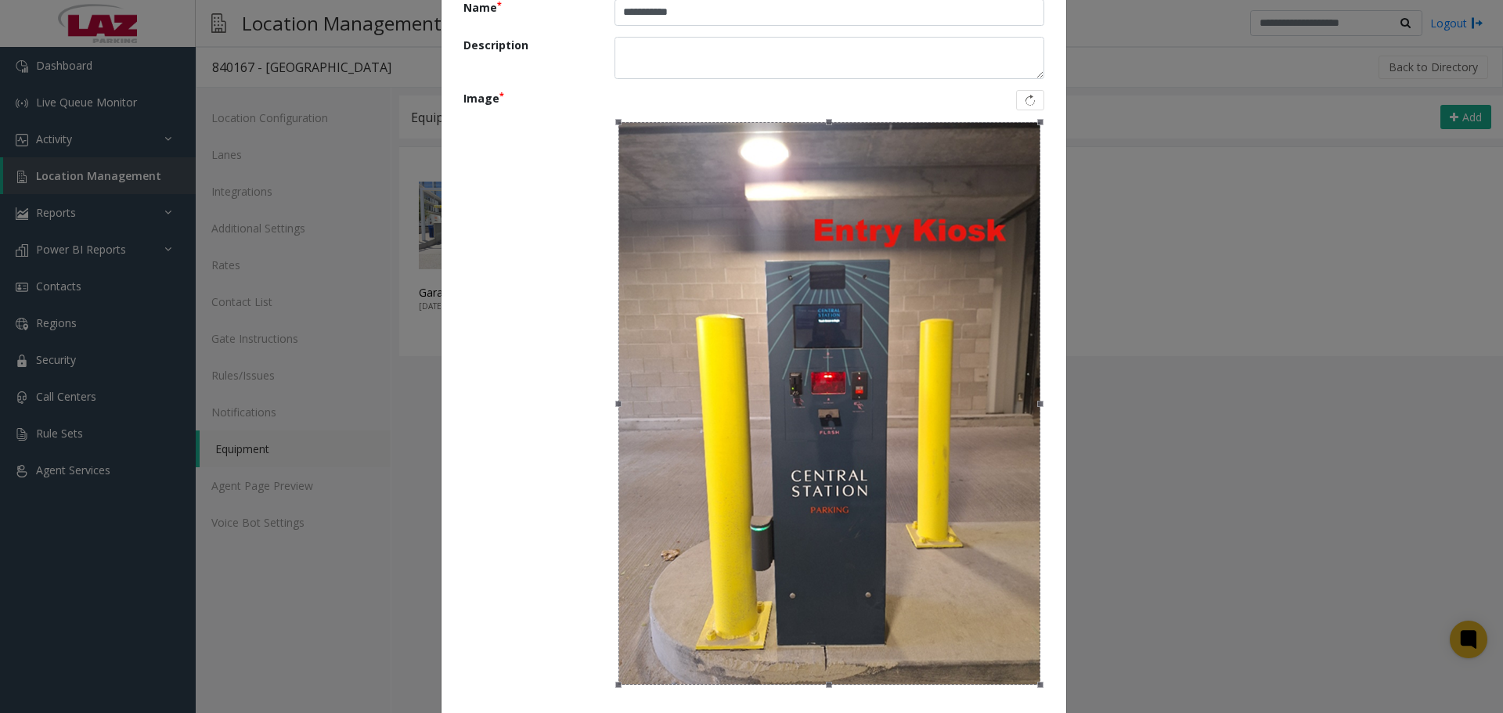
scroll to position [186, 0]
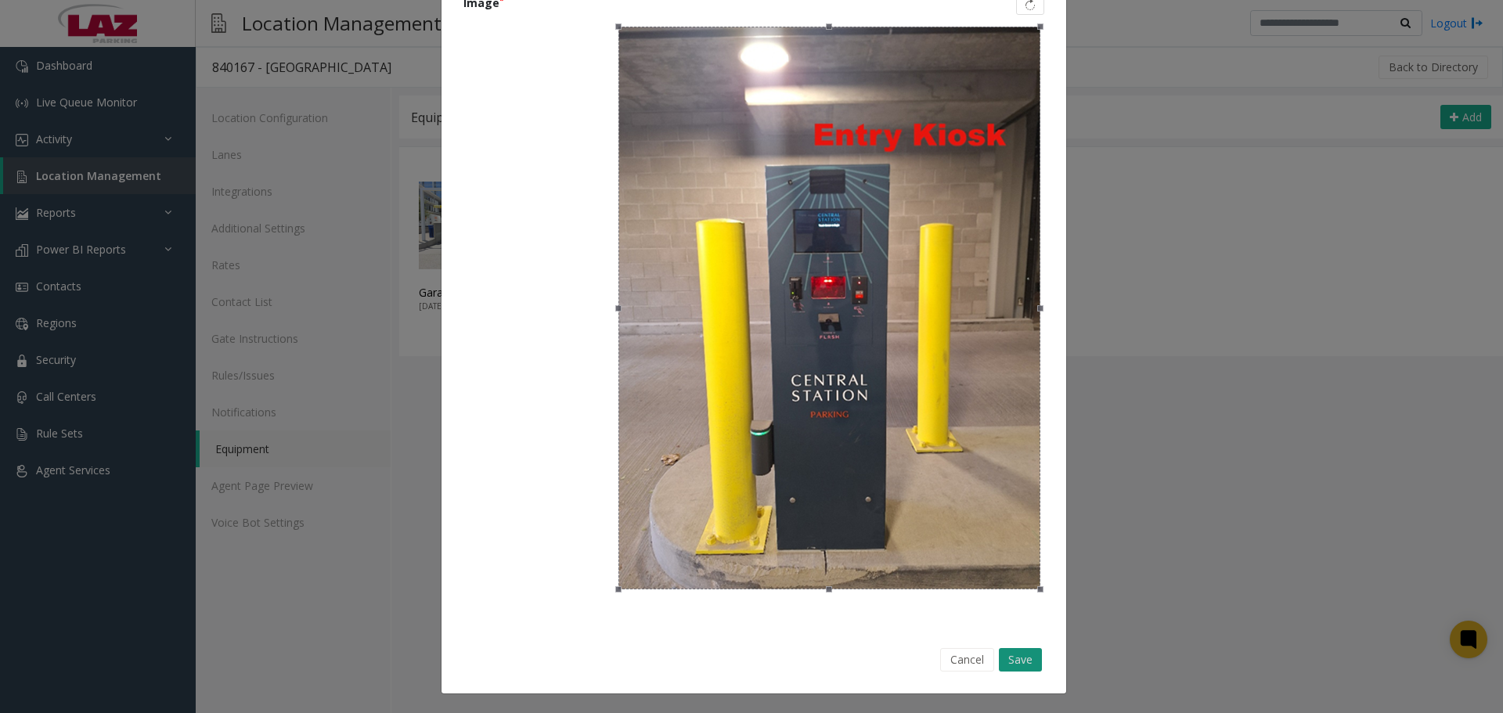
click at [1011, 659] on button "Save" at bounding box center [1020, 659] width 43 height 23
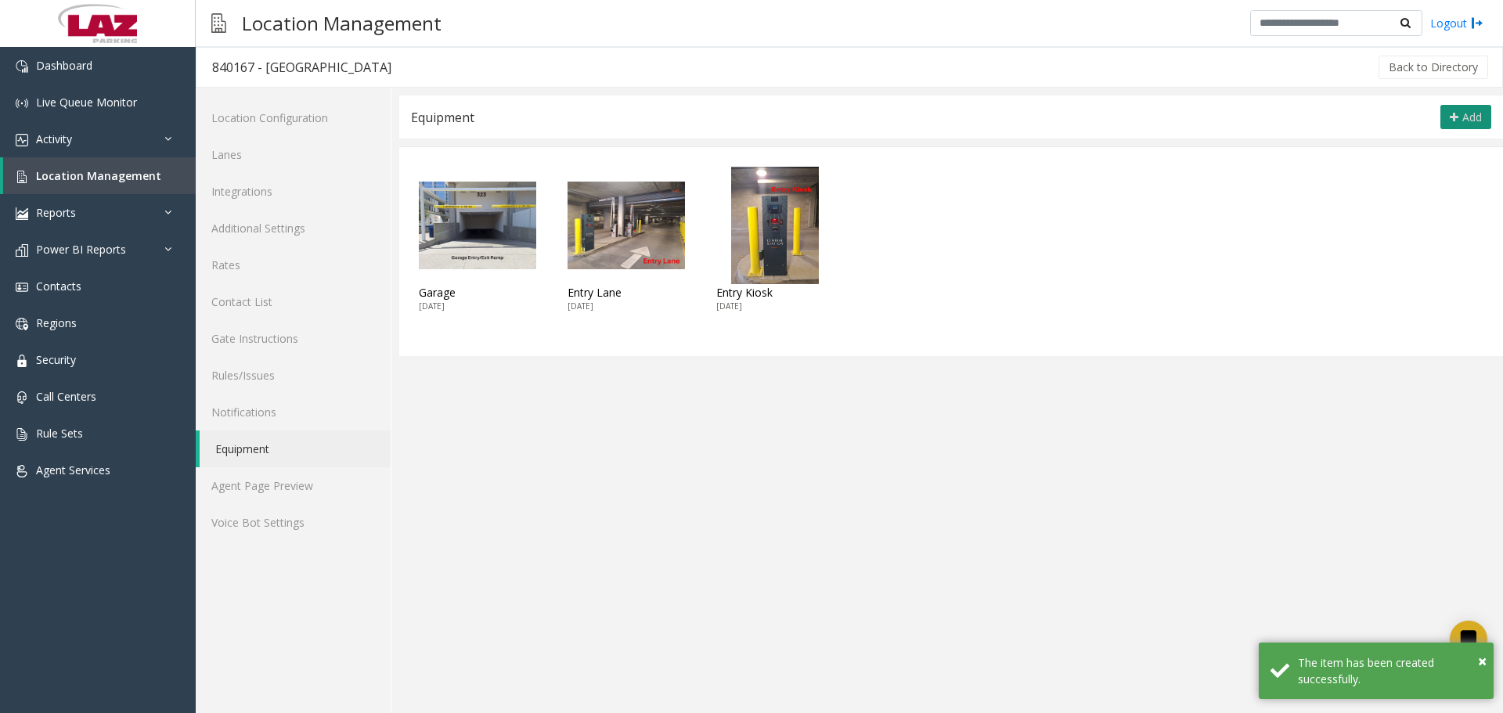
click at [1464, 114] on span "Add" at bounding box center [1473, 117] width 20 height 15
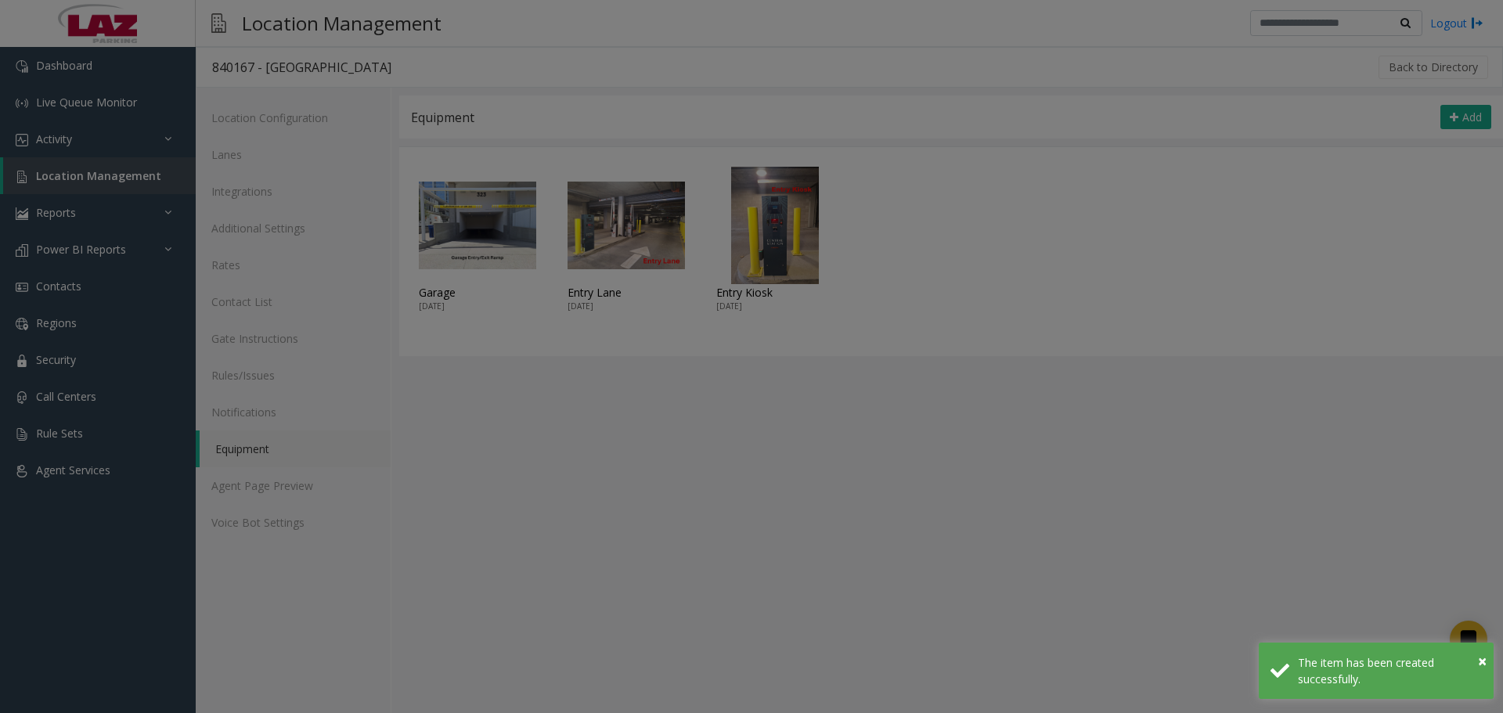
scroll to position [0, 0]
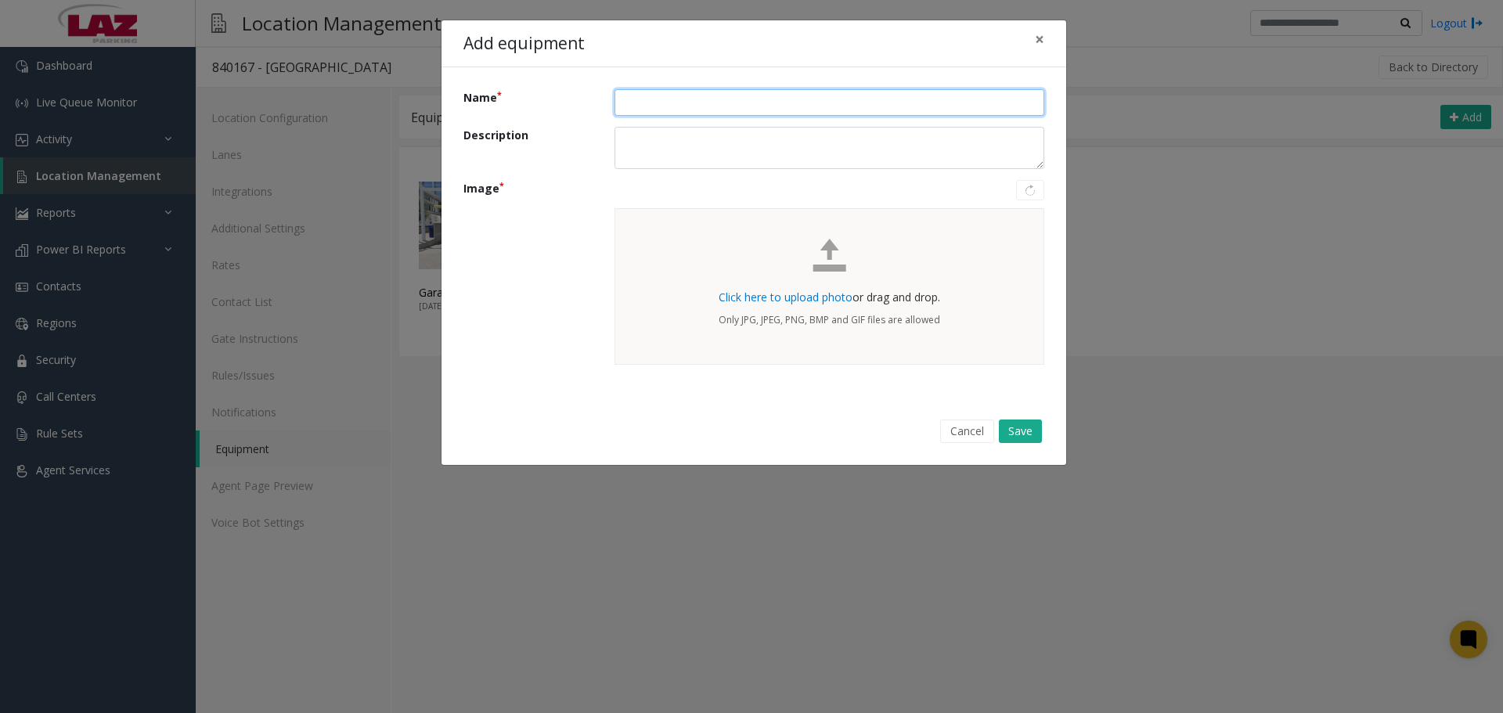
click at [663, 113] on input "Name" at bounding box center [830, 102] width 430 height 27
type input "*********"
click at [769, 301] on span "Click here to upload photo" at bounding box center [786, 297] width 134 height 15
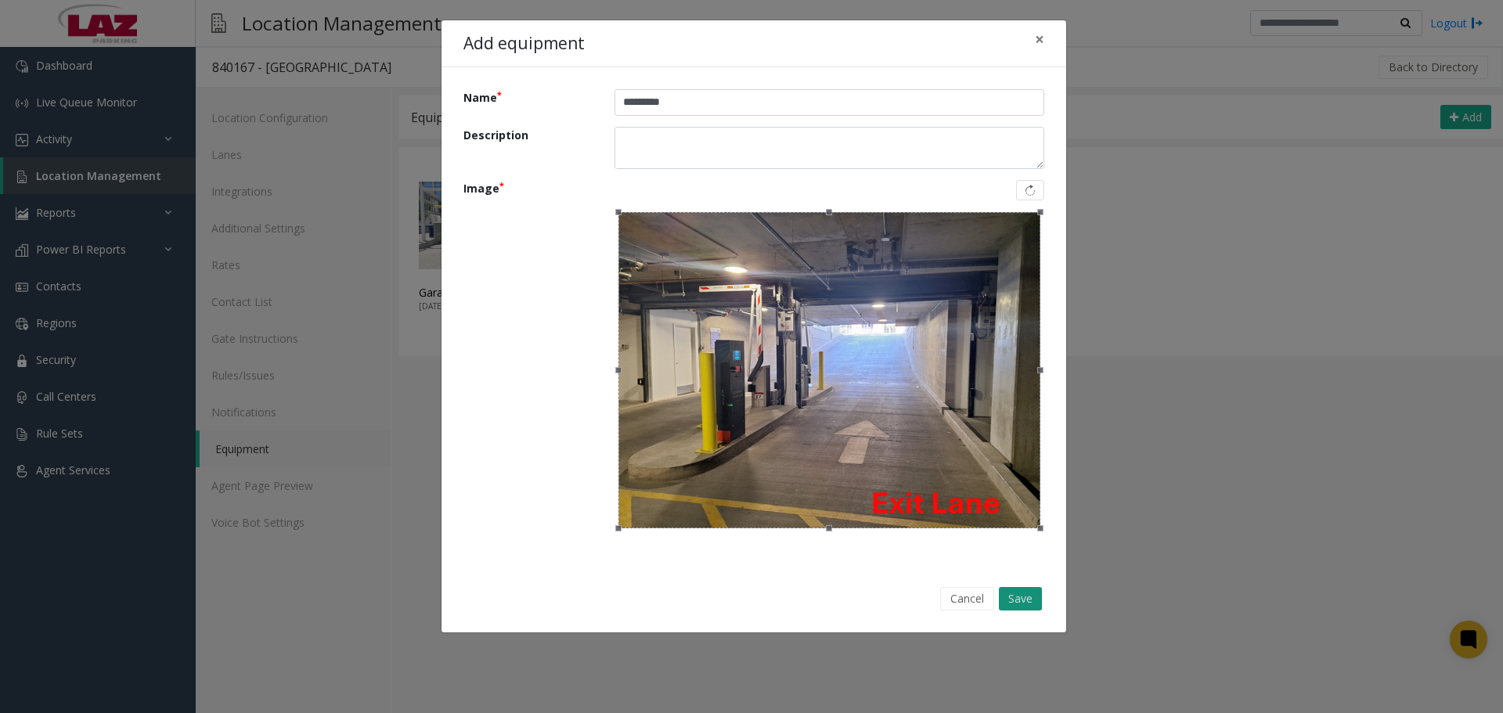
click at [1032, 608] on button "Save" at bounding box center [1020, 598] width 43 height 23
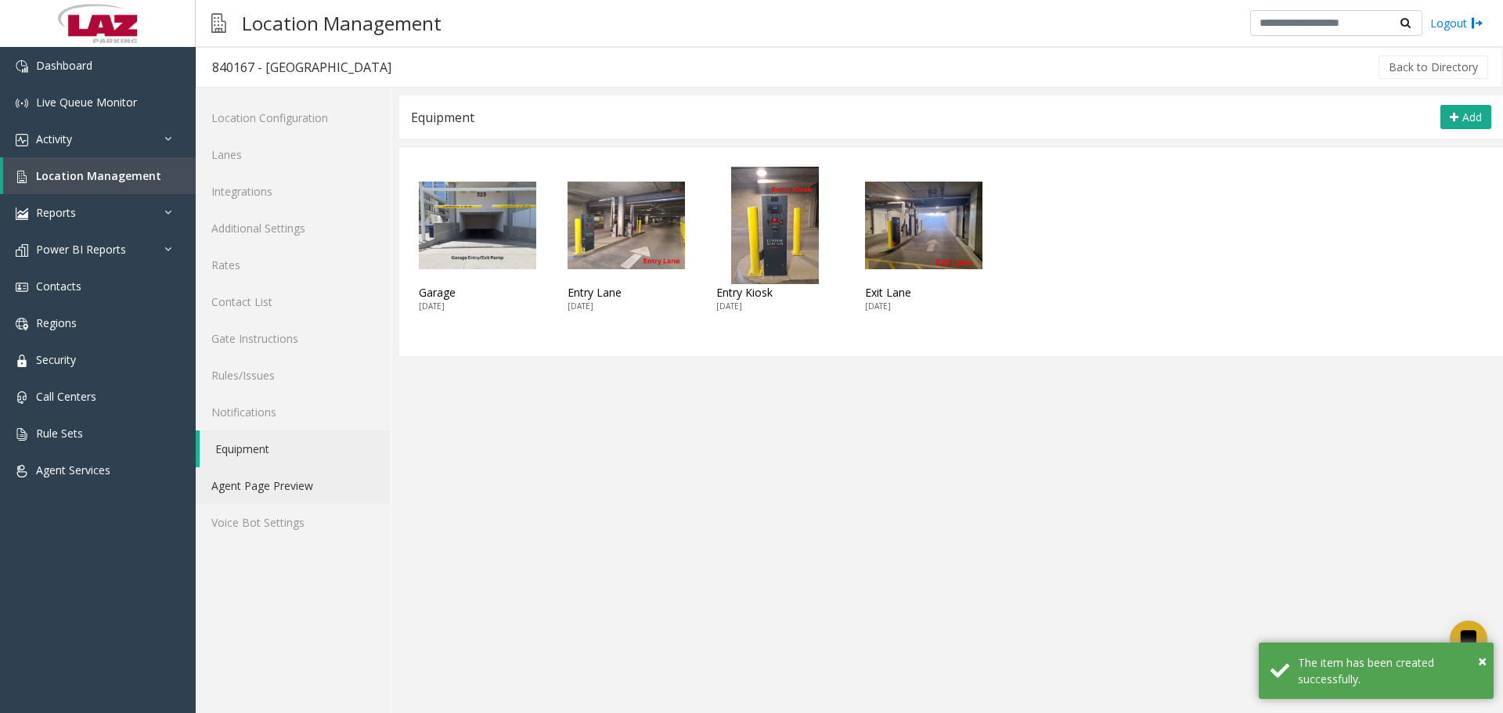
click at [251, 494] on link "Agent Page Preview" at bounding box center [293, 485] width 195 height 37
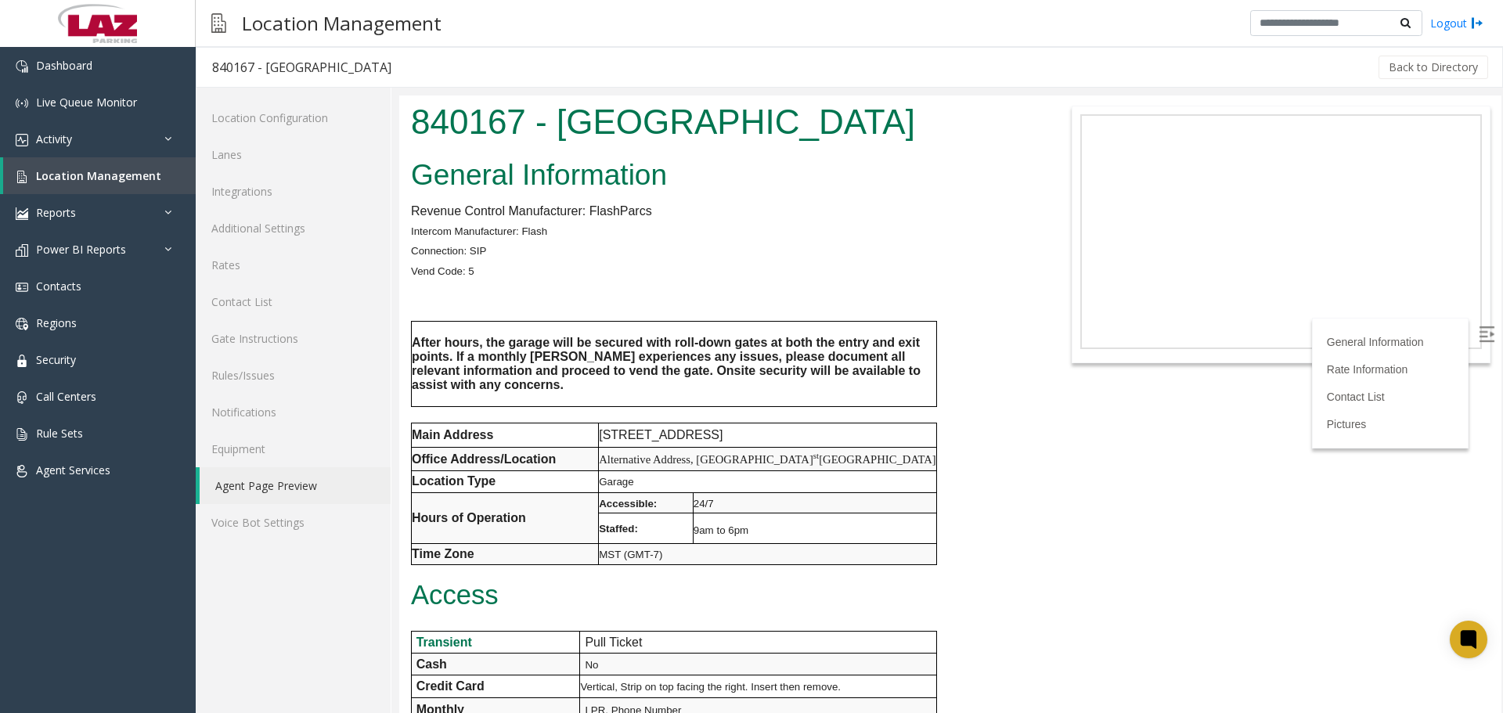
drag, startPoint x: 1495, startPoint y: 172, endPoint x: 1896, endPoint y: 181, distance: 401.0
click at [103, 180] on span "Location Management" at bounding box center [98, 175] width 125 height 15
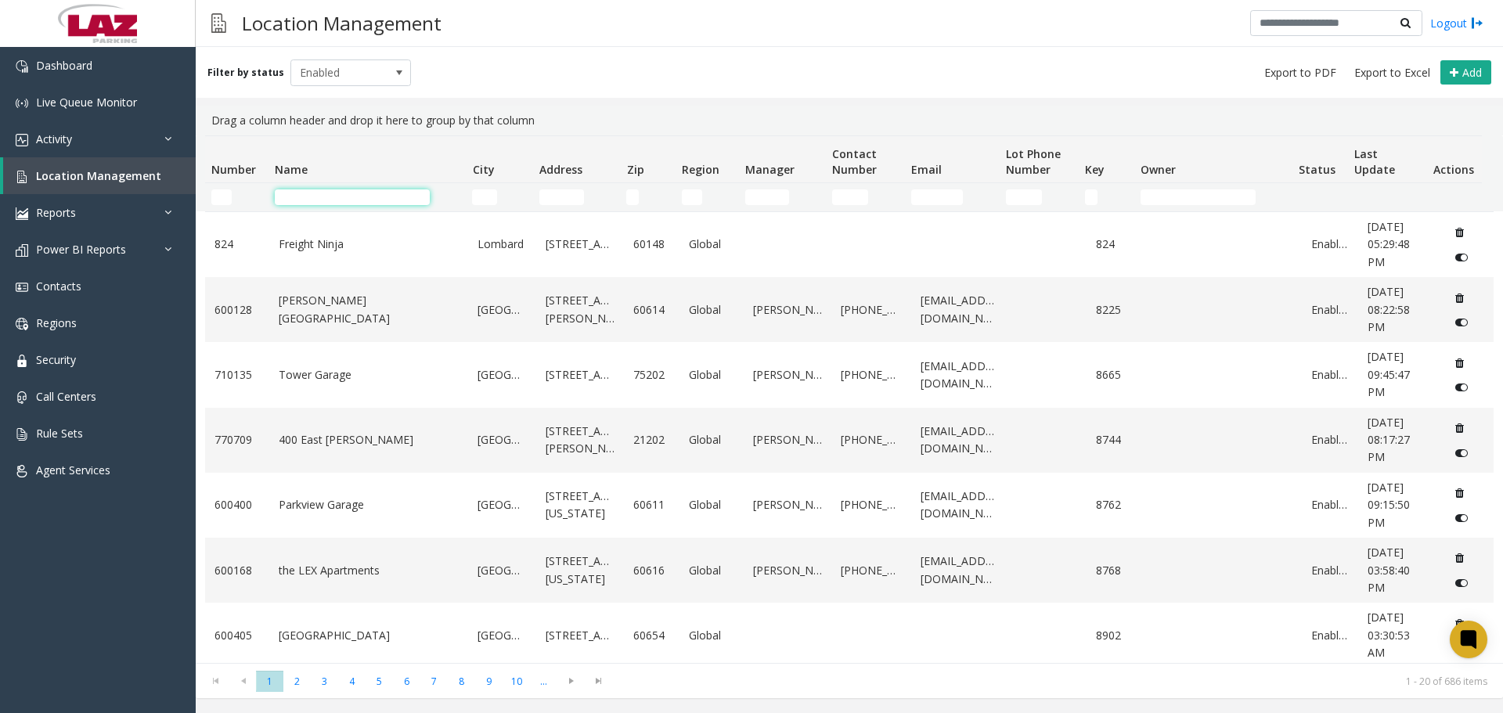
click at [297, 197] on input "Name Filter" at bounding box center [352, 197] width 155 height 16
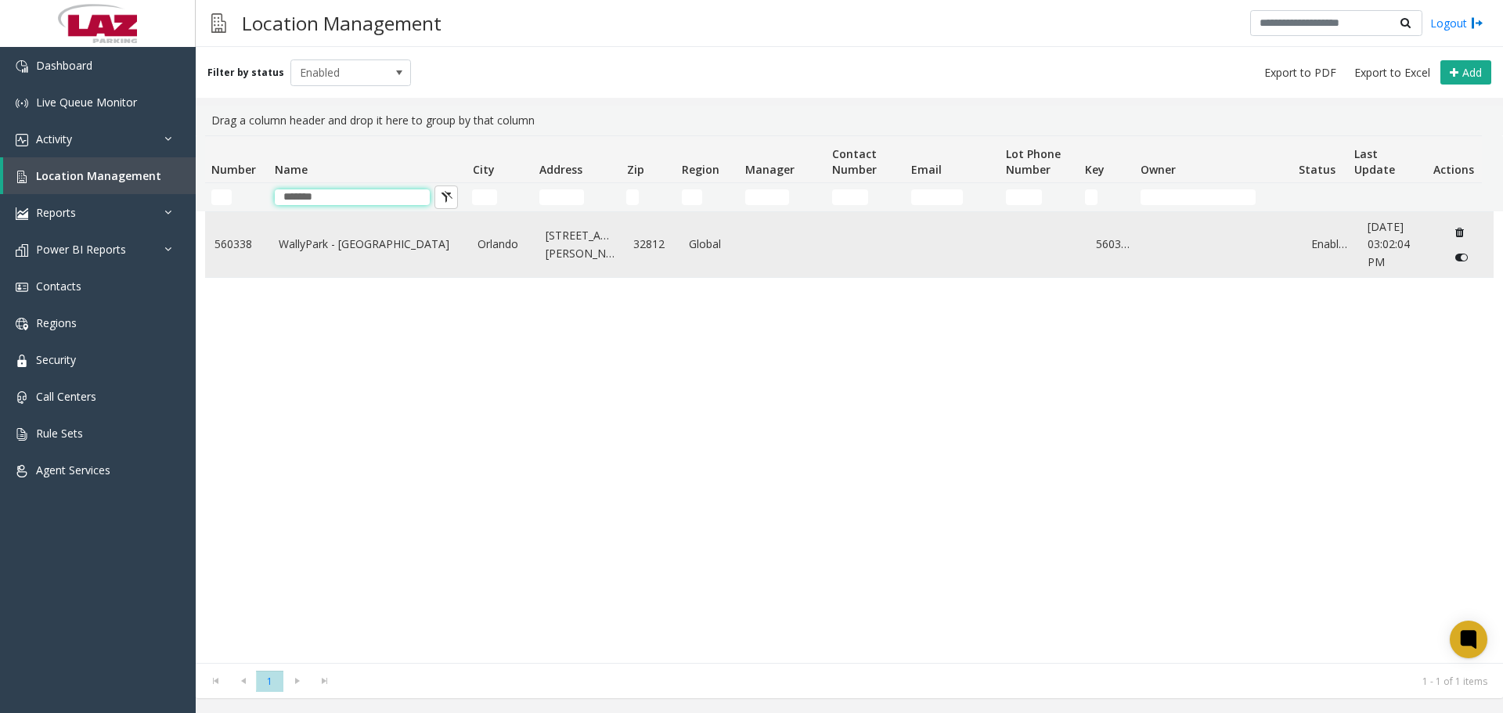
type input "*******"
click at [344, 248] on link "WallyPark - [GEOGRAPHIC_DATA]" at bounding box center [369, 244] width 181 height 17
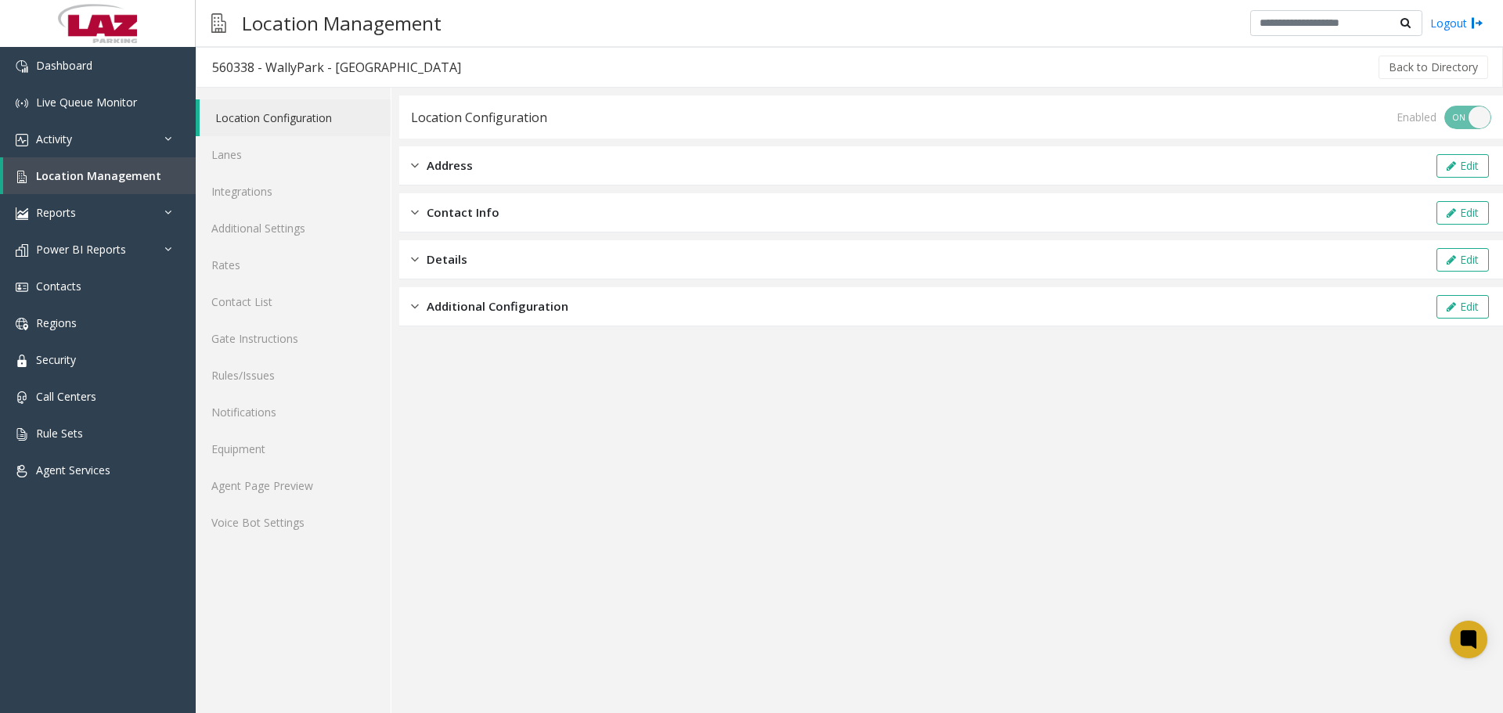
click at [220, 70] on div "560338 - WallyPark - Orlando" at bounding box center [336, 67] width 249 height 20
click at [219, 69] on div "560338 - WallyPark - Orlando" at bounding box center [336, 67] width 249 height 20
copy div "560338"
click at [276, 73] on div "560338 - WallyPark - Orlando" at bounding box center [336, 67] width 249 height 20
click at [232, 73] on div "560338 - WallyPark - Orlando" at bounding box center [336, 67] width 249 height 20
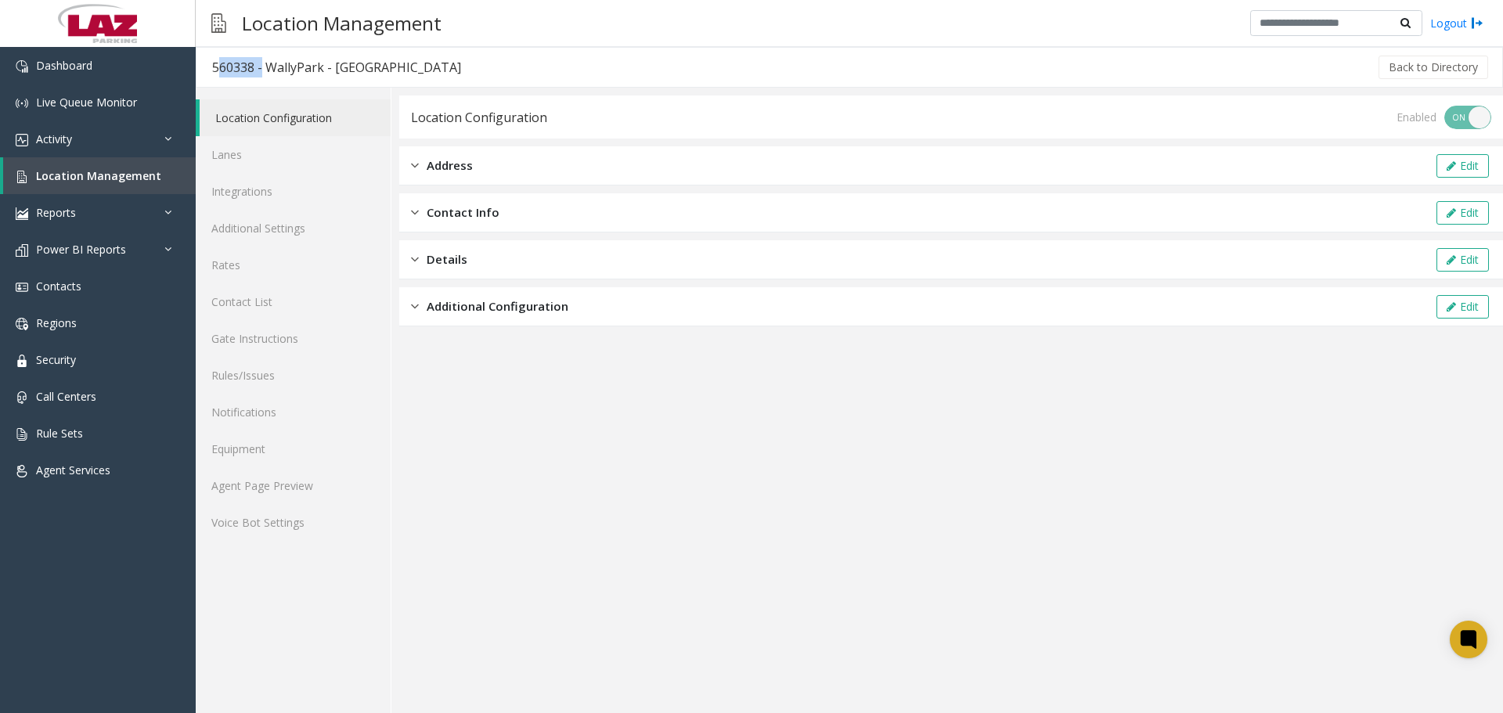
click at [232, 73] on div "560338 - WallyPark - Orlando" at bounding box center [336, 67] width 249 height 20
copy div "560338"
click at [99, 181] on span "Location Management" at bounding box center [98, 175] width 125 height 15
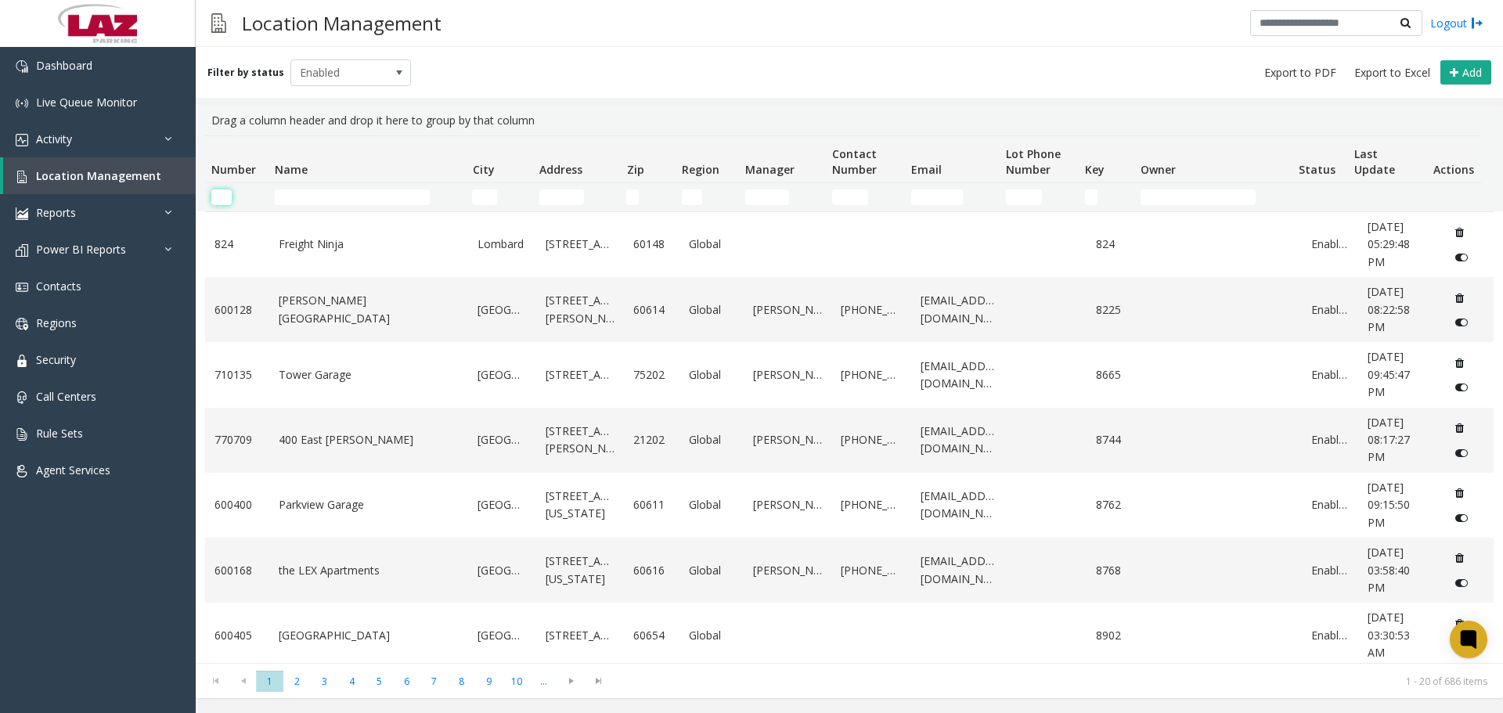
click at [229, 195] on input "Number Filter" at bounding box center [221, 197] width 20 height 16
paste input "******"
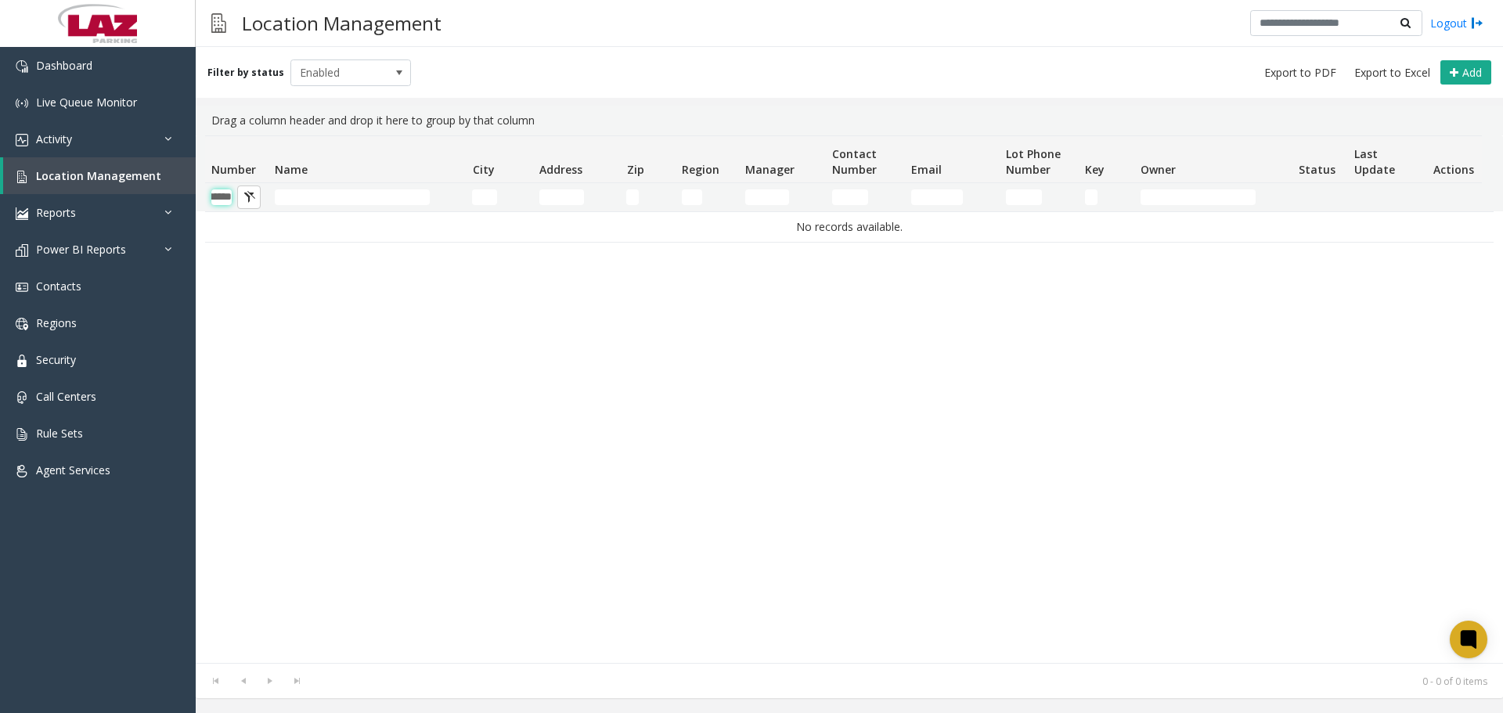
scroll to position [0, 26]
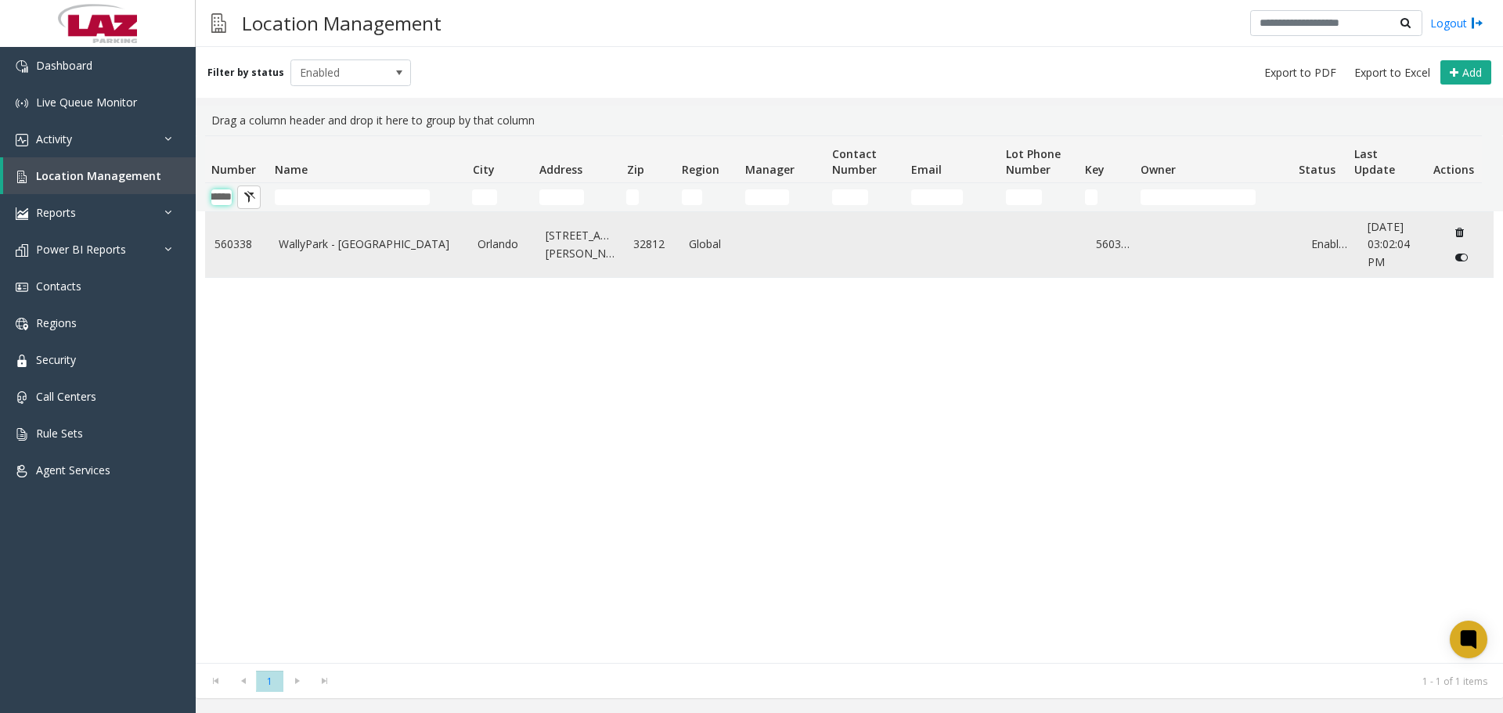
type input "******"
click at [301, 252] on link "WallyPark - [GEOGRAPHIC_DATA]" at bounding box center [369, 244] width 181 height 17
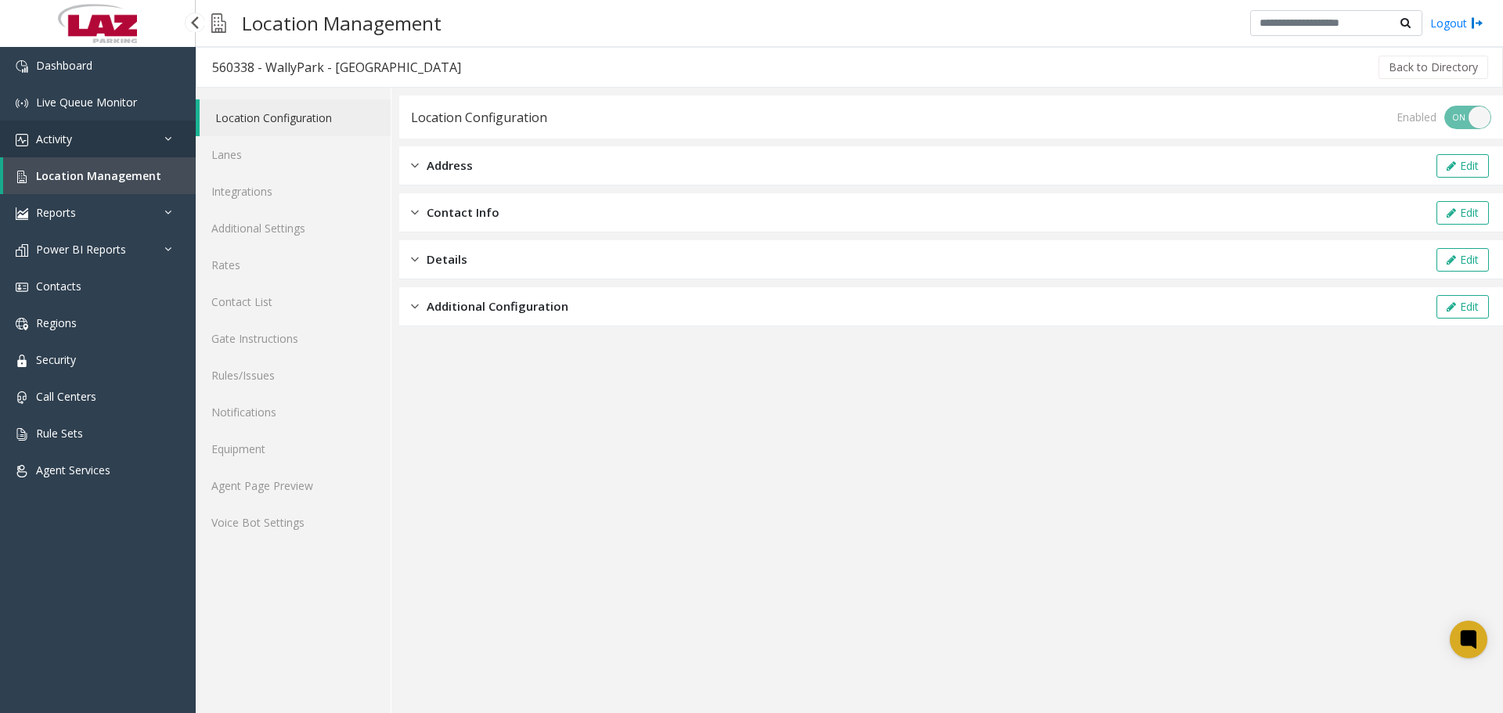
click at [109, 143] on link "Activity" at bounding box center [98, 139] width 196 height 37
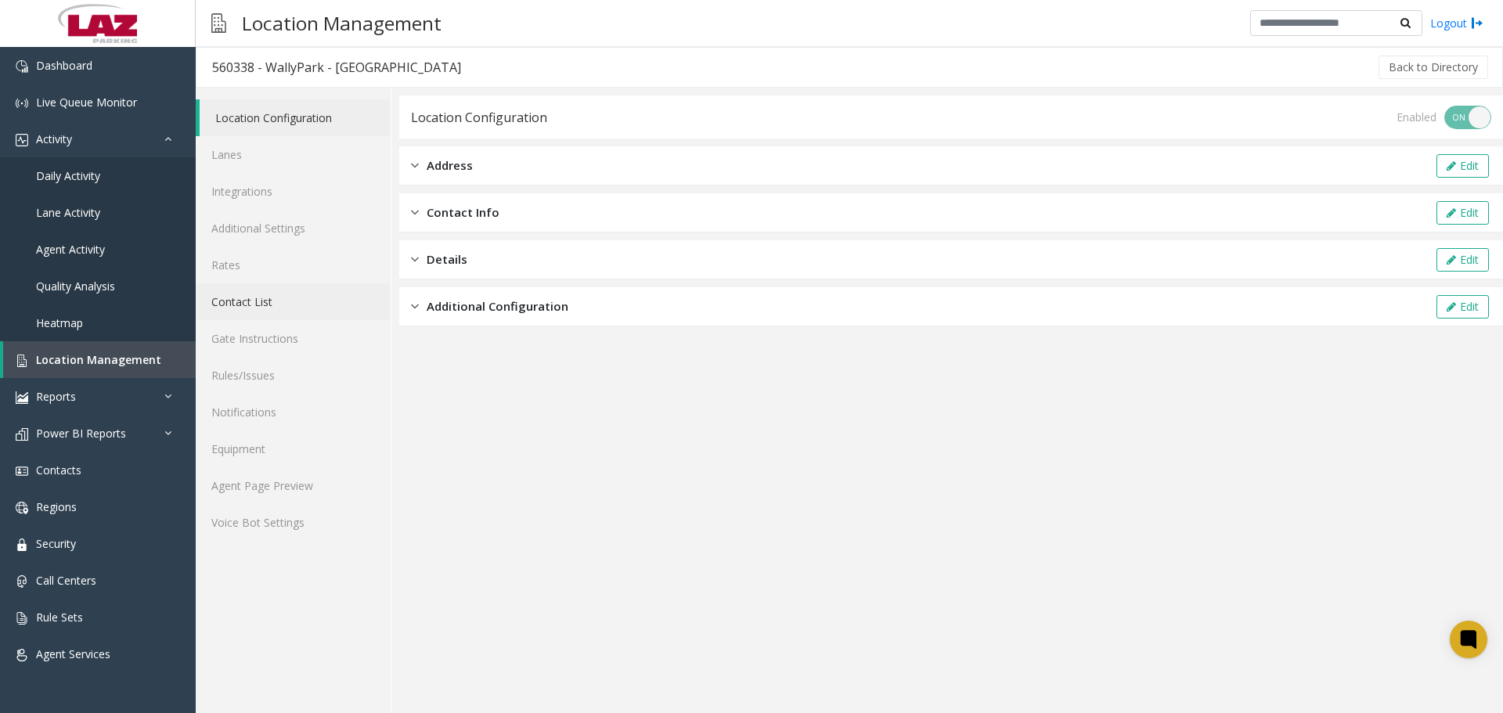
click at [309, 287] on link "Contact List" at bounding box center [293, 301] width 195 height 37
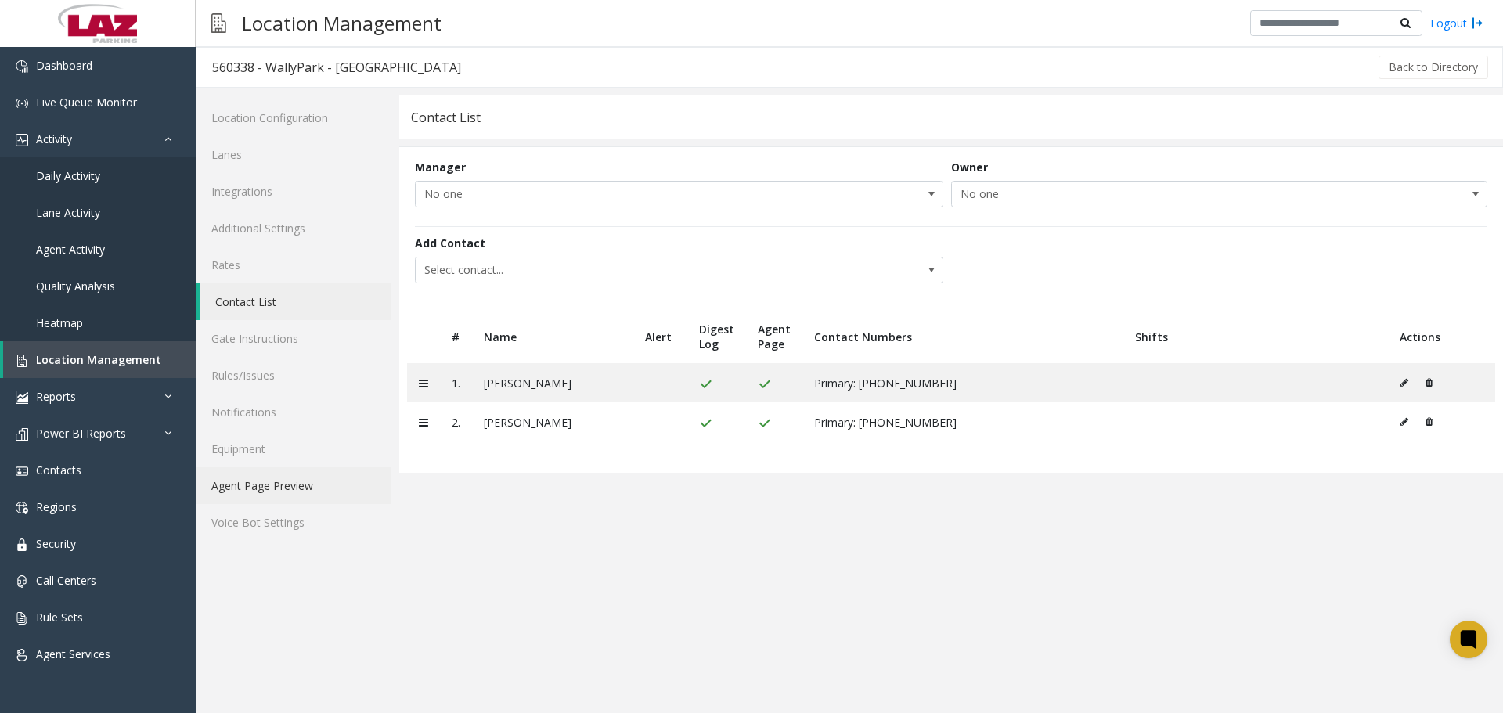
click at [297, 493] on link "Agent Page Preview" at bounding box center [293, 485] width 195 height 37
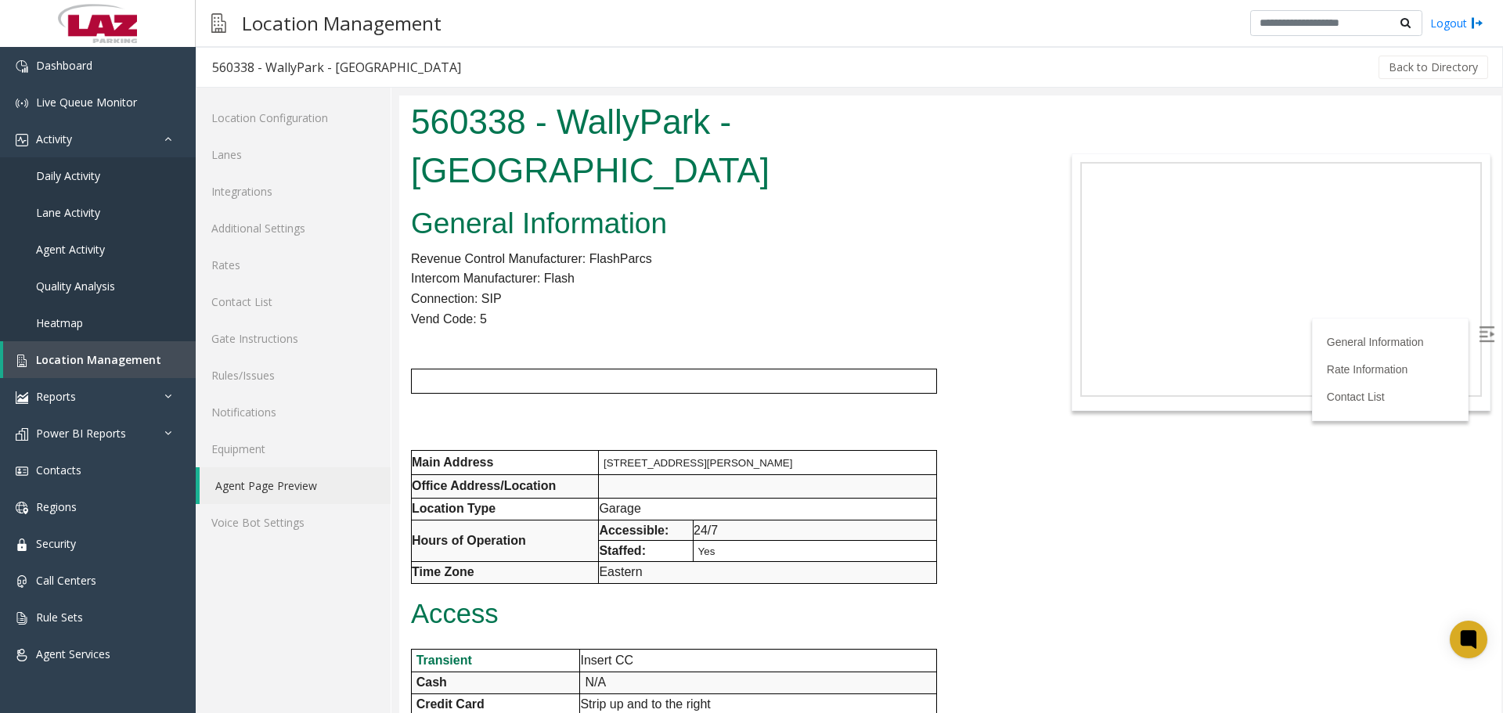
click at [1479, 337] on img at bounding box center [1487, 335] width 16 height 16
drag, startPoint x: 1496, startPoint y: 226, endPoint x: 1902, endPoint y: 197, distance: 406.6
click at [84, 179] on span "Daily Activity" at bounding box center [68, 175] width 64 height 15
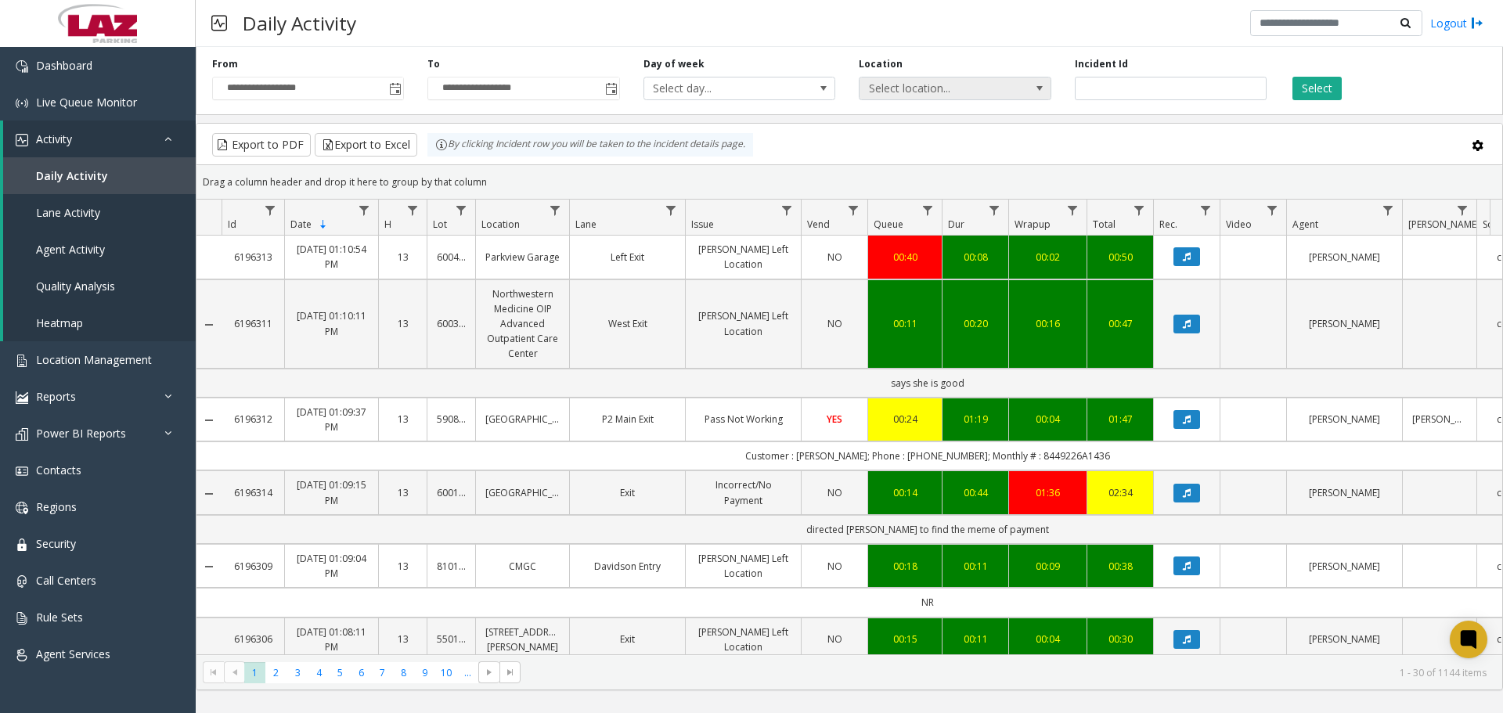
click at [939, 88] on span "Select location..." at bounding box center [936, 89] width 153 height 22
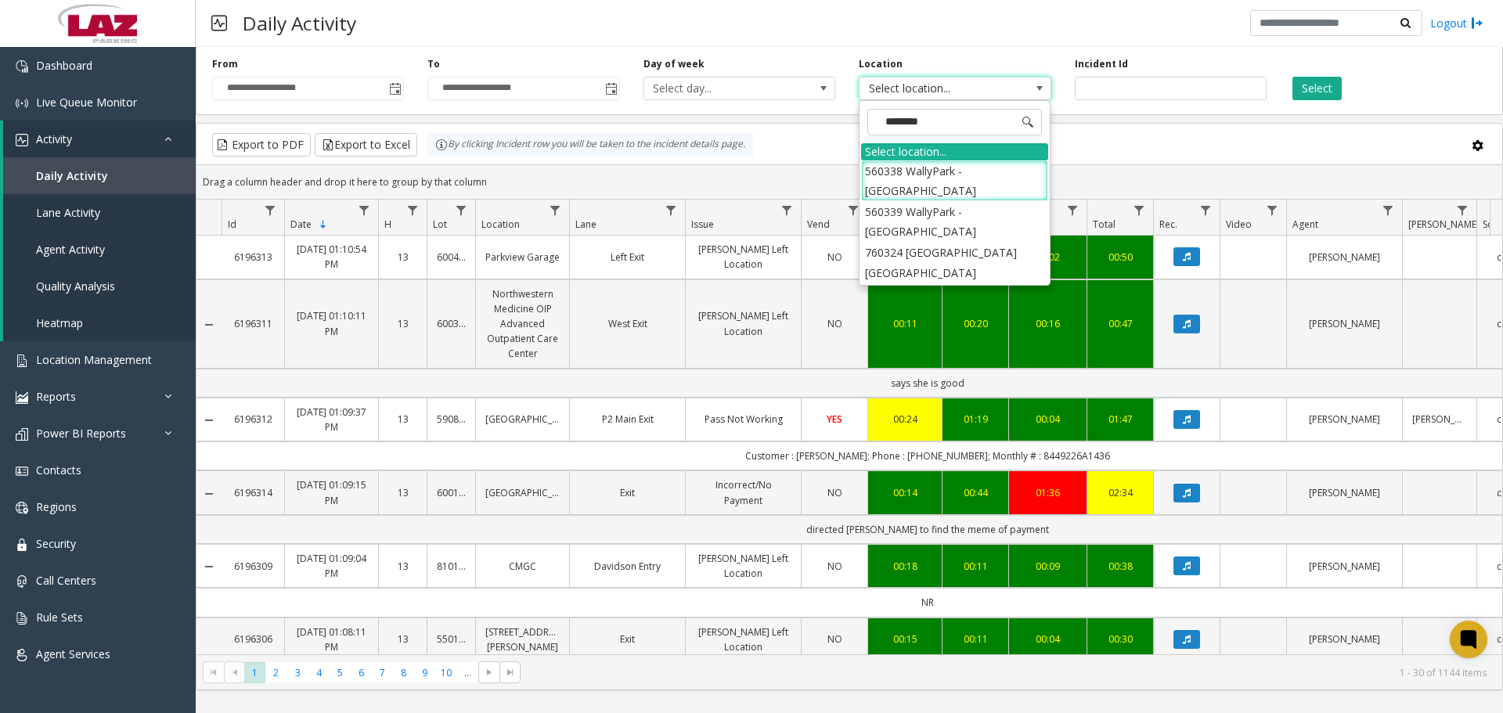
type input "*********"
click at [947, 201] on li "560339 WallyPark - [GEOGRAPHIC_DATA]" at bounding box center [954, 221] width 187 height 41
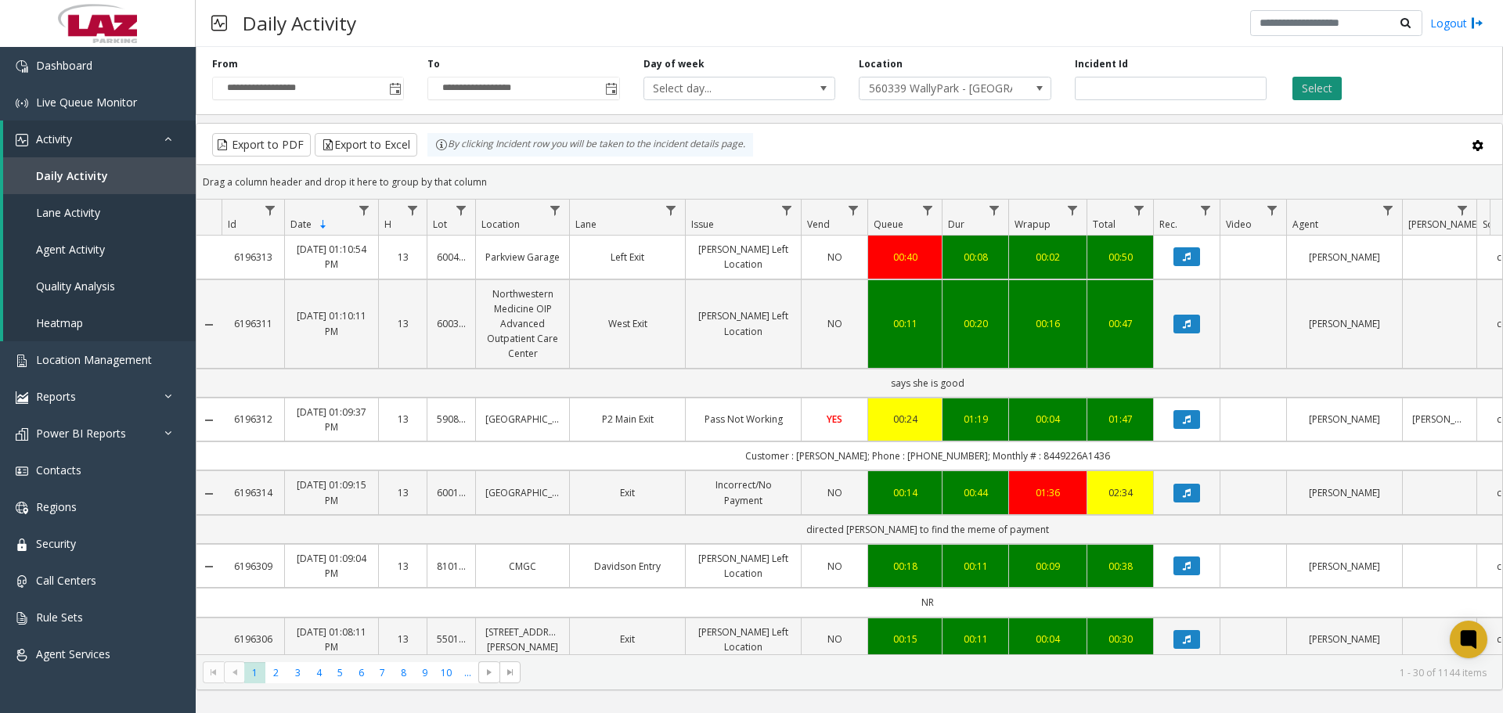
click at [1305, 87] on button "Select" at bounding box center [1317, 88] width 49 height 23
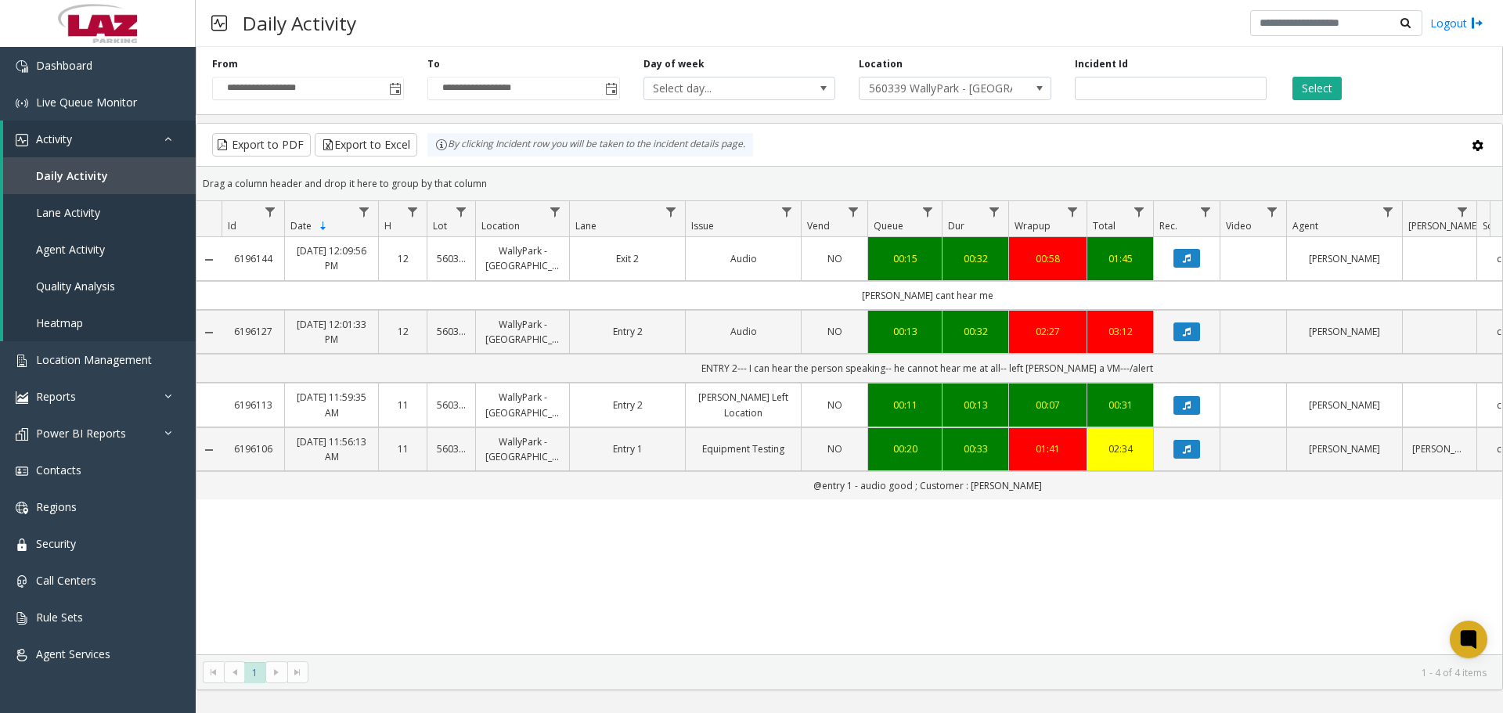
click at [886, 560] on div "6196144 Oct 1, 2025 12:09:56 PM 12 560339 WallyPark - Jacksonville Exit 2 Audio…" at bounding box center [850, 445] width 1306 height 417
click at [466, 38] on div "Daily Activity Logout" at bounding box center [850, 23] width 1308 height 47
click at [592, 572] on div "6196144 Oct 1, 2025 12:09:56 PM 12 560339 WallyPark - Jacksonville Exit 2 Audio…" at bounding box center [850, 445] width 1306 height 417
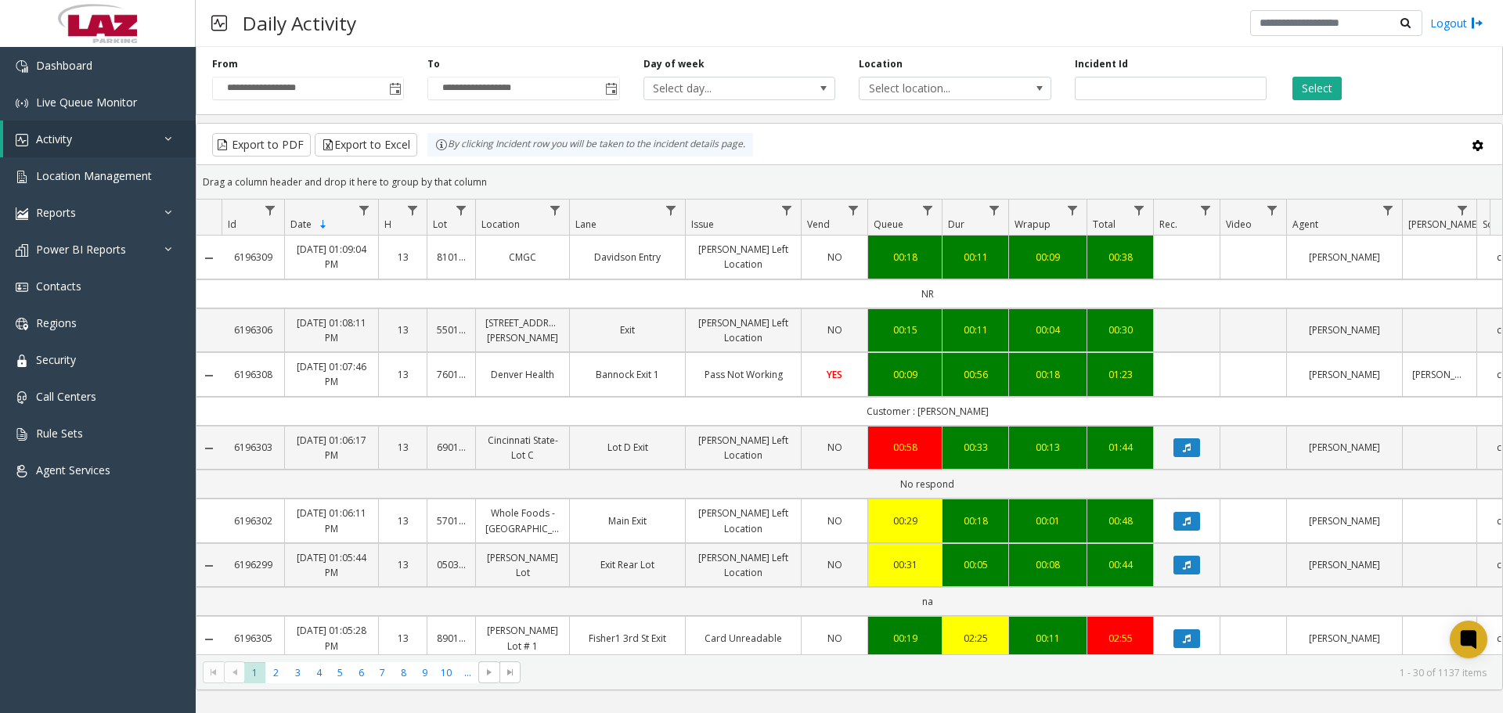
click at [916, 84] on span "Select location..." at bounding box center [936, 89] width 153 height 22
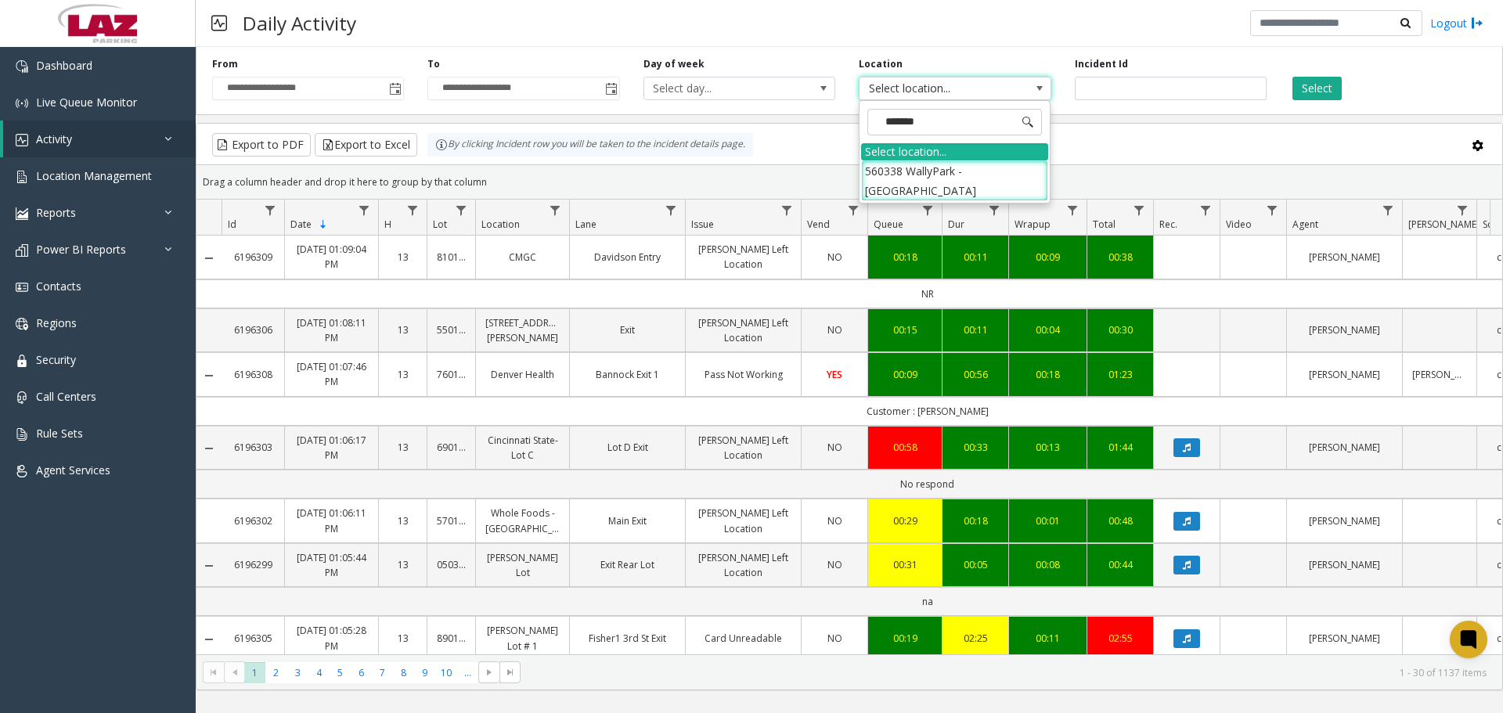
type input "******"
click at [918, 175] on li "560338 WallyPark - [GEOGRAPHIC_DATA]" at bounding box center [954, 181] width 187 height 41
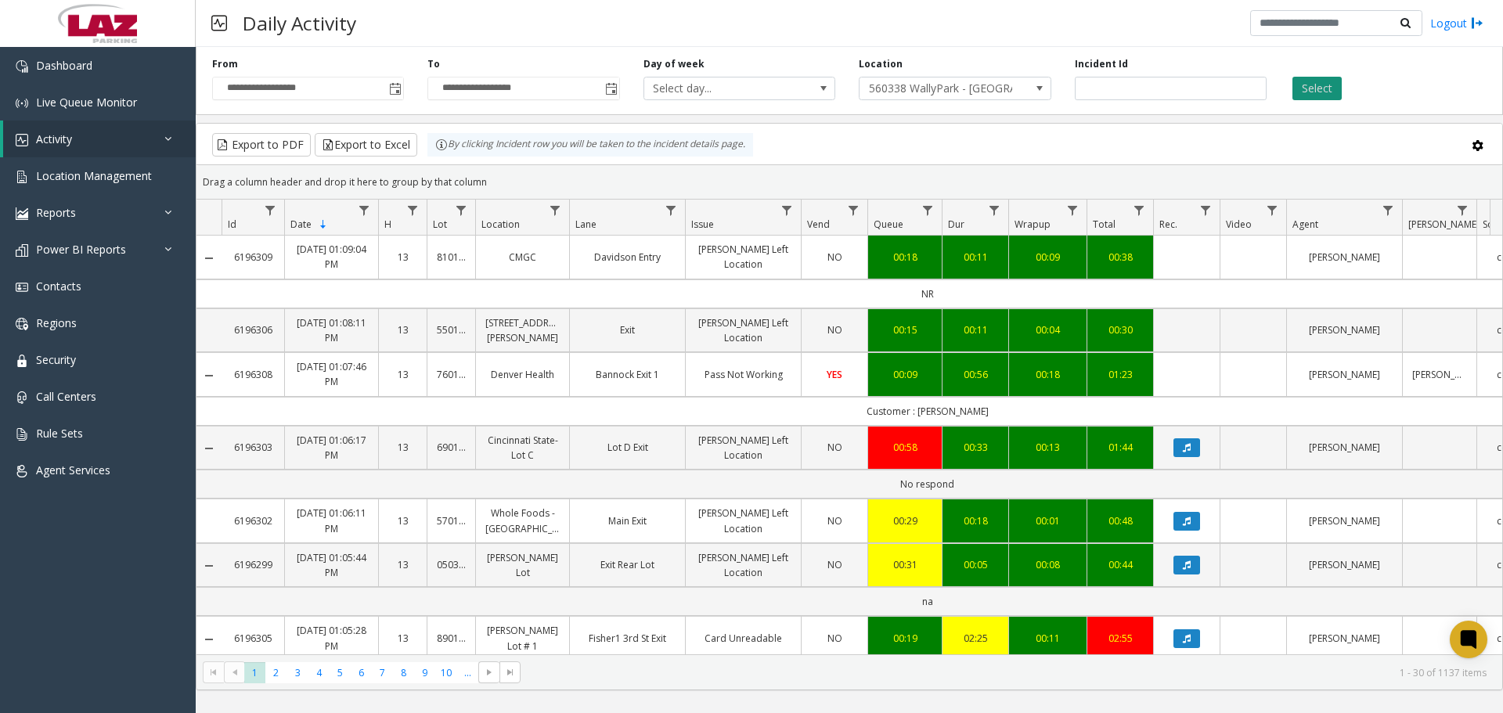
click at [1311, 86] on button "Select" at bounding box center [1317, 88] width 49 height 23
